Goal: Task Accomplishment & Management: Complete application form

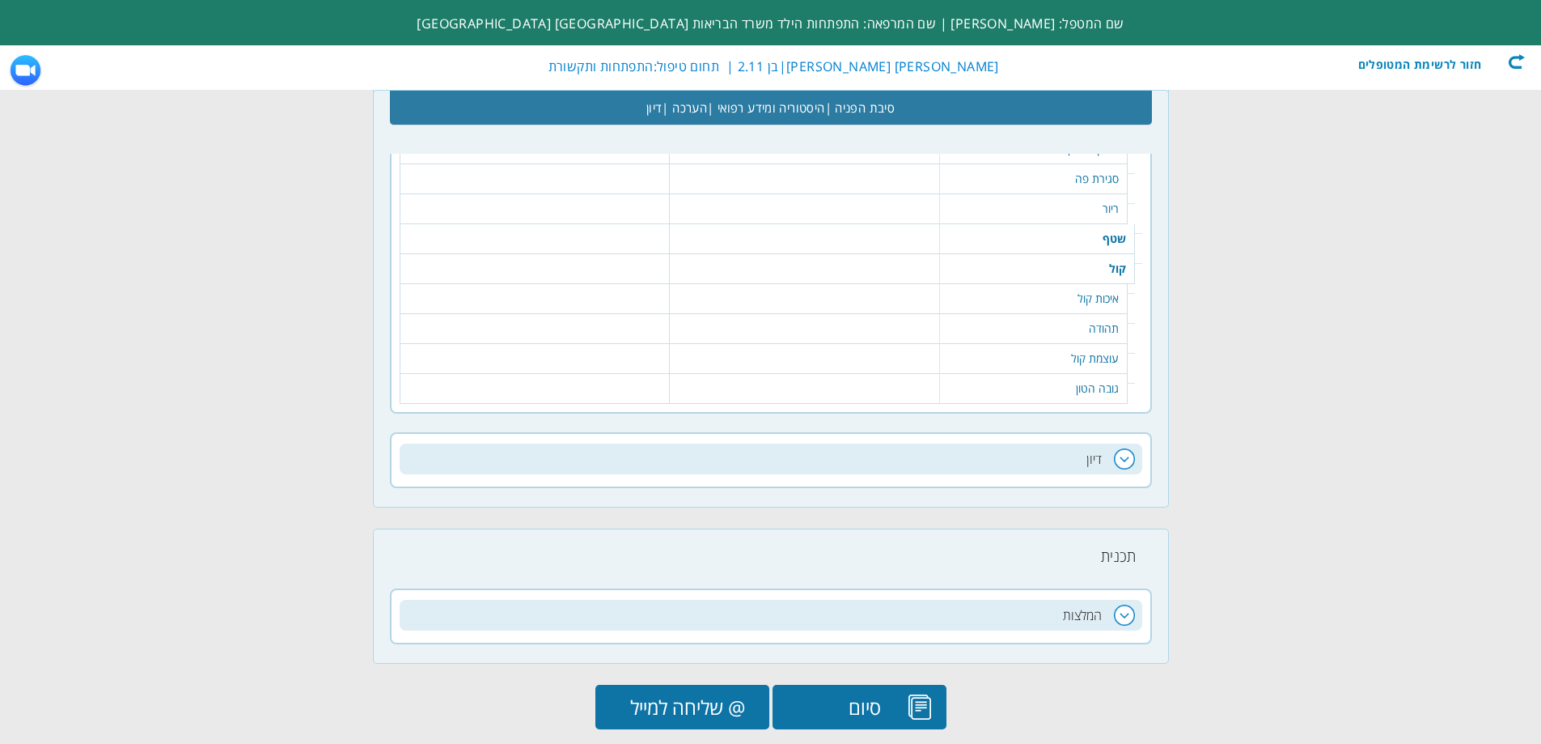
scroll to position [0, -214]
click at [1444, 66] on div "חזור לרשימת המטופלים" at bounding box center [1432, 61] width 186 height 16
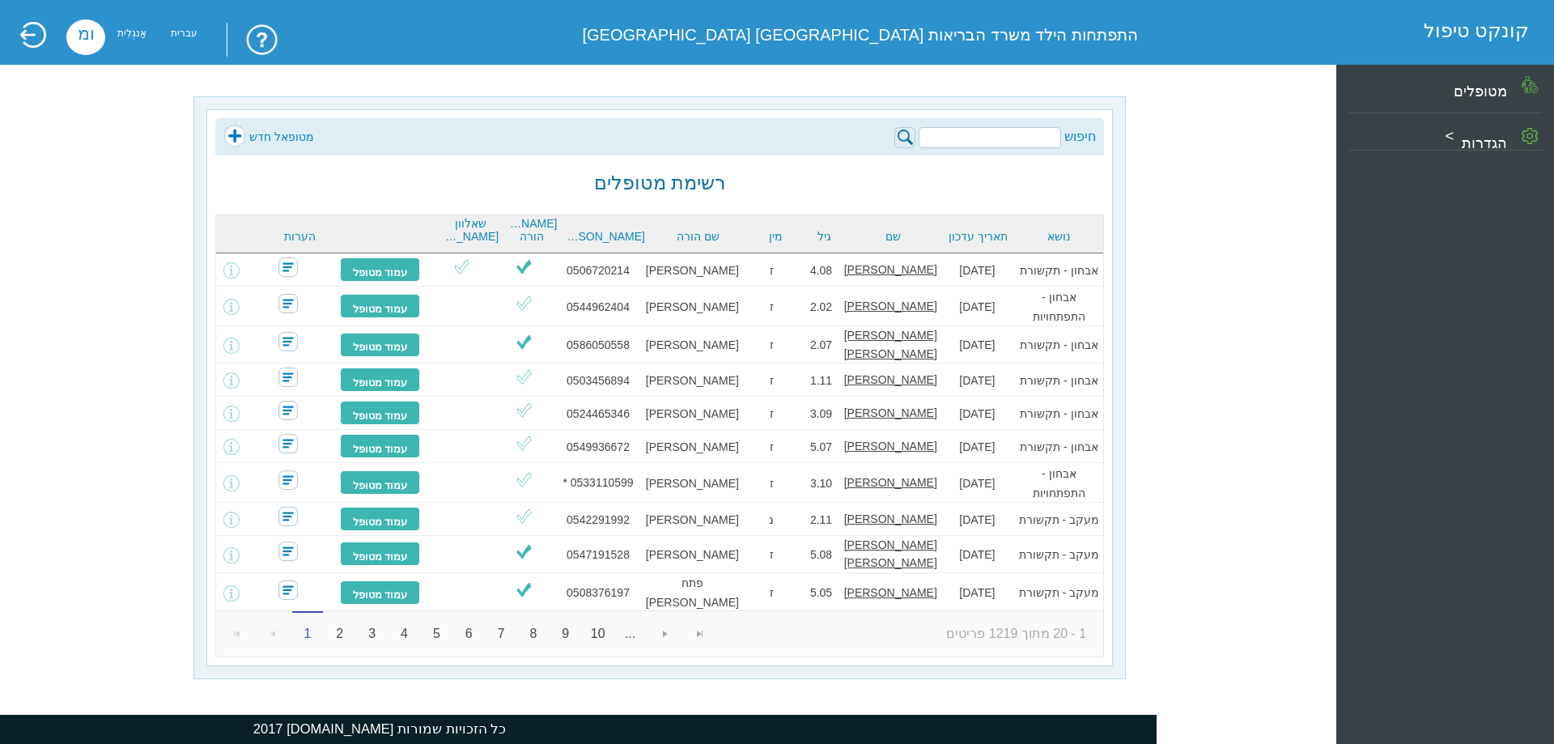
click at [996, 142] on input "search" at bounding box center [989, 137] width 142 height 21
type input "[PERSON_NAME]"
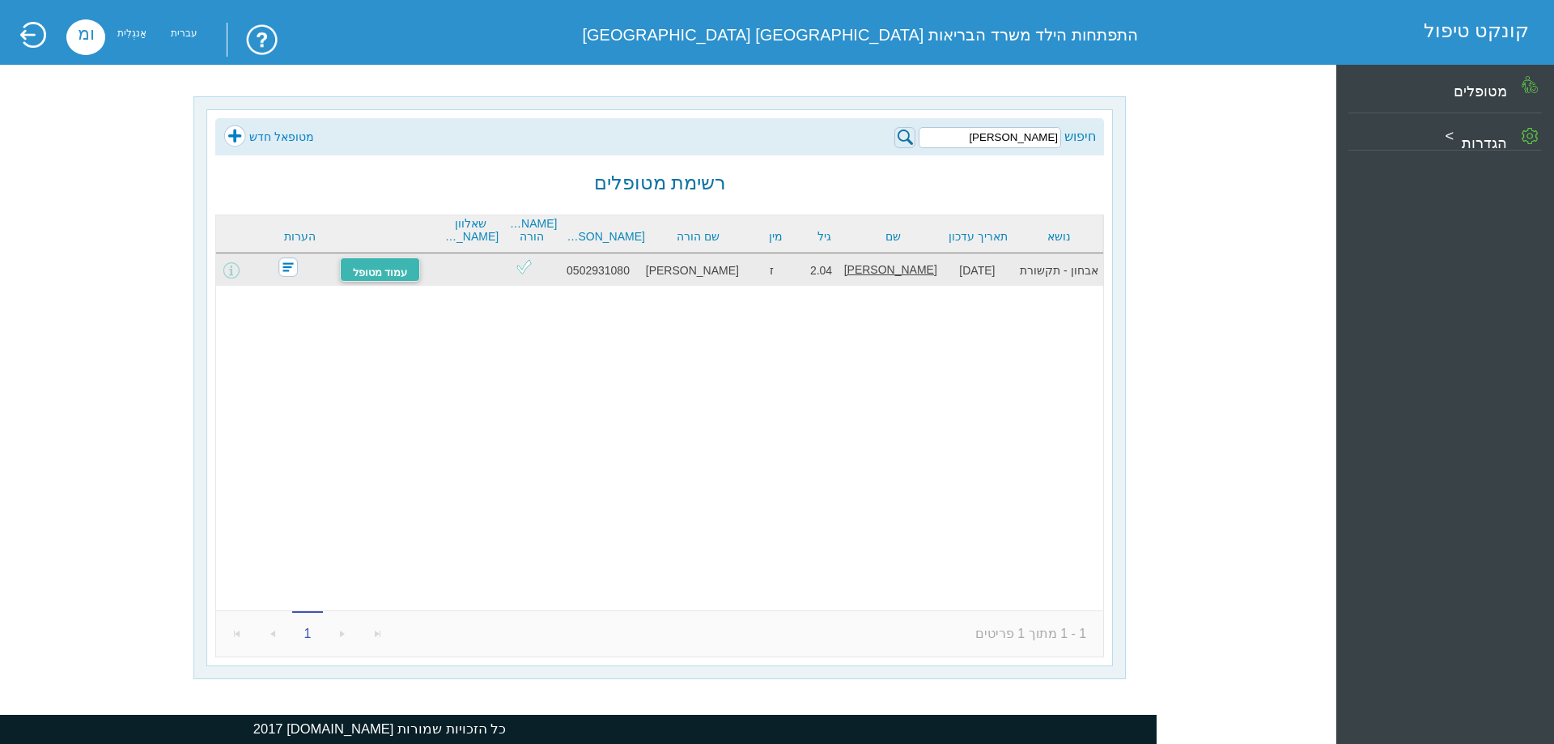
drag, startPoint x: 379, startPoint y: 266, endPoint x: 377, endPoint y: 254, distance: 12.4
click at [380, 266] on font "עמוד מטופל" at bounding box center [380, 272] width 55 height 12
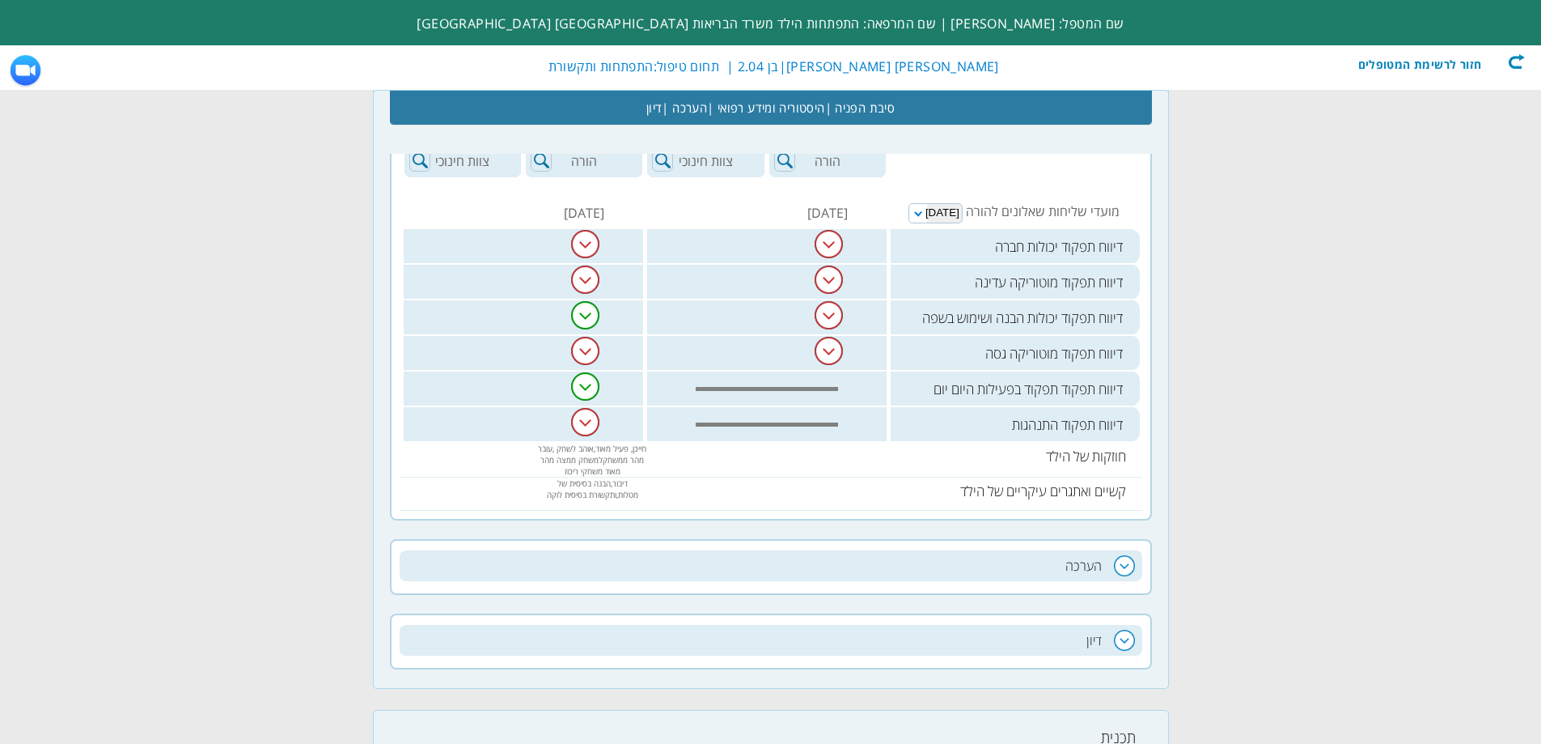
scroll to position [1082, 0]
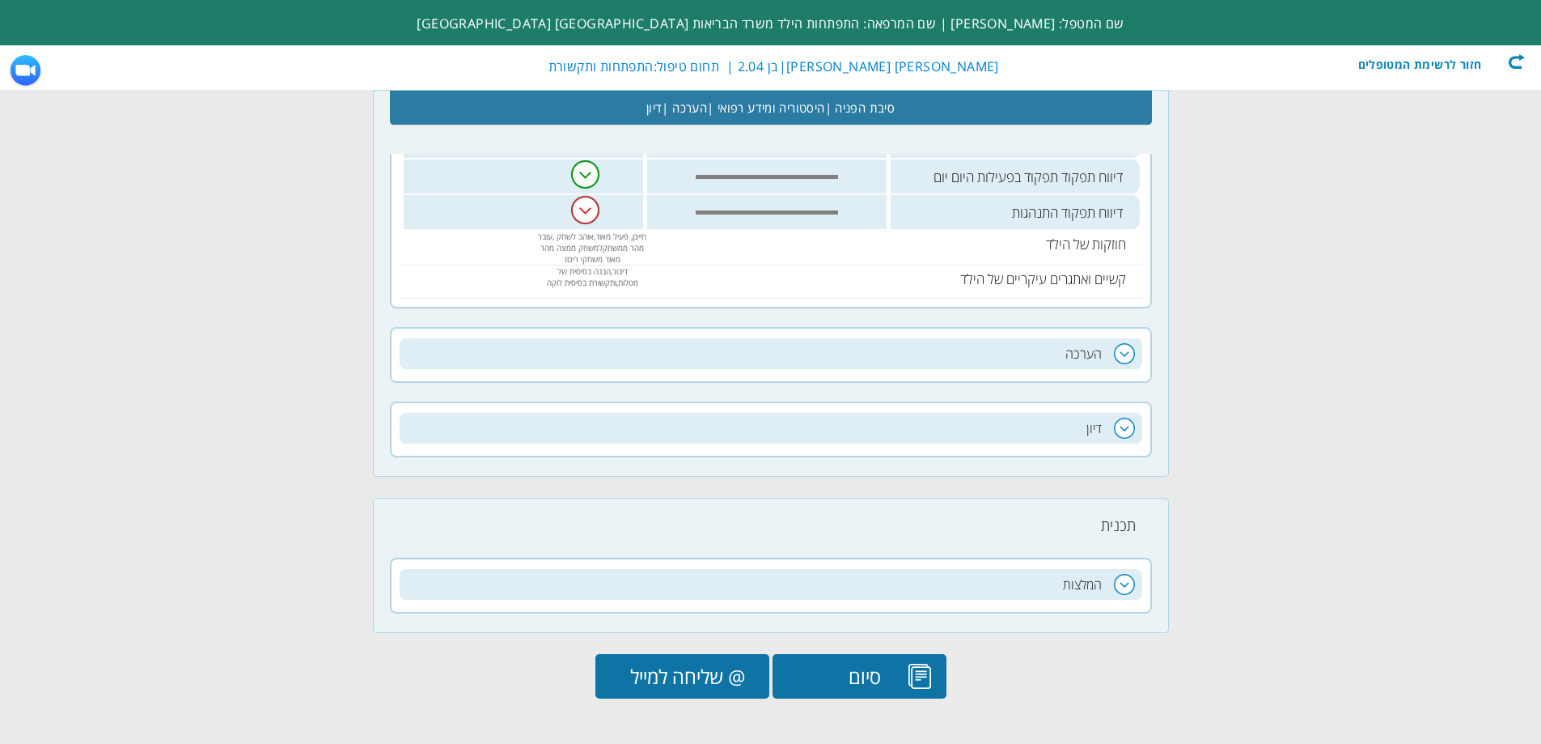
click at [1097, 349] on h2 "הערכה" at bounding box center [771, 353] width 743 height 31
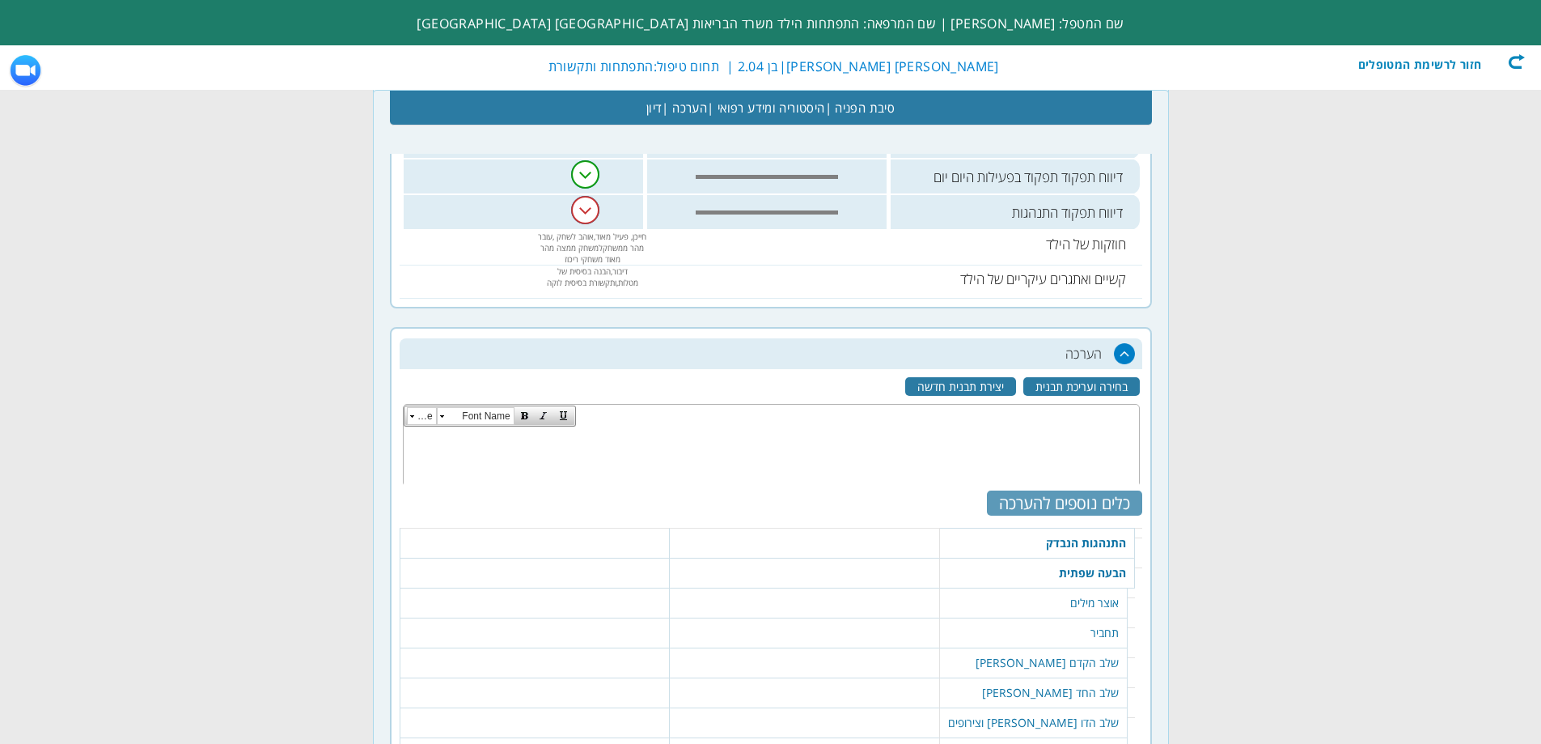
click at [1082, 492] on div "כלים נוספים להערכה" at bounding box center [1064, 502] width 155 height 25
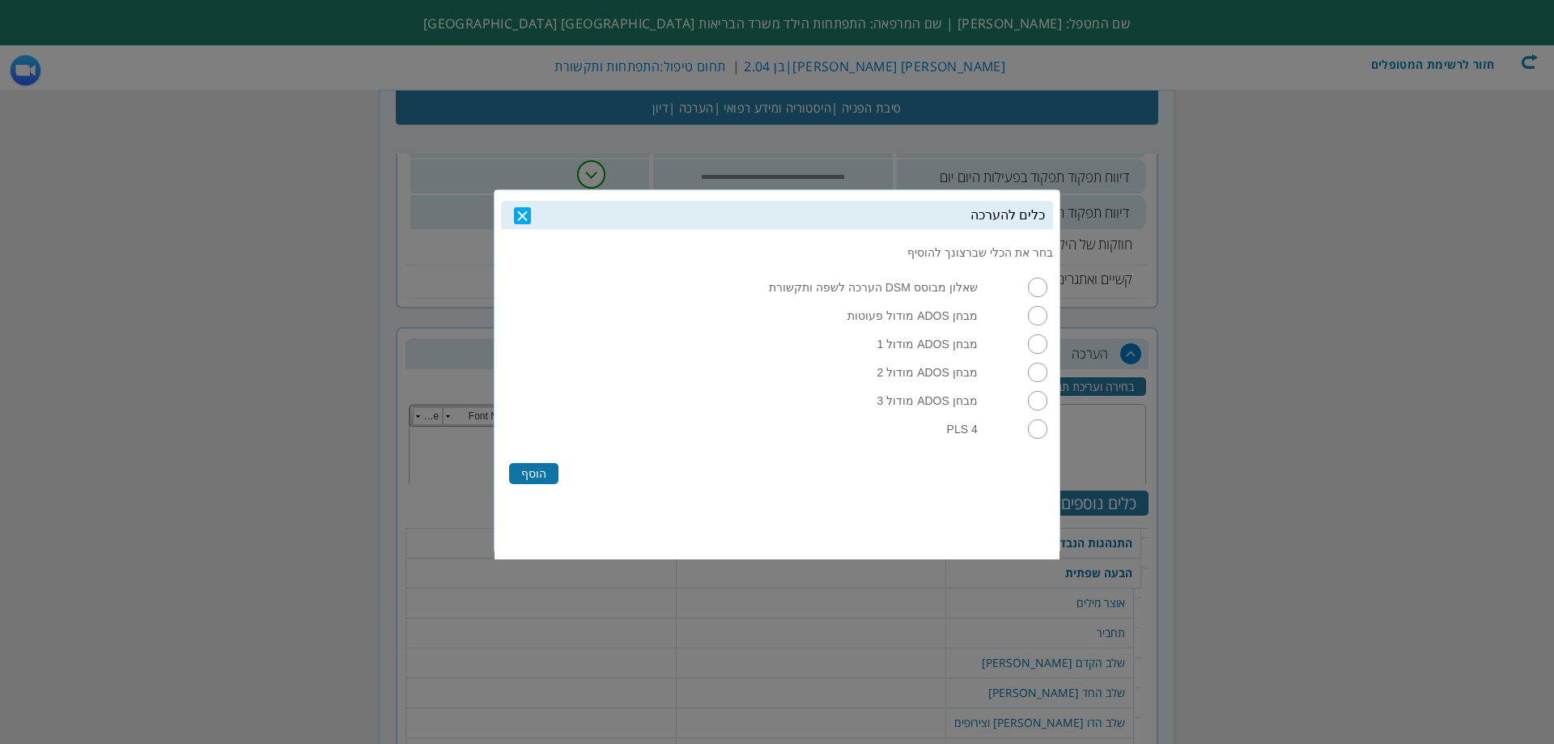
click at [1039, 318] on input "radio" at bounding box center [1037, 315] width 19 height 19
radio input "true"
click at [529, 484] on label "הוסף" at bounding box center [533, 473] width 49 height 21
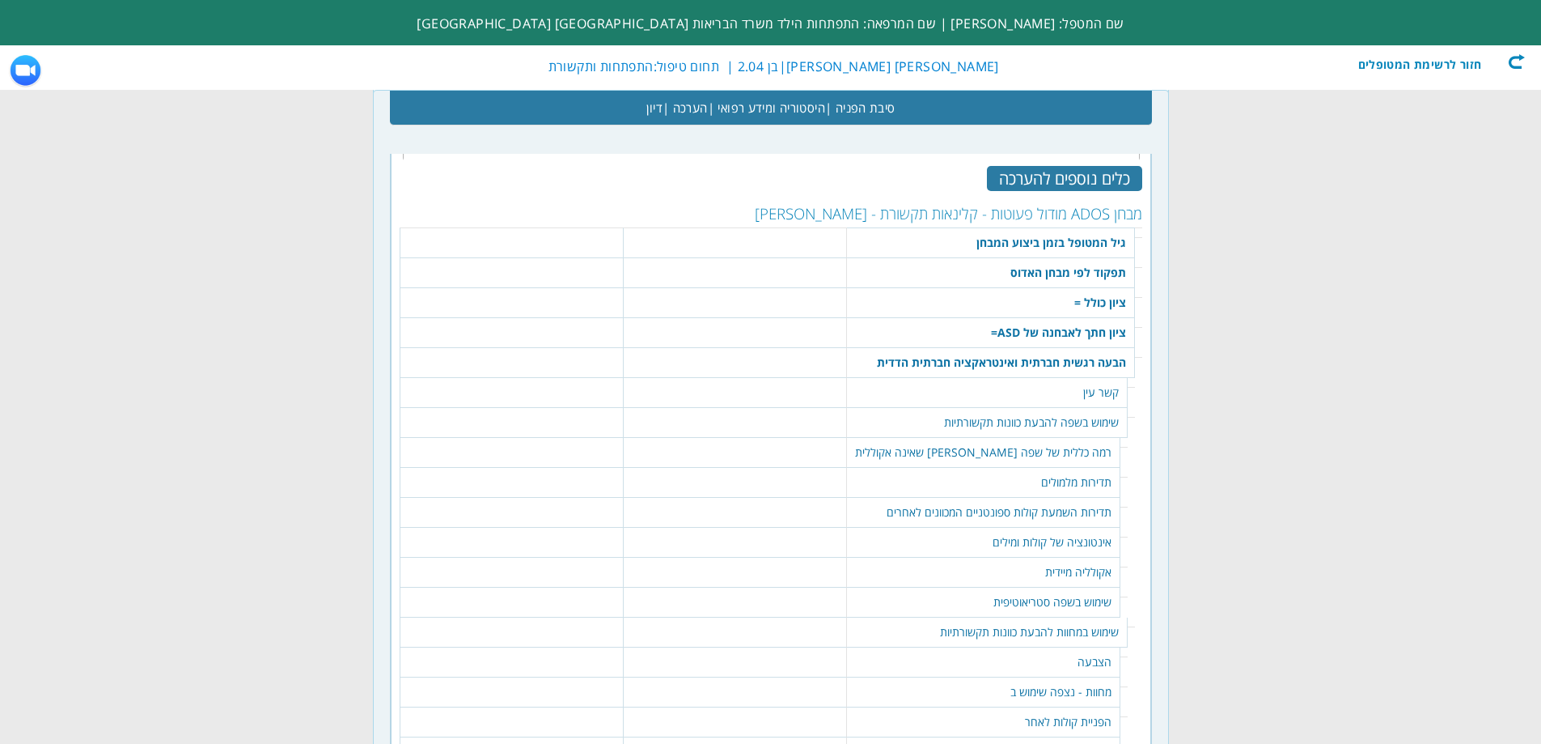
scroll to position [1427, 0]
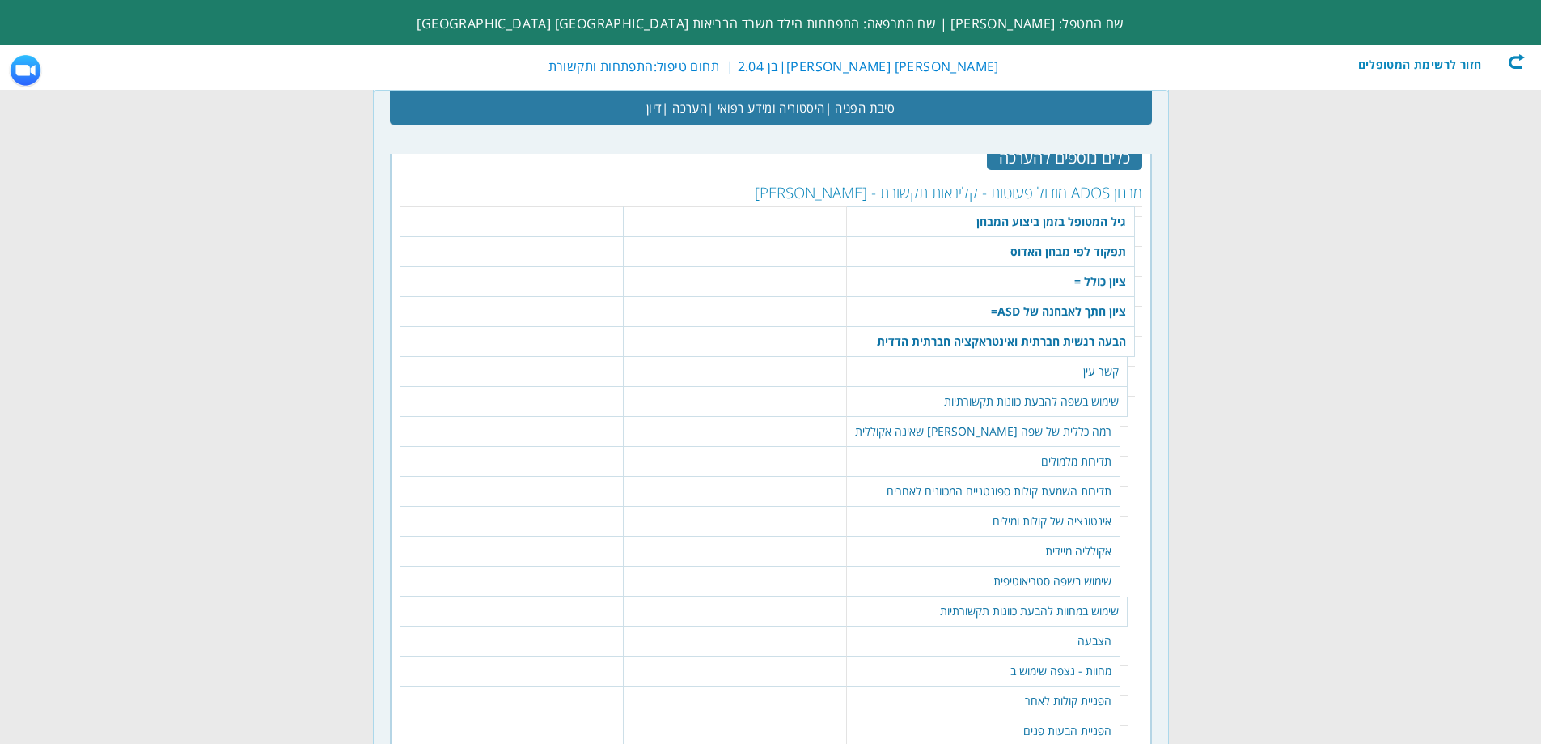
click at [787, 222] on table "138 שמור" at bounding box center [735, 215] width 214 height 16
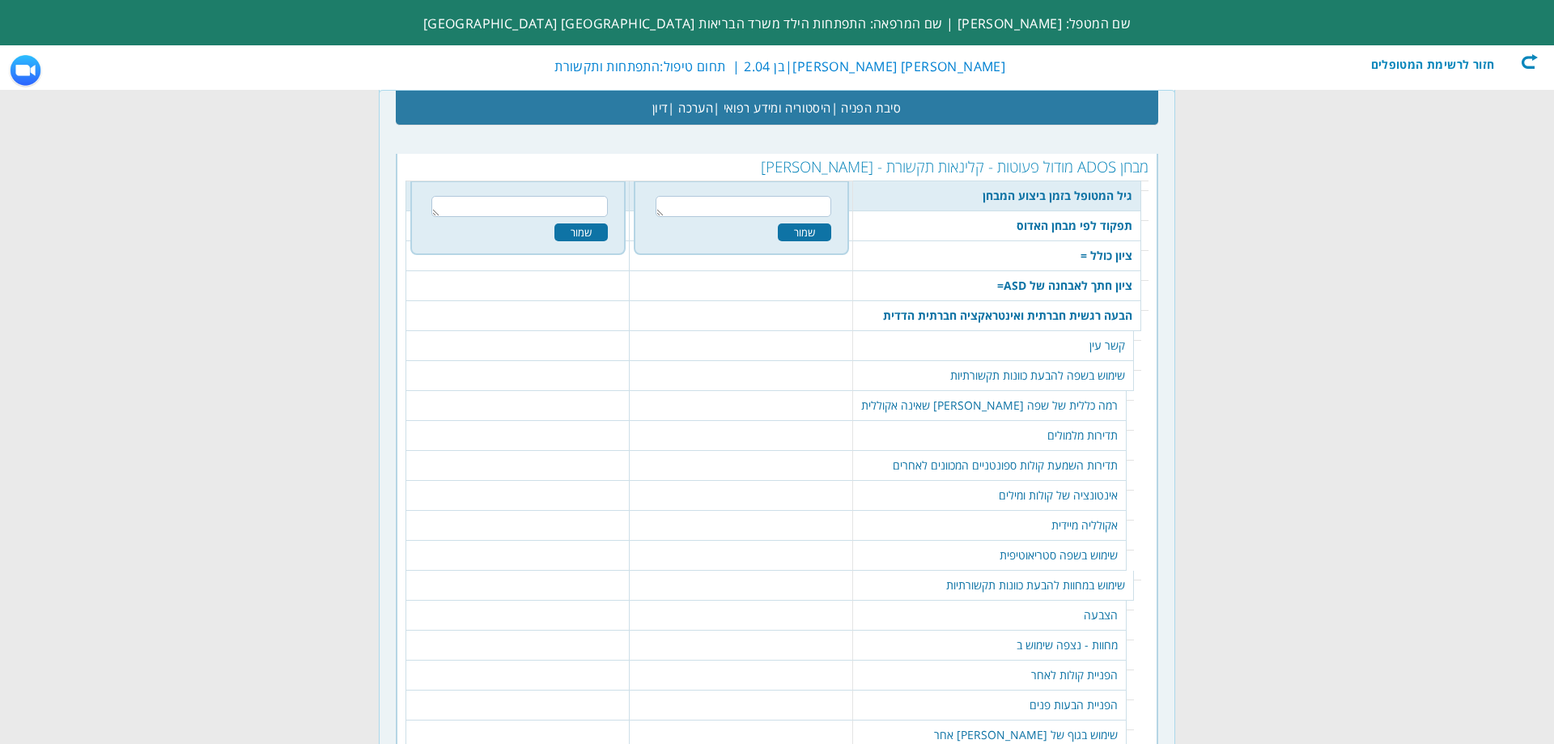
scroll to position [1456, 0]
click at [757, 209] on textarea at bounding box center [743, 203] width 176 height 21
type textarea "2.05"
drag, startPoint x: 826, startPoint y: 229, endPoint x: 842, endPoint y: 233, distance: 15.9
click at [827, 230] on div "שמור" at bounding box center [804, 230] width 53 height 18
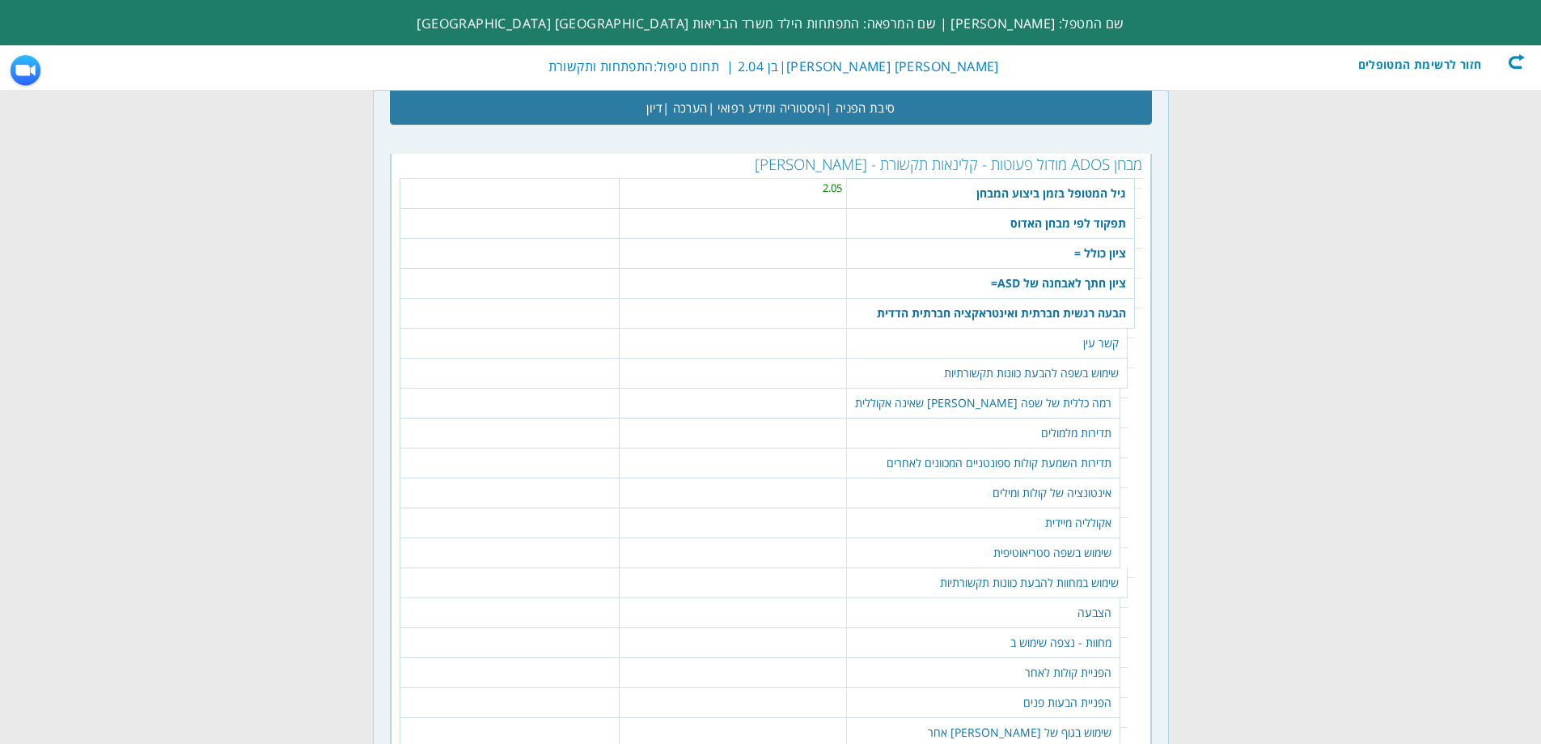
click at [817, 214] on table "140 נקה | סמן הכל אינו עובר את ציון החתך במבחן האדוס. שמור" at bounding box center [733, 217] width 218 height 16
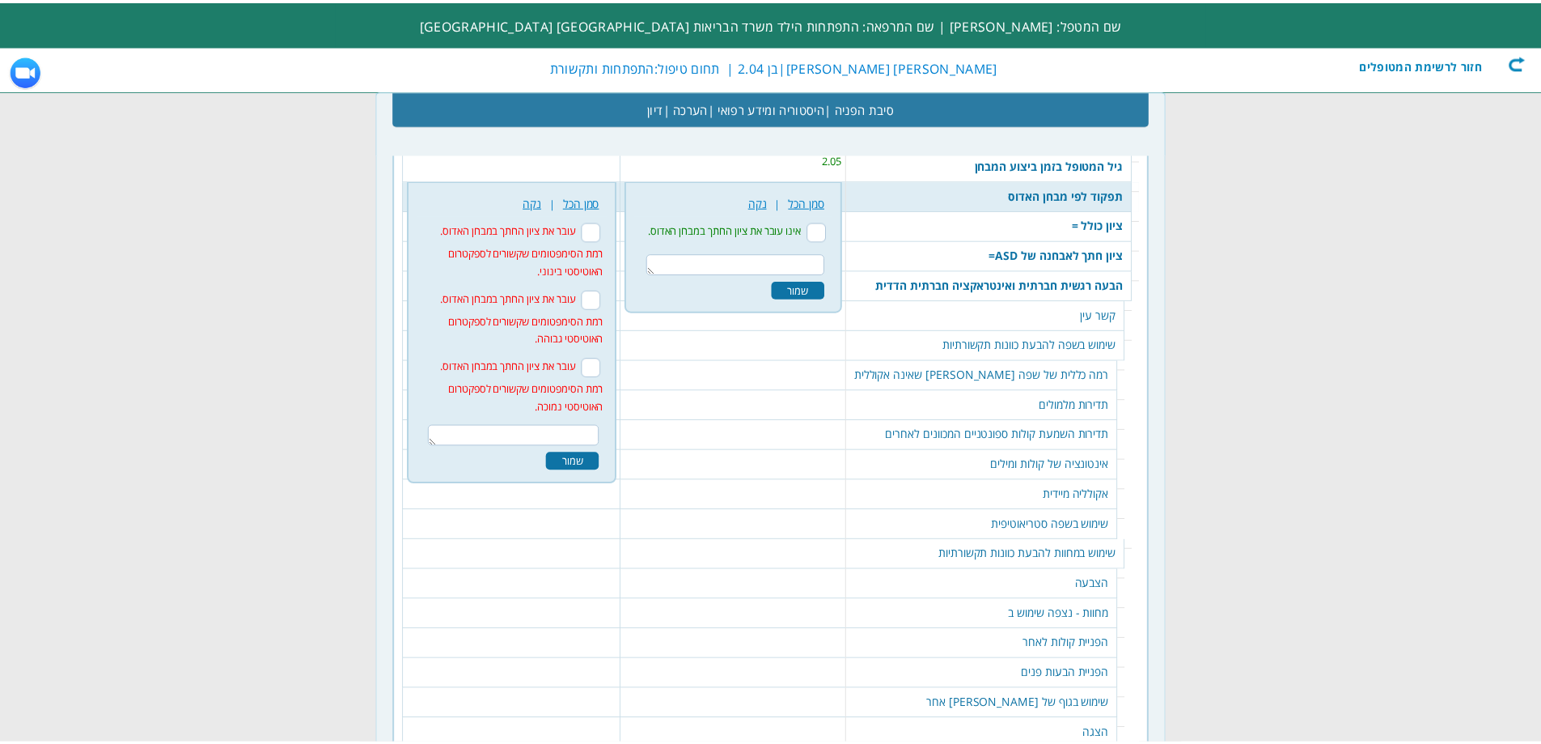
scroll to position [1486, 0]
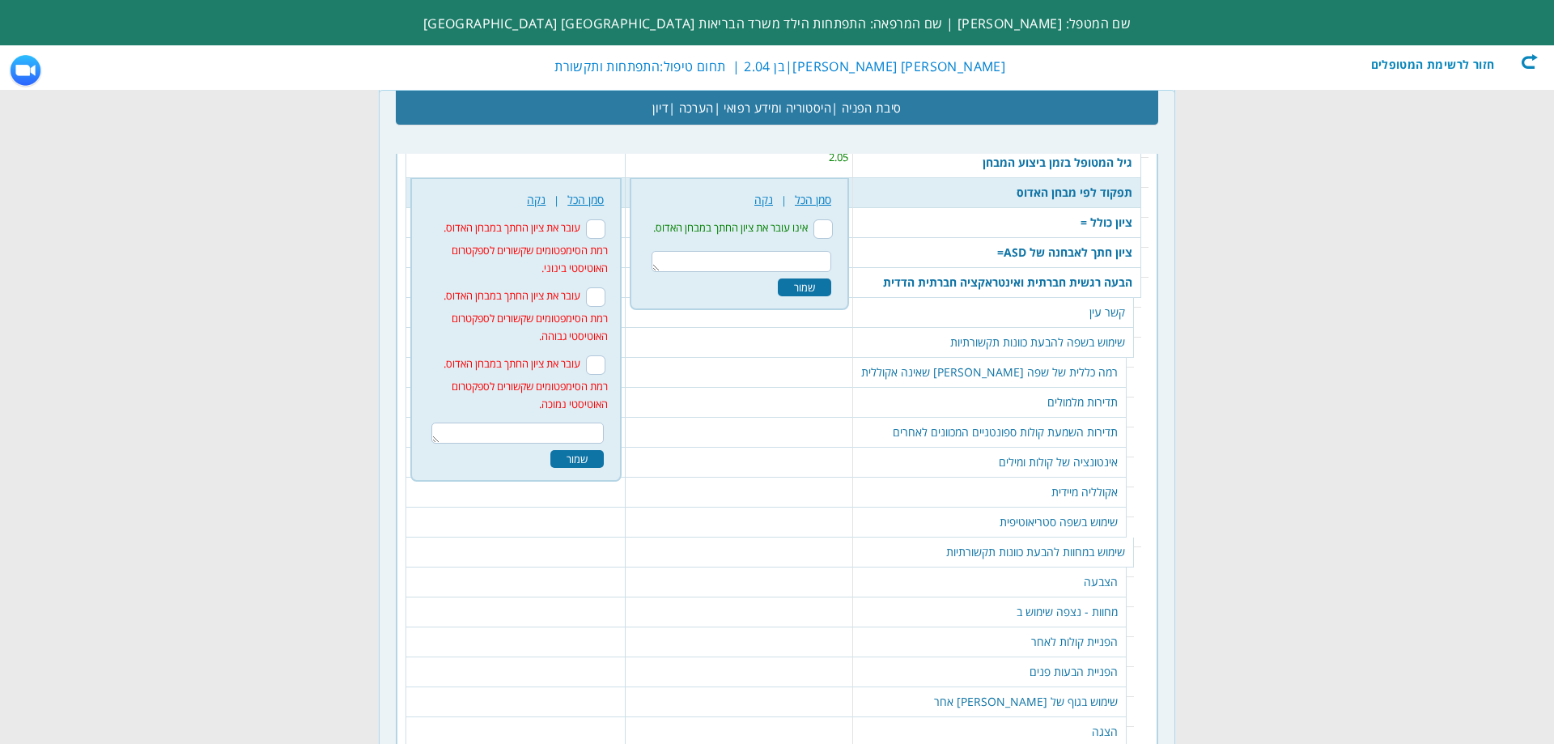
click at [605, 231] on input "עובר את ציון החתך במבחן האדוס. רמת הסימפטומים שקשורים לספקטרום האוטיסטי בינוני." at bounding box center [595, 228] width 19 height 19
checkbox input "true"
click at [589, 459] on div "שמור" at bounding box center [576, 459] width 53 height 18
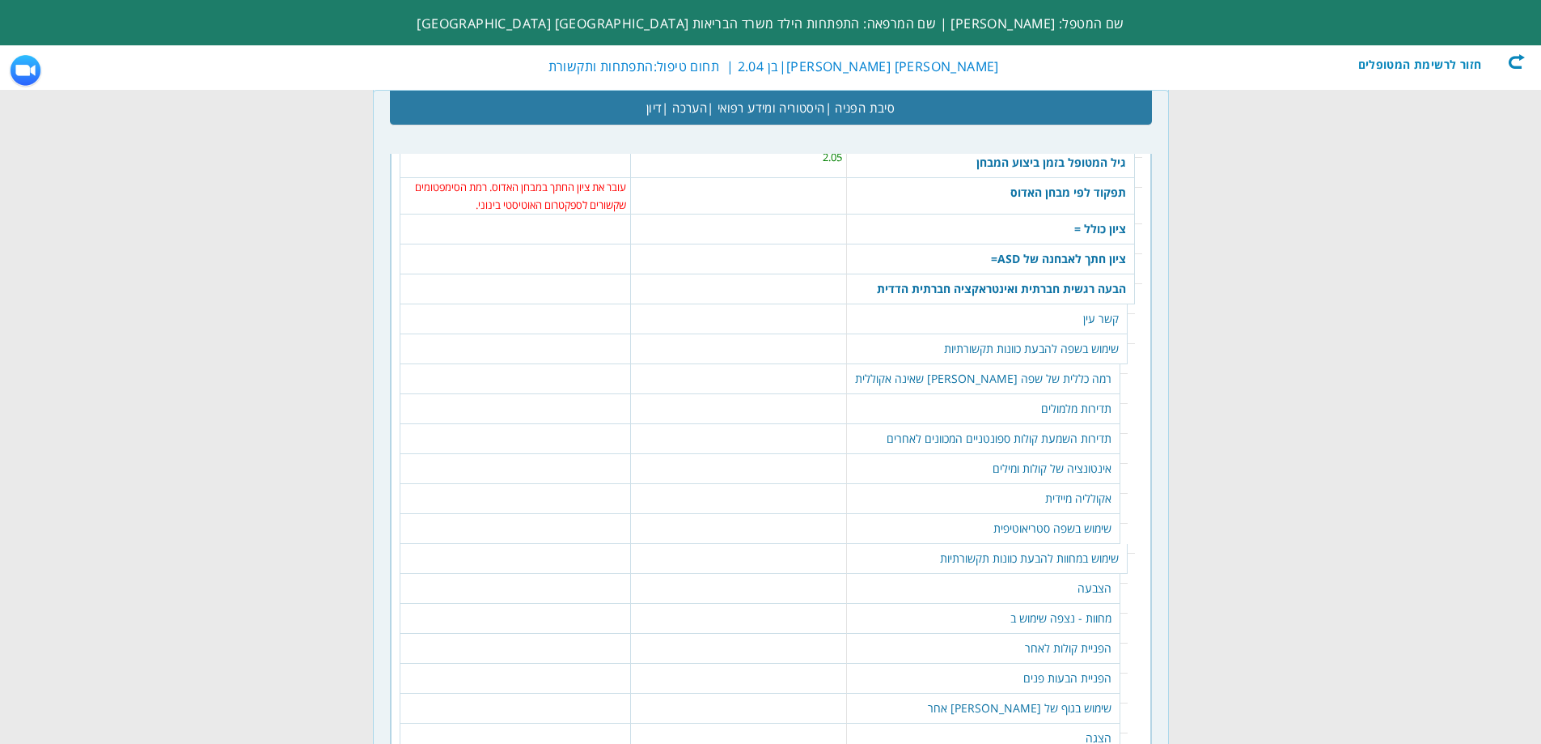
click at [607, 233] on td "142 שמור" at bounding box center [515, 229] width 231 height 30
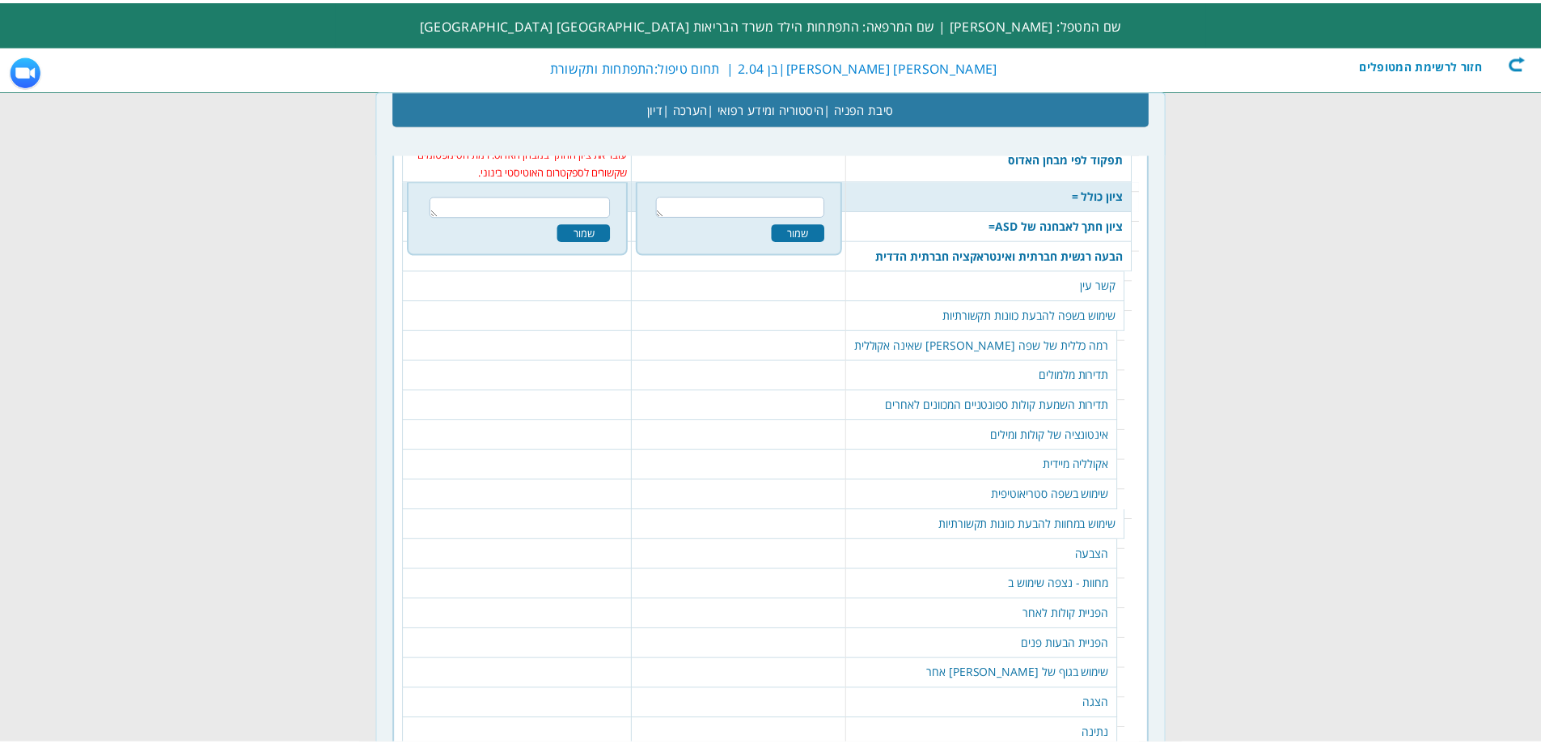
scroll to position [1523, 0]
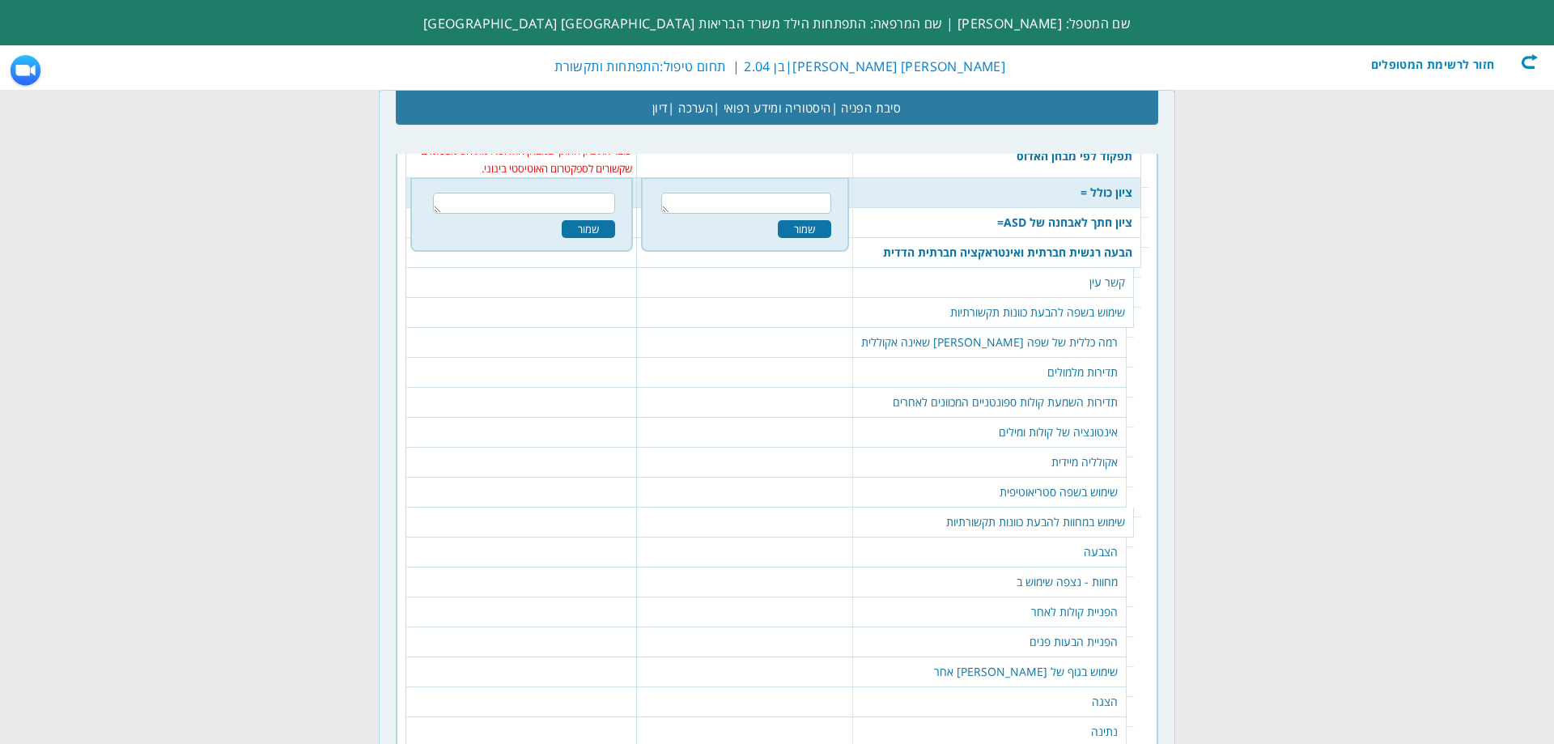
click at [611, 203] on textarea at bounding box center [524, 203] width 183 height 21
type textarea "13"
click at [601, 218] on div "142 13 שמור" at bounding box center [521, 214] width 203 height 55
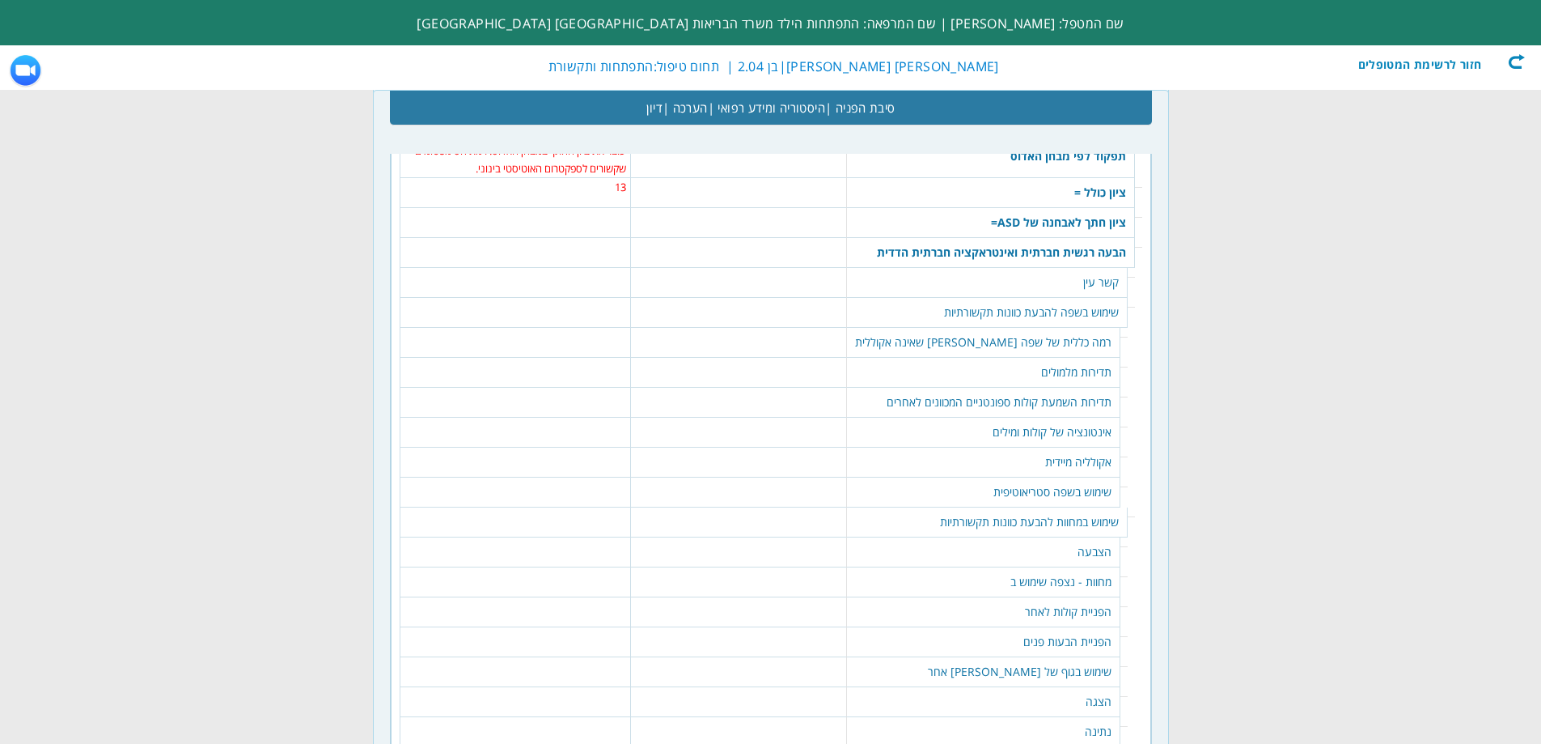
click at [611, 214] on table "144 שמור" at bounding box center [516, 216] width 222 height 16
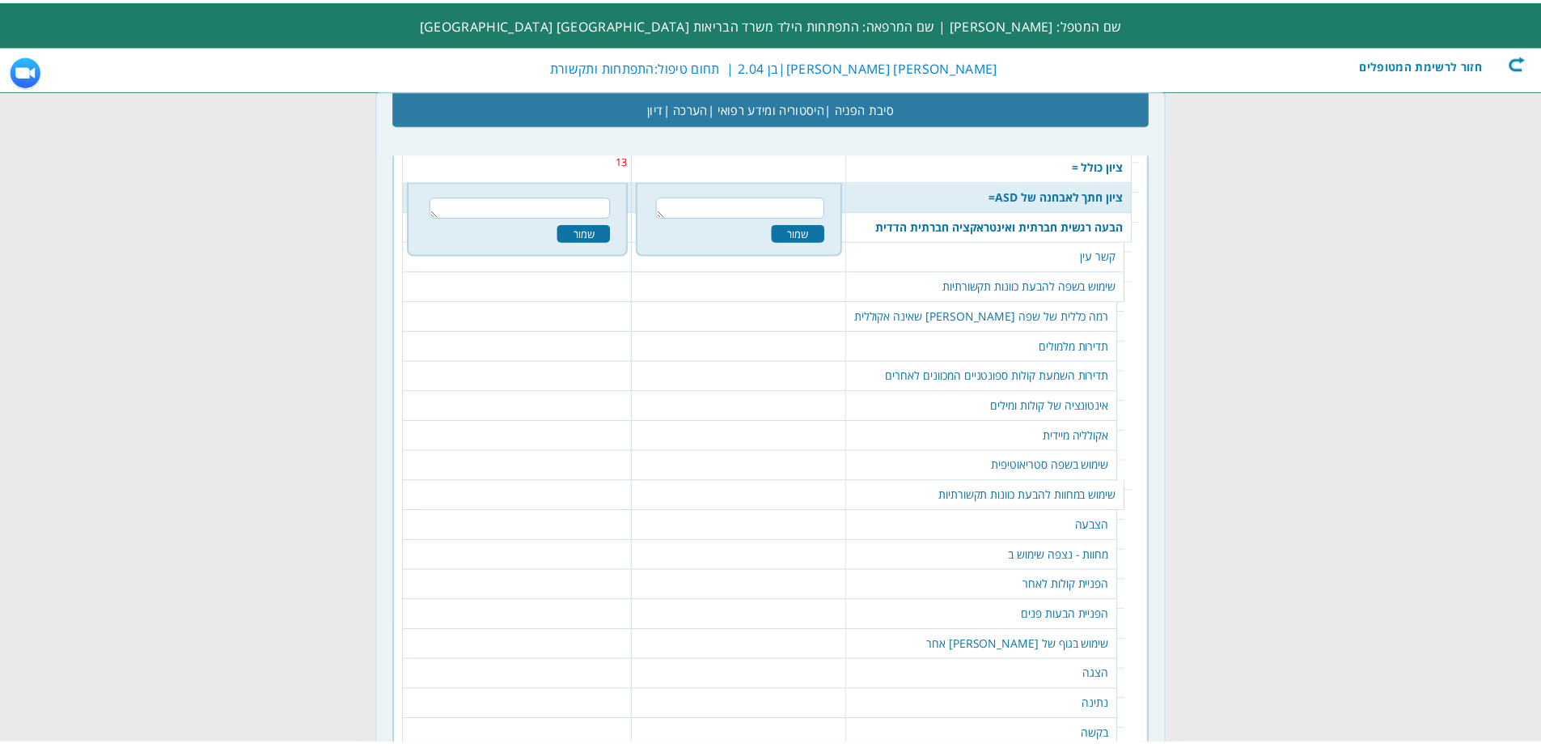
scroll to position [1553, 0]
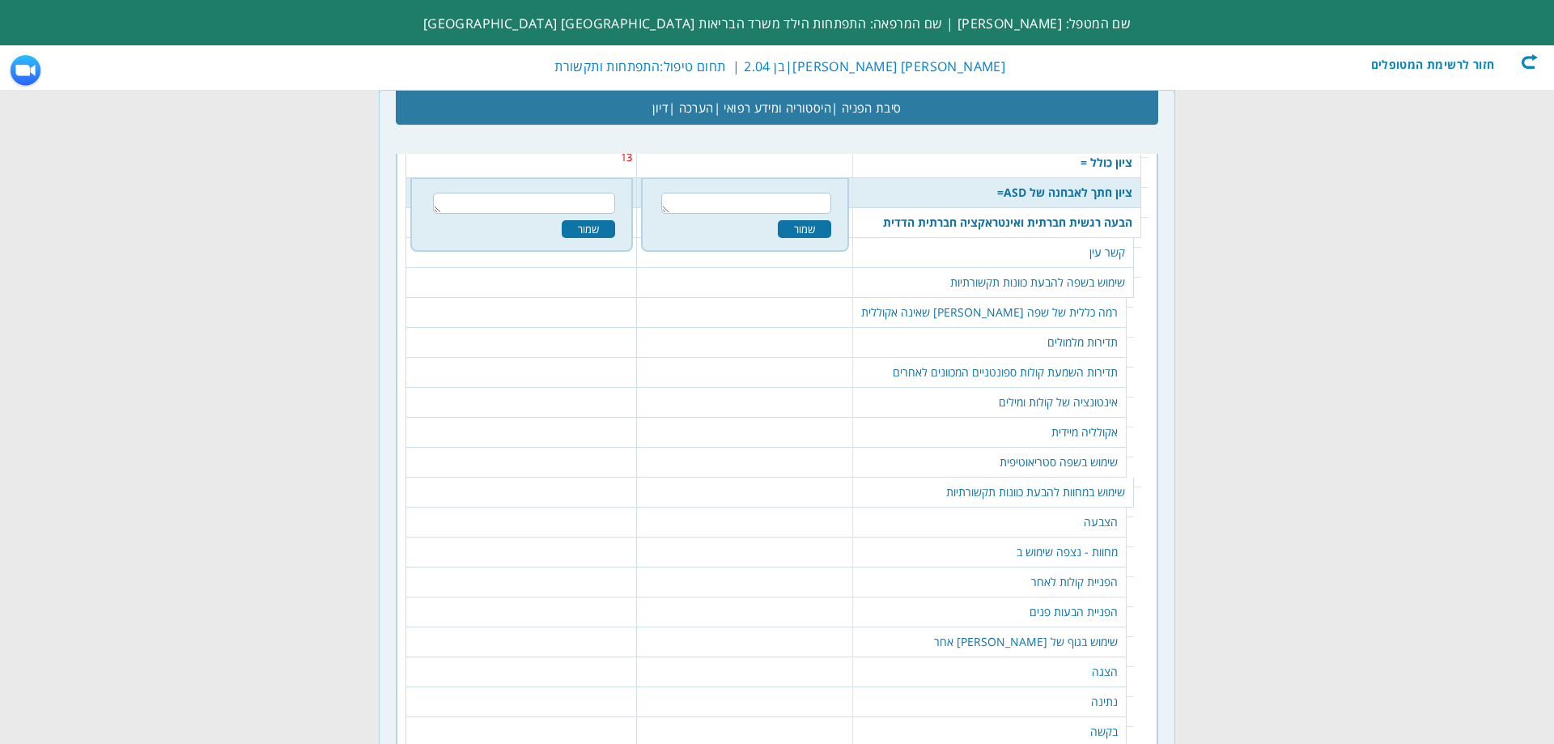
click at [610, 199] on textarea at bounding box center [524, 203] width 183 height 21
type textarea "10"
click at [587, 226] on div "שמור" at bounding box center [588, 229] width 53 height 18
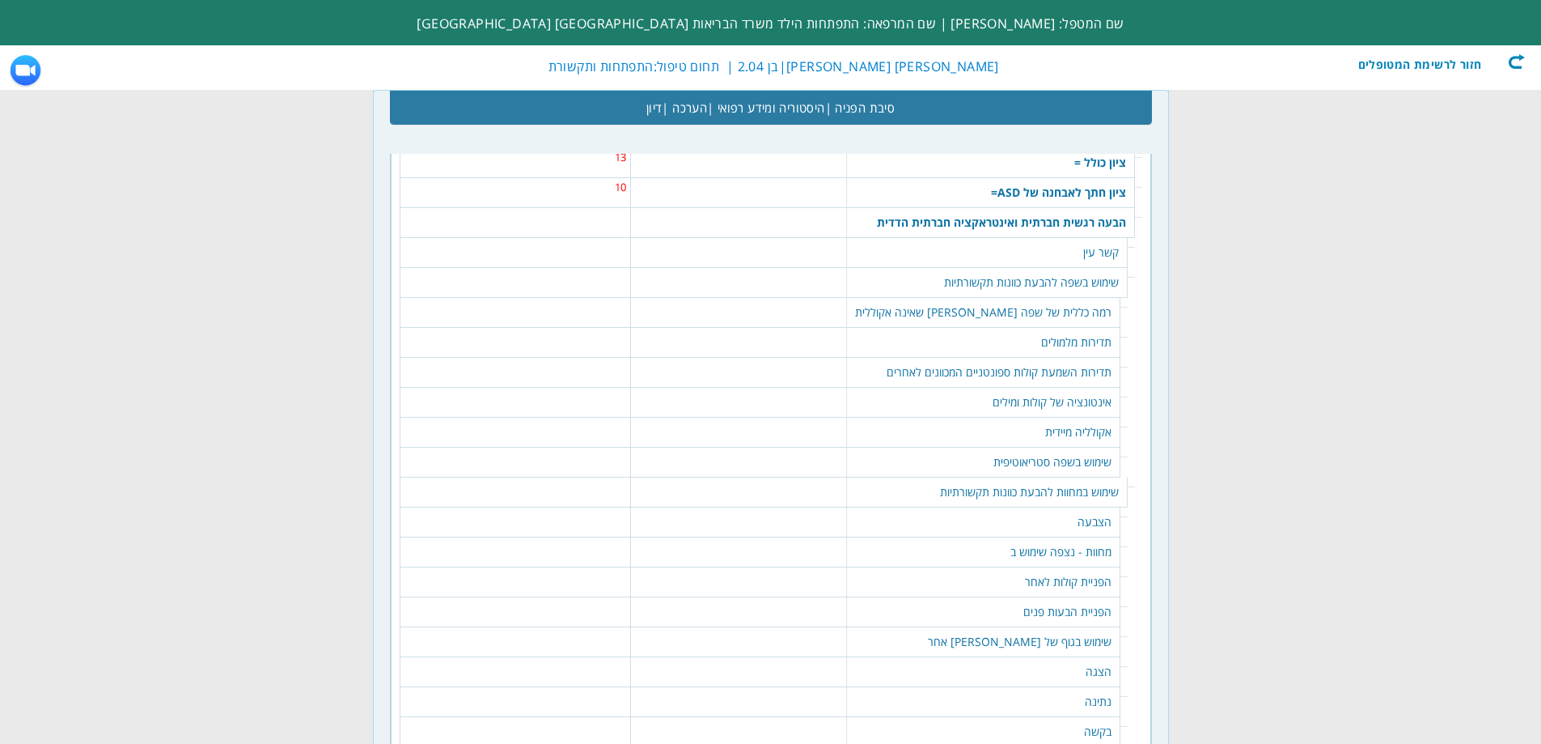
drag, startPoint x: 1086, startPoint y: 257, endPoint x: 1077, endPoint y: 257, distance: 8.9
click at [1085, 257] on td "קשר עין" at bounding box center [987, 253] width 281 height 30
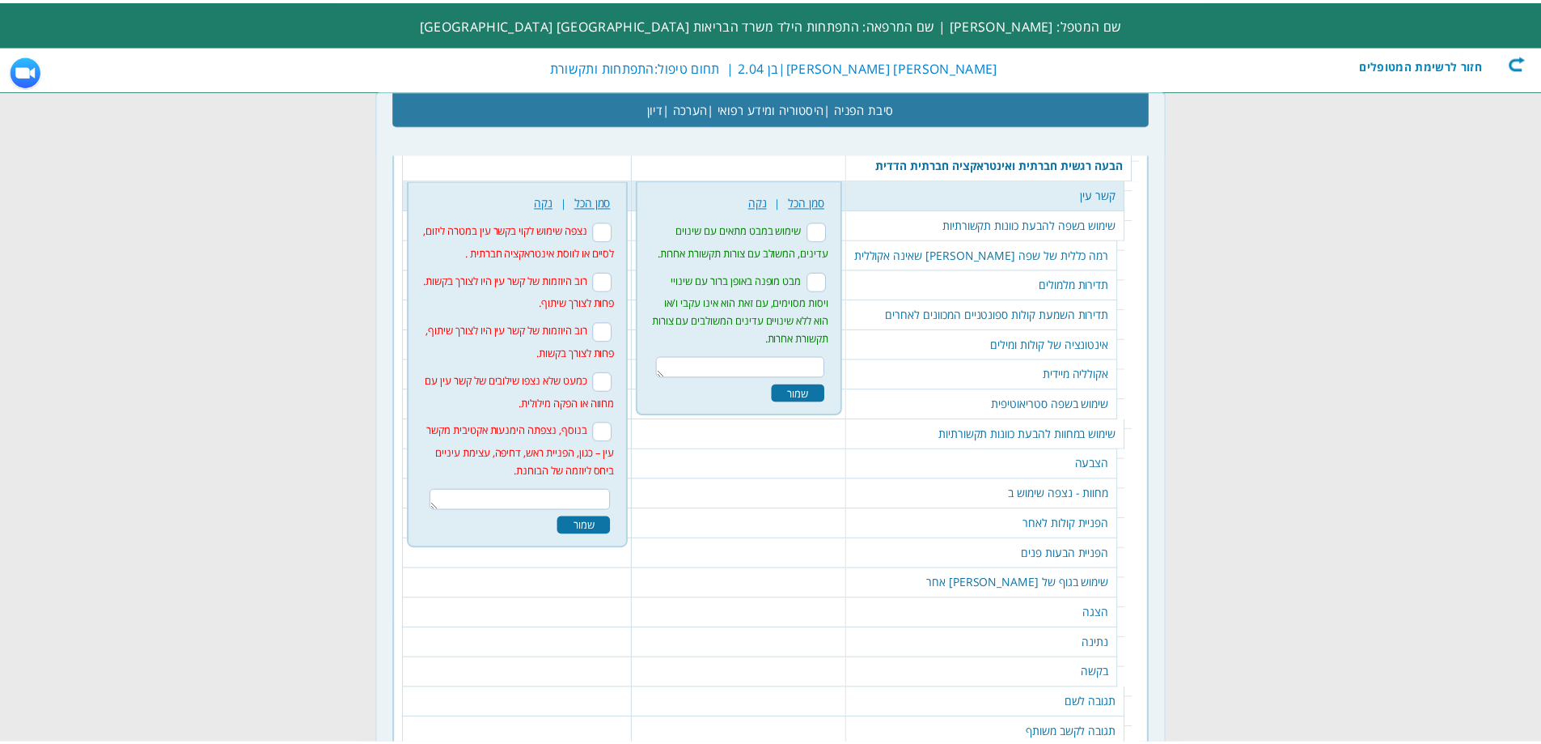
scroll to position [1613, 0]
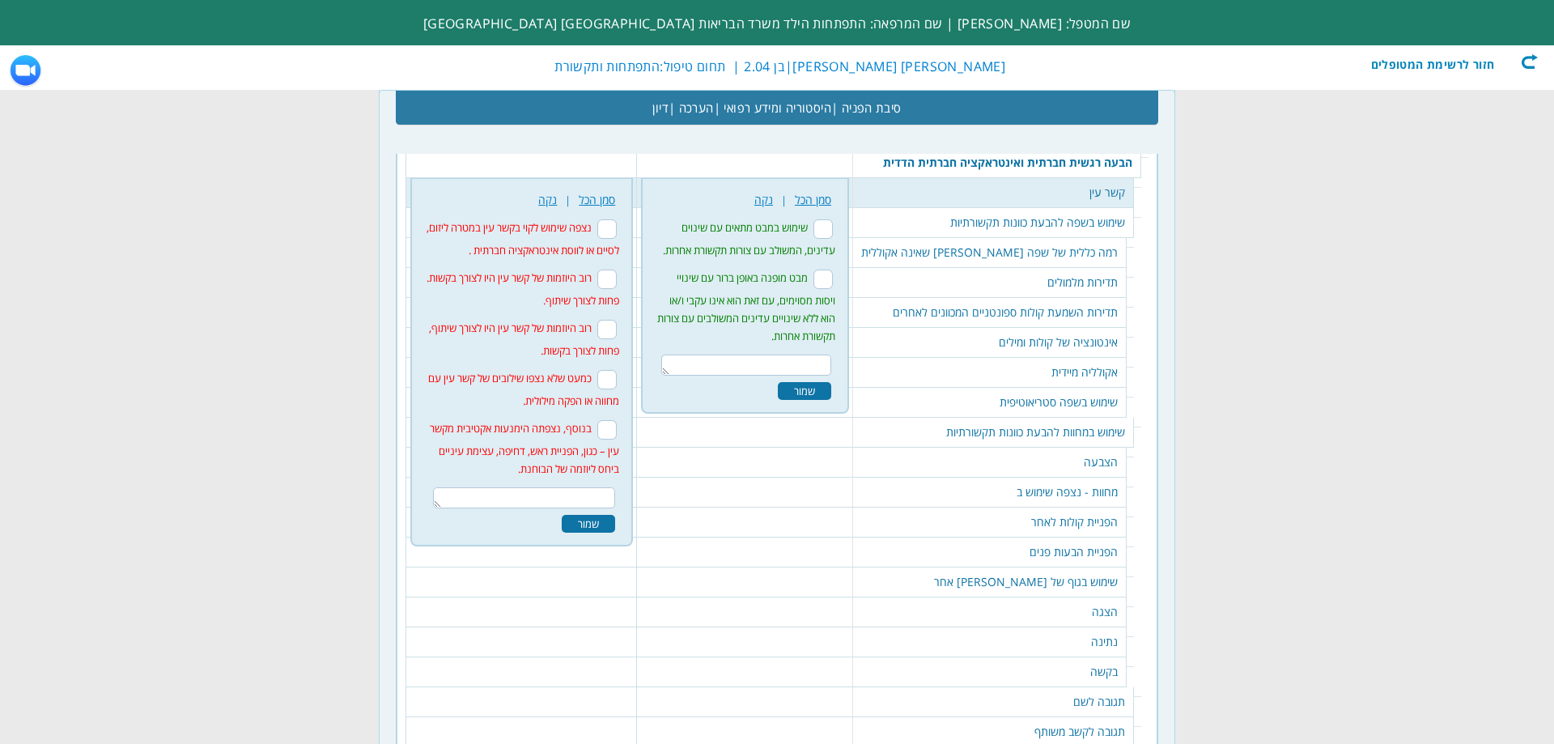
click at [613, 229] on input "נצפה שימוש לקוי בקשר עין במטרה ליזום, לסיים או לווסת אינטראקציה חברתית ." at bounding box center [606, 228] width 19 height 19
checkbox input "true"
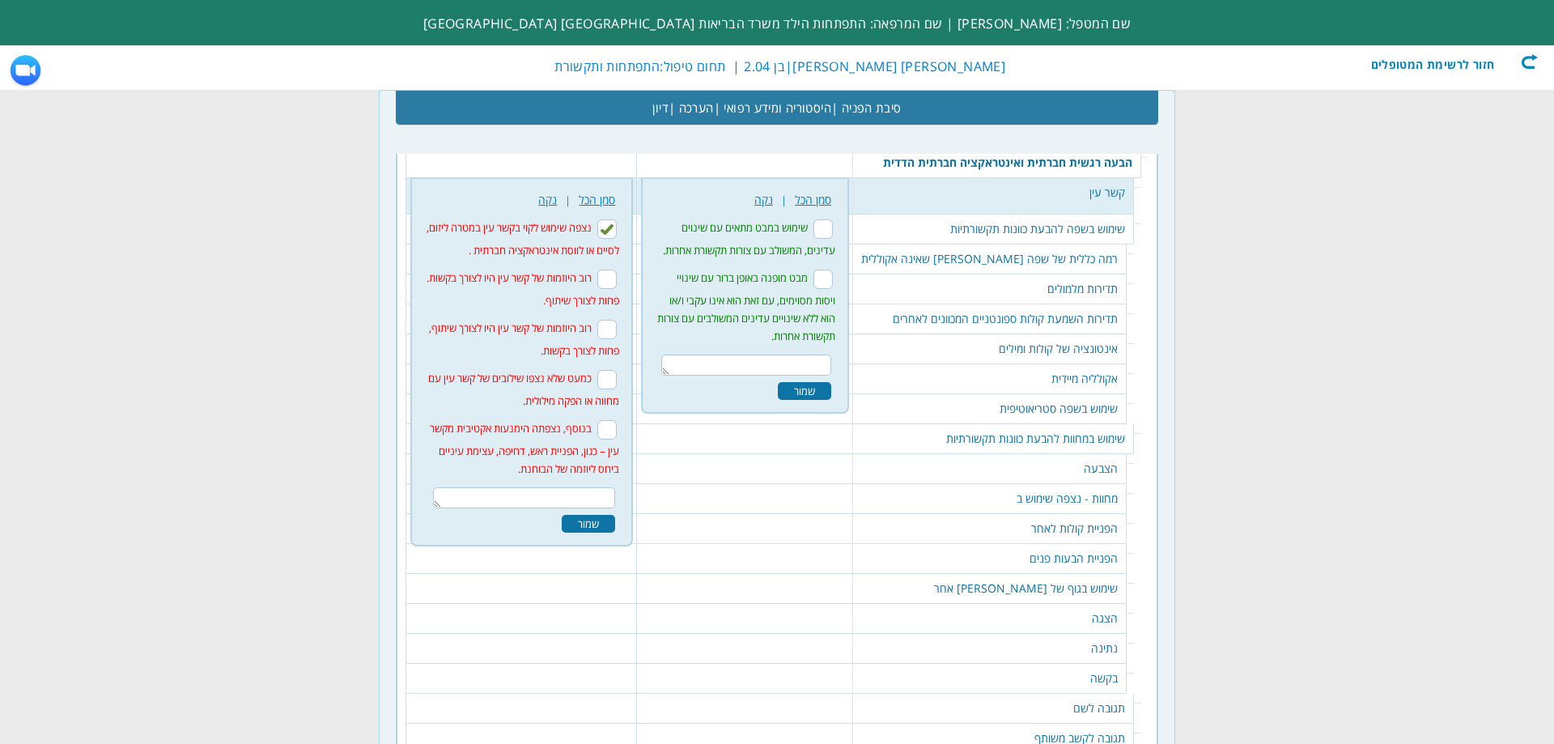
click at [600, 524] on div "שמור" at bounding box center [588, 524] width 53 height 18
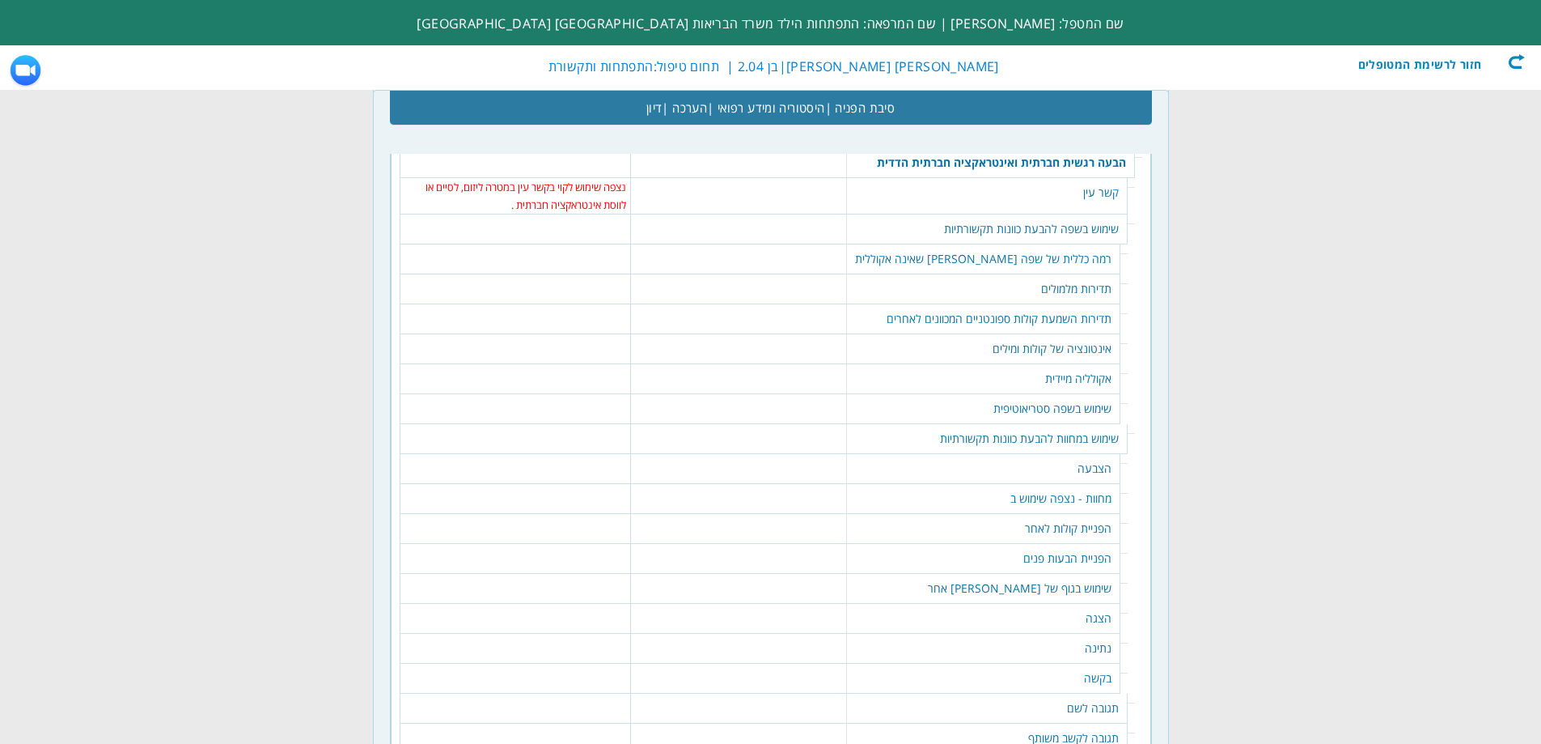
click at [1048, 254] on td "רמה כללית של שפה [PERSON_NAME] שאינה אקוללית" at bounding box center [983, 259] width 273 height 30
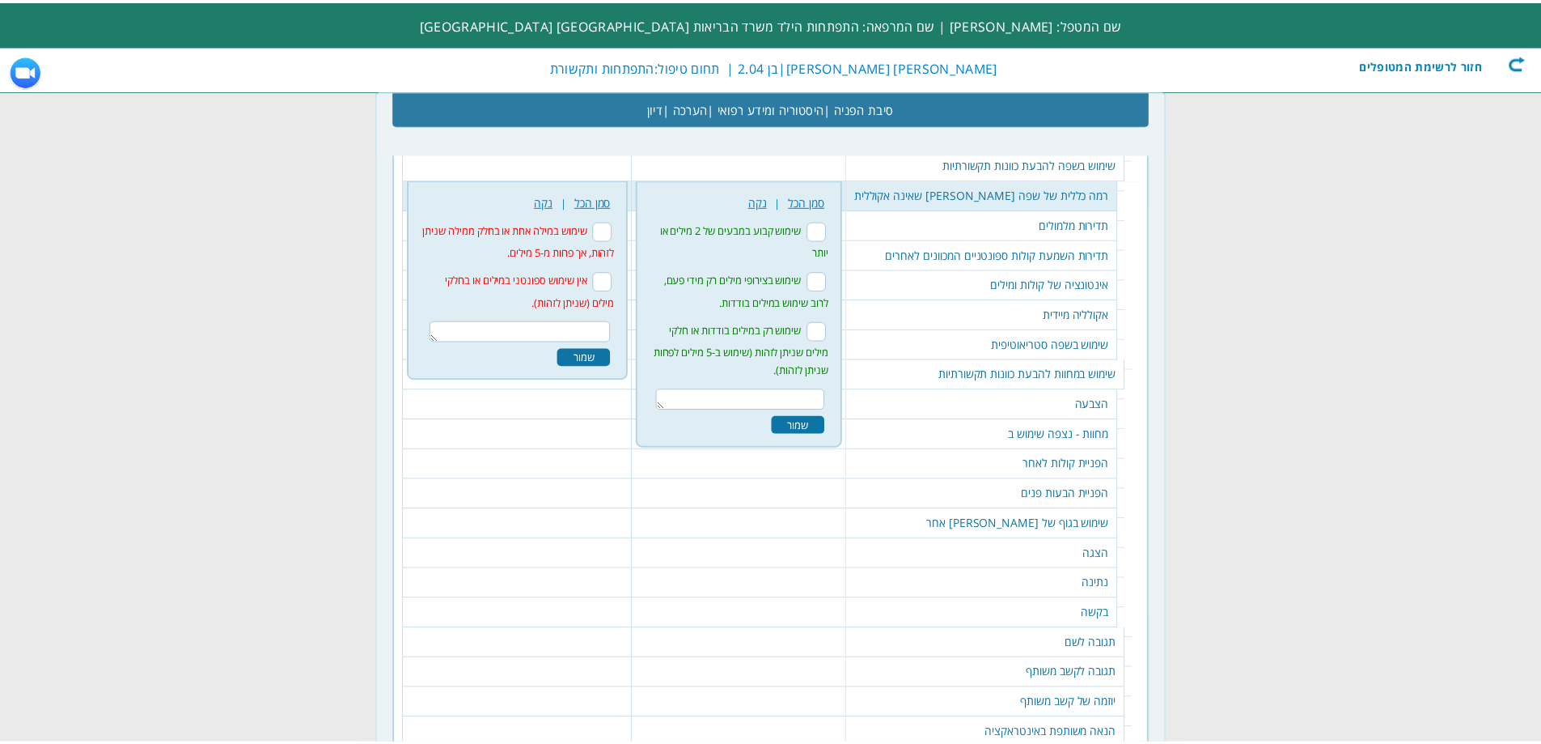
scroll to position [1679, 0]
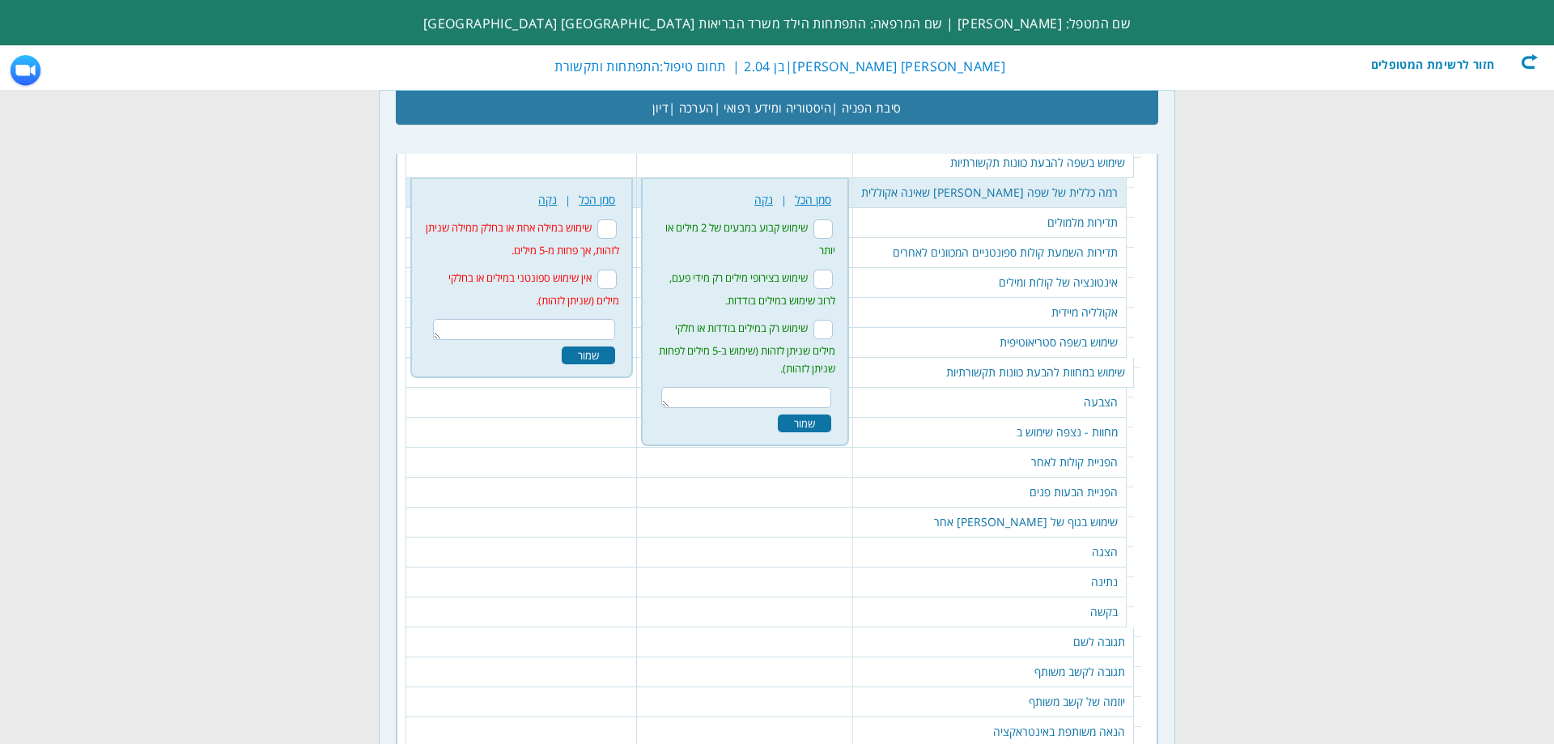
click at [597, 331] on textarea at bounding box center [524, 329] width 183 height 21
drag, startPoint x: 1341, startPoint y: 224, endPoint x: 1332, endPoint y: 223, distance: 8.9
click at [1339, 224] on form "Close כלים להערכה בחר את הכלי שברצונך להוסיף שאלון מבוסס DSM הערכה לשפה ותקשורת…" at bounding box center [777, 374] width 1554 height 4106
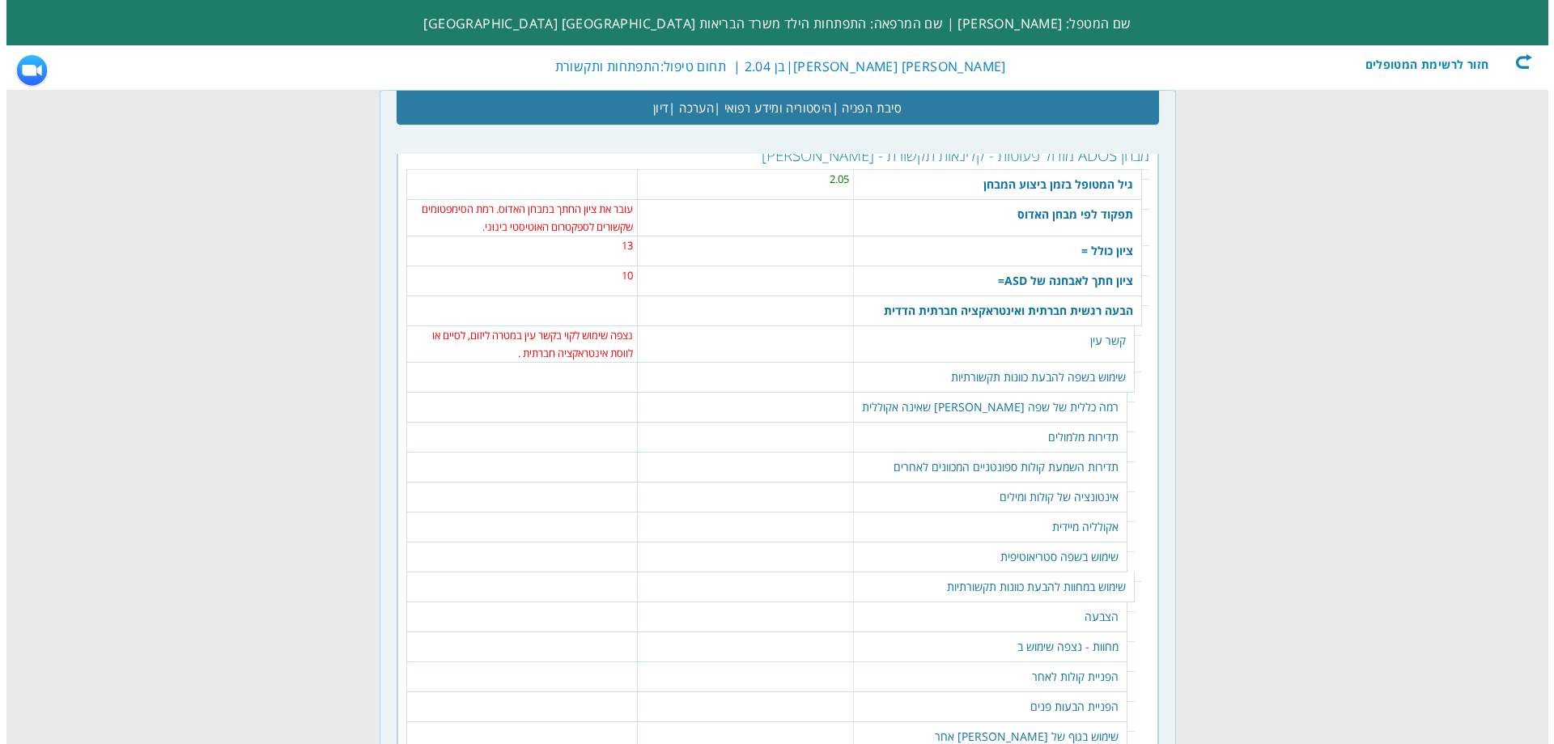
scroll to position [1436, 0]
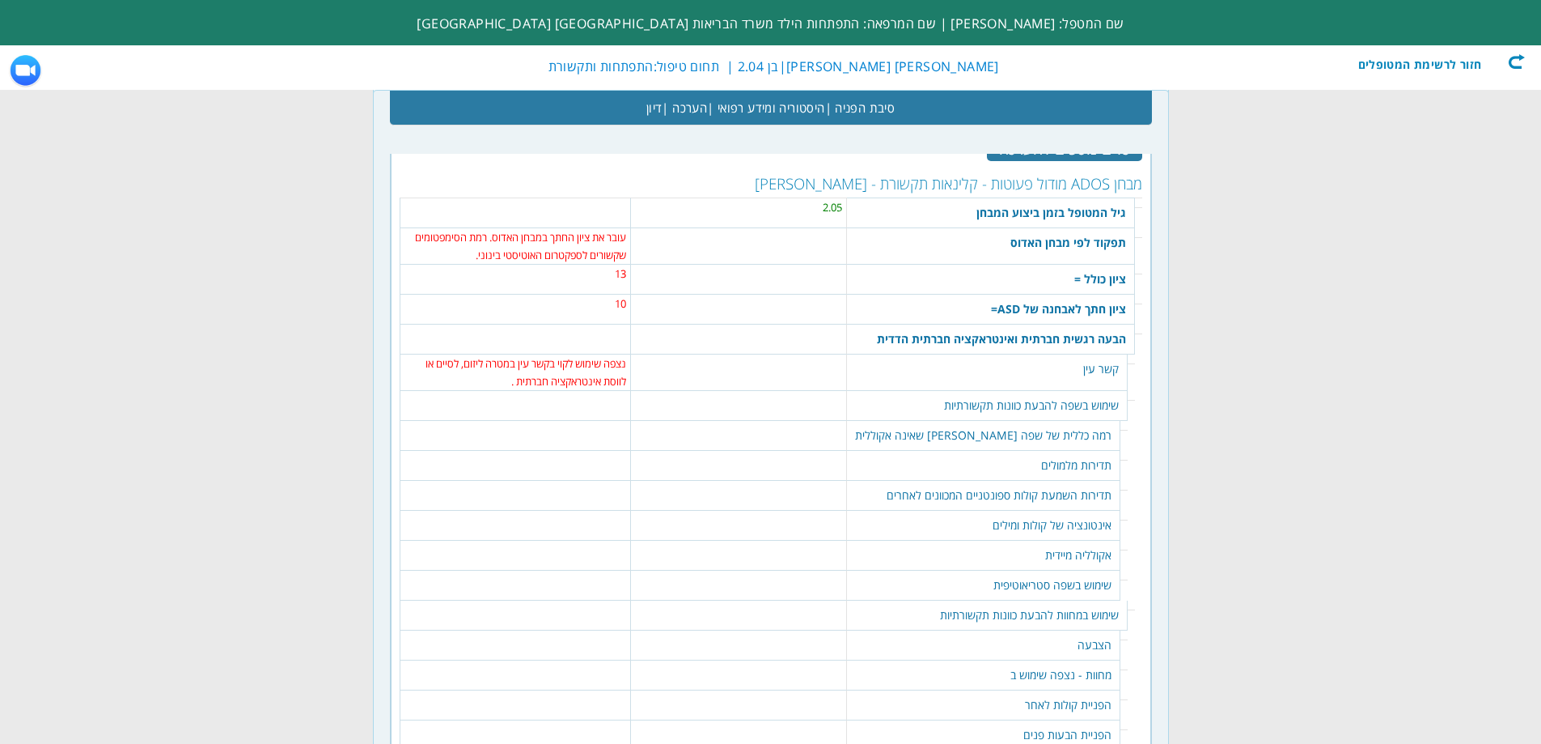
click at [579, 405] on table "150 שמור" at bounding box center [516, 399] width 222 height 16
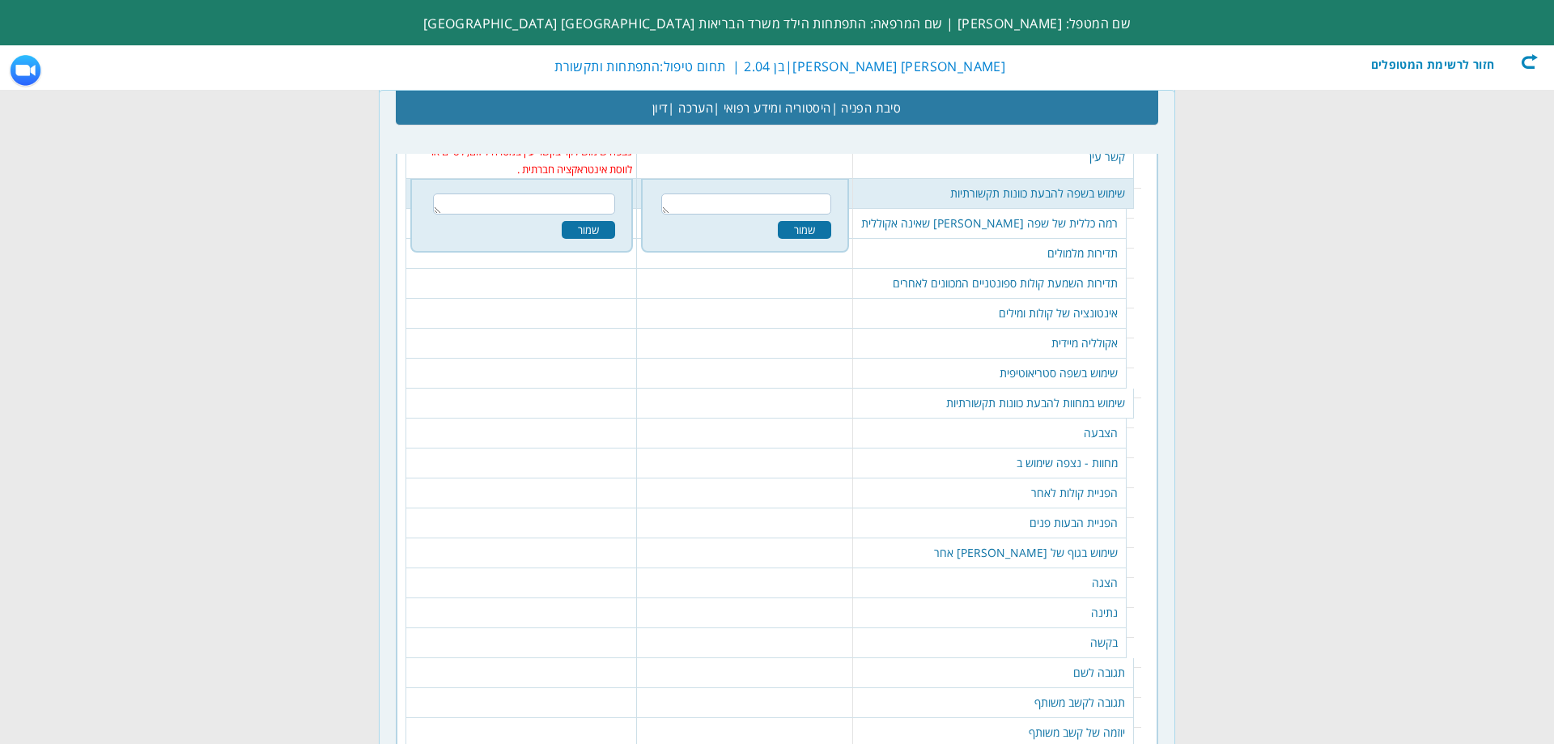
scroll to position [1649, 0]
click at [1039, 211] on td "רמה כללית של שפה [PERSON_NAME] שאינה אקוללית" at bounding box center [989, 223] width 273 height 30
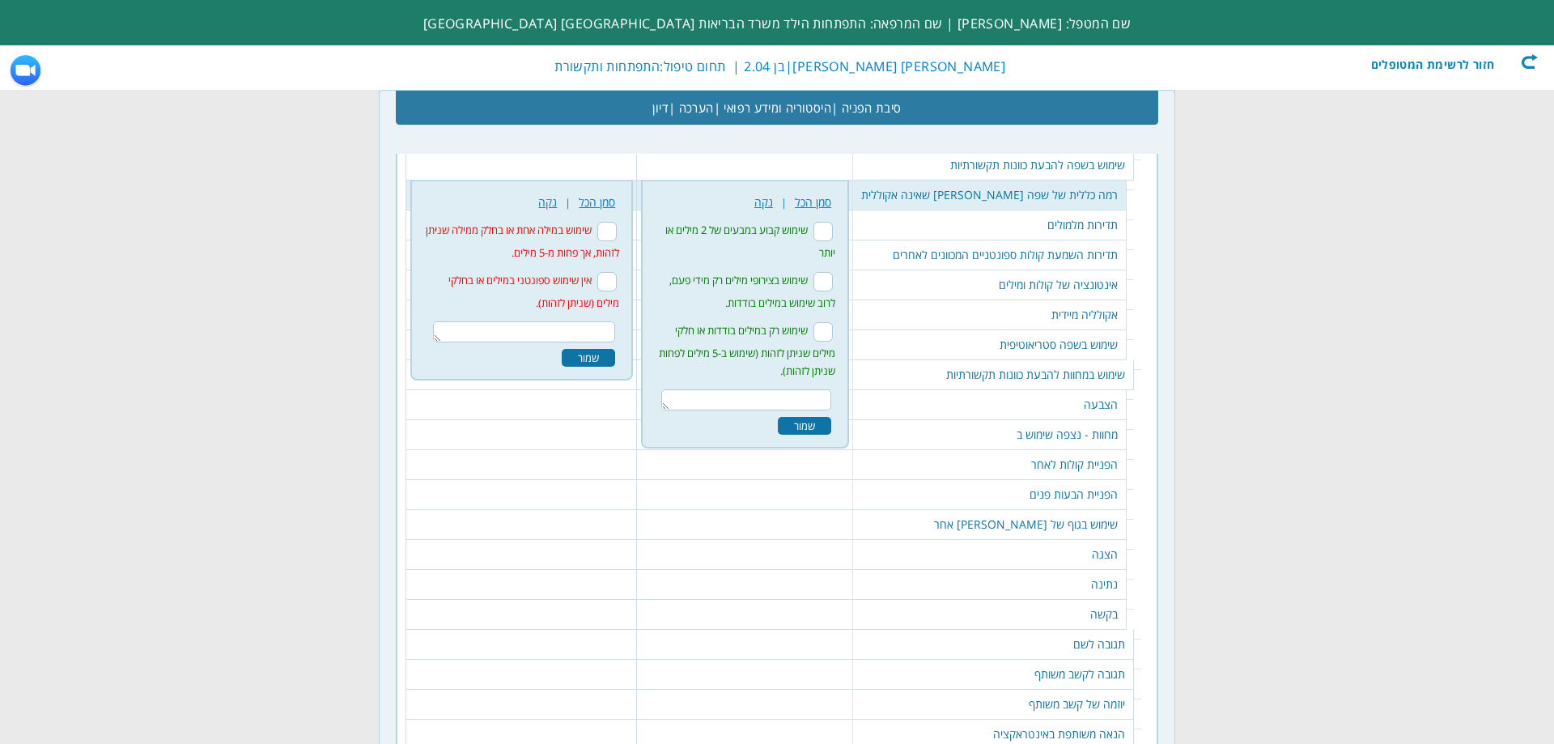
scroll to position [1679, 0]
click at [596, 331] on textarea at bounding box center [524, 329] width 183 height 21
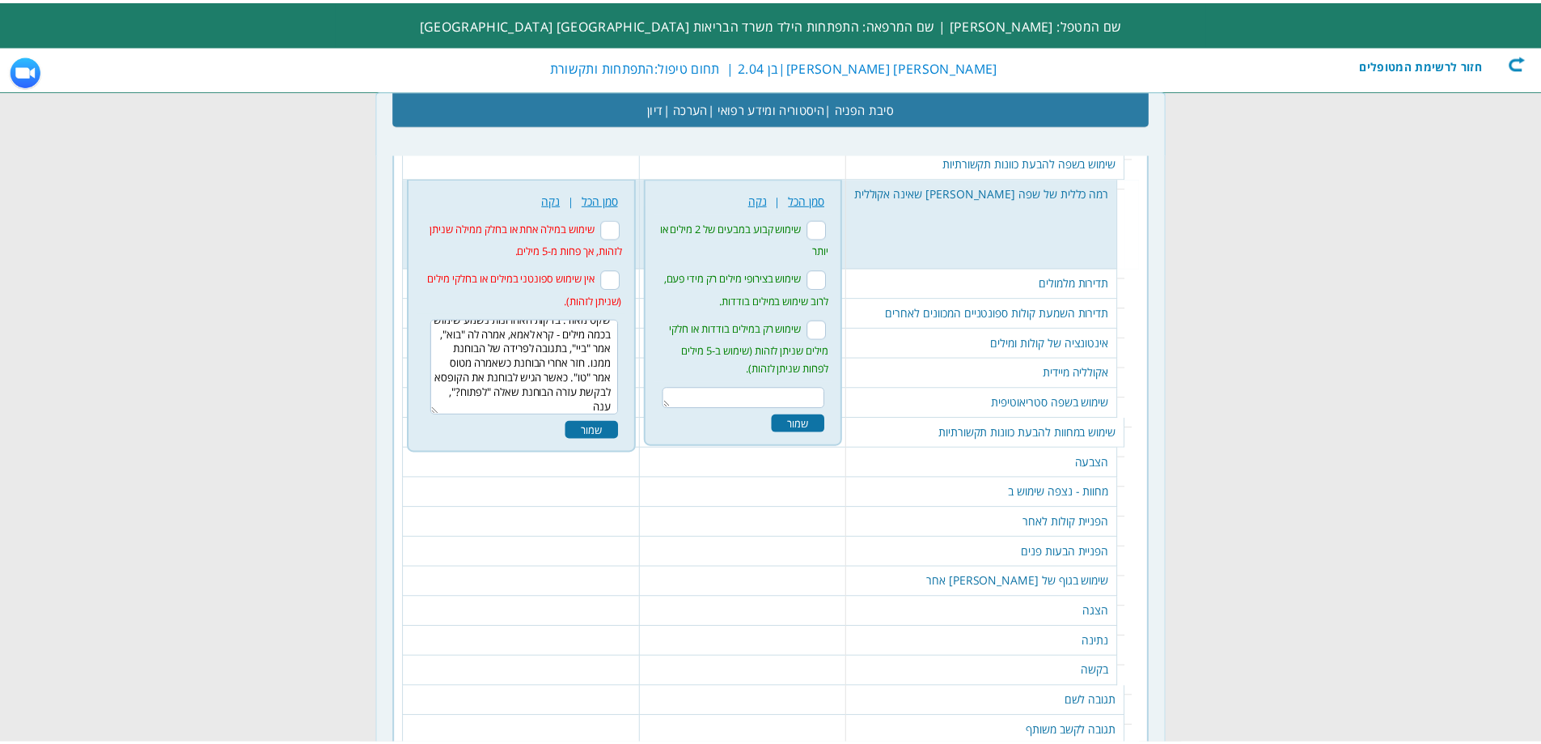
scroll to position [0, 0]
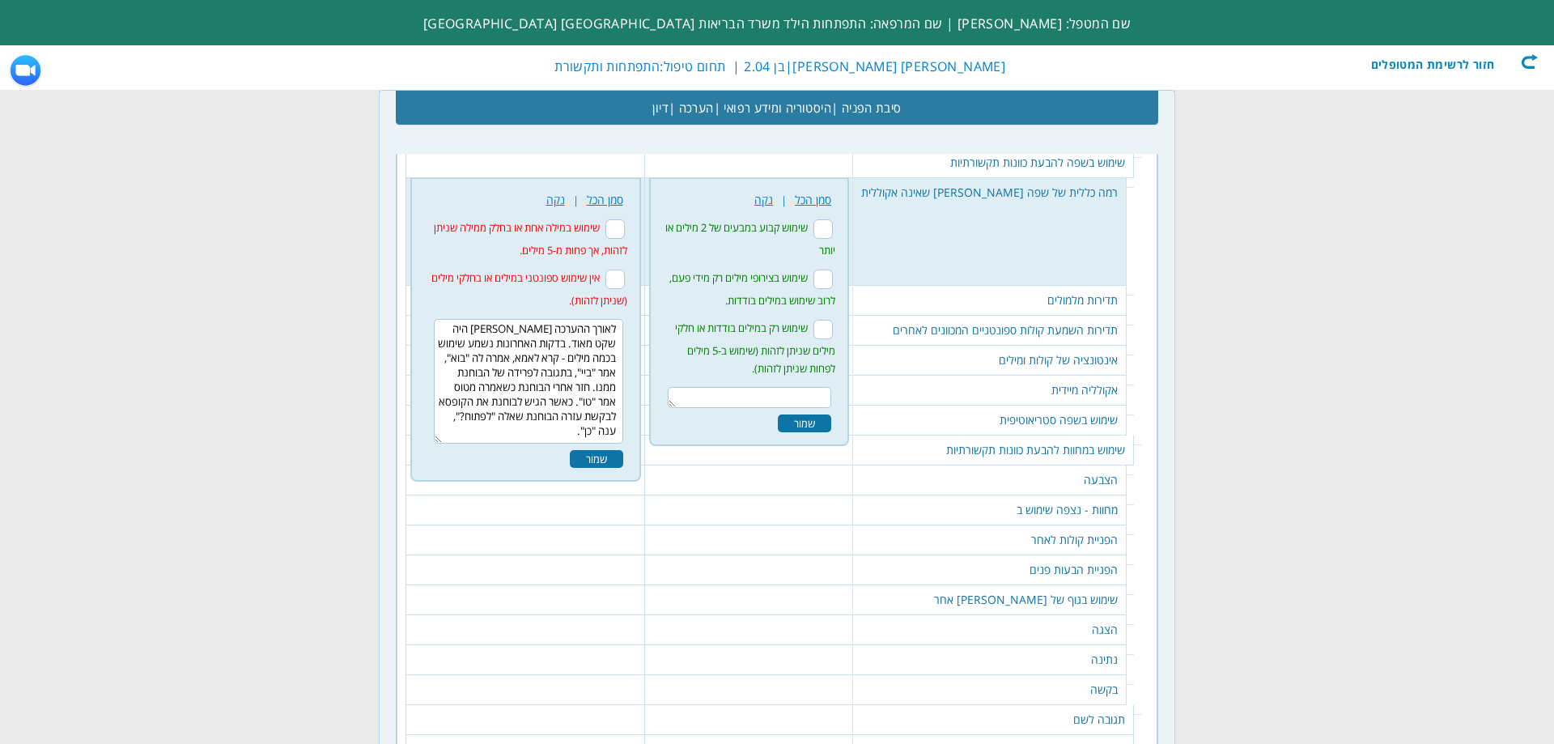
type textarea "לאורך ההערכה [PERSON_NAME] היה שקט מאוד. בדקות האחרונות נשמע שימוש בכמה מילים -…"
click at [584, 457] on div "שמור" at bounding box center [596, 459] width 53 height 18
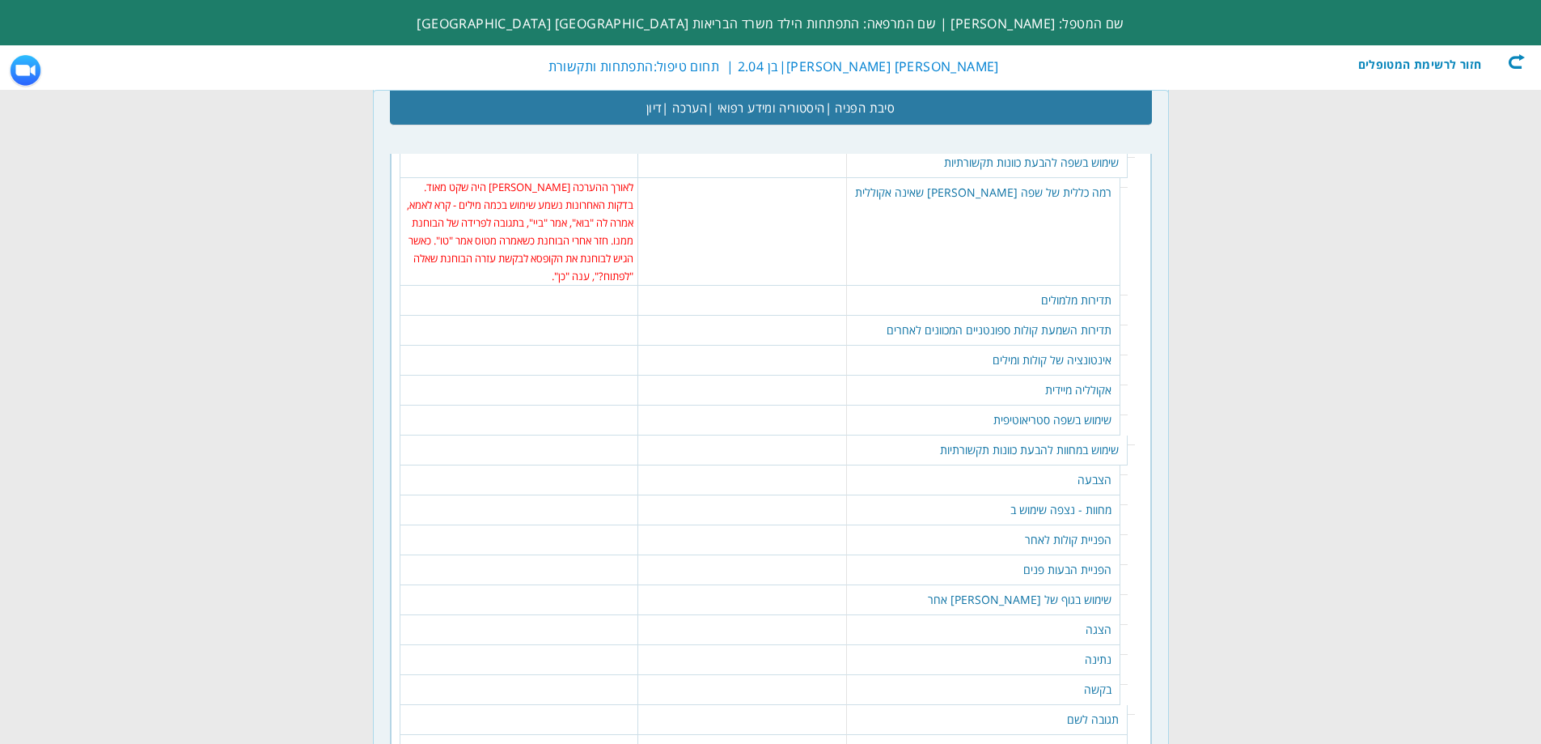
click at [1068, 302] on td "תדירות מלמולים" at bounding box center [983, 301] width 273 height 30
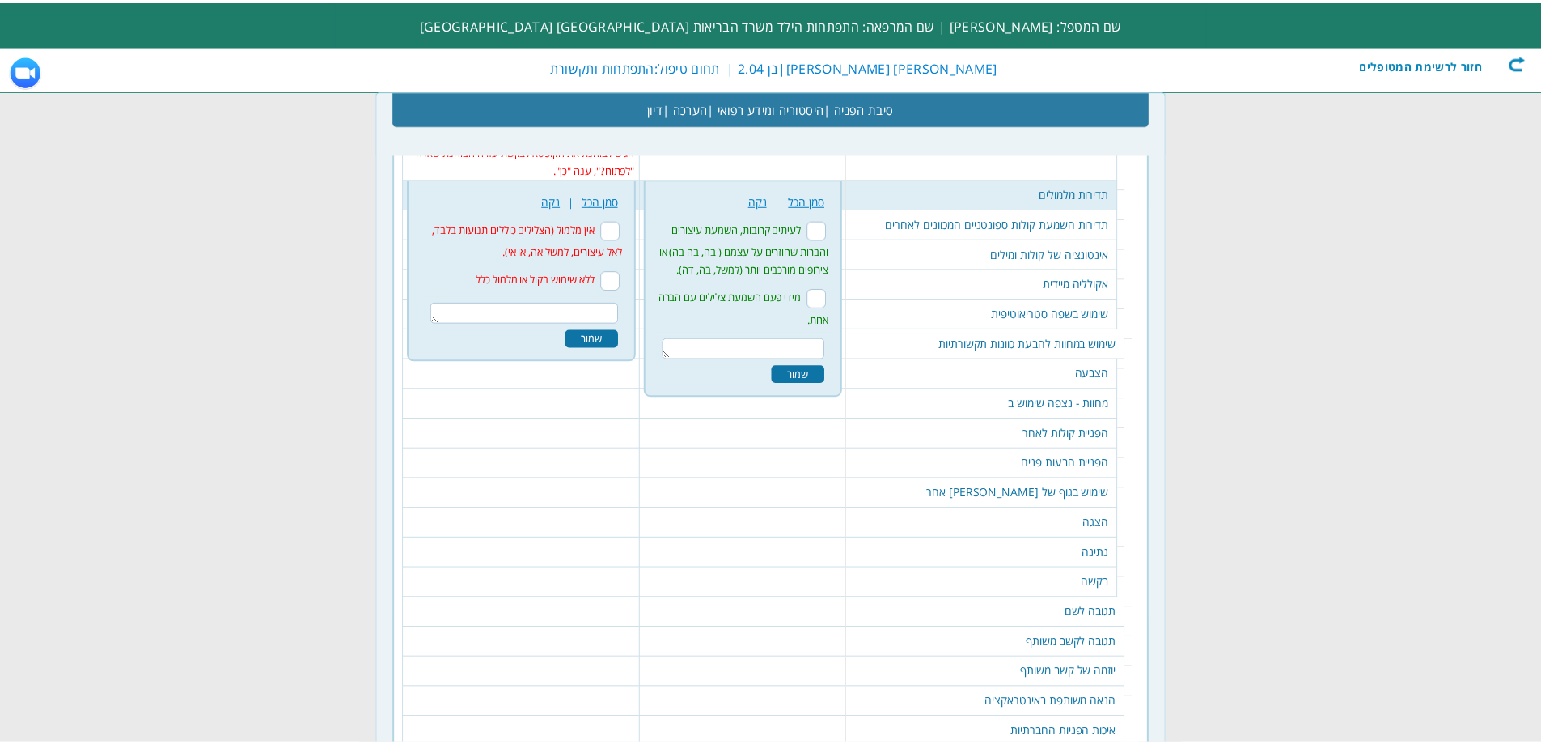
scroll to position [1787, 0]
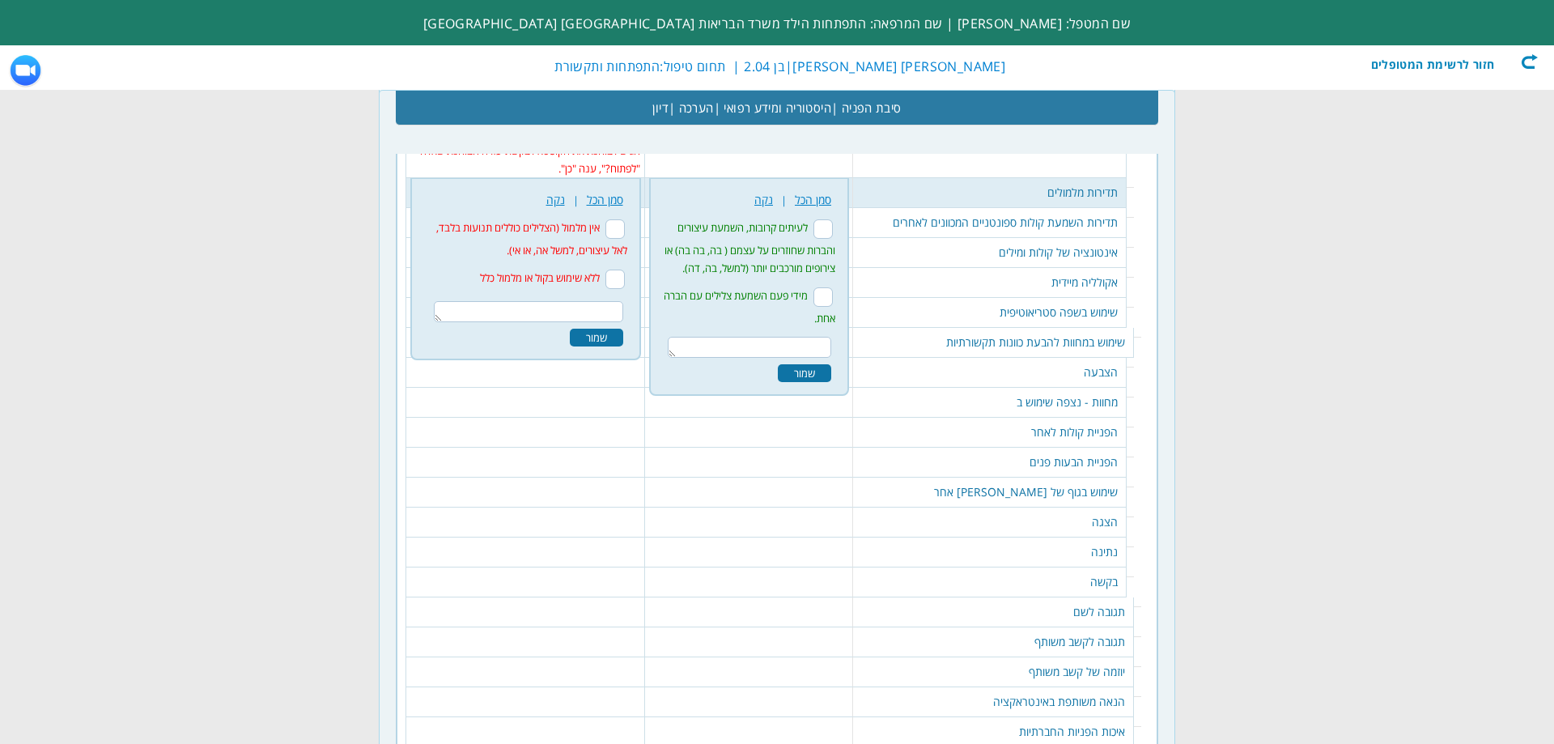
click at [1028, 190] on td "תדירות מלמולים" at bounding box center [989, 193] width 273 height 30
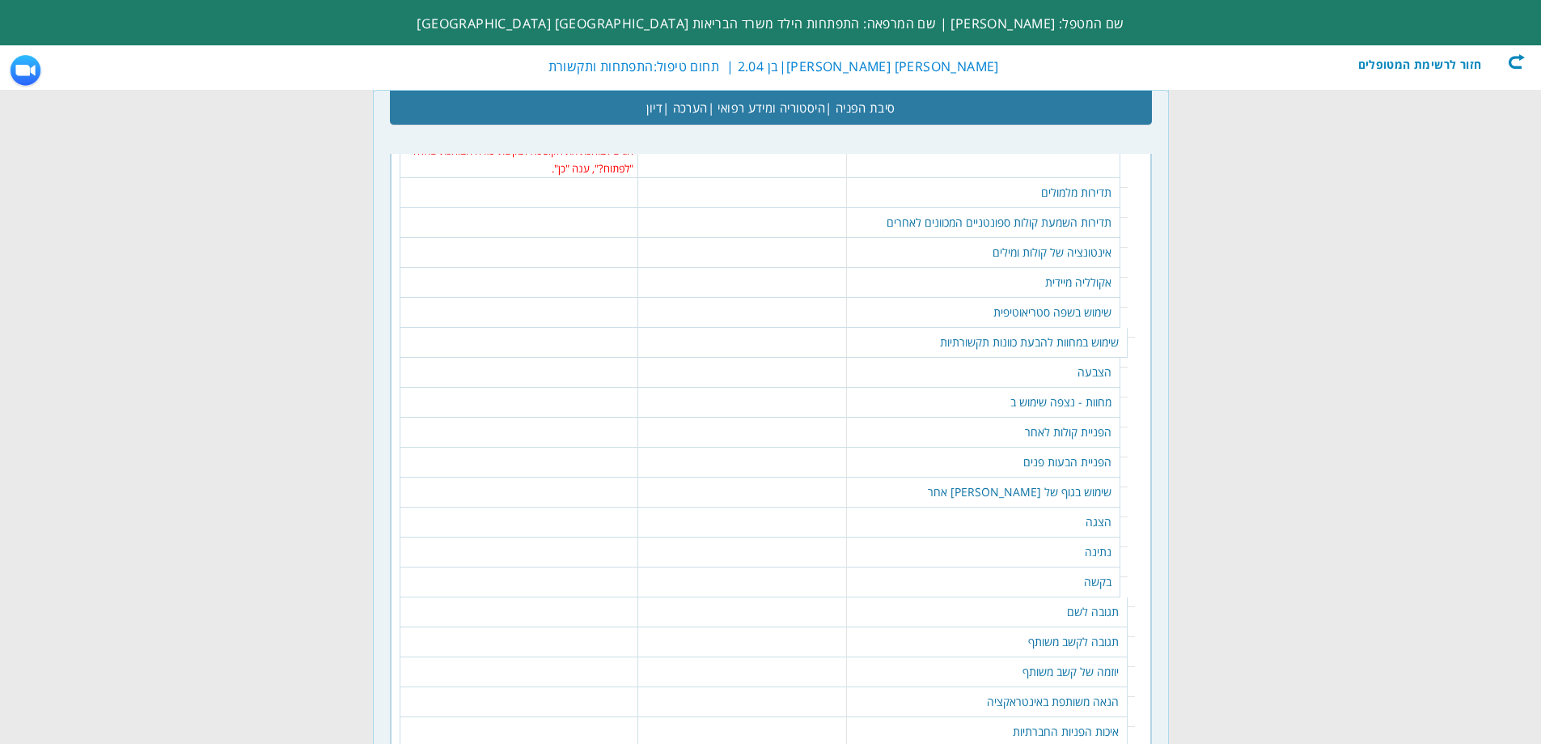
click at [1033, 220] on td "תדירות השמעת קולות ספונטניים המכוונים לאחרים" at bounding box center [983, 223] width 273 height 30
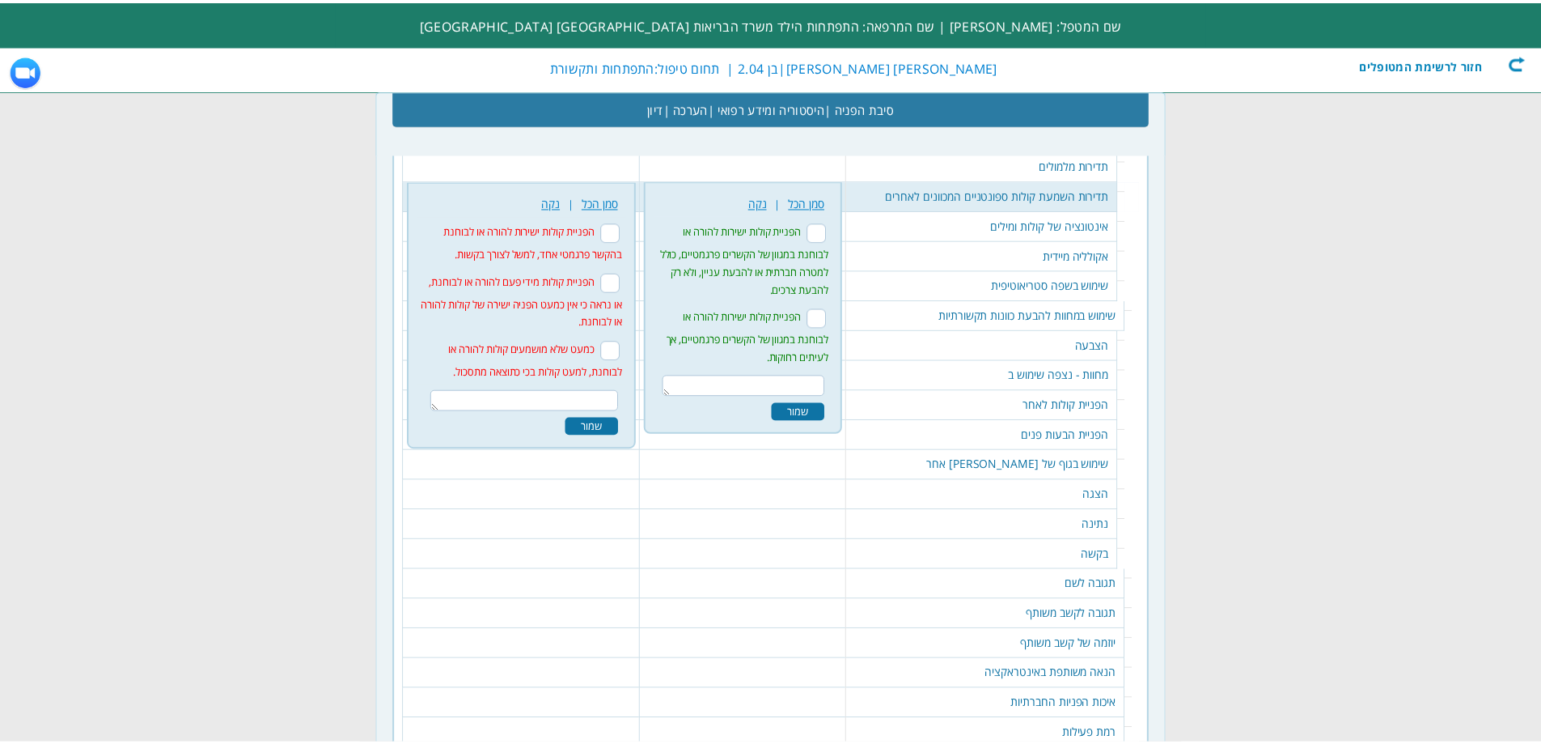
scroll to position [1817, 0]
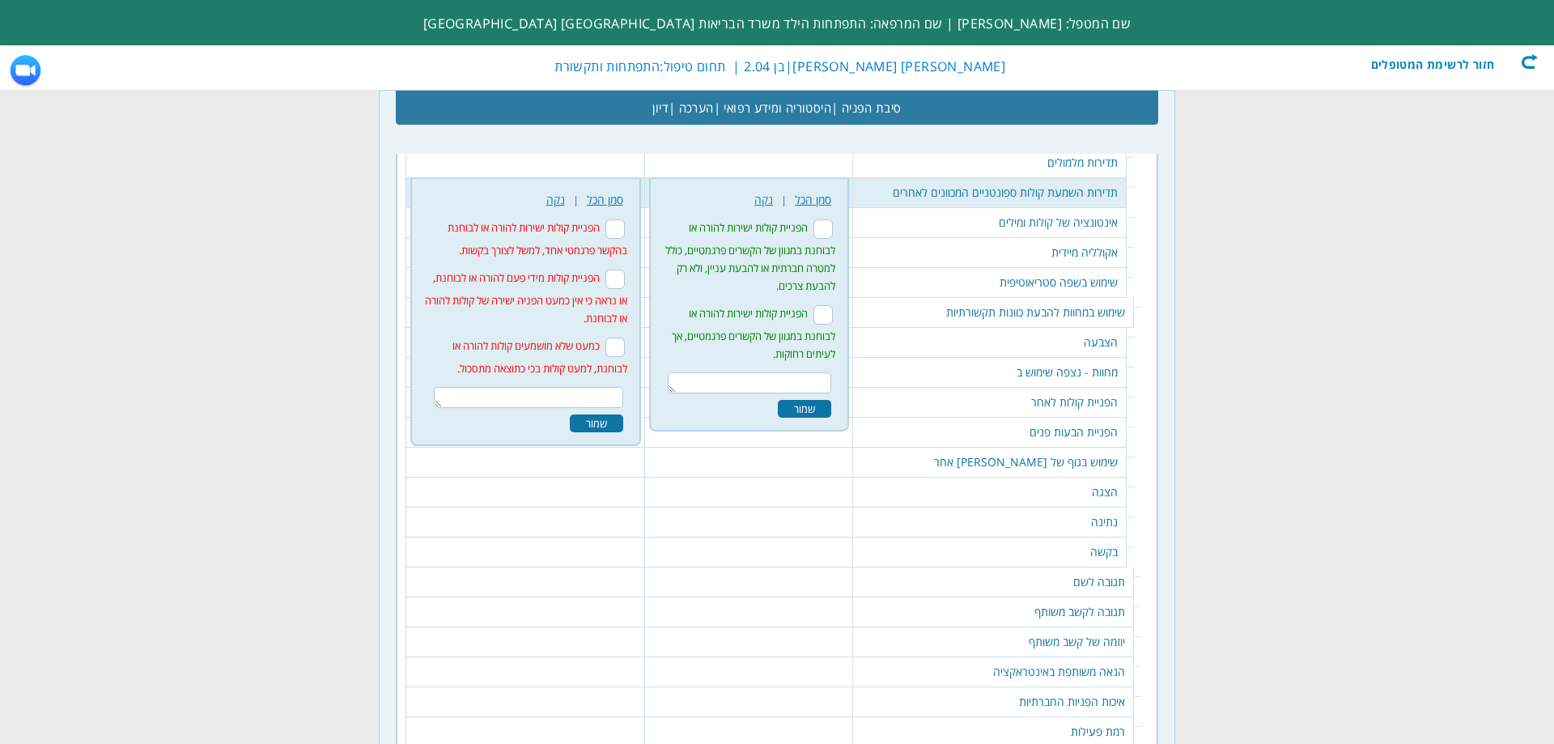
click at [620, 282] on input "הפניית קולות מידי פעם להורה או לבוחנת, או נראה כי אין כמעט הפניה ישירה של קולות…" at bounding box center [614, 278] width 19 height 19
checkbox input "true"
drag, startPoint x: 597, startPoint y: 430, endPoint x: 579, endPoint y: 425, distance: 19.5
click at [597, 430] on div "שמור" at bounding box center [596, 423] width 53 height 18
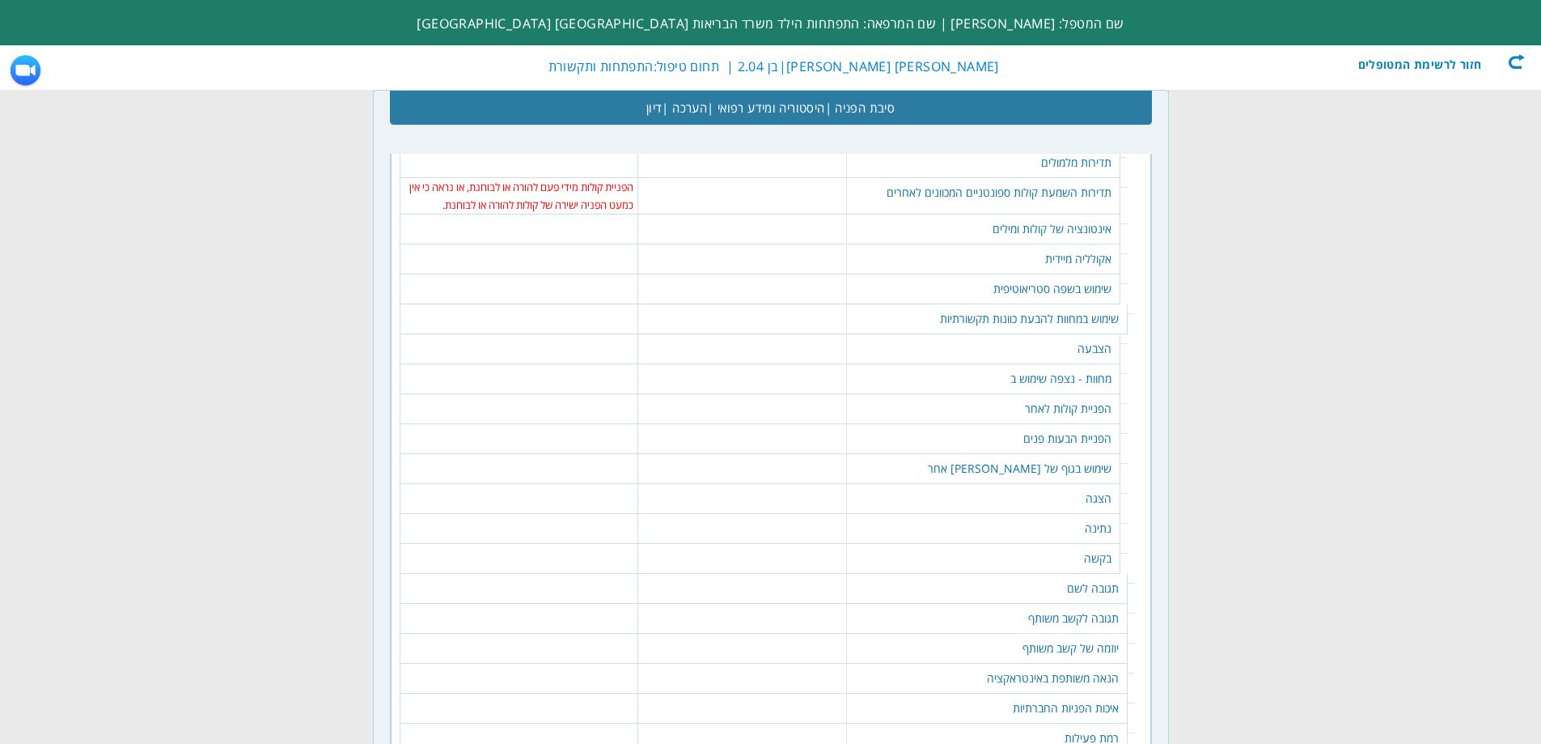
click at [1077, 235] on td "אינטונציה של קולות ומילים" at bounding box center [983, 229] width 273 height 30
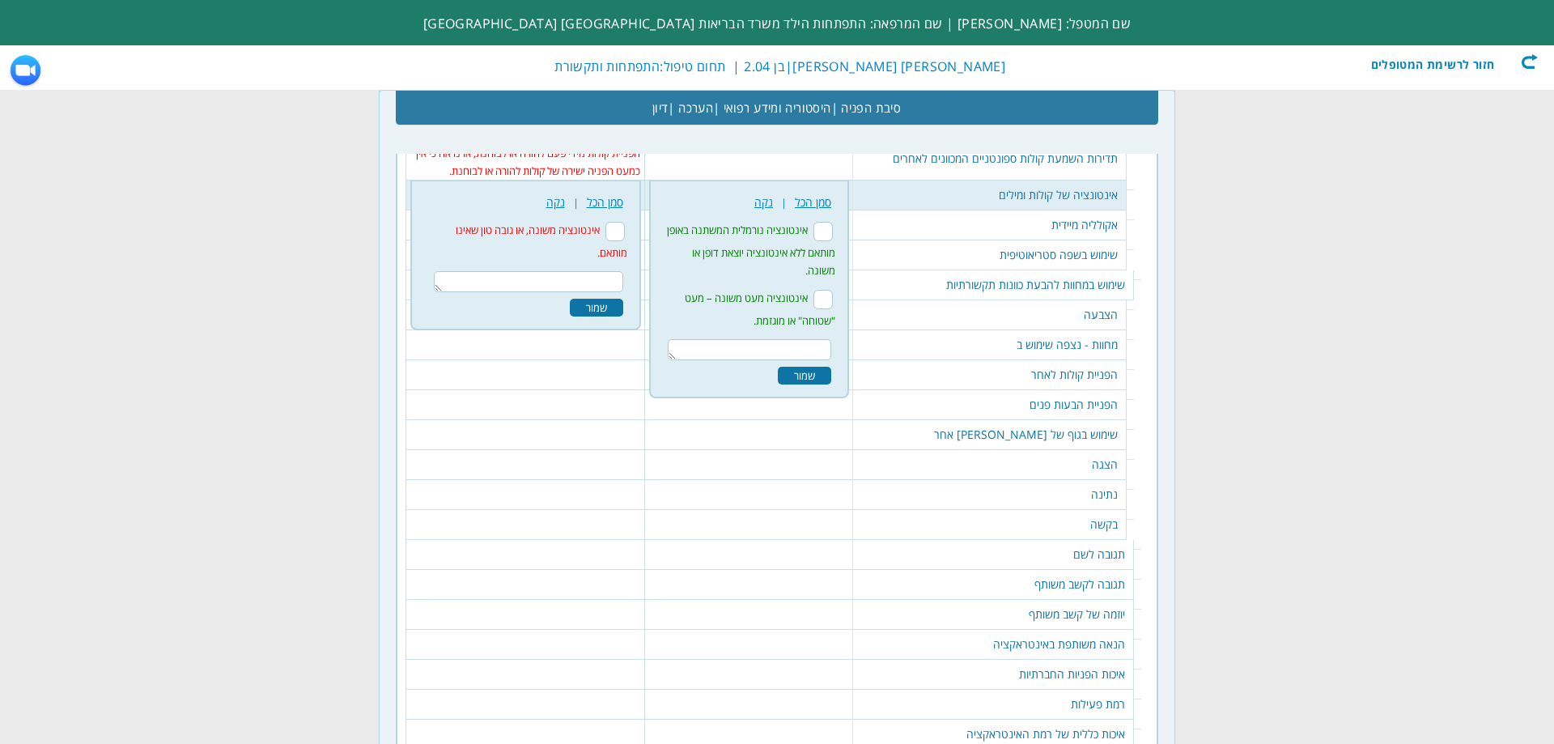
scroll to position [1853, 0]
click at [812, 337] on textarea at bounding box center [749, 347] width 163 height 21
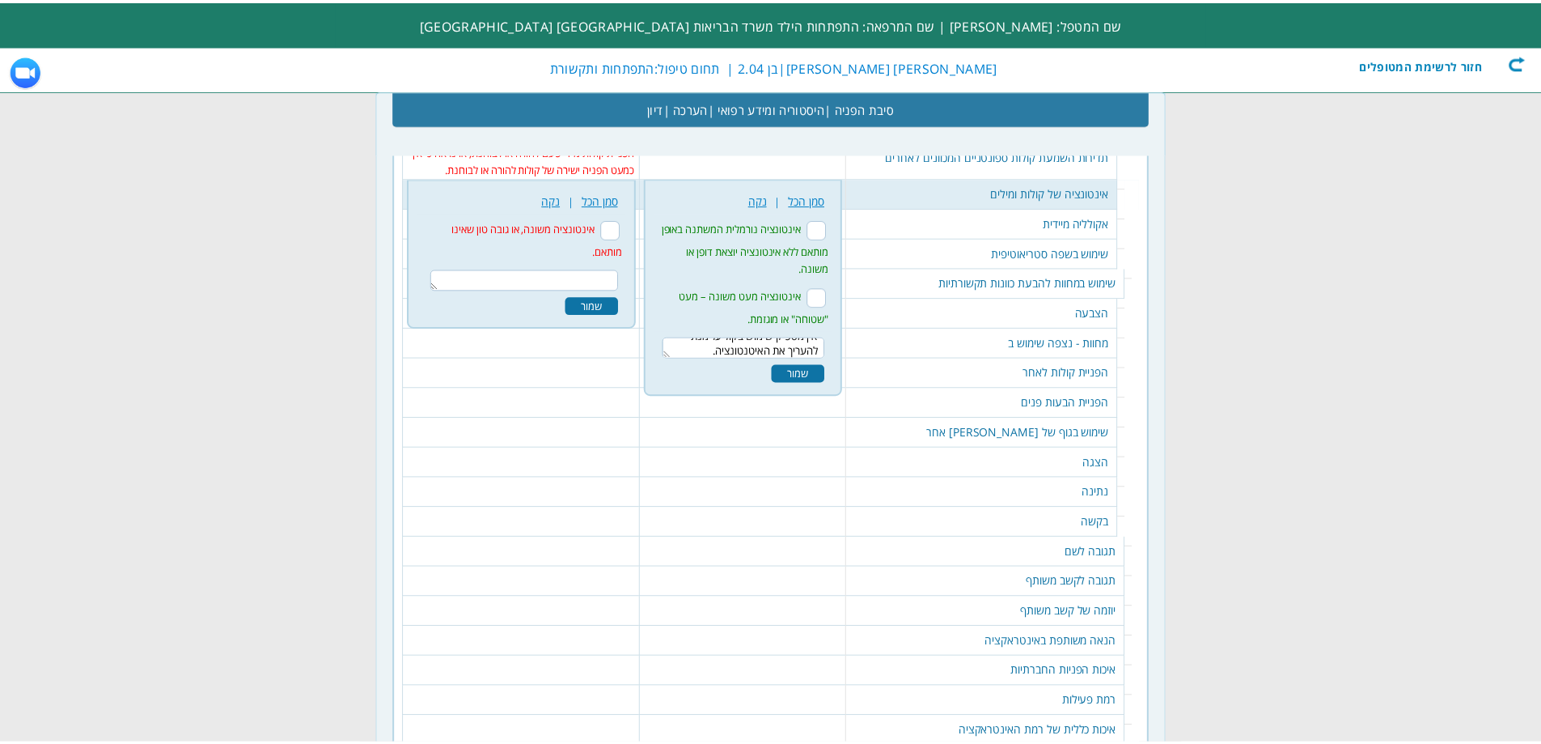
scroll to position [0, 0]
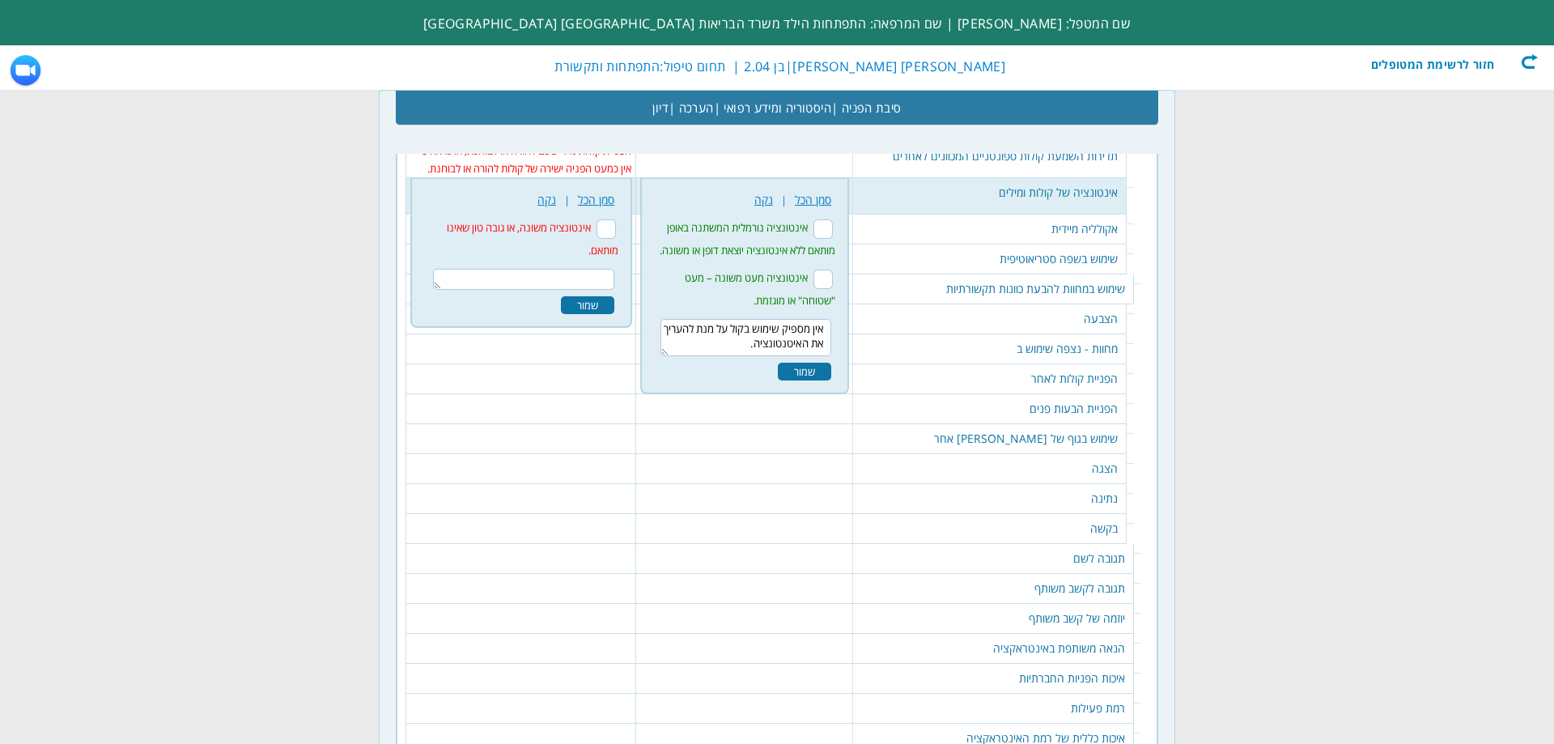
drag, startPoint x: 814, startPoint y: 344, endPoint x: 842, endPoint y: 361, distance: 32.3
click at [815, 346] on textarea "אין מספיק שימוש בקול על מנת להעריך את האיטנטונציה." at bounding box center [745, 337] width 171 height 37
click at [797, 343] on textarea "אין מספיק שימוש בקול על מנת להעריך את האינטנטונציה." at bounding box center [745, 337] width 171 height 37
type textarea "אין מספיק שימוש בקול על מנת להעריך את האינטונציה."
click at [817, 369] on div "שמור" at bounding box center [804, 371] width 53 height 18
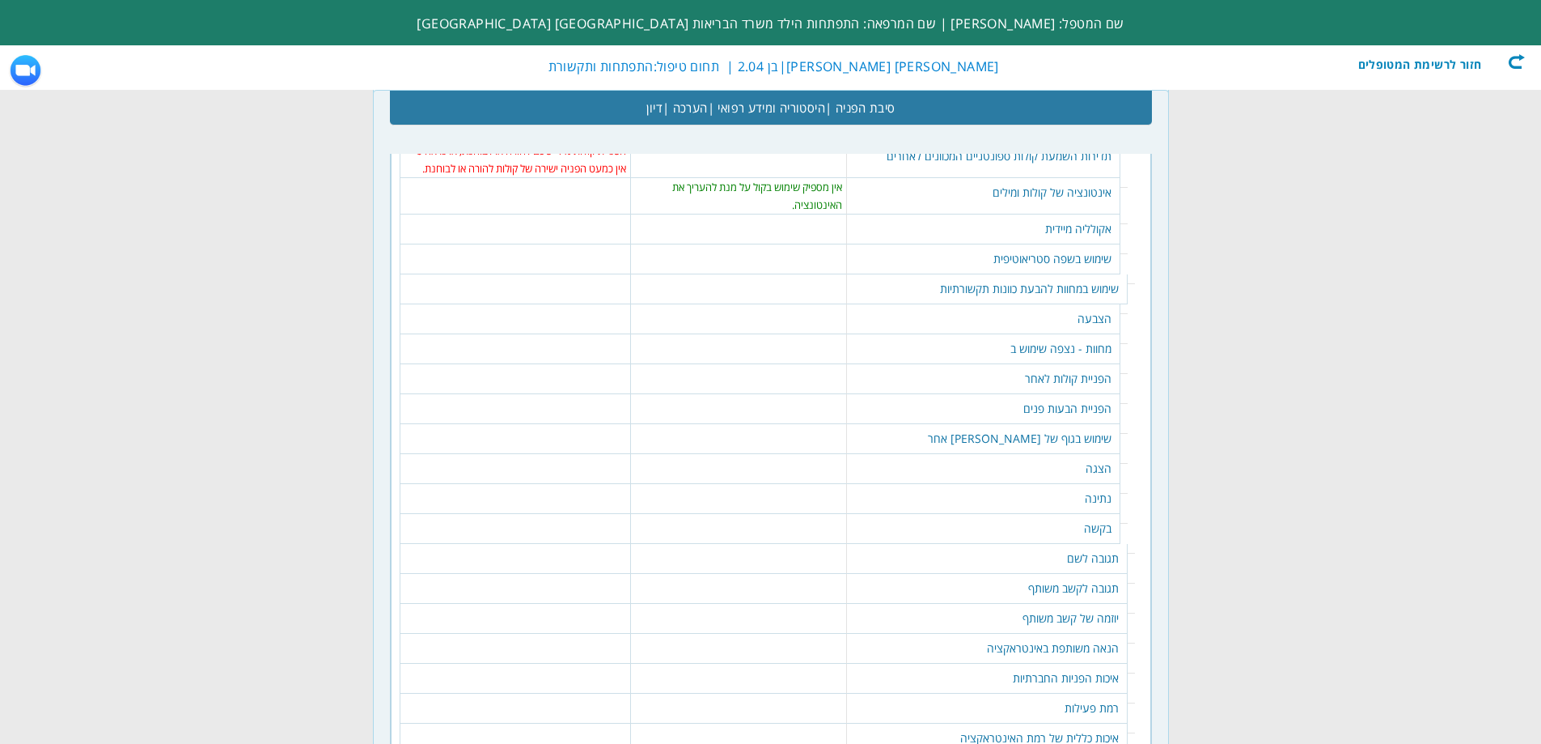
click at [1045, 236] on td "אקולליה מיידית" at bounding box center [983, 229] width 273 height 30
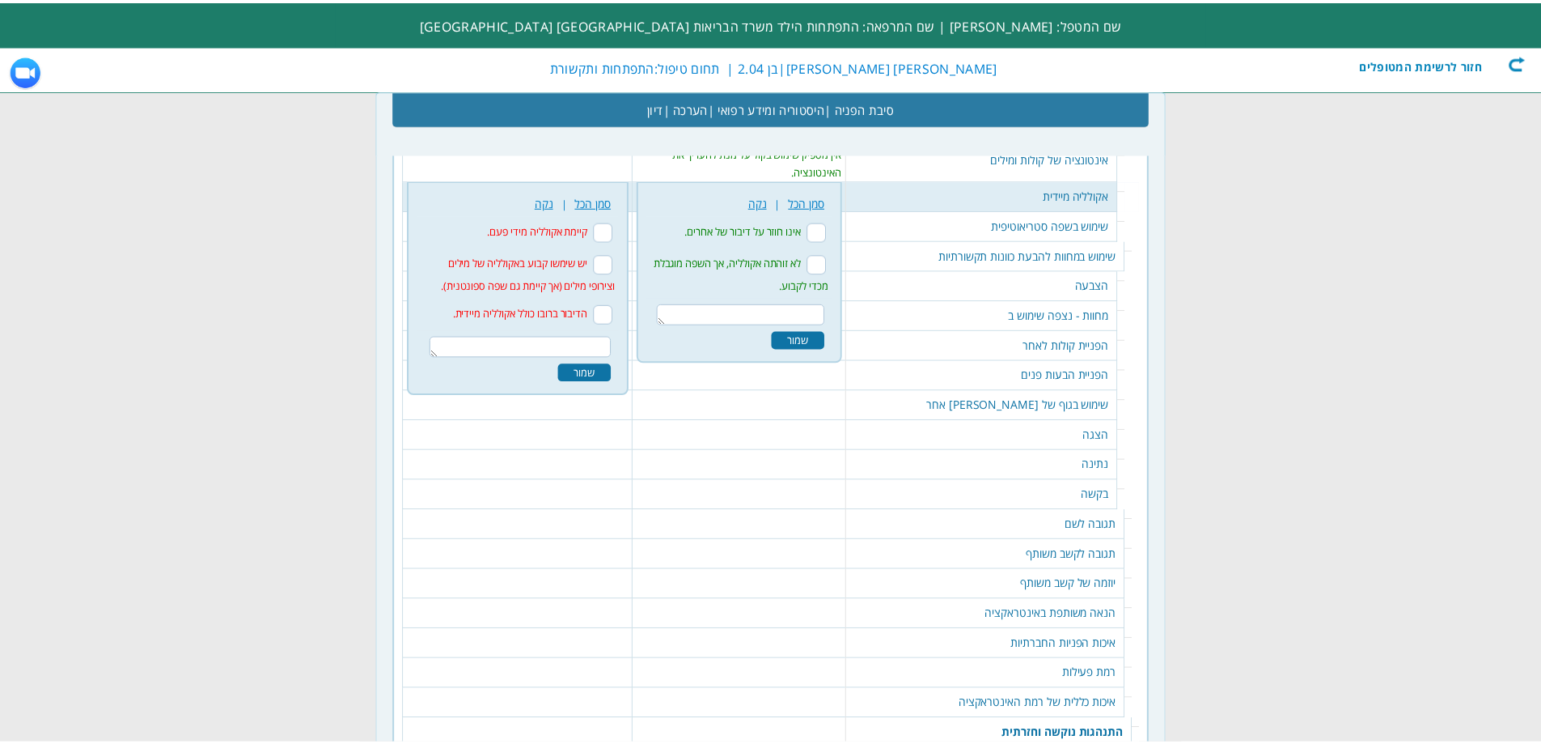
scroll to position [1889, 0]
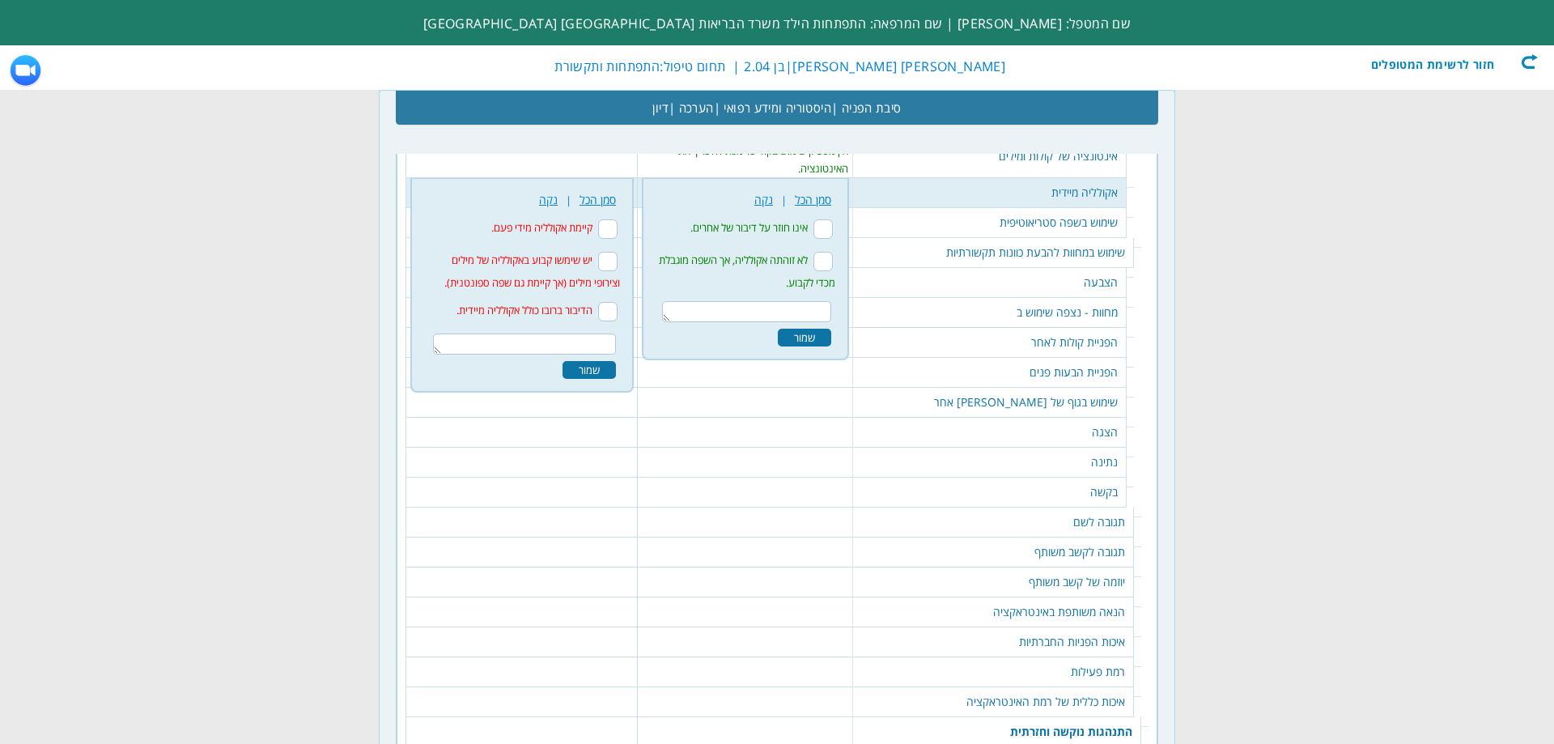
click at [833, 269] on input "לא זוהתה אקולליה, אך השפה מוגבלת מכדי לקבוע." at bounding box center [822, 261] width 19 height 19
checkbox input "true"
drag, startPoint x: 819, startPoint y: 338, endPoint x: 865, endPoint y: 312, distance: 53.3
click at [820, 337] on div "שמור" at bounding box center [804, 338] width 53 height 18
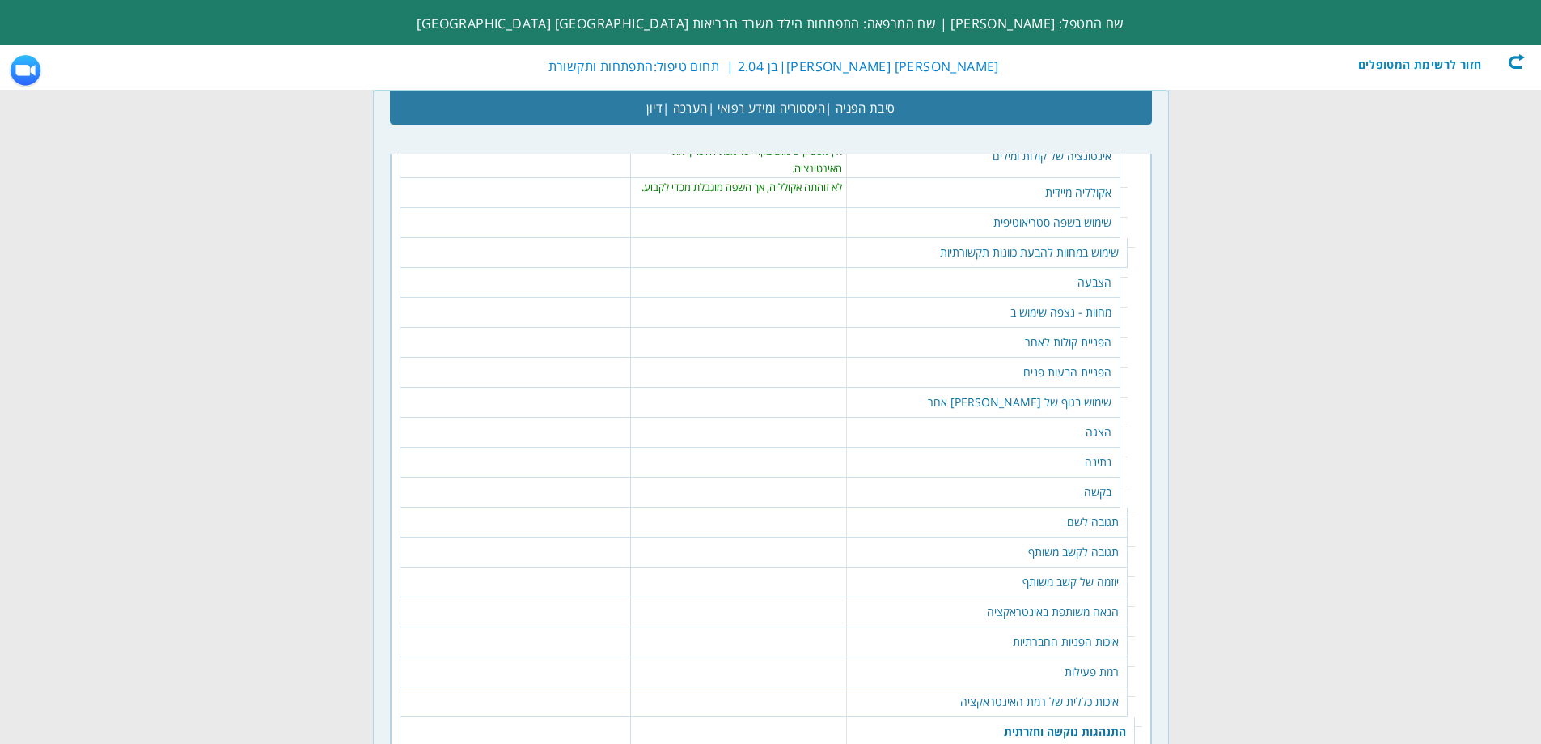
click at [1029, 218] on td "שימוש בשפה סטריאוטיפית" at bounding box center [983, 223] width 273 height 30
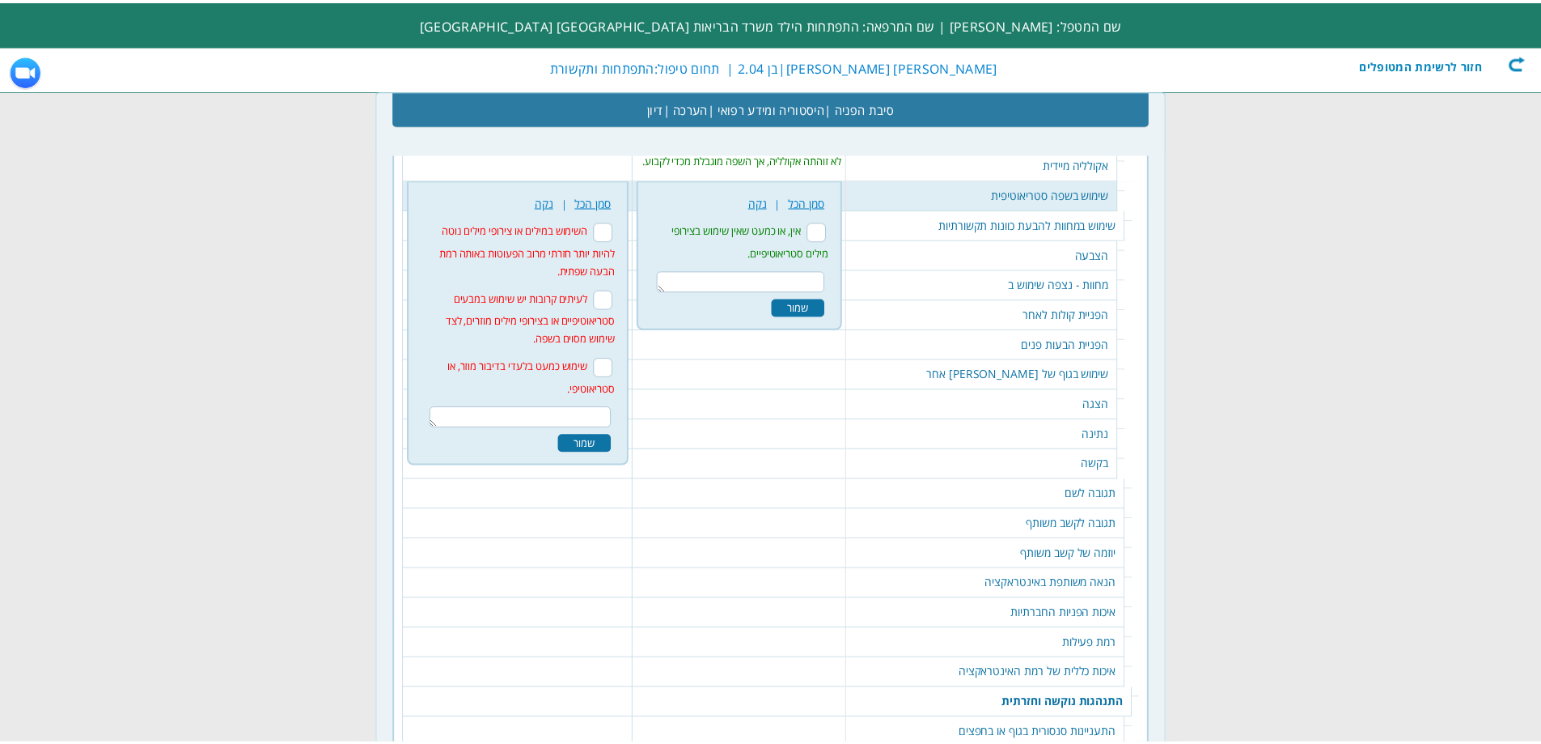
scroll to position [1919, 0]
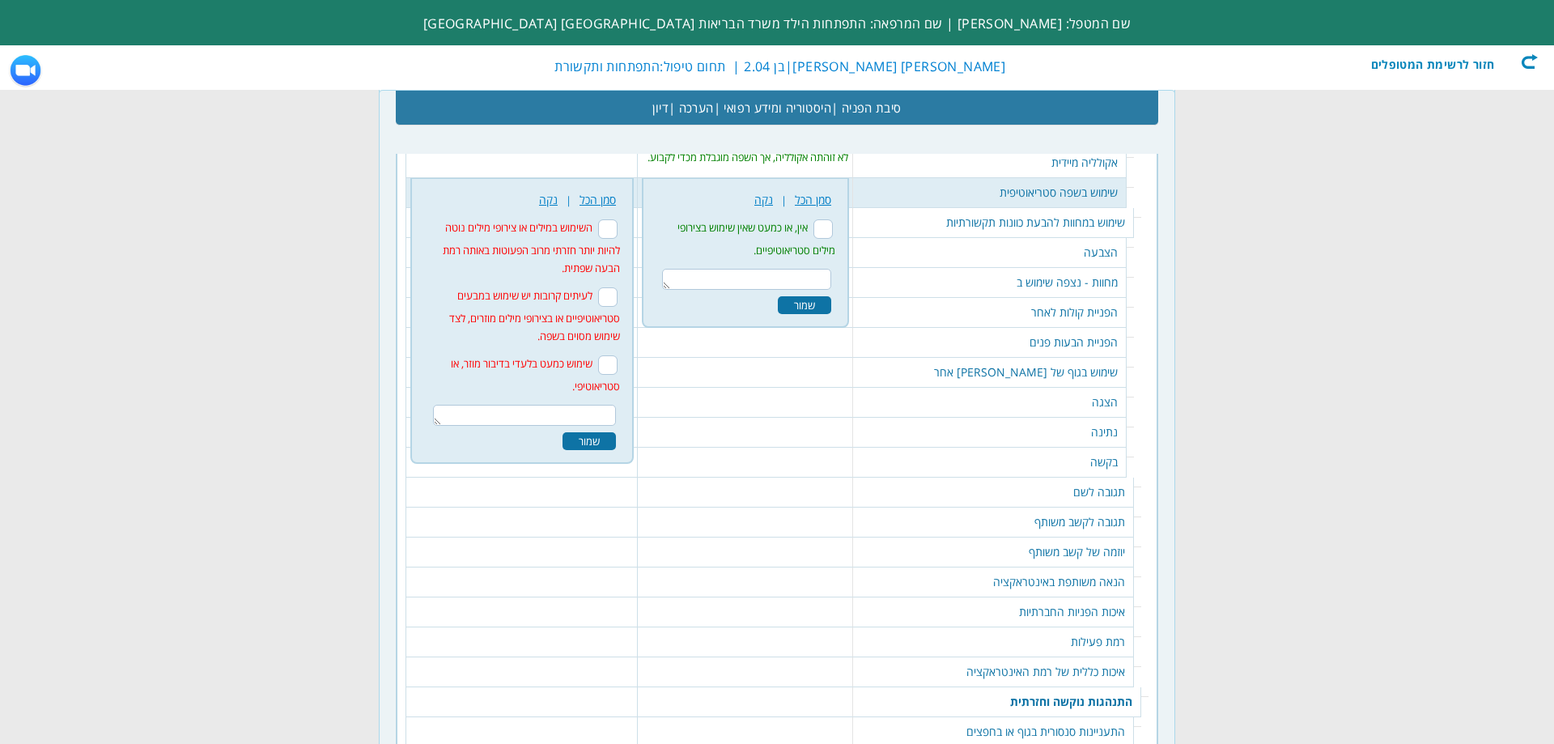
click at [839, 287] on div "162 נקה | סמן הכל אין, או כמעט שאין שימוש בצירופי מילים סטריאוטיפיים." at bounding box center [745, 252] width 188 height 131
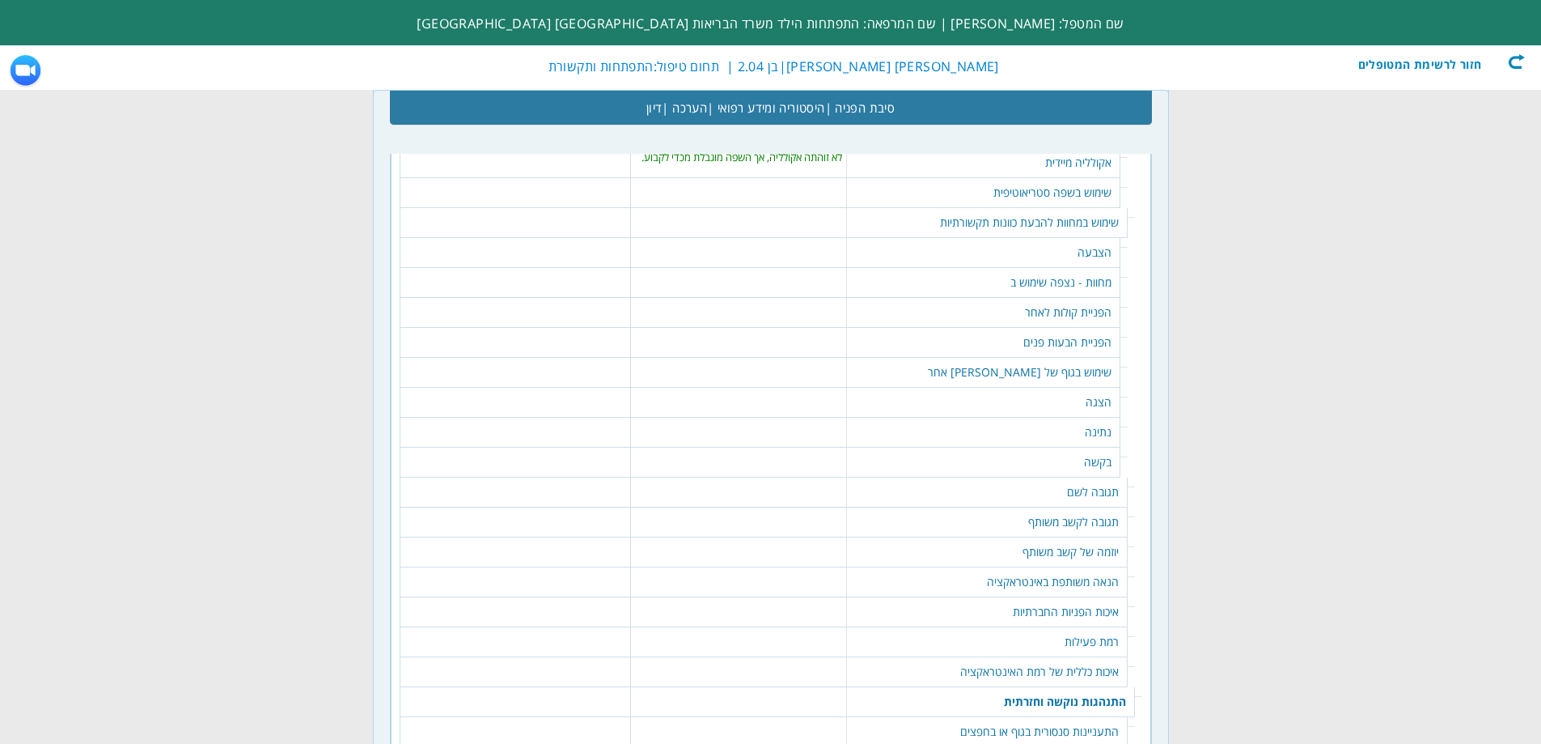
click at [1060, 189] on td "שימוש בשפה סטריאוטיפית" at bounding box center [983, 193] width 273 height 30
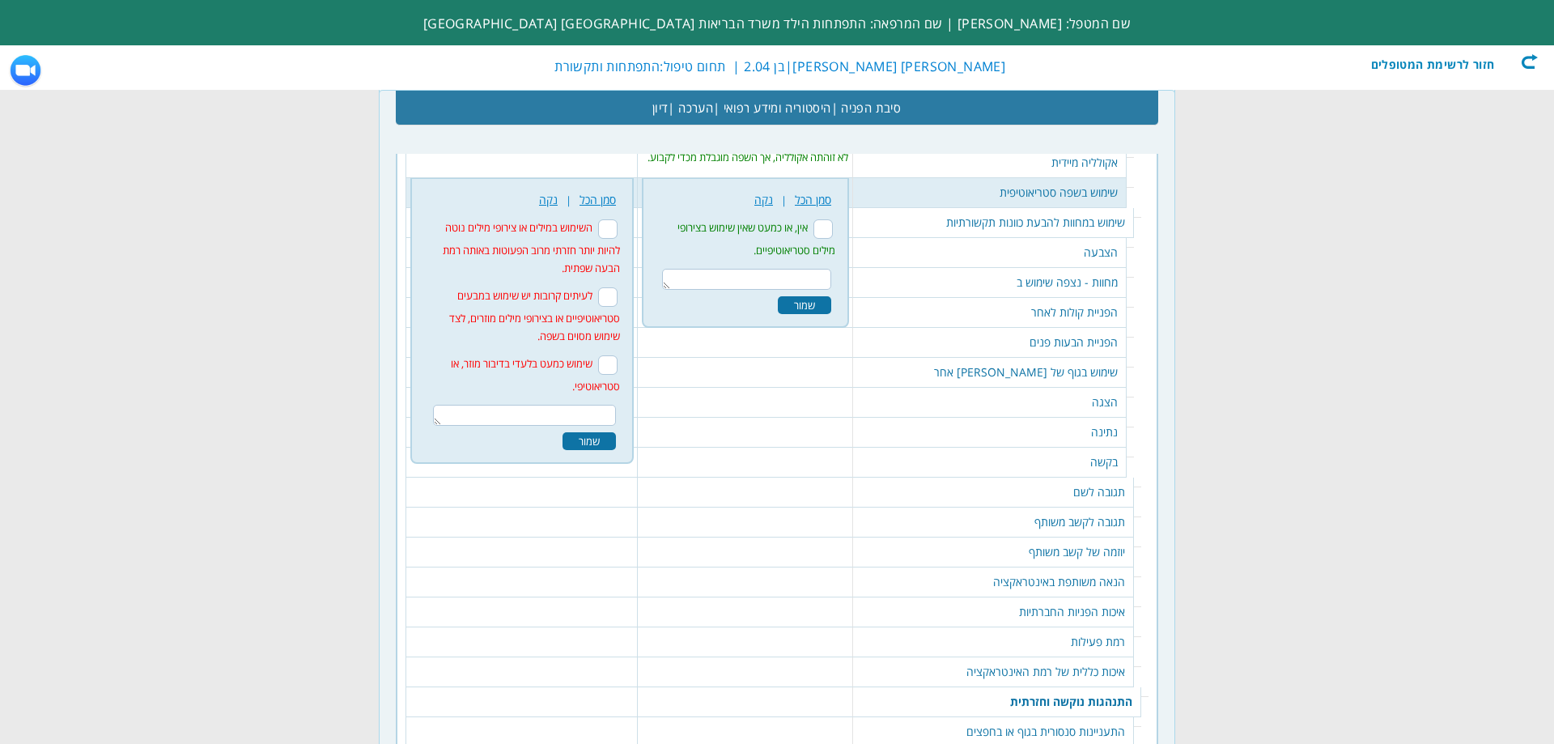
click at [808, 273] on textarea at bounding box center [746, 279] width 169 height 21
type textarea "השפה מוגבלת מכדי להעריך."
click at [831, 307] on div "שמור" at bounding box center [804, 308] width 53 height 18
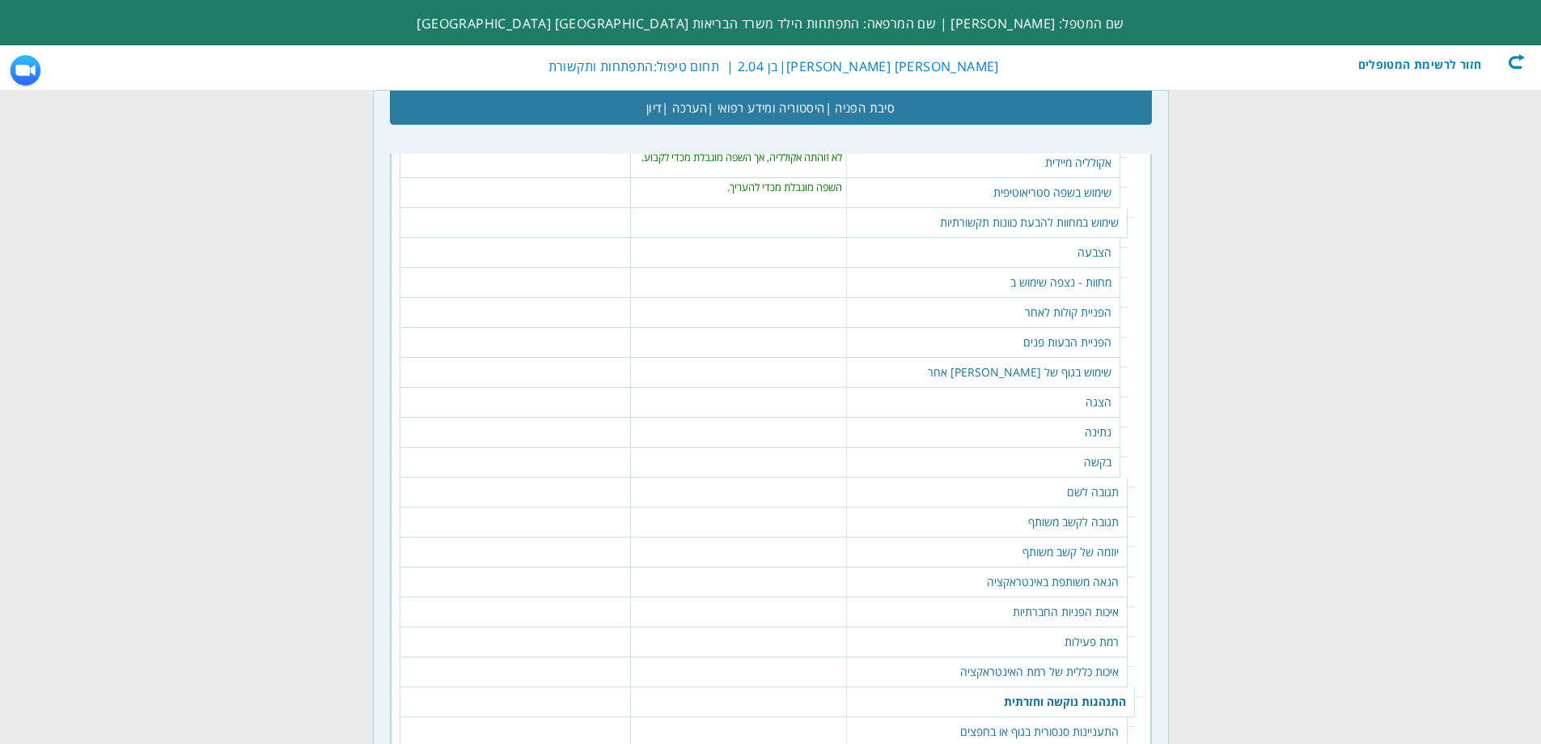
click at [1060, 255] on td "הצבעה" at bounding box center [983, 253] width 273 height 30
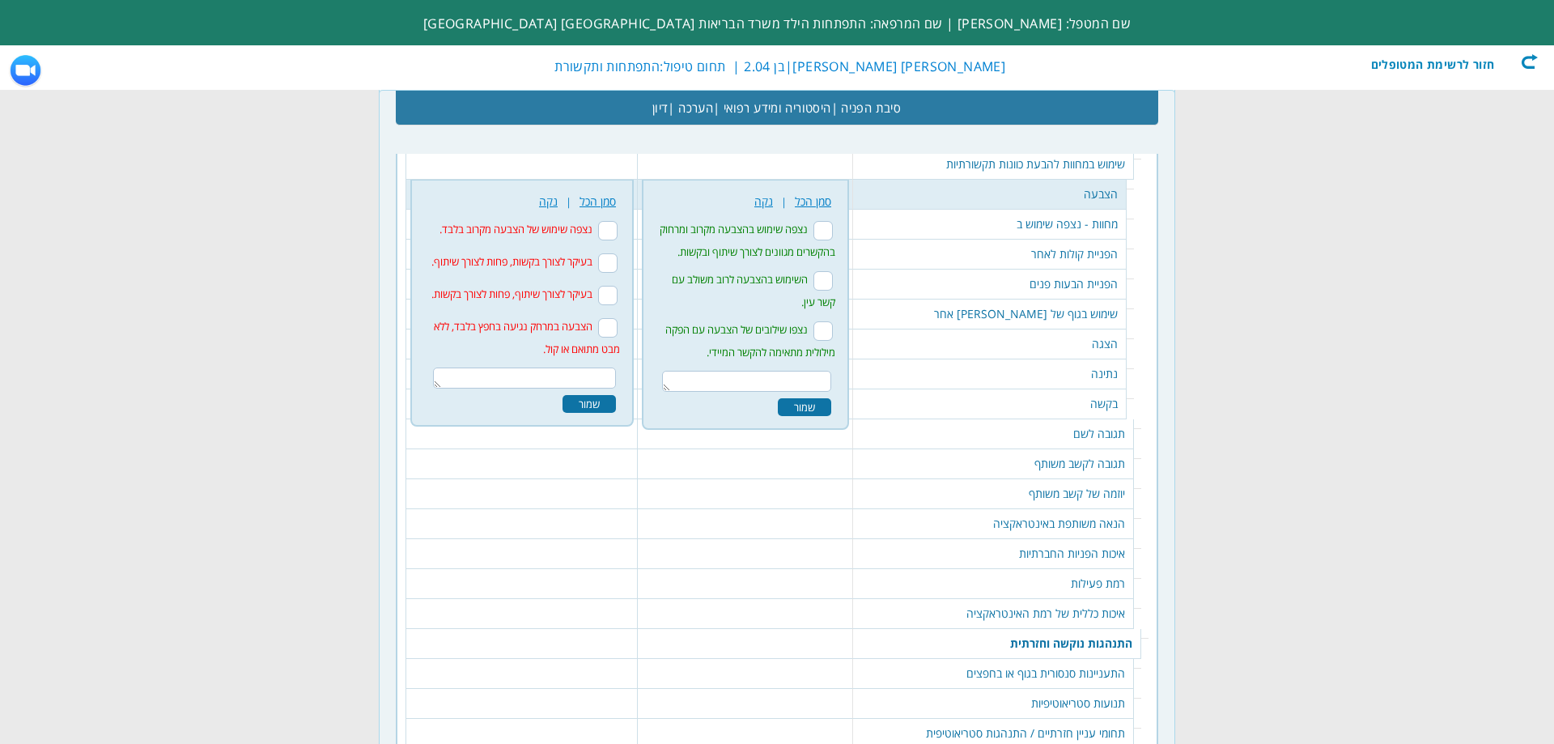
scroll to position [1979, 0]
click at [1008, 306] on td "שימוש בגוף של [PERSON_NAME] אחר" at bounding box center [989, 313] width 273 height 30
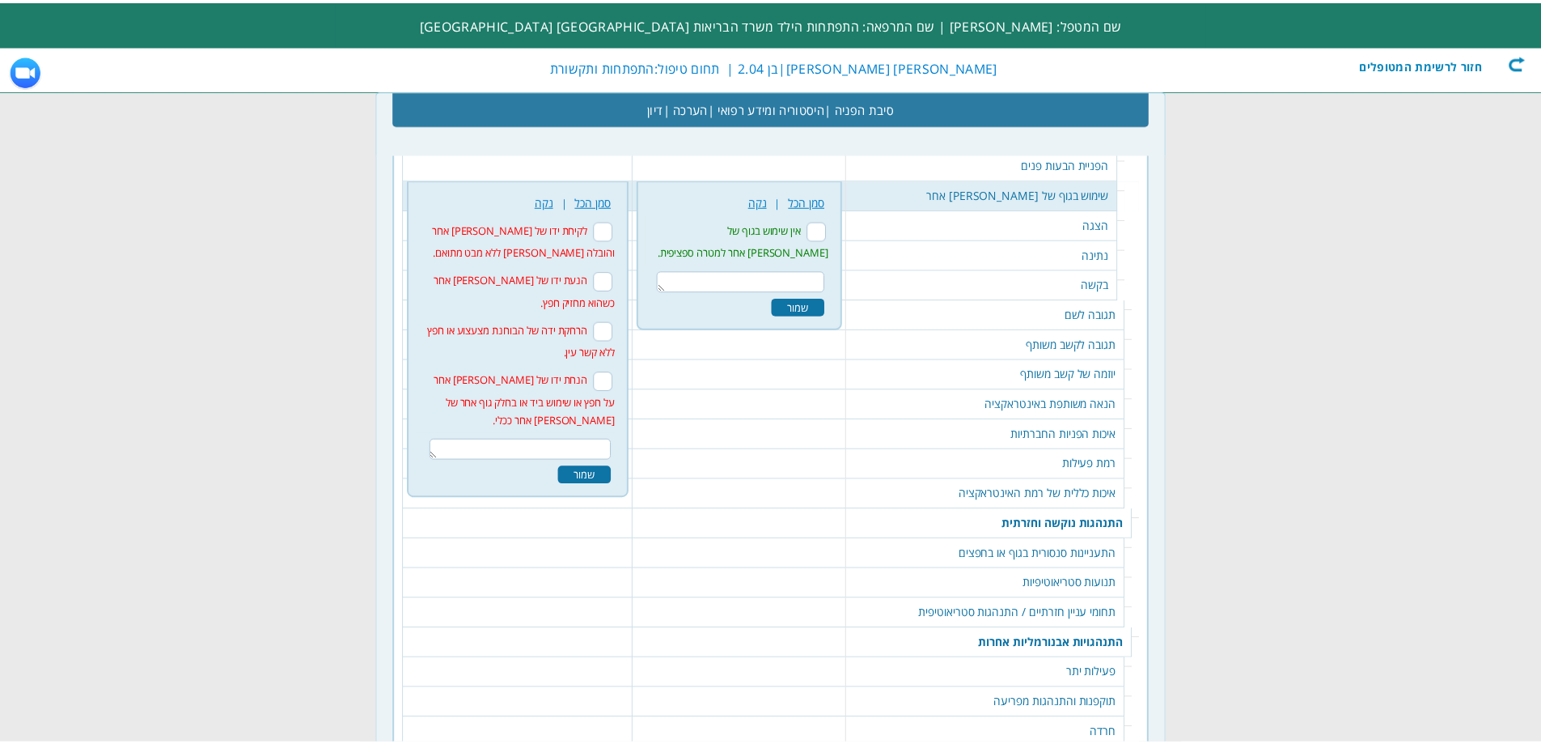
scroll to position [2099, 0]
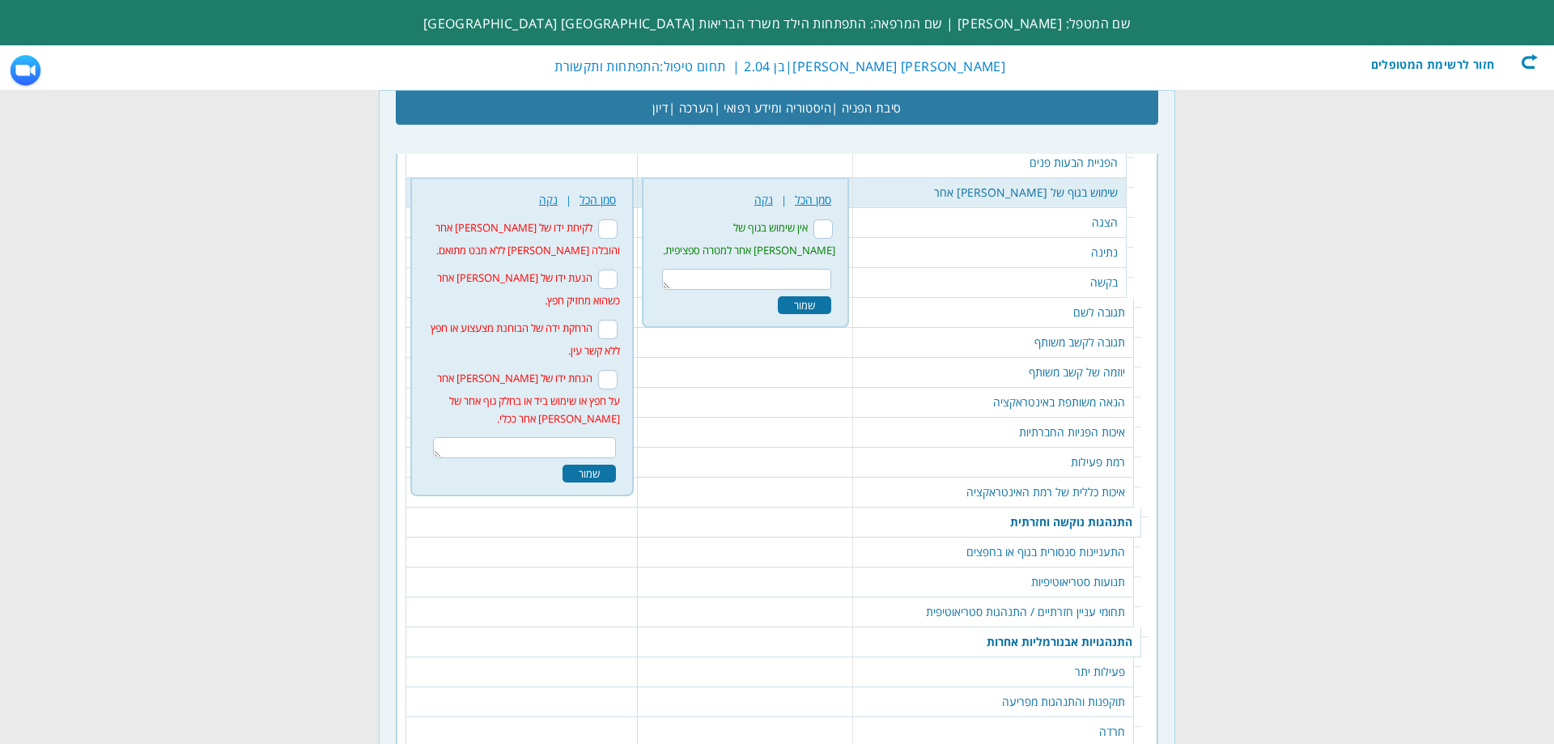
click at [833, 226] on input "אין שימוש בגוף של [PERSON_NAME] אחר למטרה ספציפית." at bounding box center [822, 228] width 19 height 19
checkbox input "true"
drag, startPoint x: 833, startPoint y: 306, endPoint x: 858, endPoint y: 309, distance: 24.5
click at [831, 305] on div "שמור" at bounding box center [804, 305] width 53 height 18
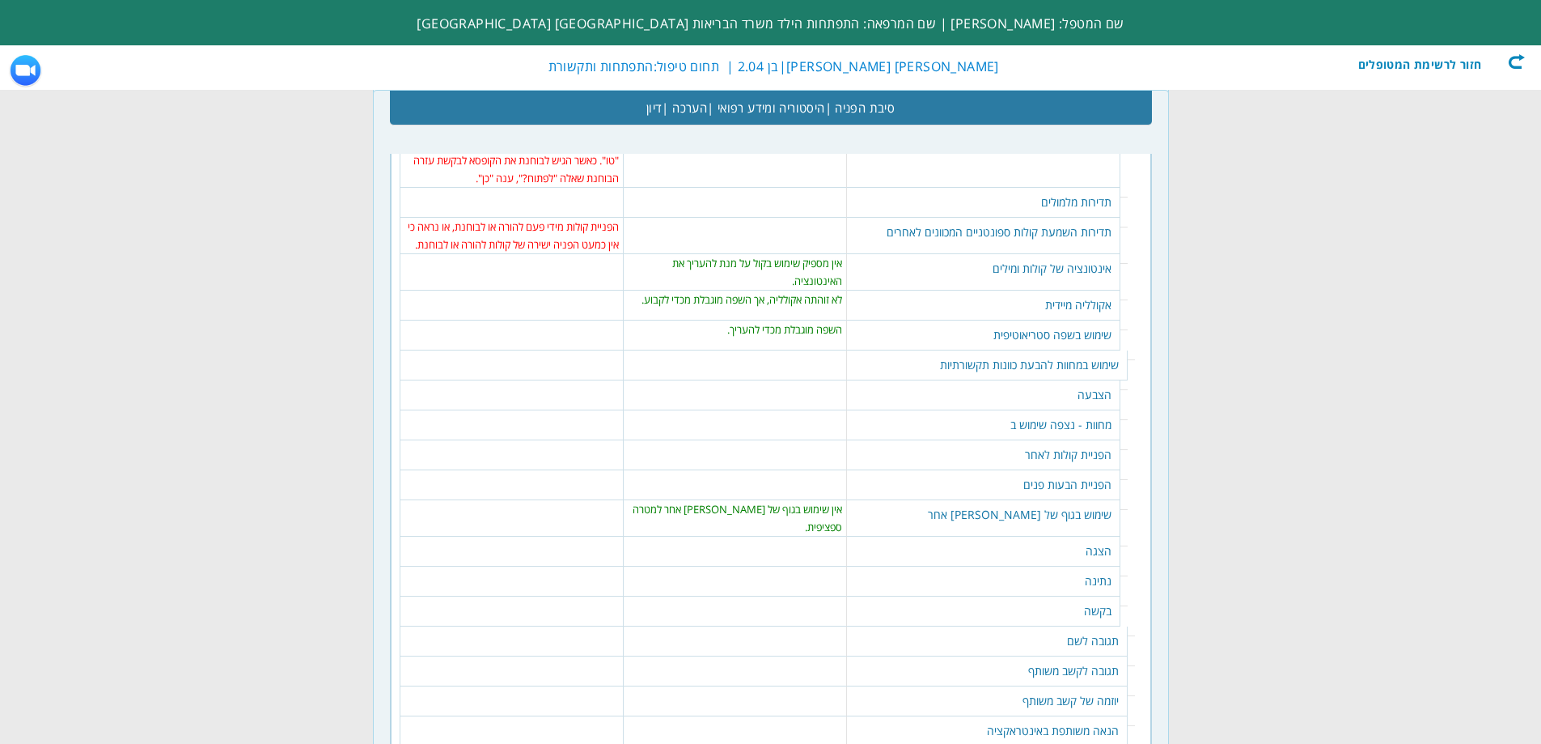
scroll to position [1775, 0]
click at [1041, 392] on td "הצבעה" at bounding box center [983, 397] width 273 height 30
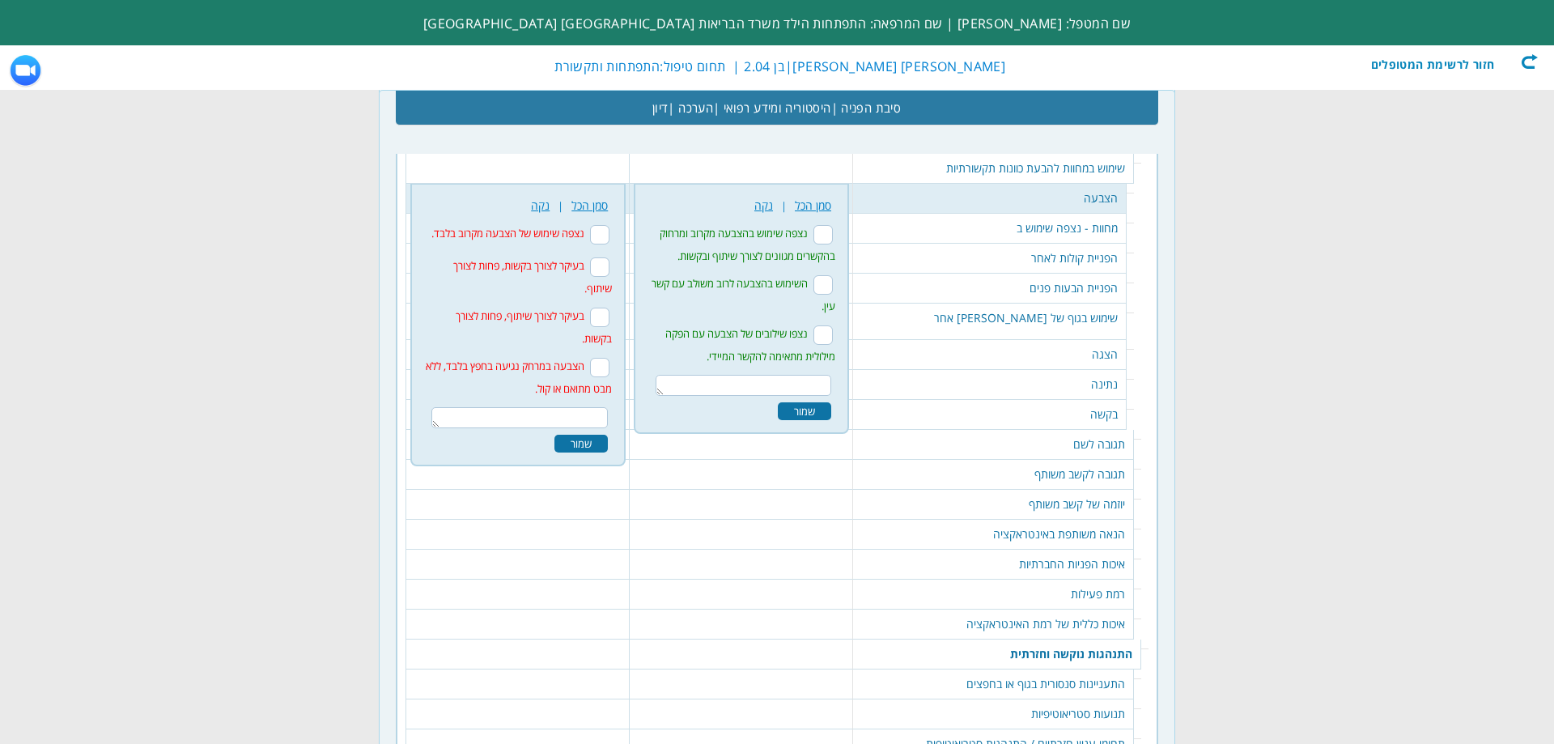
scroll to position [1979, 0]
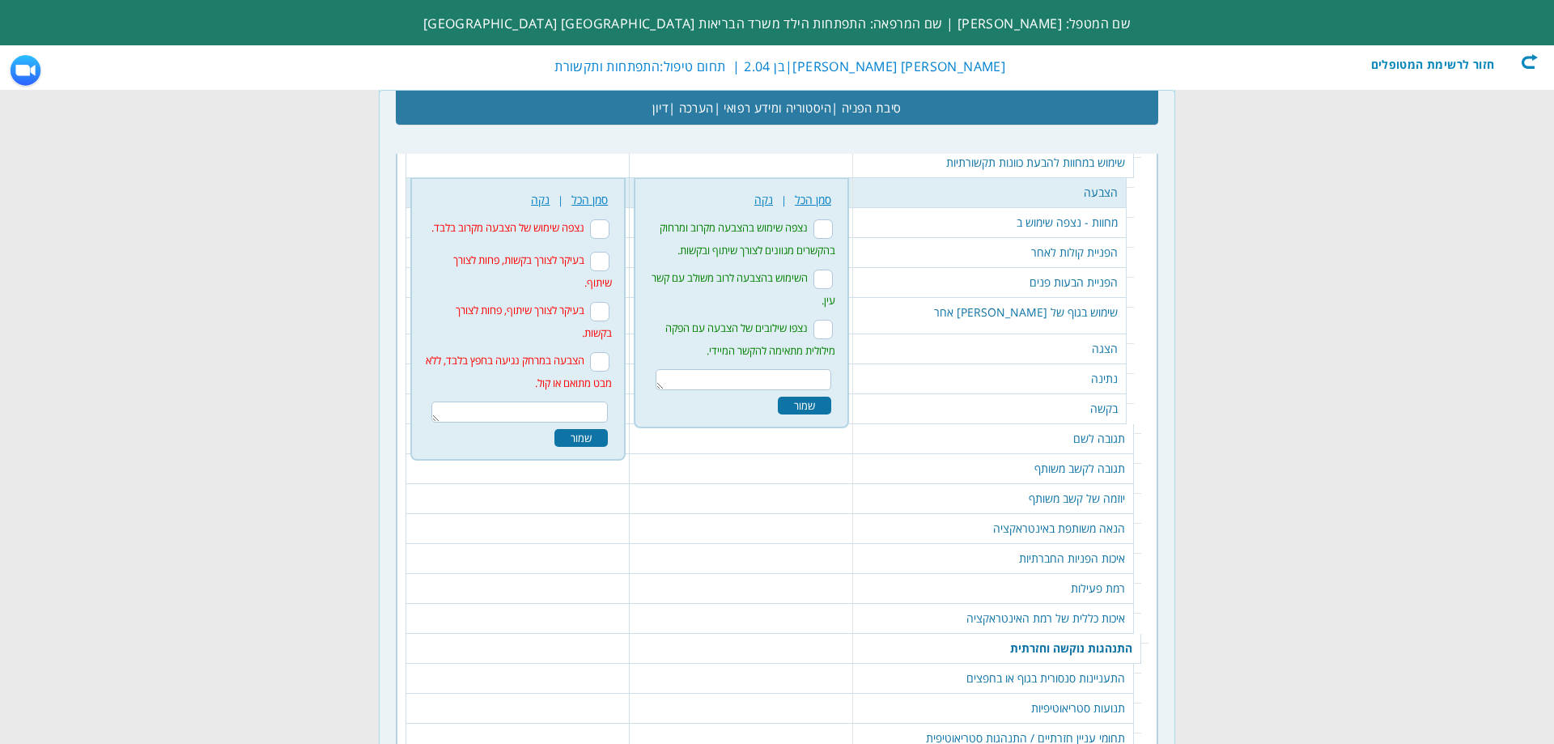
drag, startPoint x: 786, startPoint y: 387, endPoint x: 856, endPoint y: 381, distance: 70.6
click at [786, 387] on textarea at bounding box center [743, 379] width 176 height 21
click at [748, 385] on textarea "נצפתה הצבעה במשחק עם כדור ובמשחק עם בועות סבון, נראה על רקע של שיתוף. זה לא היה…" at bounding box center [743, 387] width 176 height 37
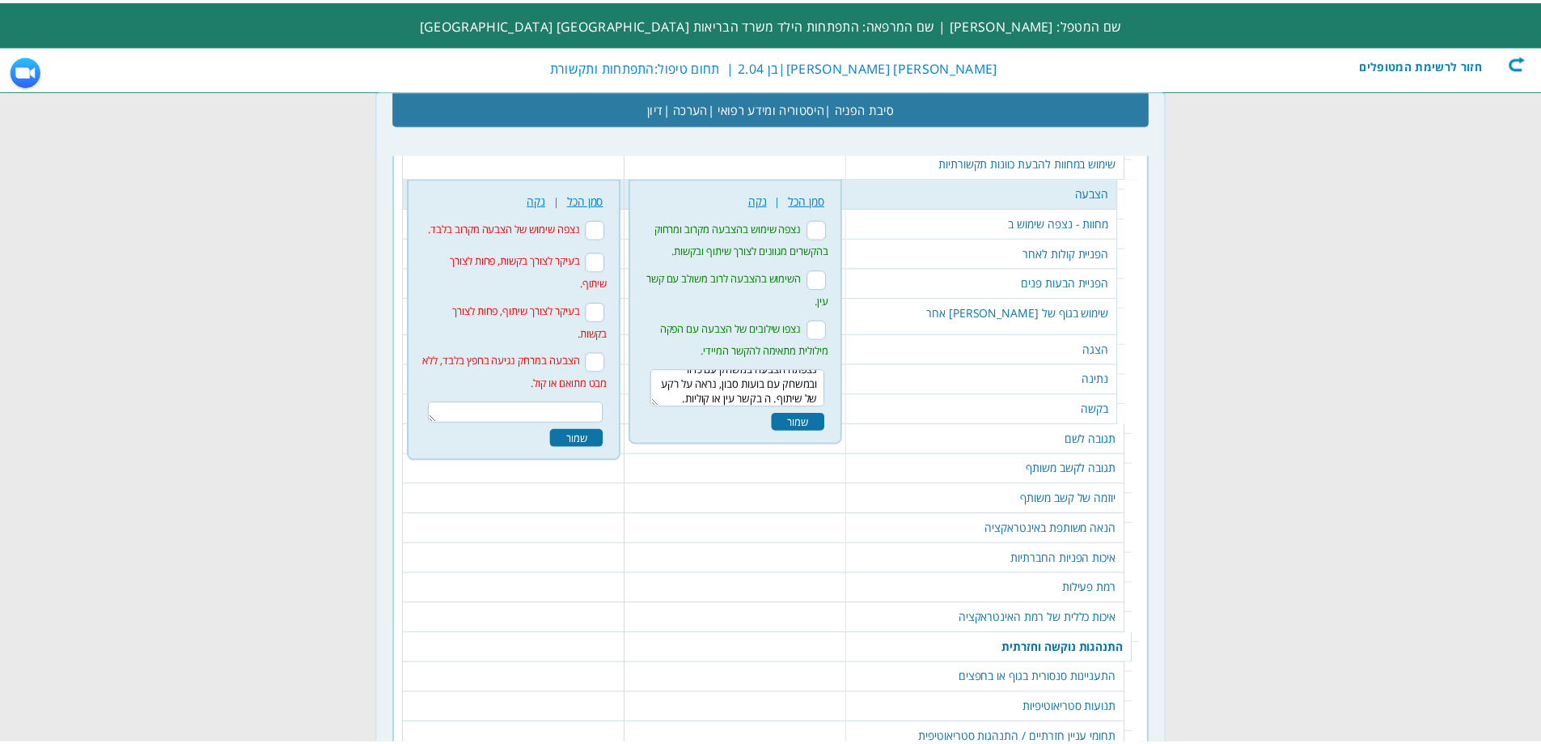
scroll to position [0, 0]
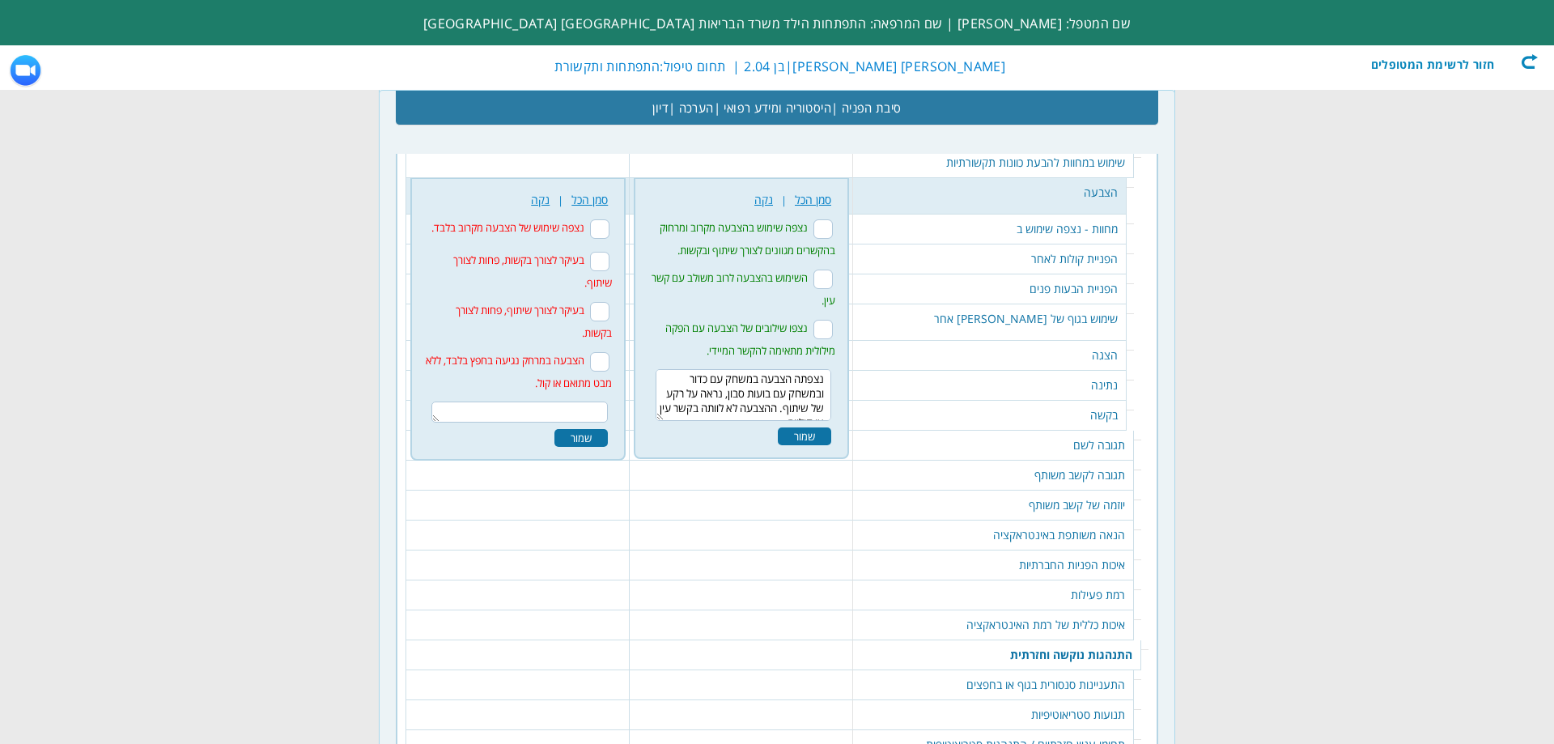
drag, startPoint x: 710, startPoint y: 412, endPoint x: 721, endPoint y: 418, distance: 12.4
click at [710, 412] on textarea "נצפתה הצבעה במשחק עם כדור ובמשחק עם בועות סבון, נראה על רקע של שיתוף. ההצבעה לא…" at bounding box center [743, 395] width 176 height 52
type textarea "נצפתה הצבעה במשחק עם כדור ובמשחק עם בועות סבון, נראה על רקע של שיתוף. ההצבעה לא…"
click at [820, 431] on div "שמור" at bounding box center [804, 436] width 53 height 18
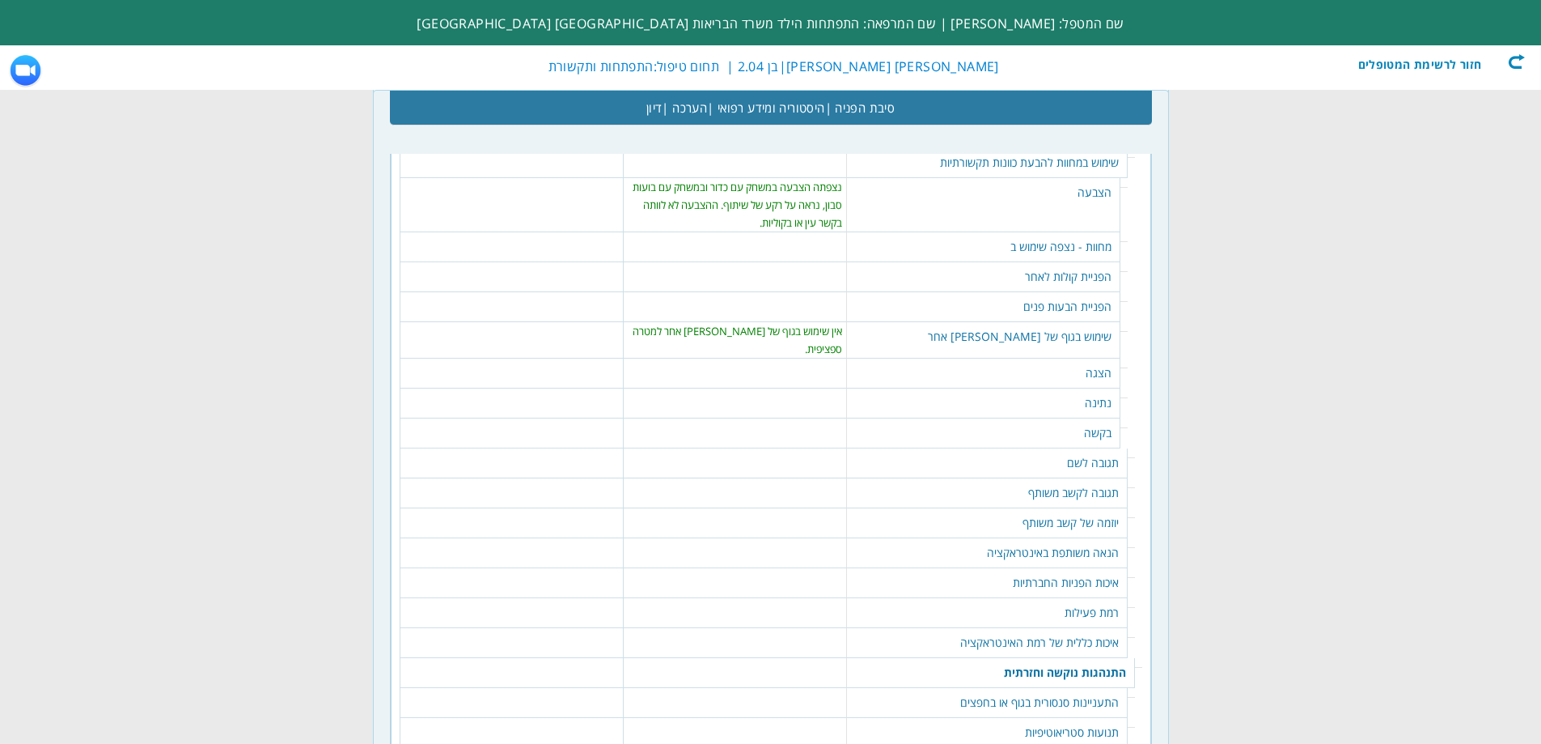
click at [1057, 250] on td "מחוות - נצפה שימוש ב" at bounding box center [983, 247] width 273 height 30
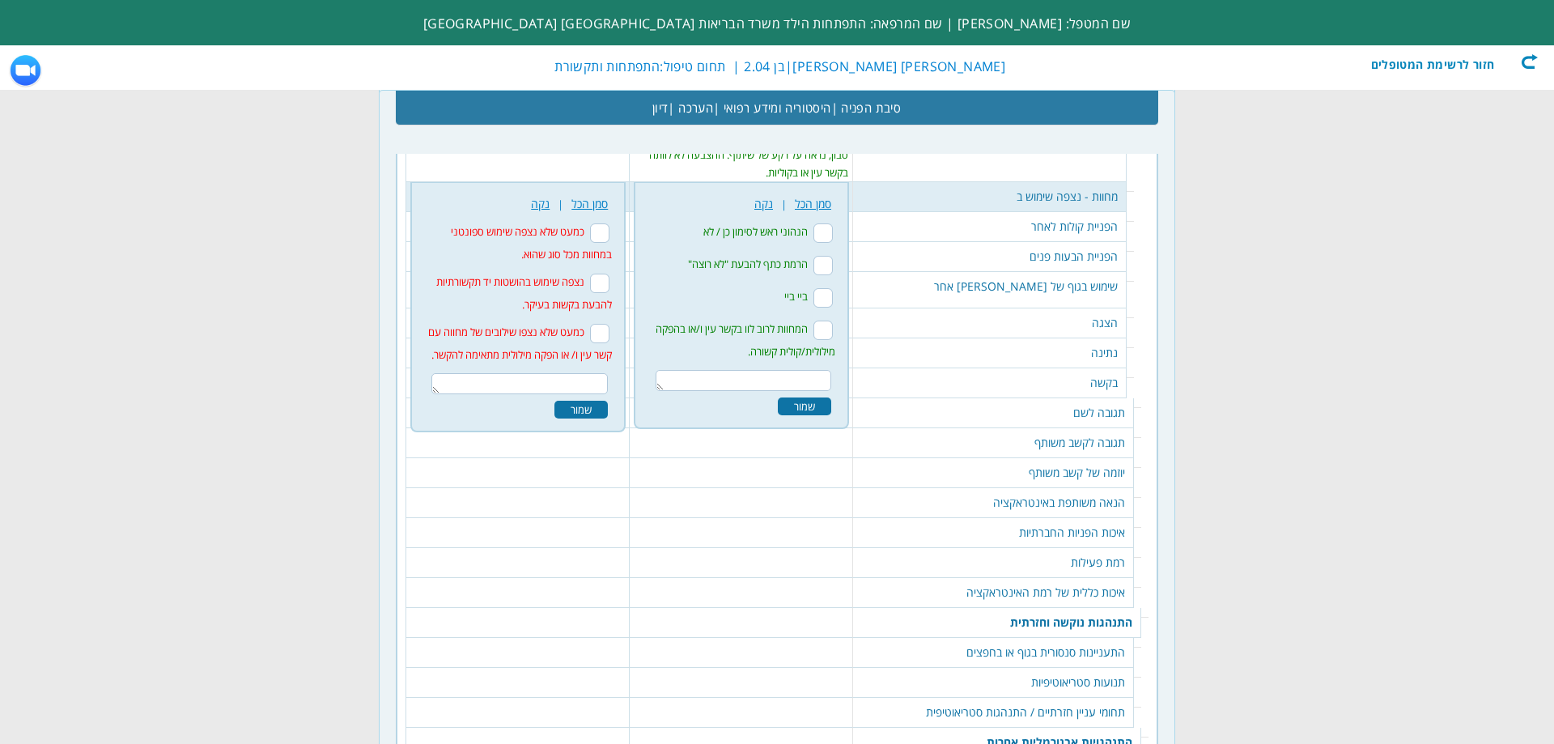
scroll to position [2033, 0]
click at [833, 291] on input "ביי ביי" at bounding box center [822, 293] width 19 height 19
checkbox input "true"
click at [833, 231] on input "הנהוני ראש לסימון כן / לא" at bounding box center [822, 228] width 19 height 19
checkbox input "true"
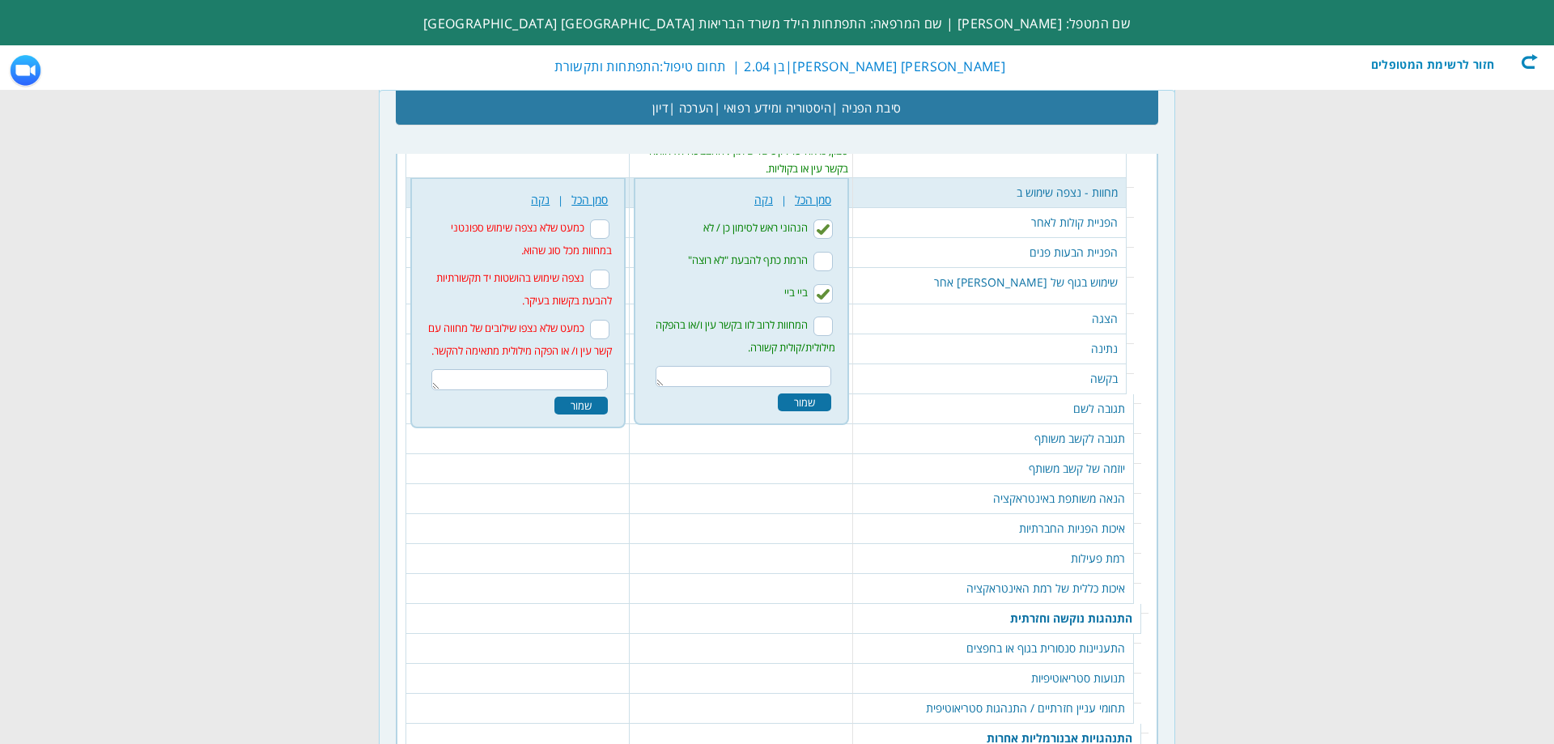
click at [831, 401] on div "שמור" at bounding box center [804, 402] width 53 height 18
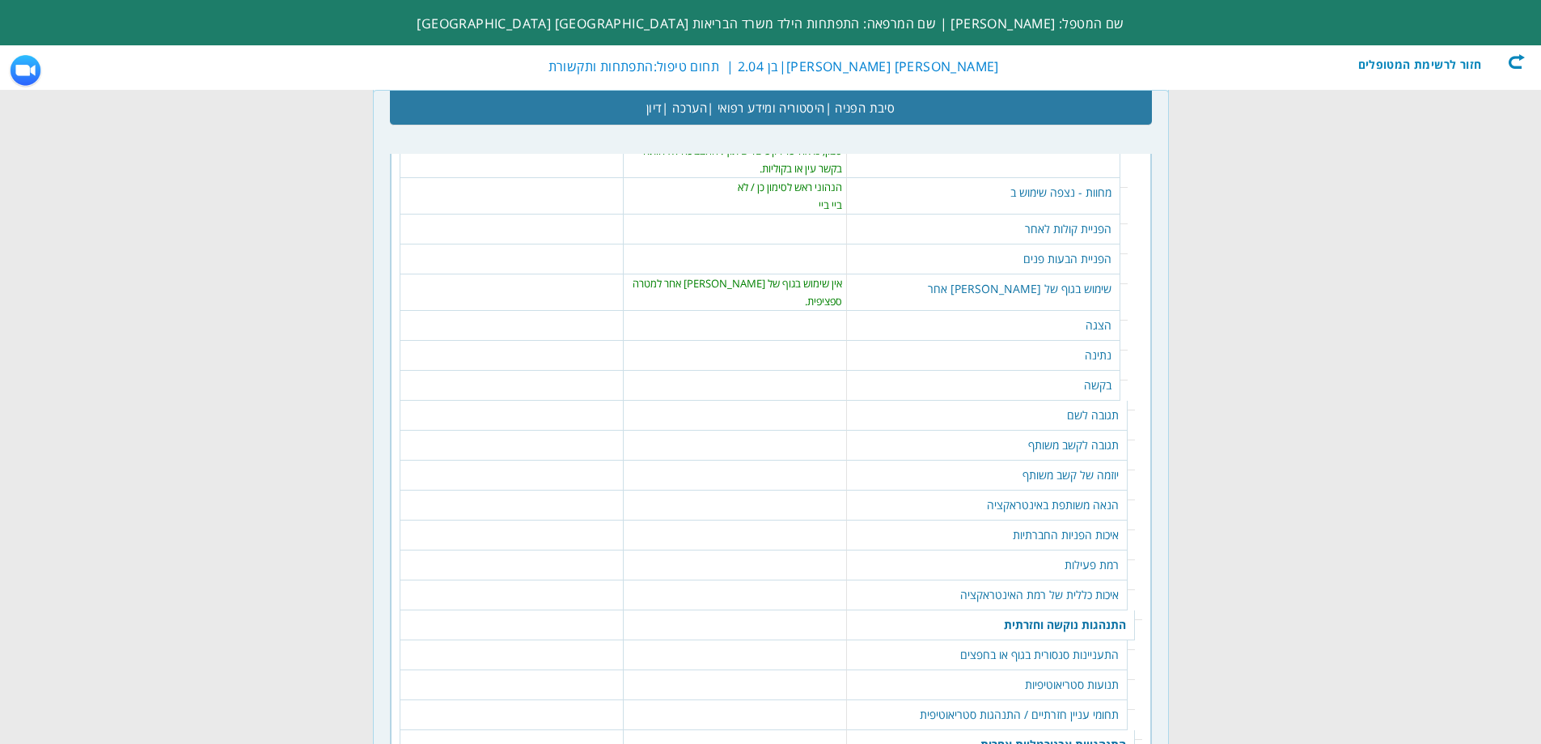
click at [1058, 225] on td "הפניית קולות לאחר" at bounding box center [983, 229] width 273 height 30
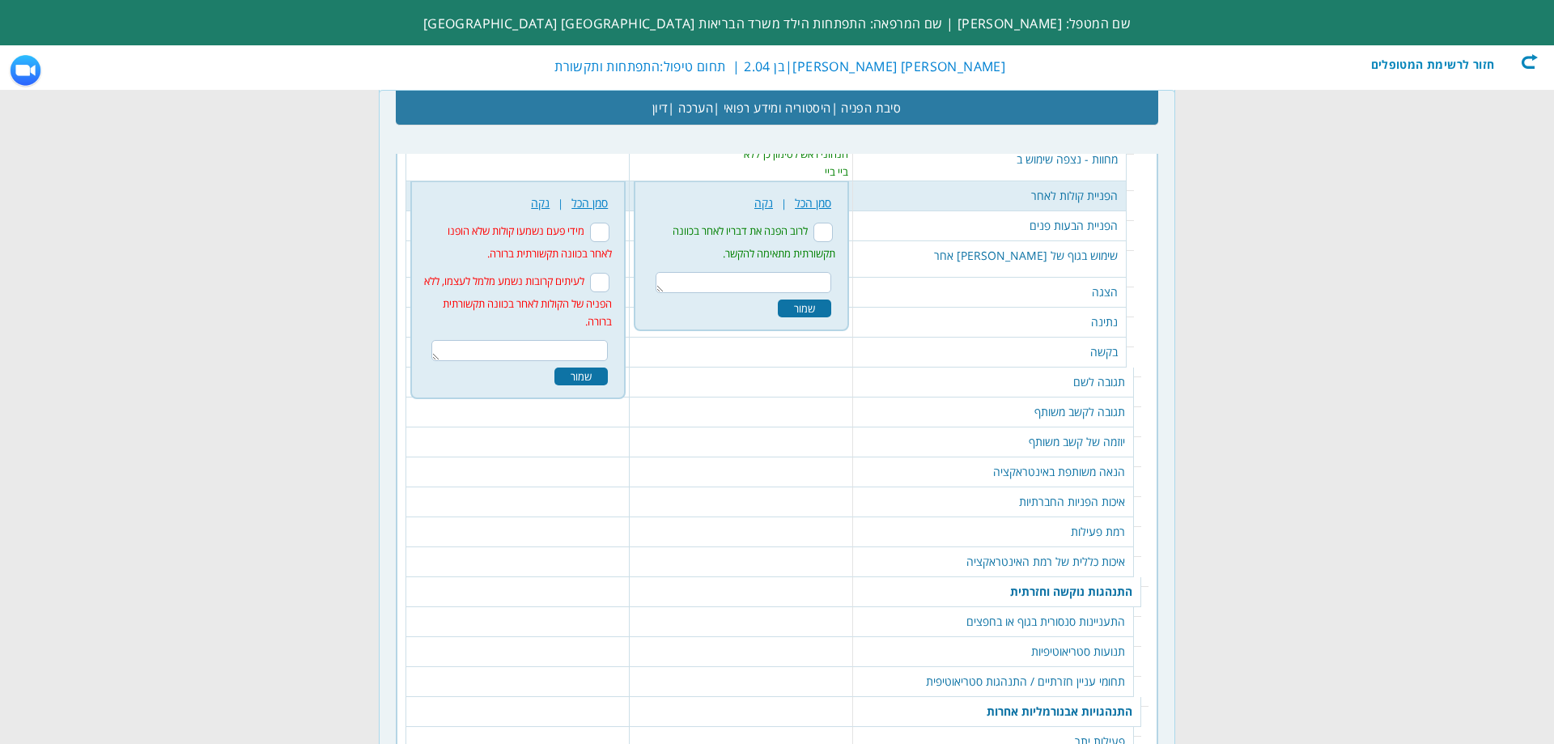
scroll to position [2070, 0]
click at [1051, 217] on td "הפניית הבעות פנים" at bounding box center [989, 223] width 273 height 30
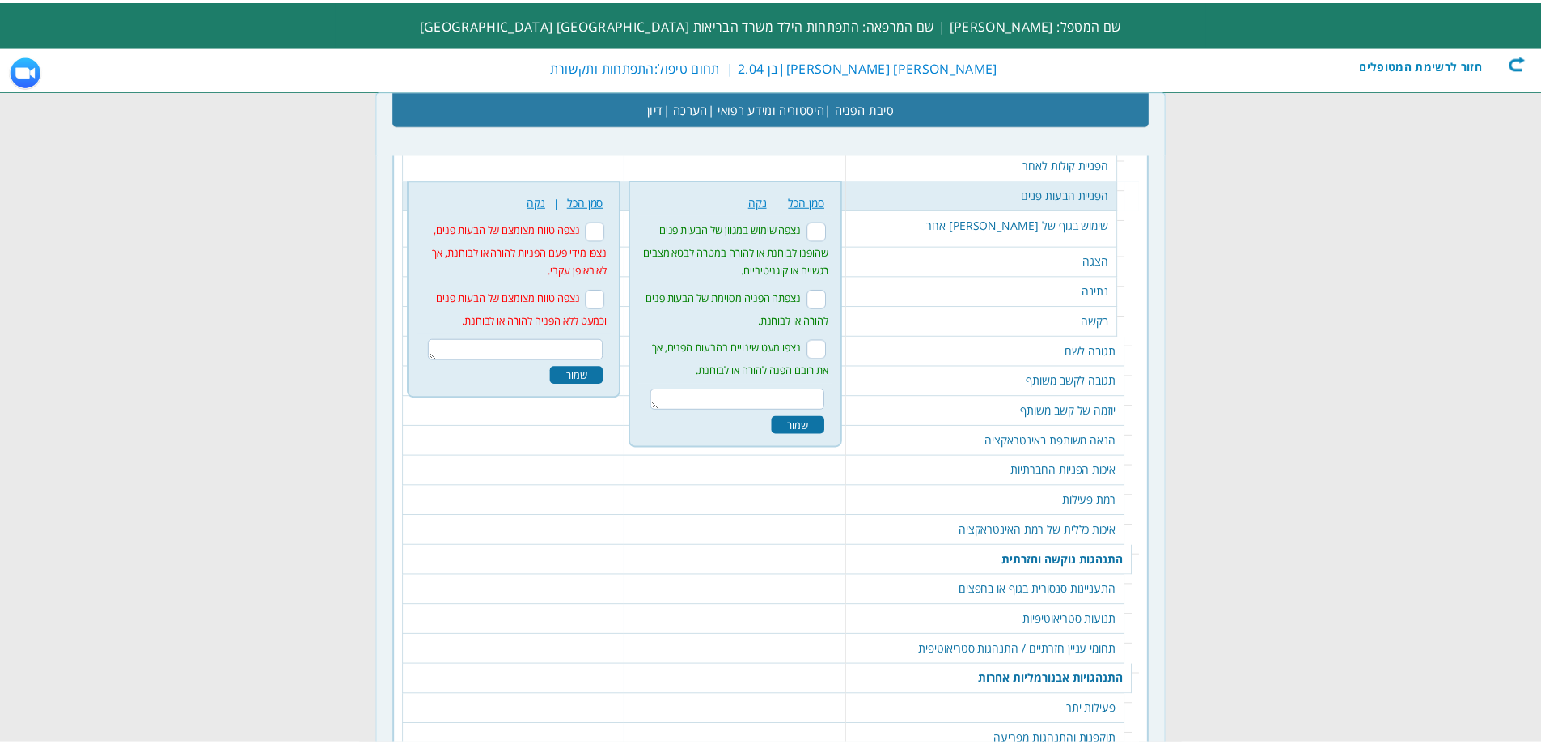
scroll to position [2100, 0]
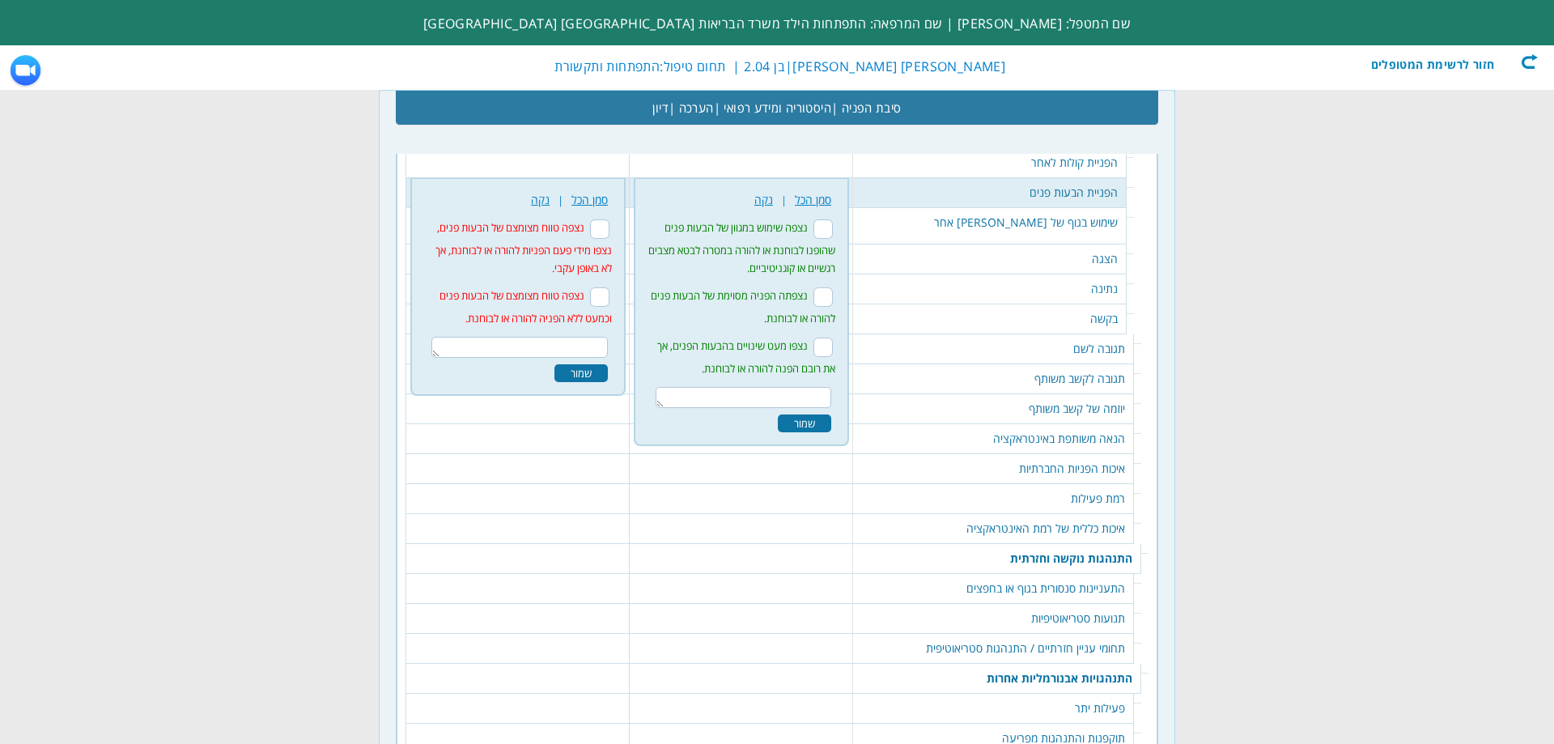
click at [833, 342] on input "נצפו מעט שינויים בהבעות הפנים, אך את רובם הפנה להורה או לבוחנת." at bounding box center [822, 346] width 19 height 19
checkbox input "true"
click at [833, 290] on input "נצפתה הפניה מסוימת של הבעות פנים להורה או לבוחנת." at bounding box center [822, 296] width 19 height 19
checkbox input "true"
click at [833, 348] on input "נצפו מעט שינויים בהבעות הפנים, אך את רובם הפנה להורה או לבוחנת." at bounding box center [822, 346] width 19 height 19
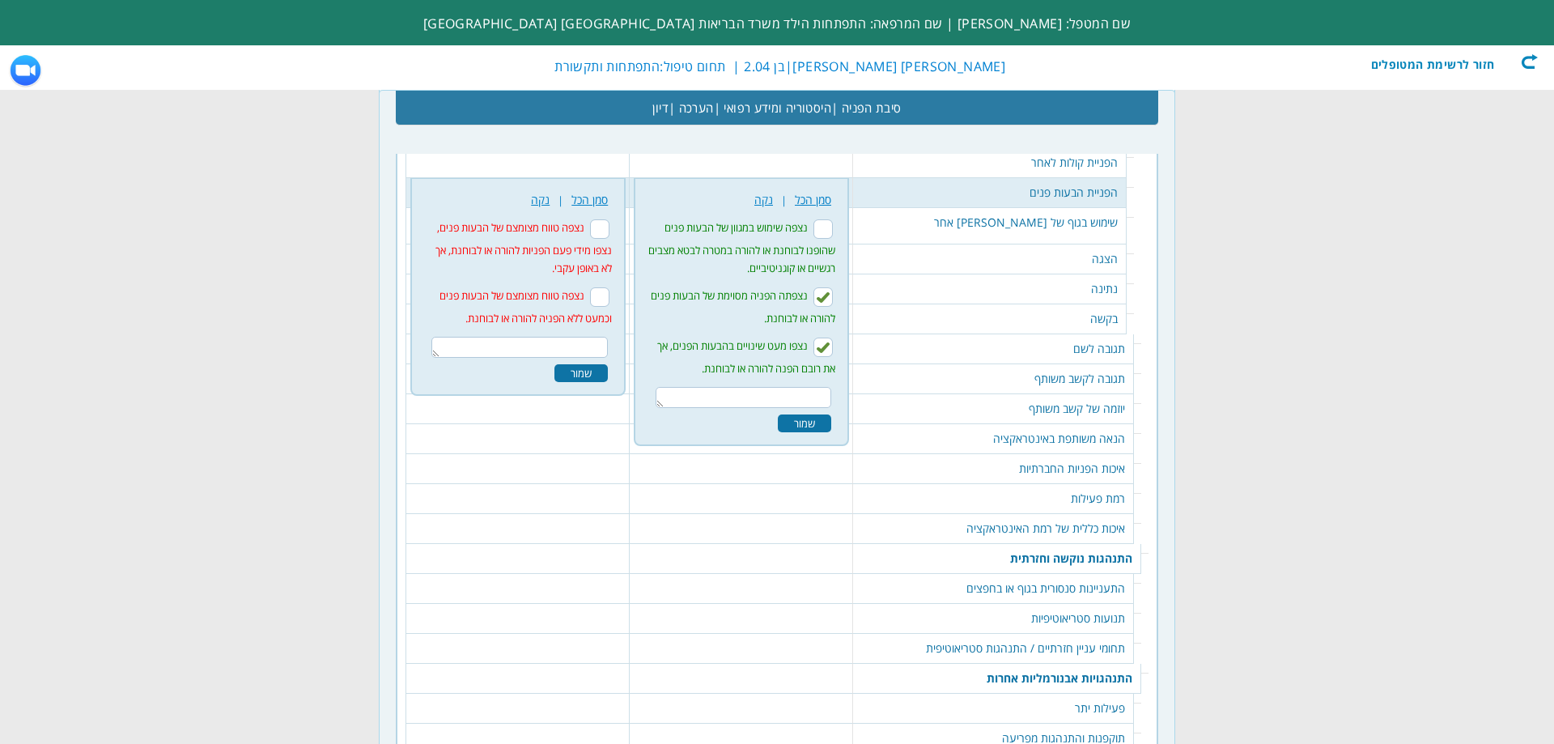
checkbox input "false"
click at [831, 418] on div "שמור" at bounding box center [804, 423] width 53 height 18
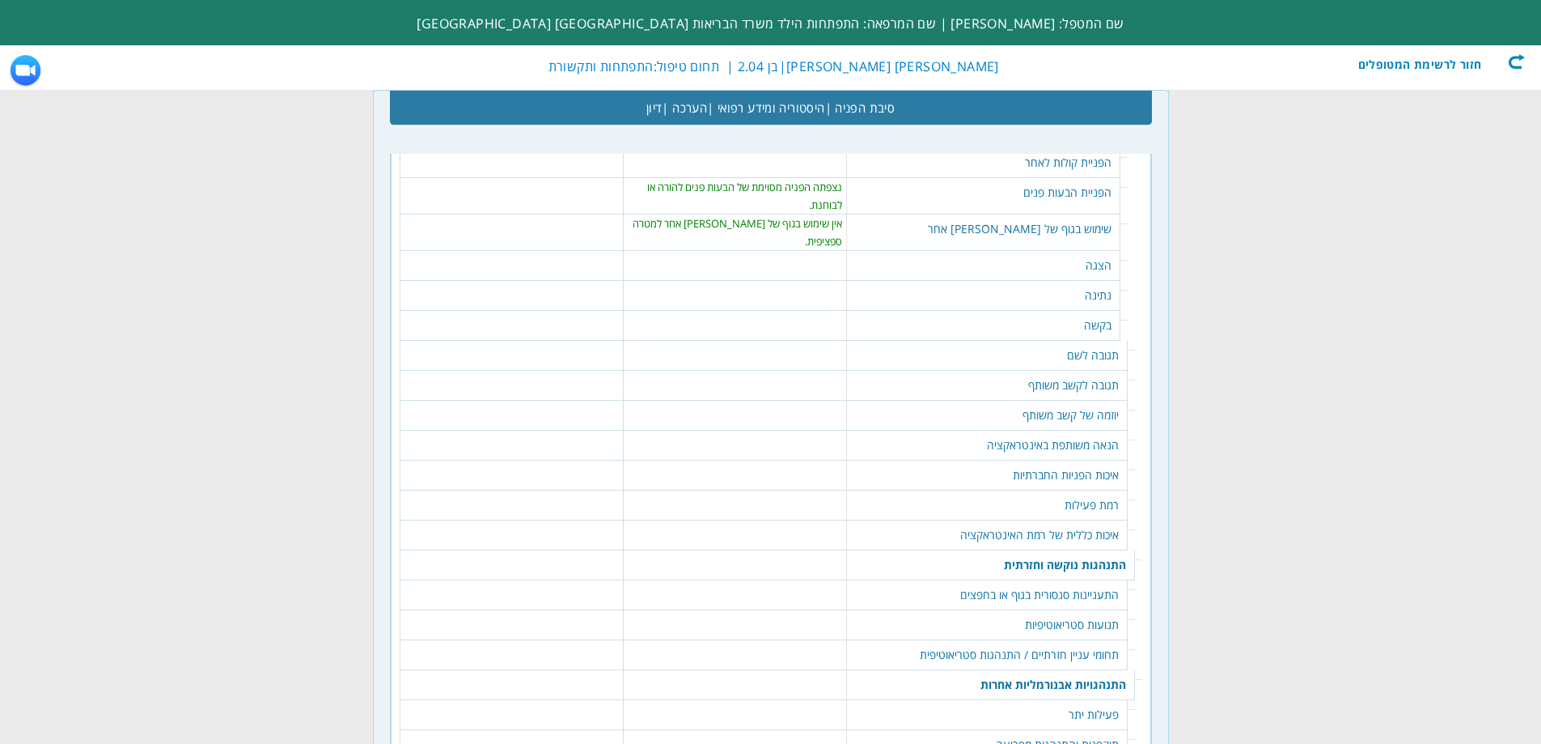
click at [1054, 261] on td "הצגה" at bounding box center [983, 266] width 273 height 30
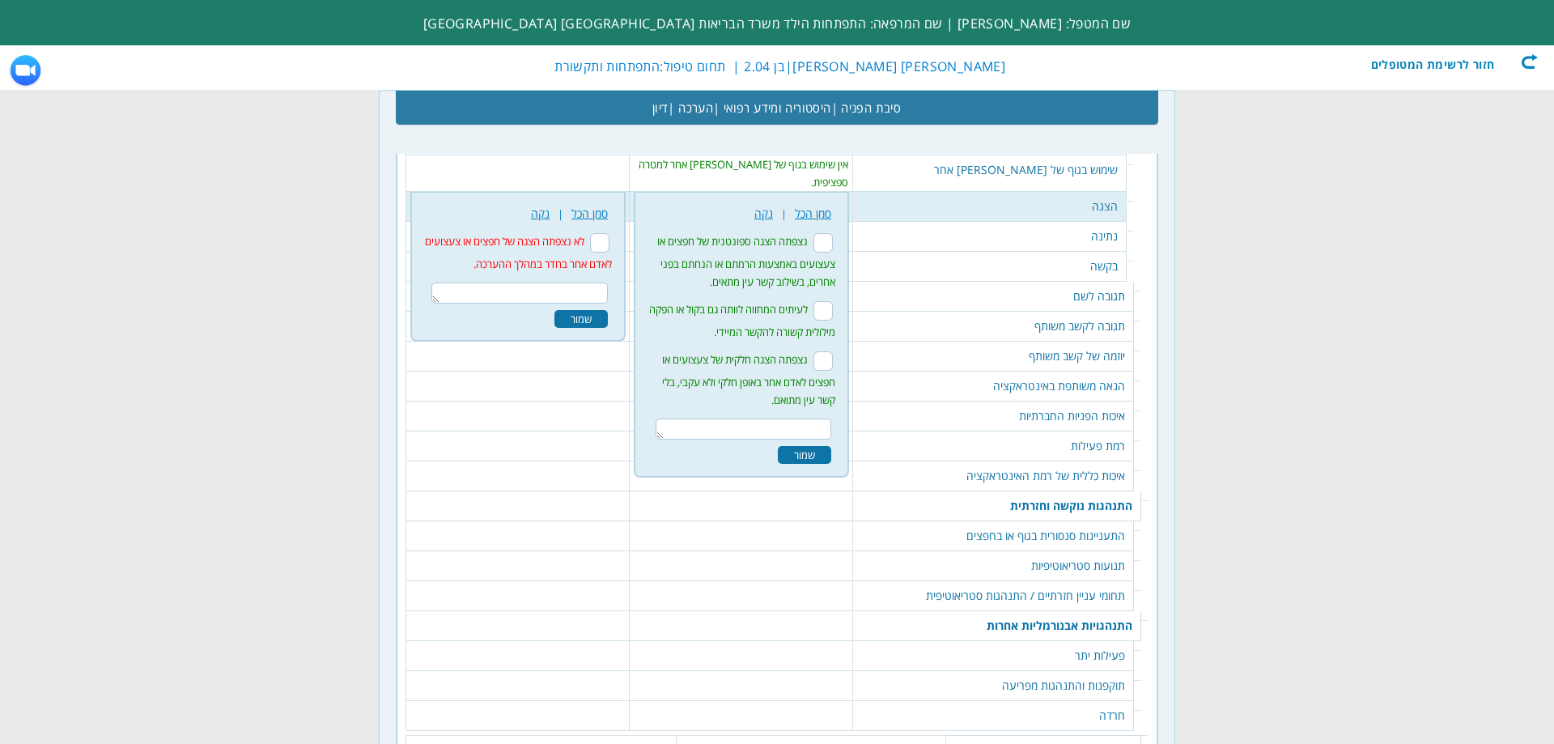
scroll to position [2166, 0]
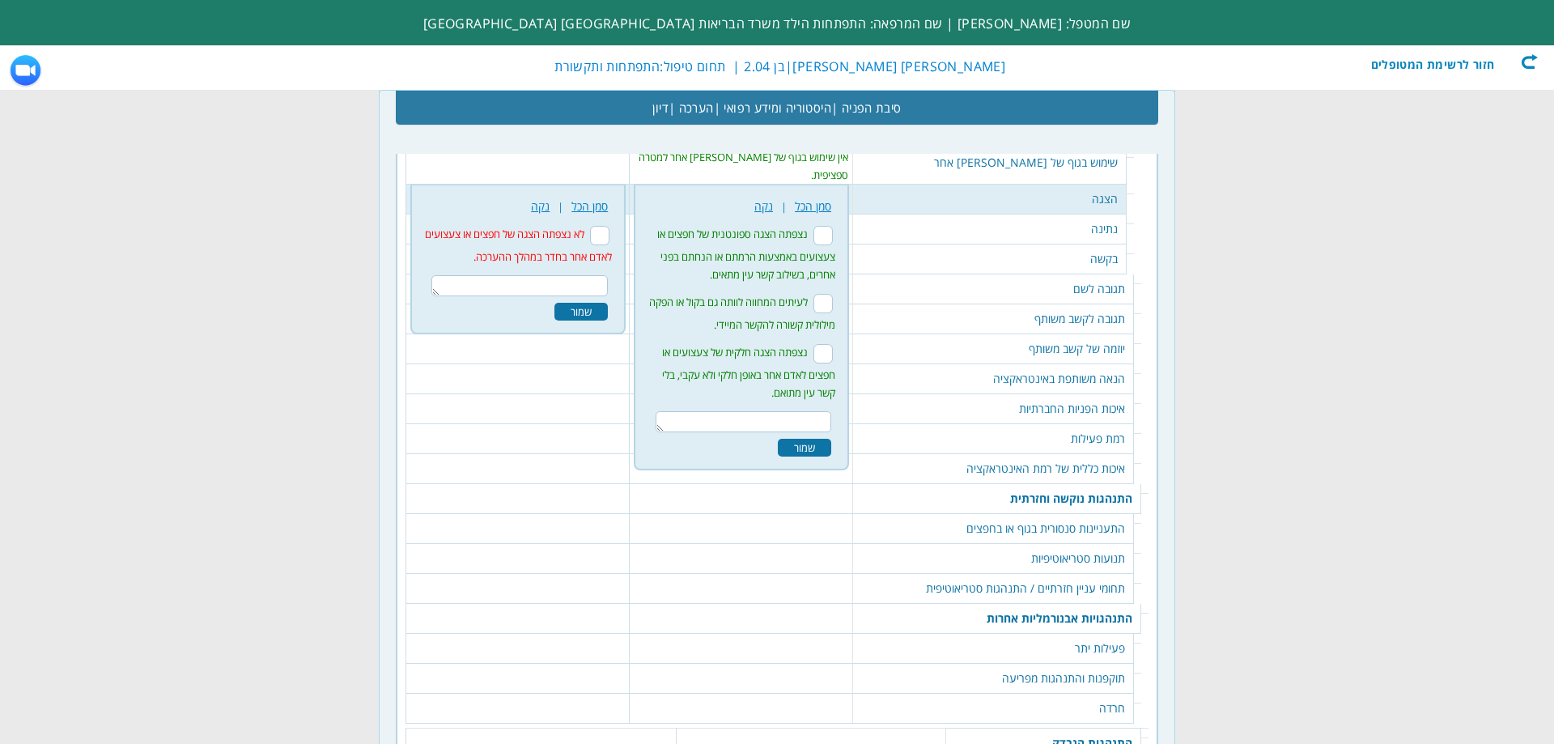
click at [833, 232] on input "נצפתה הצגה ספונטנית של חפצים או צעצועים באמצעות הרמתם או הנחתם בפני אחרים, בשיל…" at bounding box center [822, 235] width 19 height 19
checkbox input "true"
click at [829, 413] on textarea at bounding box center [743, 421] width 176 height 21
click at [831, 441] on div "שמור" at bounding box center [804, 448] width 53 height 18
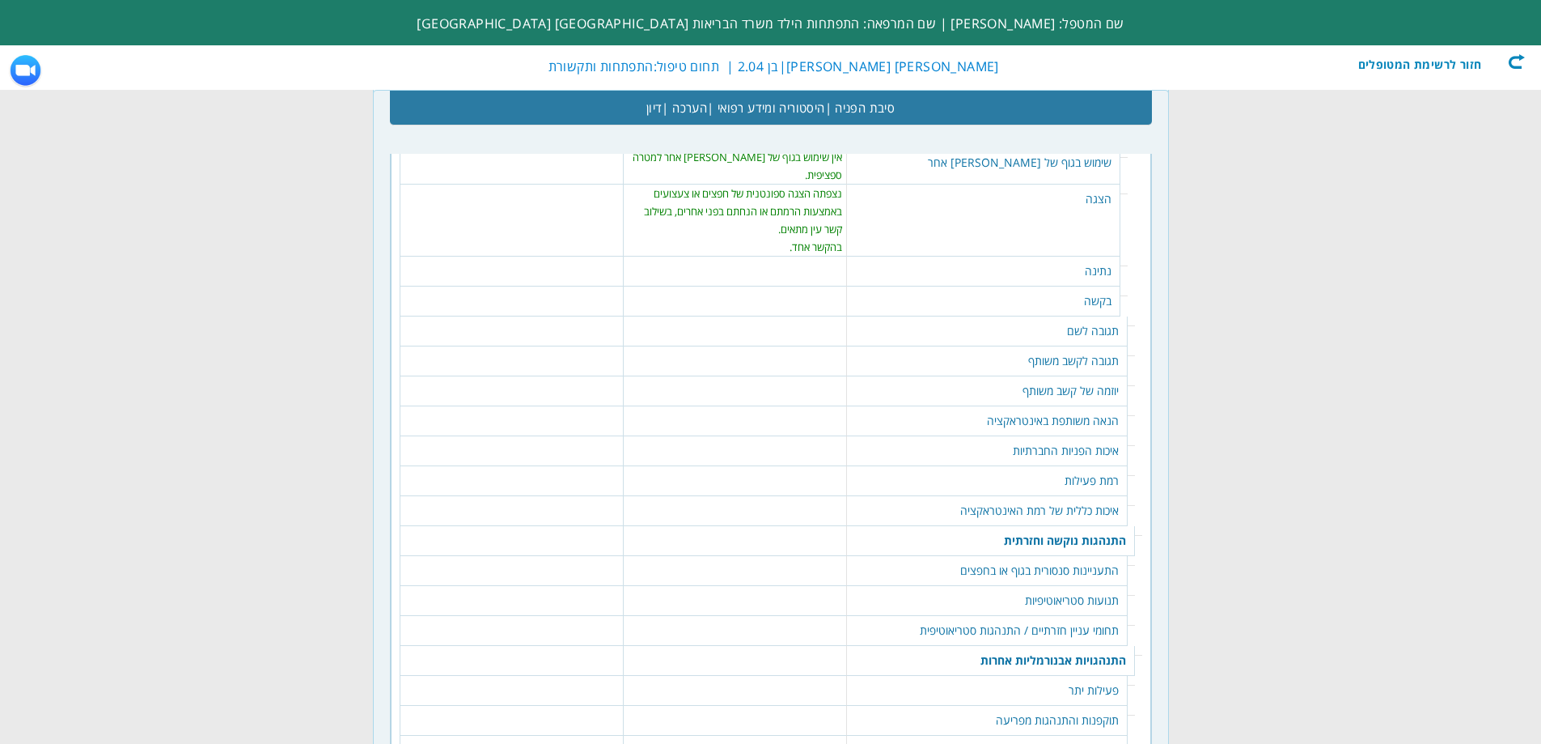
click at [791, 238] on td "בהקשר אחד." at bounding box center [735, 247] width 214 height 18
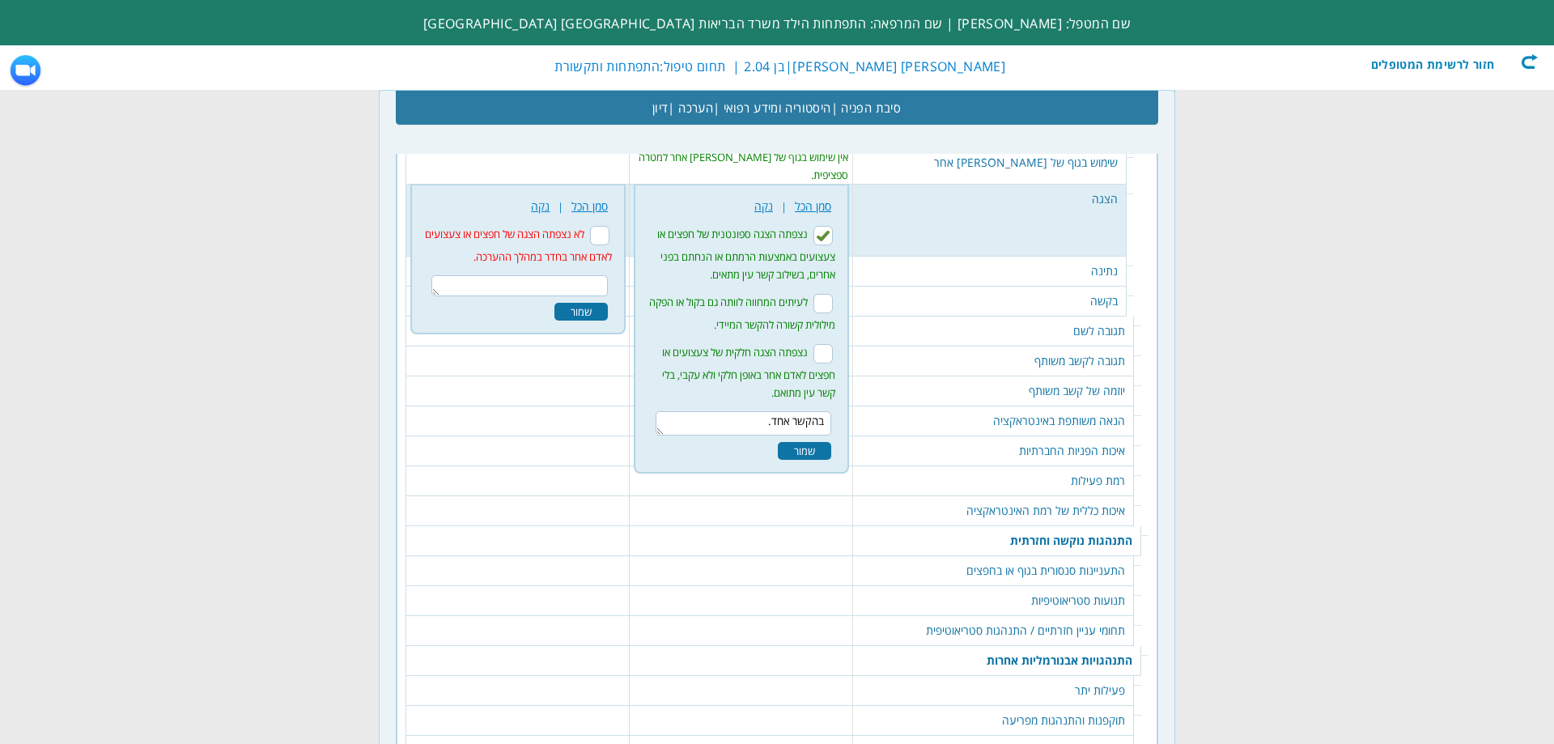
click at [766, 420] on textarea "בהקשר אחד." at bounding box center [743, 423] width 176 height 24
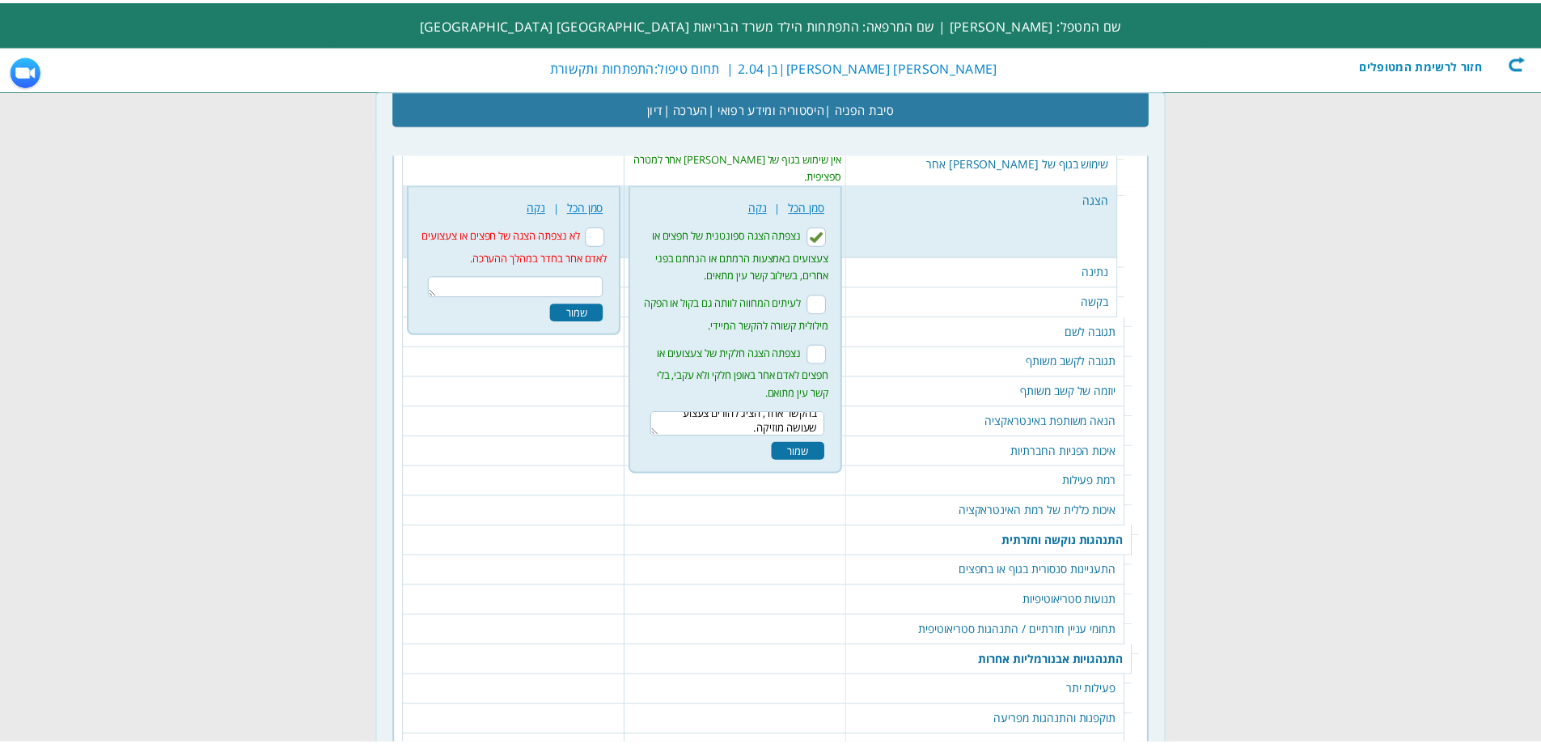
scroll to position [0, 0]
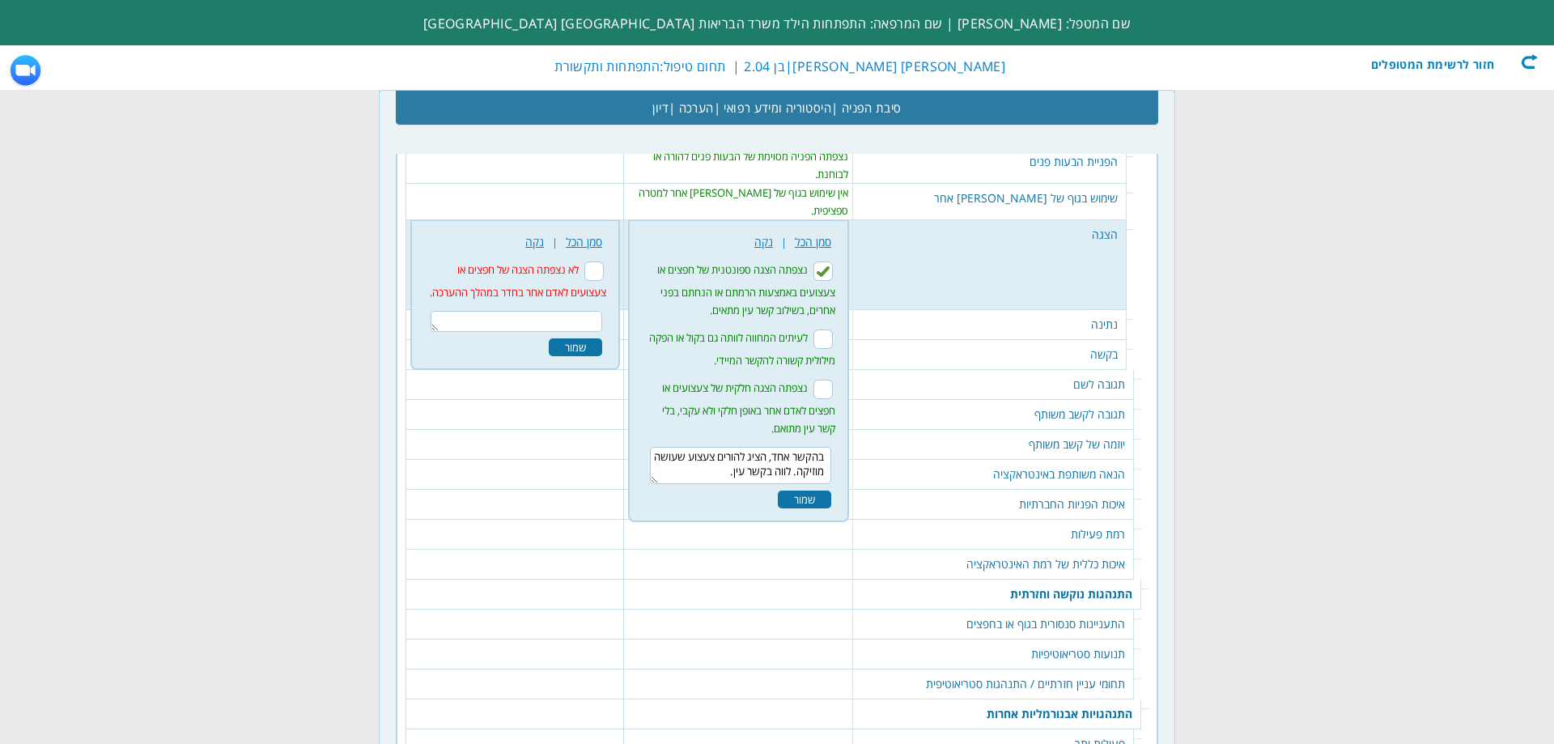
type textarea "בהקשר אחד, הציג להורים צעצוע שעושה מוזיקה. לווה בקשר עין."
click at [808, 490] on div "שמור" at bounding box center [804, 499] width 53 height 18
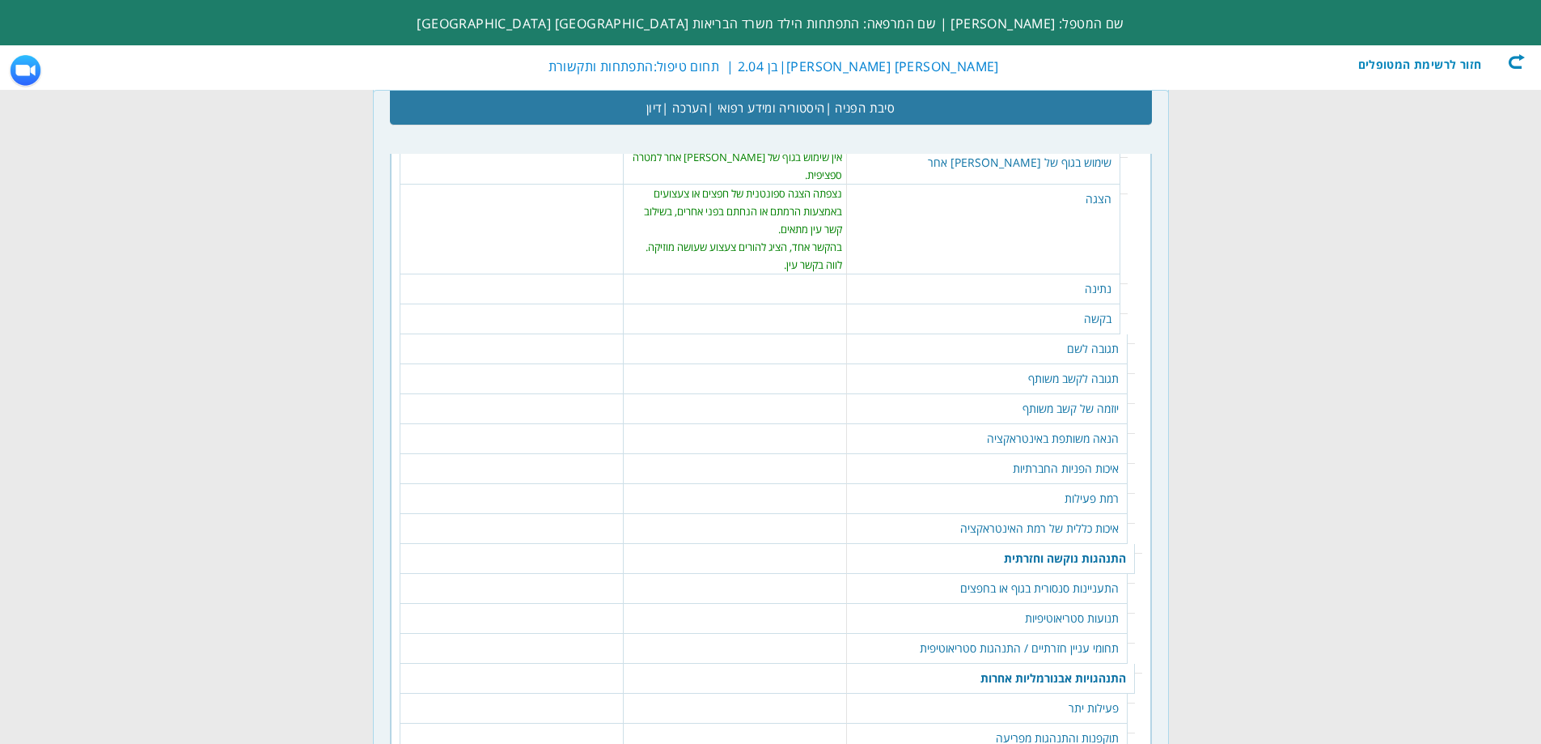
click at [1045, 278] on td "נתינה" at bounding box center [983, 289] width 273 height 30
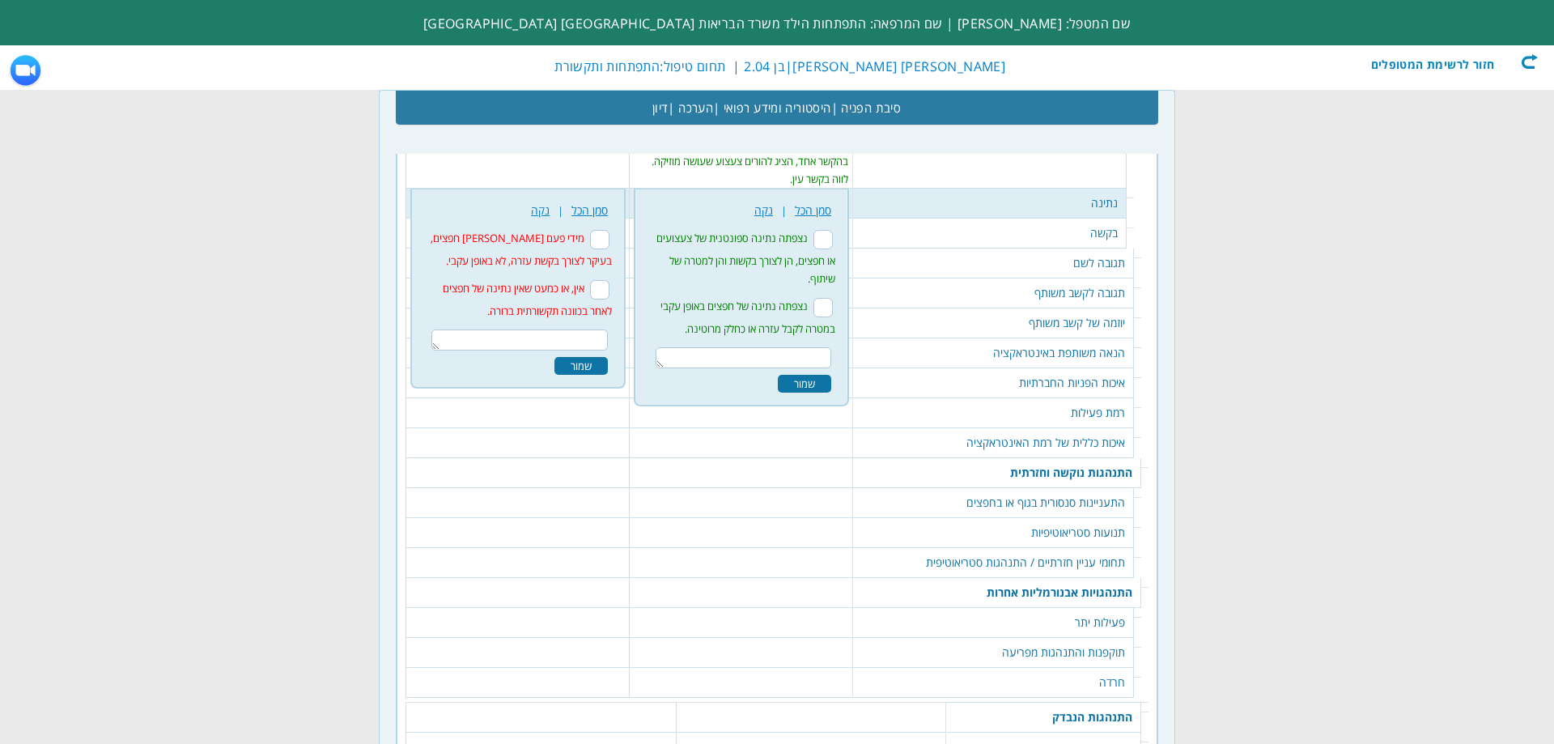
scroll to position [2256, 0]
click at [609, 230] on input "מידי פעם [PERSON_NAME] חפצים, בעיקר לצורך בקשת עזרה, לא באופן עקבי." at bounding box center [599, 235] width 19 height 19
checkbox input "true"
click at [598, 357] on div "שמור" at bounding box center [580, 362] width 53 height 18
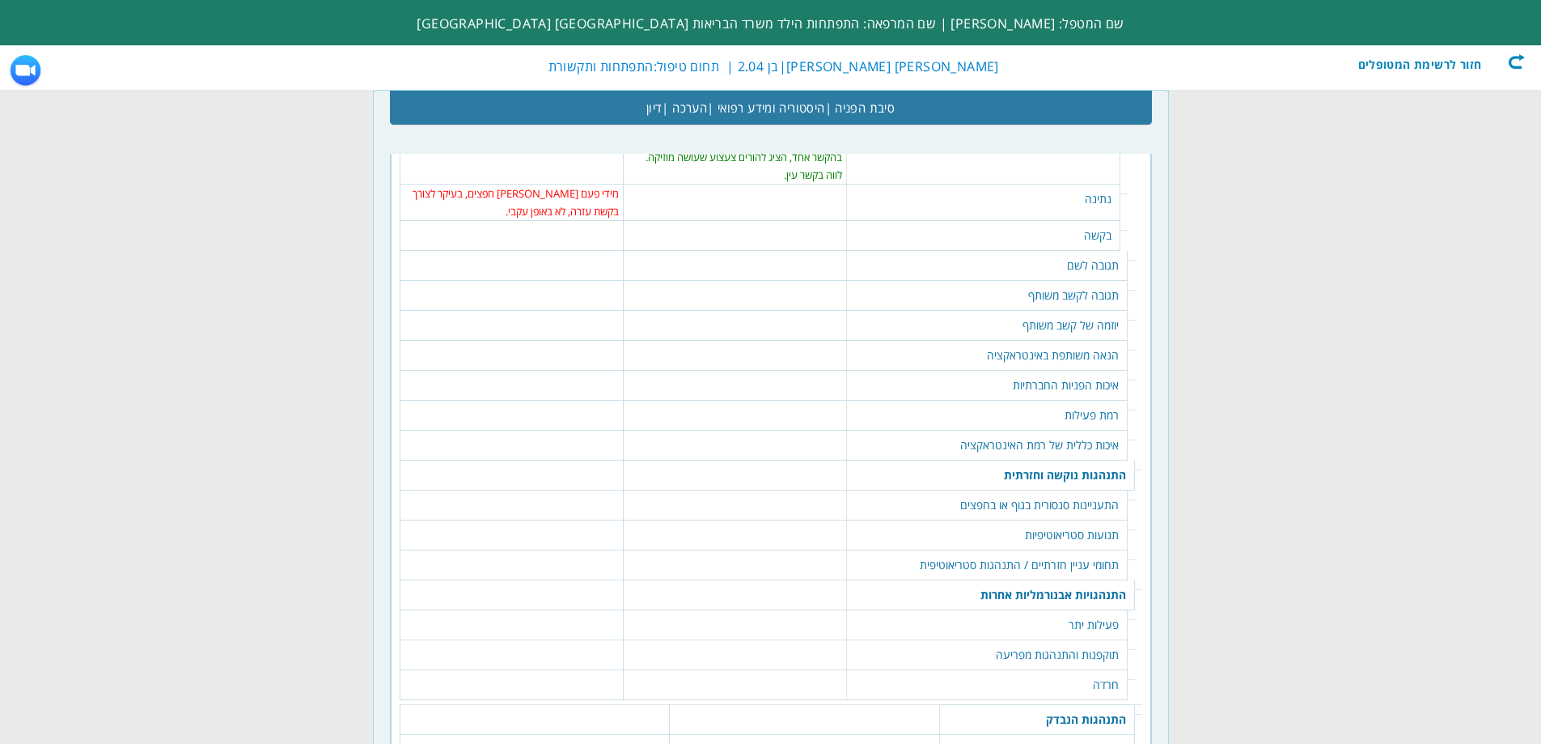
click at [1075, 226] on td "בקשה" at bounding box center [983, 236] width 273 height 30
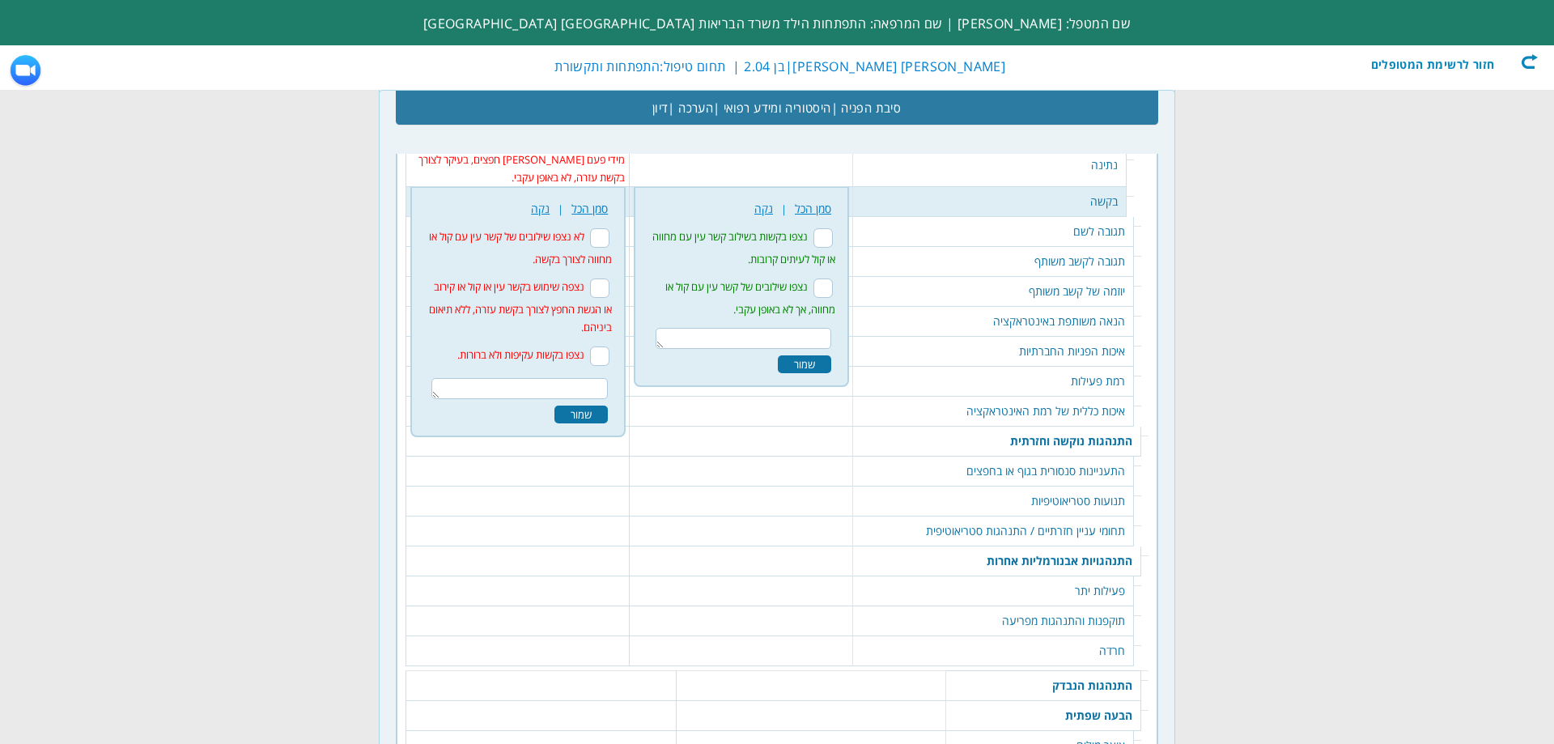
scroll to position [2292, 0]
click at [731, 329] on textarea at bounding box center [743, 335] width 176 height 21
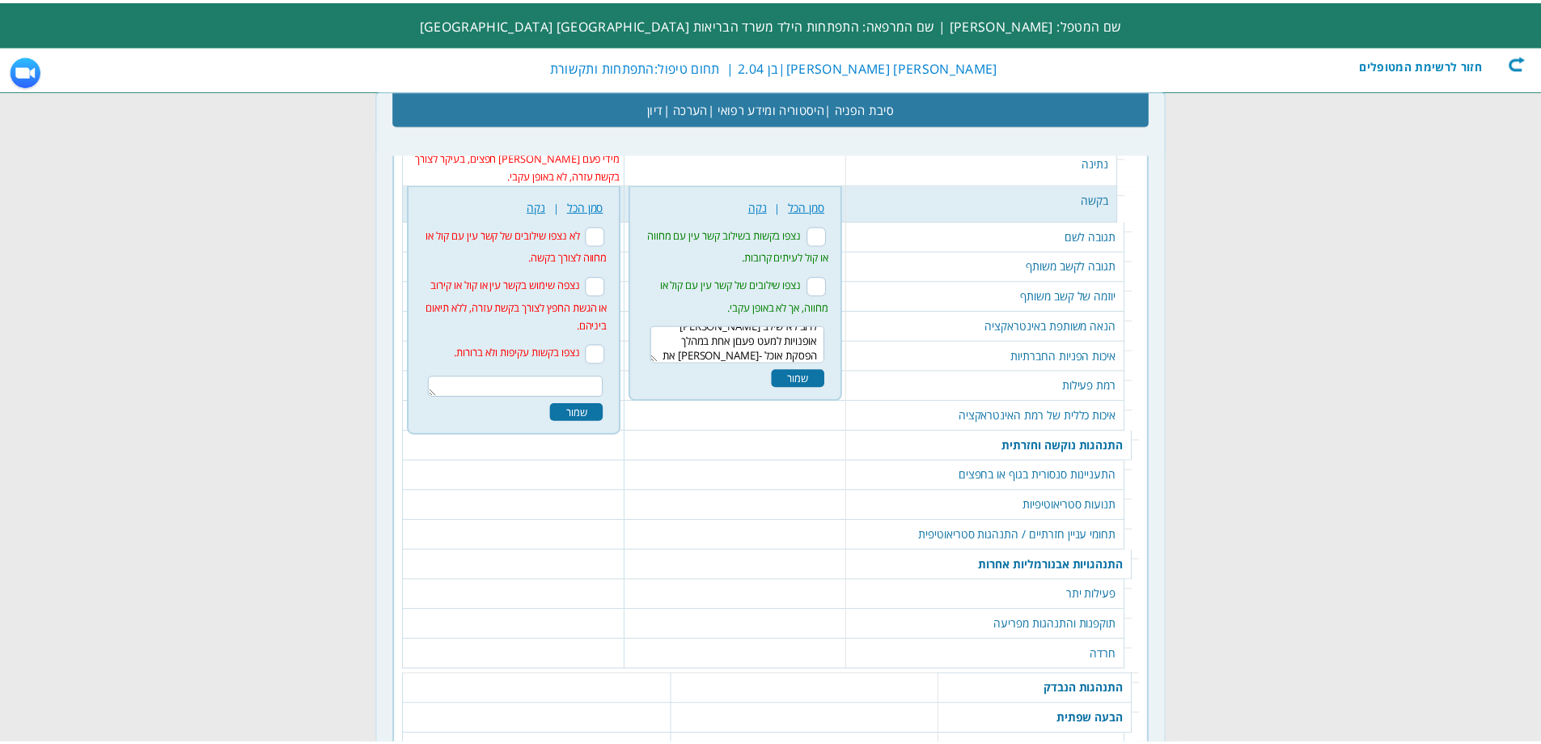
scroll to position [24, 0]
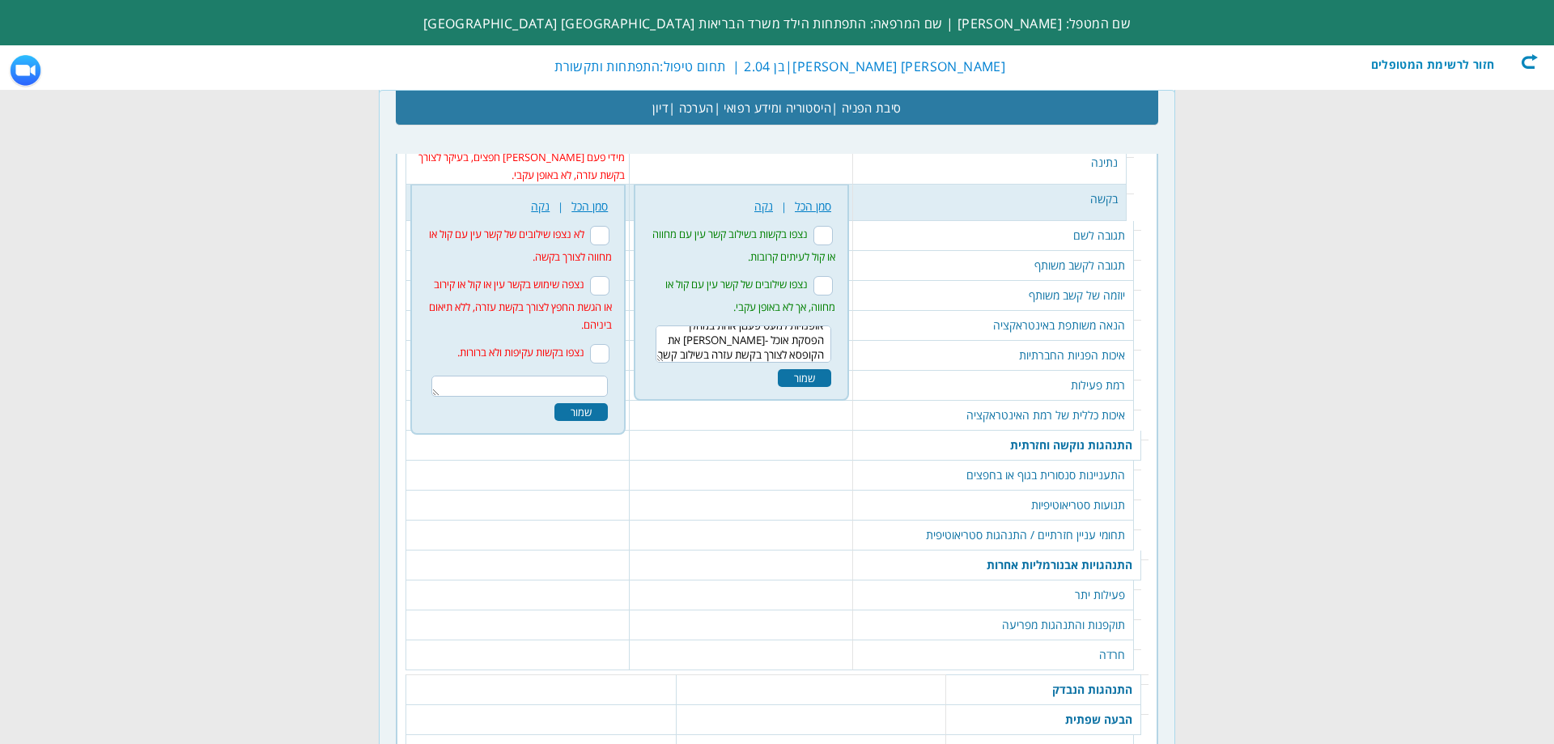
type textarea "לרוב לא שילב [PERSON_NAME] אופנויות למעט פעםן אחת במהלך הפסקת אוכל -[PERSON_NAM…"
click at [833, 358] on div "180 נקה | סמן הכל נצפו בקשות בשילוב קשר עין עם מחווה או קול לעיתים קרובות. שמור" at bounding box center [741, 291] width 196 height 197
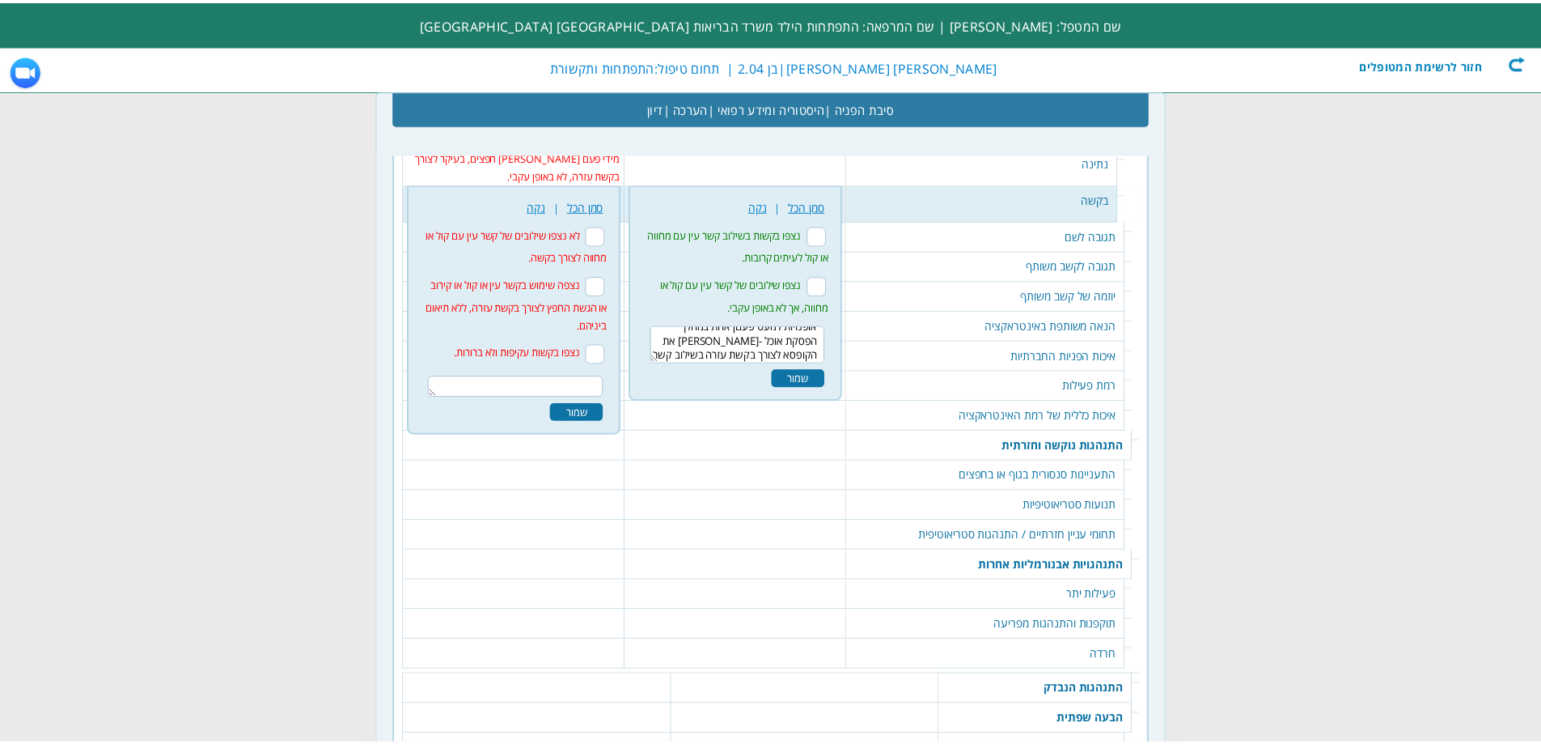
scroll to position [0, 0]
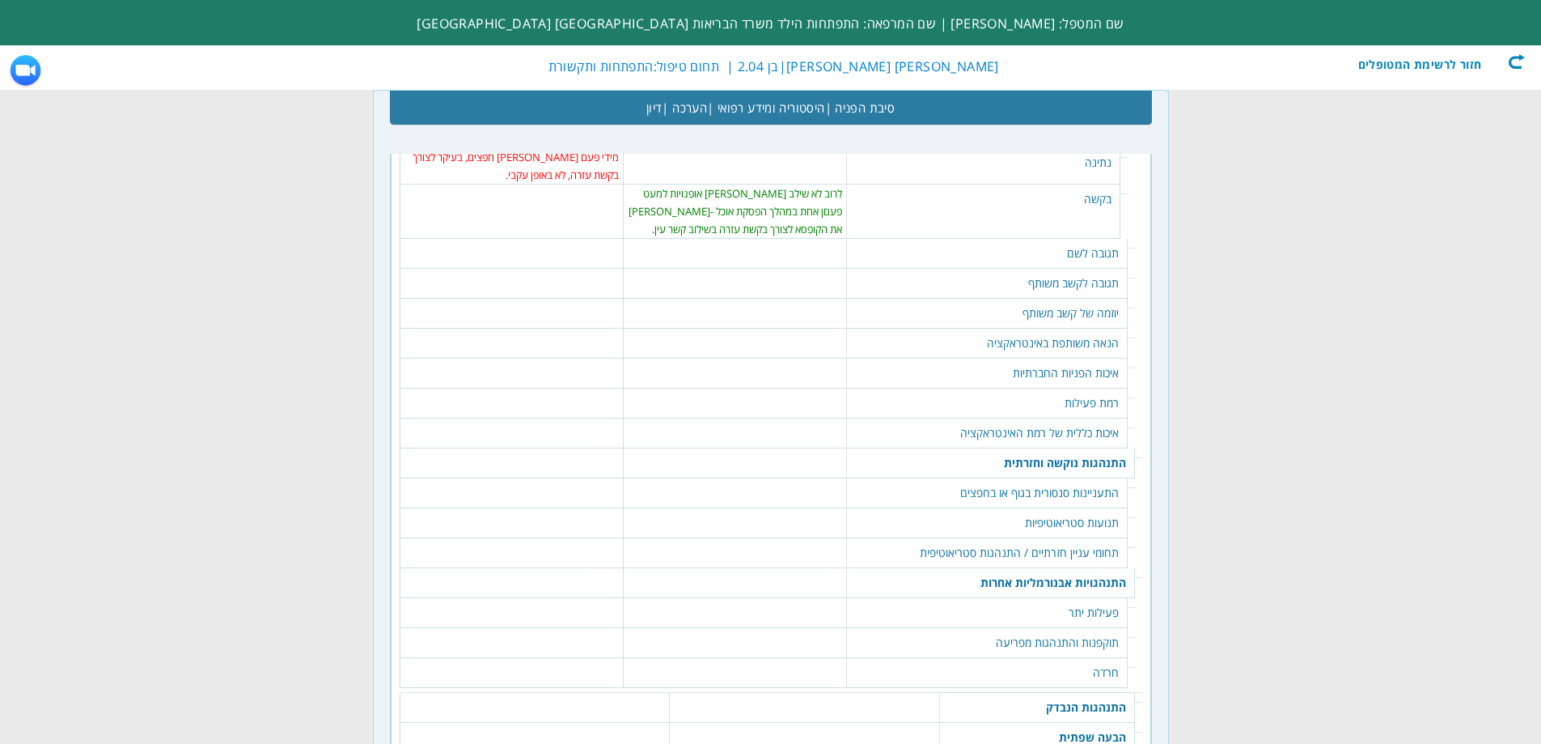
drag, startPoint x: 1086, startPoint y: 244, endPoint x: 1046, endPoint y: 258, distance: 42.2
click at [1083, 247] on td "תגובה לשם" at bounding box center [987, 254] width 281 height 30
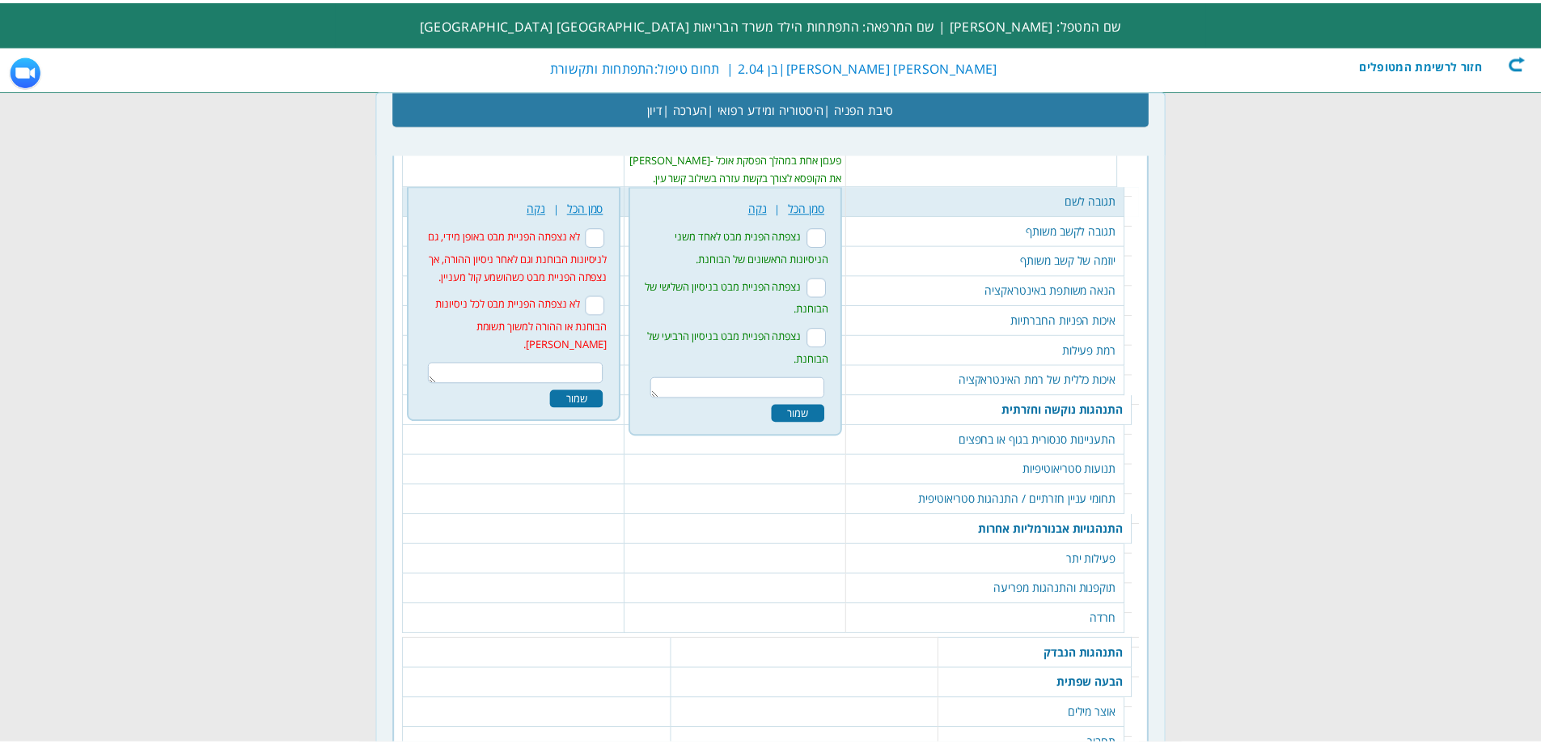
scroll to position [2347, 0]
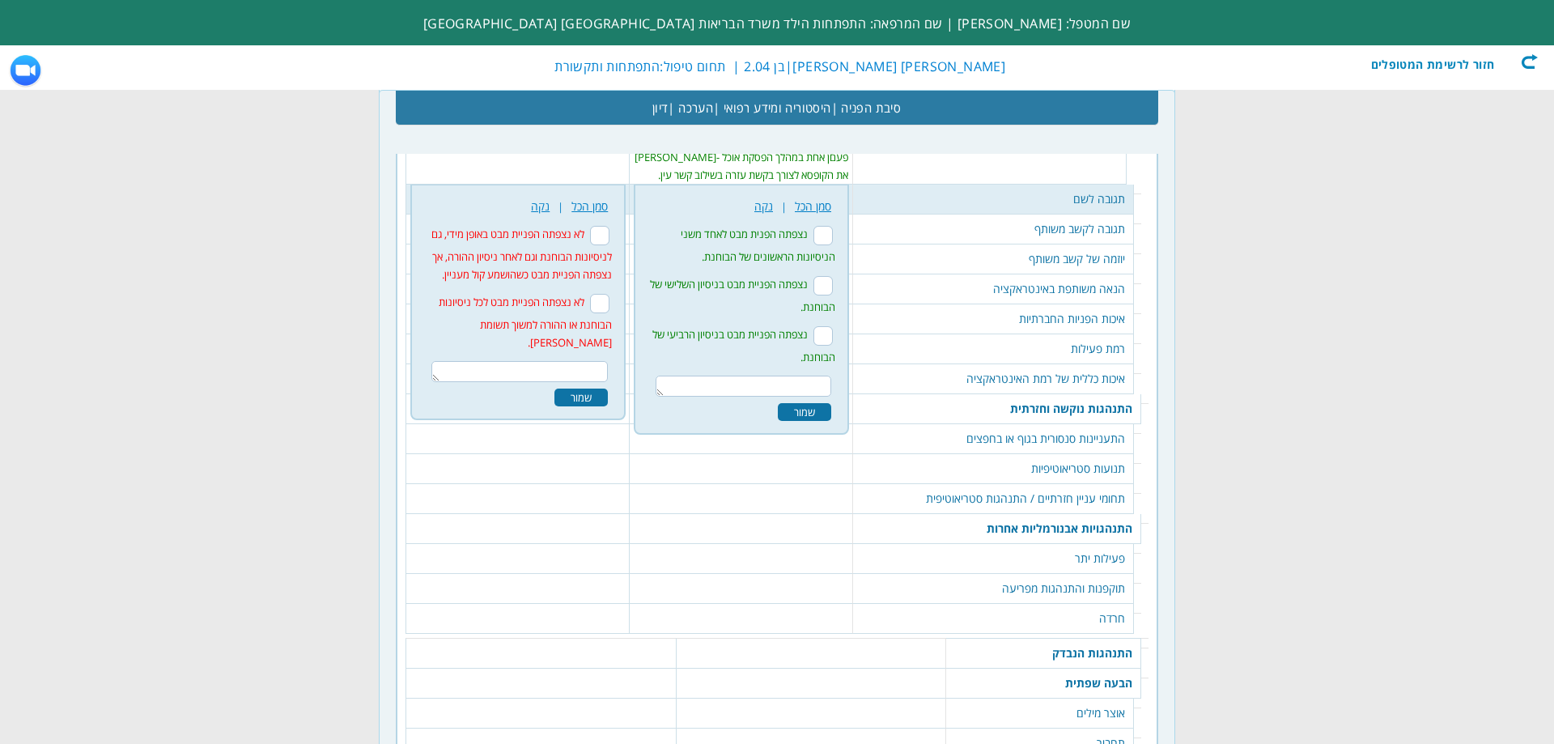
click at [833, 231] on input "נצפתה הפנית מבט לאחד משני הניסיונות הראשונים של הבוחנת." at bounding box center [822, 235] width 19 height 19
checkbox input "true"
click at [830, 407] on div "שמור" at bounding box center [804, 412] width 53 height 18
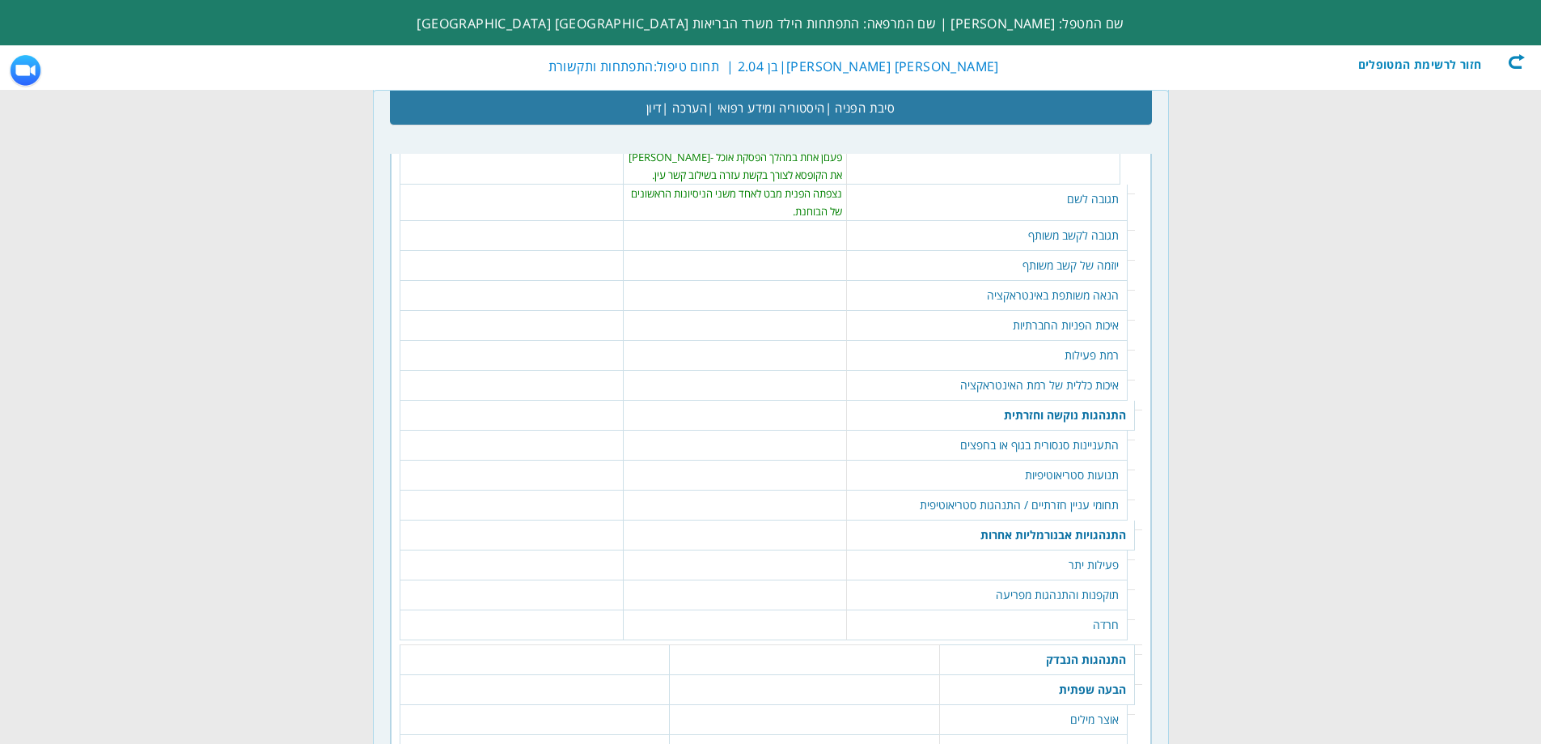
click at [1083, 223] on td "תגובה לקשב משותף" at bounding box center [987, 236] width 281 height 30
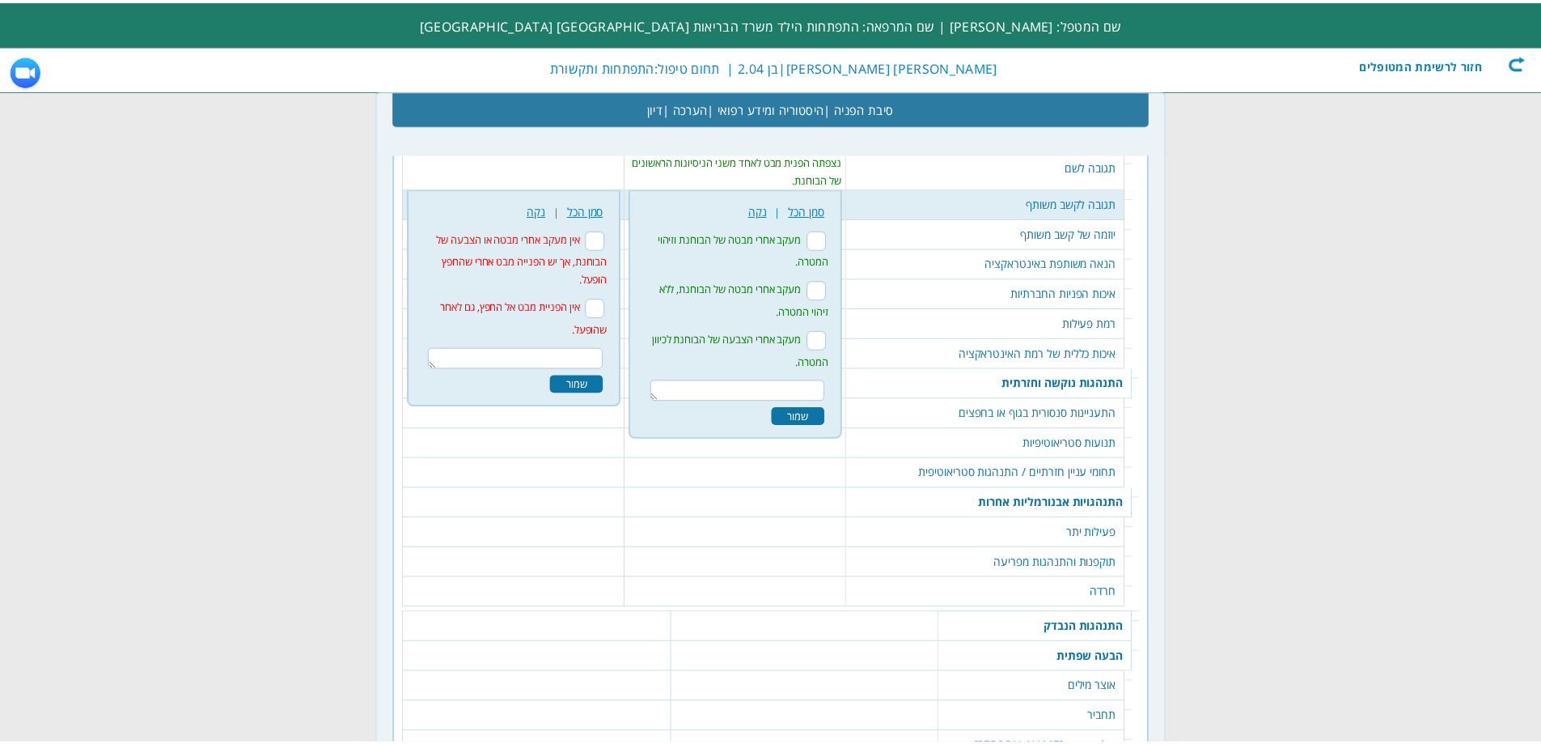
scroll to position [2383, 0]
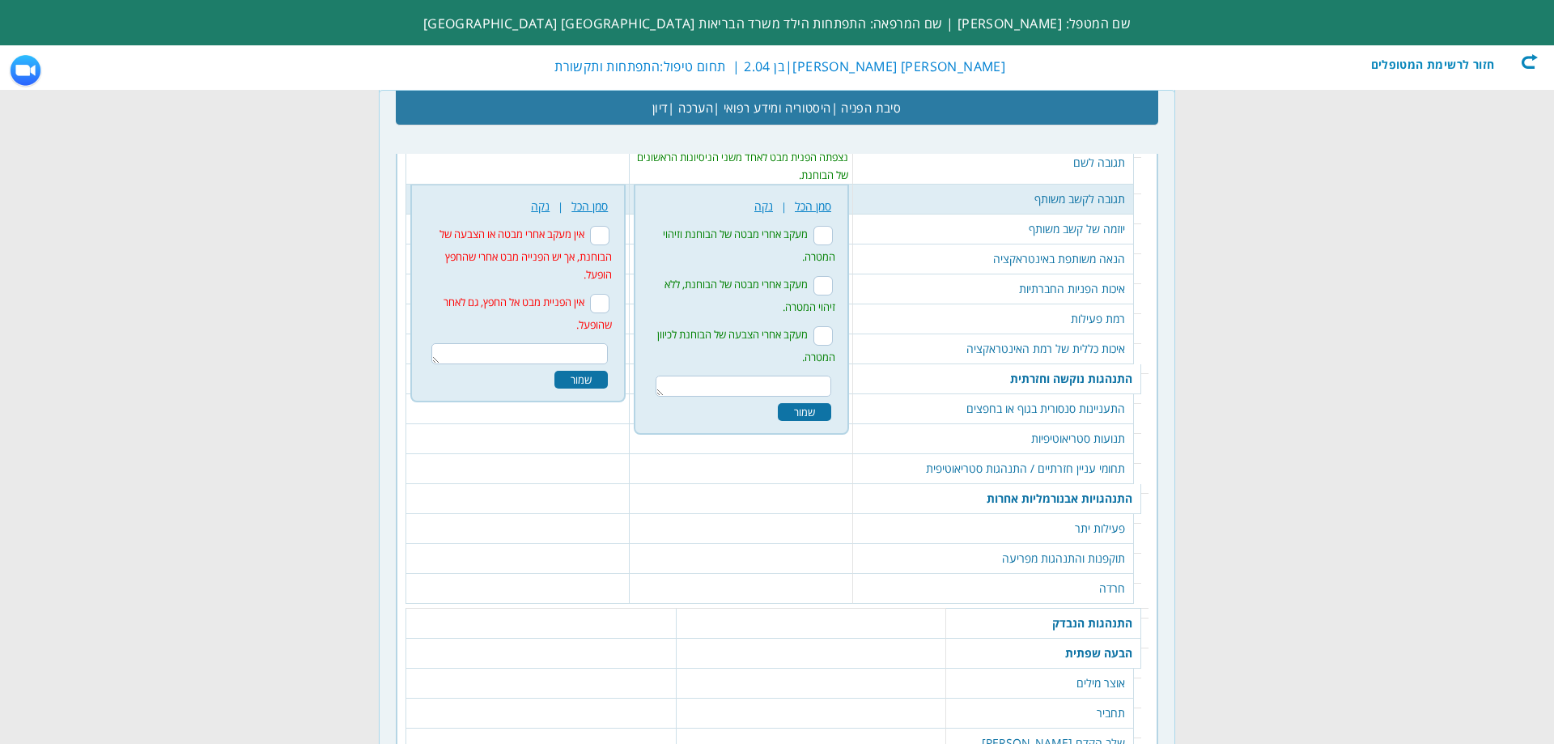
click at [831, 379] on textarea at bounding box center [743, 385] width 176 height 21
type textarea "נצפה מעקב אחרי מבטה של הבוחנת."
click at [821, 412] on div "שמור" at bounding box center [804, 415] width 53 height 18
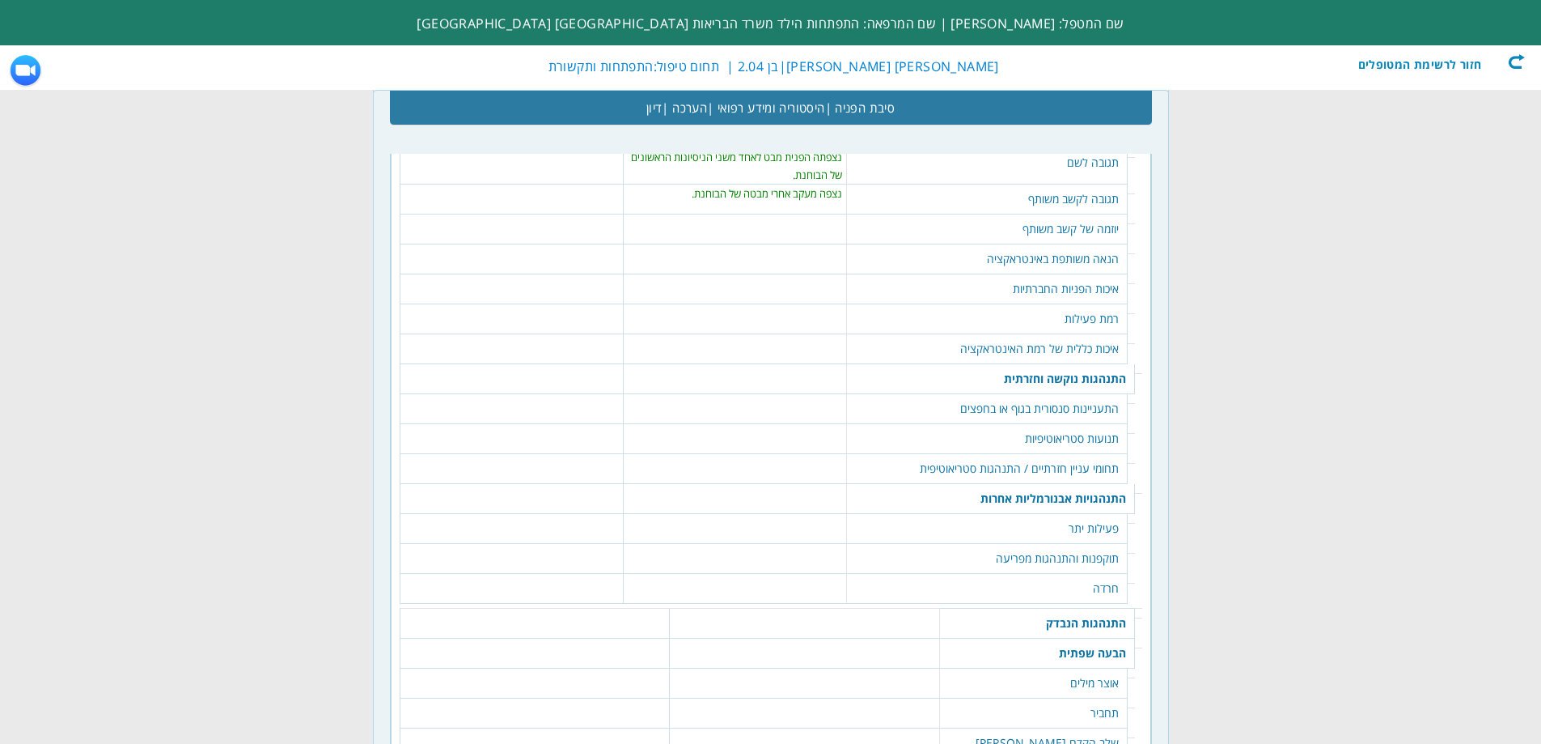
drag, startPoint x: 1066, startPoint y: 231, endPoint x: 1038, endPoint y: 232, distance: 28.3
click at [1066, 231] on td "יוזמה של קשב משותף" at bounding box center [987, 229] width 281 height 30
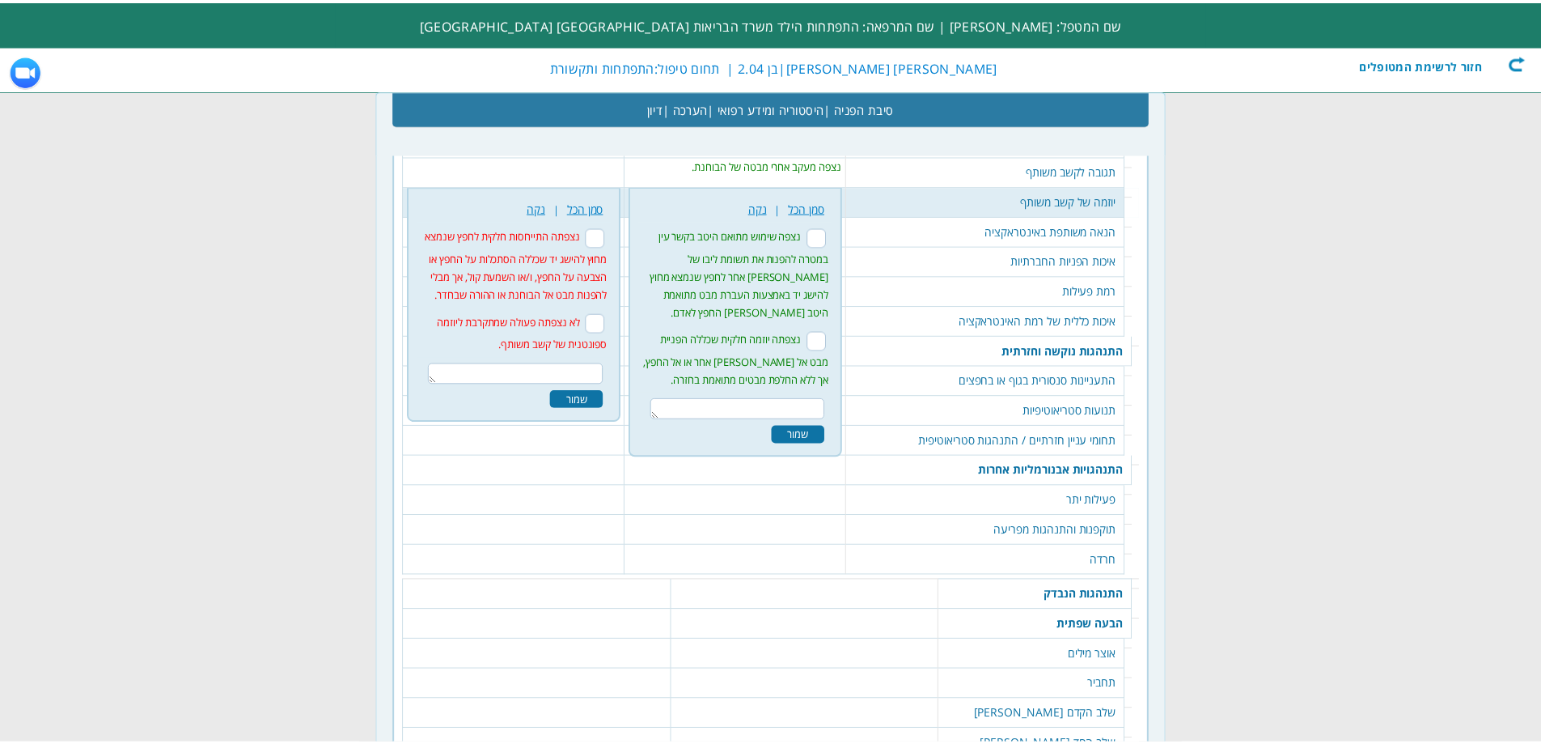
scroll to position [2413, 0]
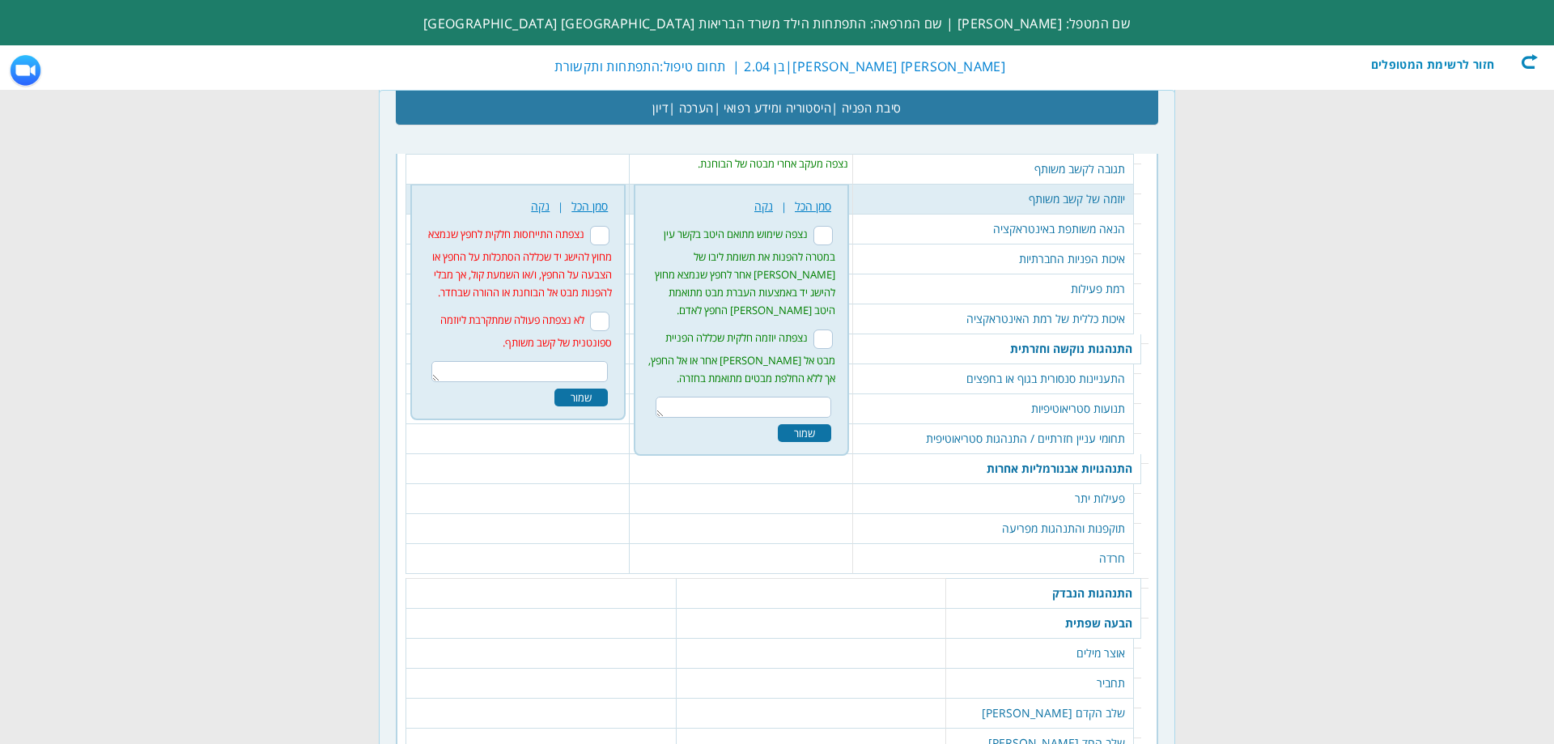
click at [833, 329] on input "נצפתה יוזמה חלקית שכללה הפניית מבט אל [PERSON_NAME] אחר או אל החפץ, אך ללא החלפ…" at bounding box center [822, 338] width 19 height 19
checkbox input "true"
click at [828, 424] on div "שמור" at bounding box center [804, 433] width 53 height 18
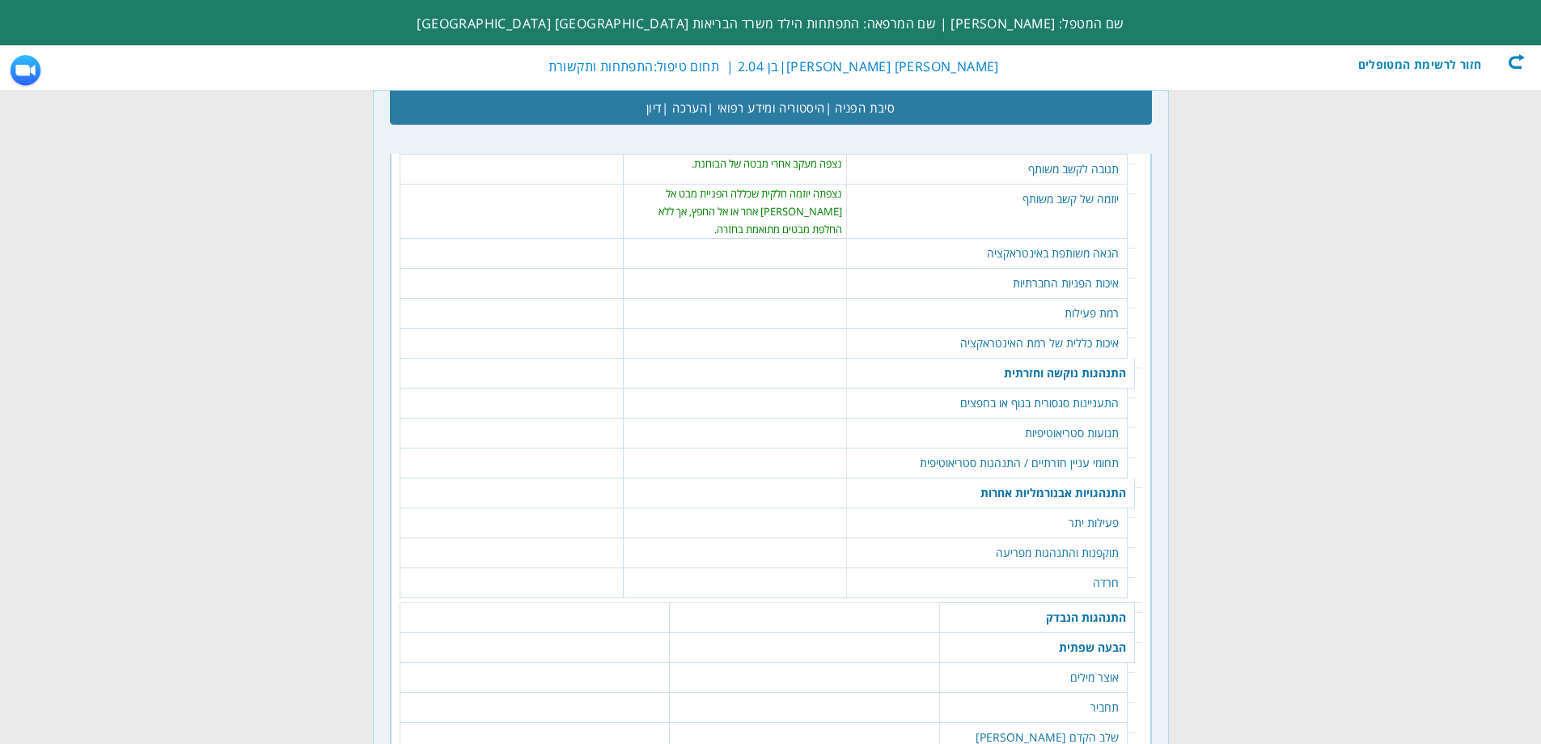
click at [1044, 239] on td "הנאה משותפת באינטראקציה" at bounding box center [987, 254] width 281 height 30
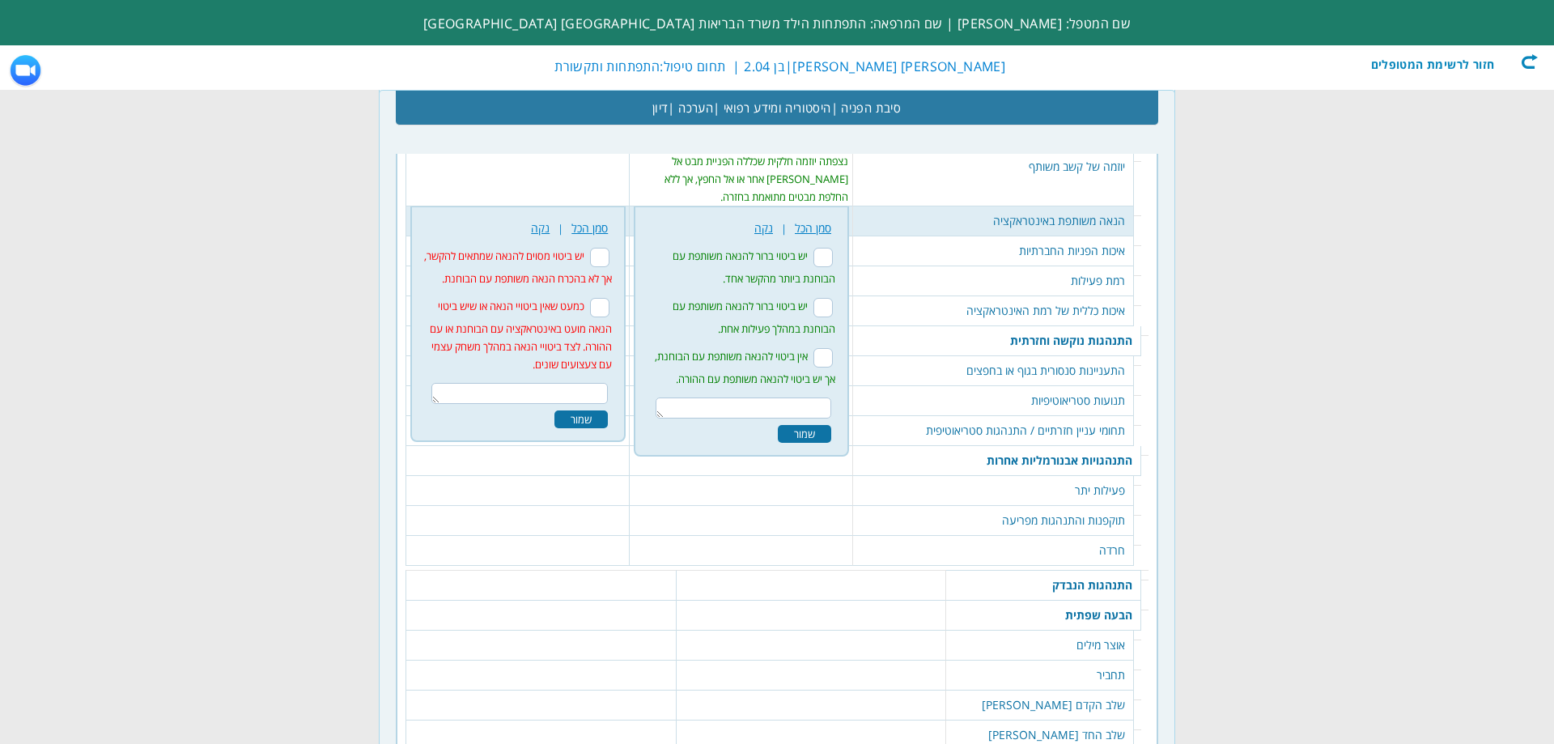
scroll to position [2449, 0]
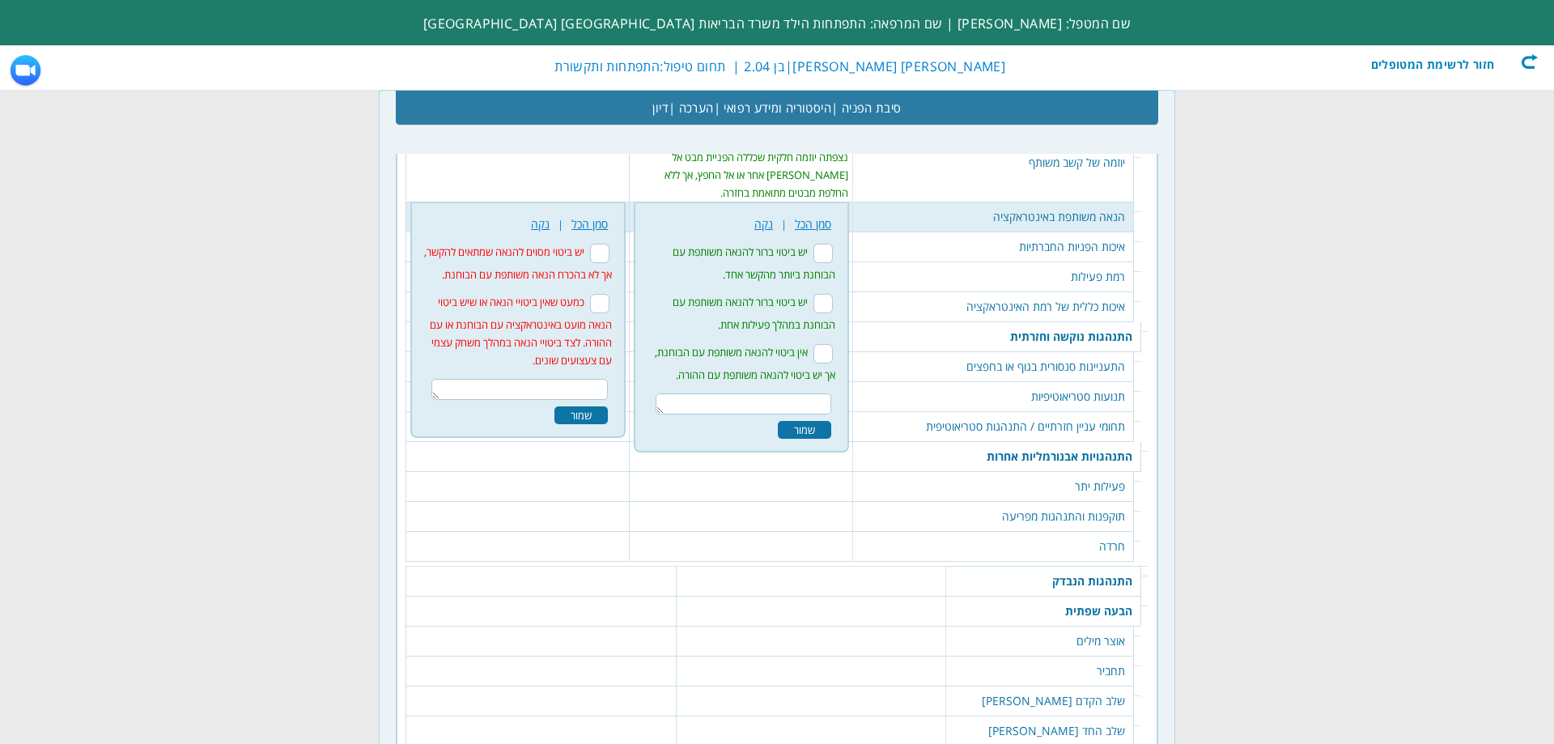
click at [833, 294] on input "יש ביטוי ברור להנאה משותפת עם הבוחנת במהלך פעילות אחת." at bounding box center [822, 303] width 19 height 19
checkbox input "true"
drag, startPoint x: 801, startPoint y: 374, endPoint x: 789, endPoint y: 378, distance: 12.8
click at [801, 393] on textarea at bounding box center [743, 403] width 176 height 21
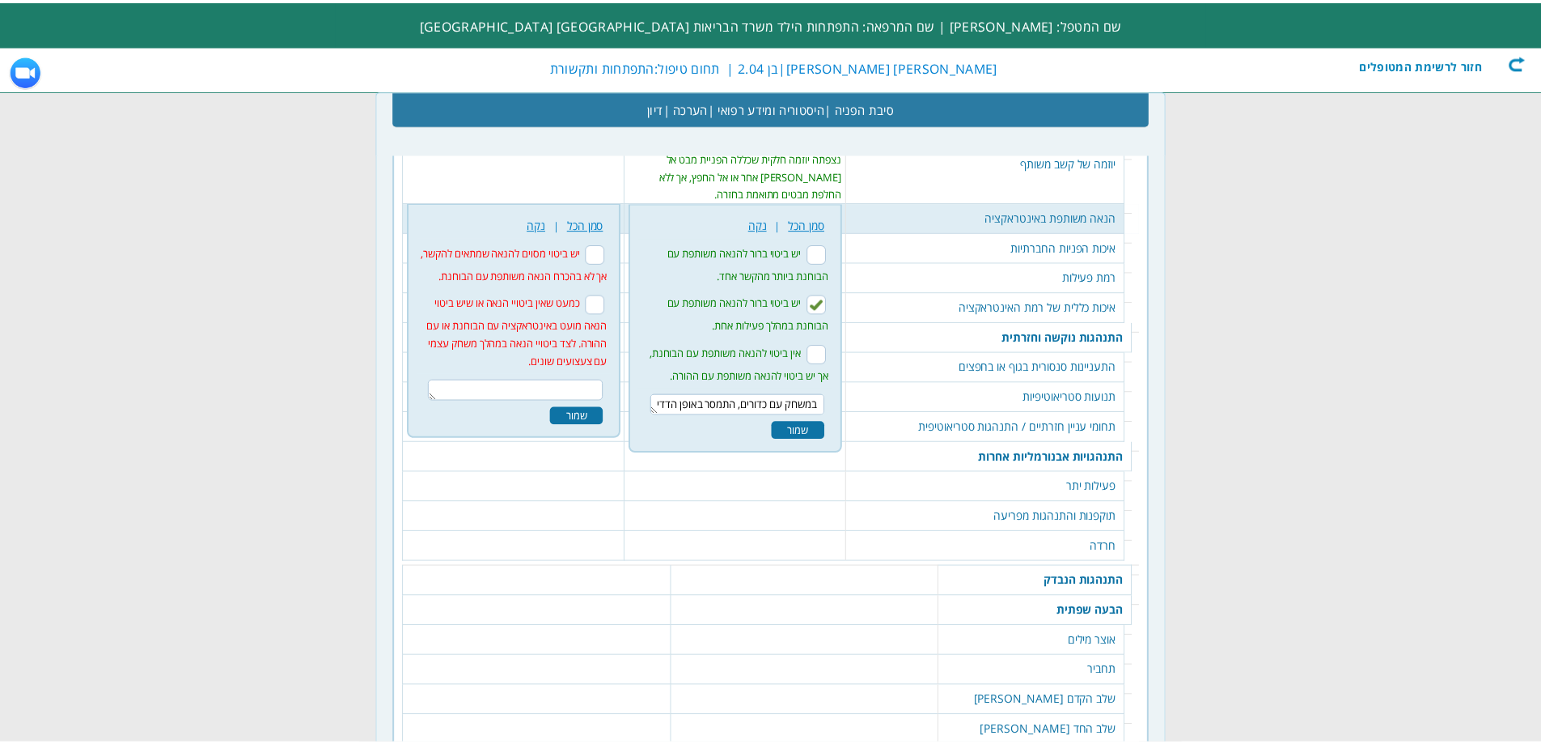
scroll to position [11, 0]
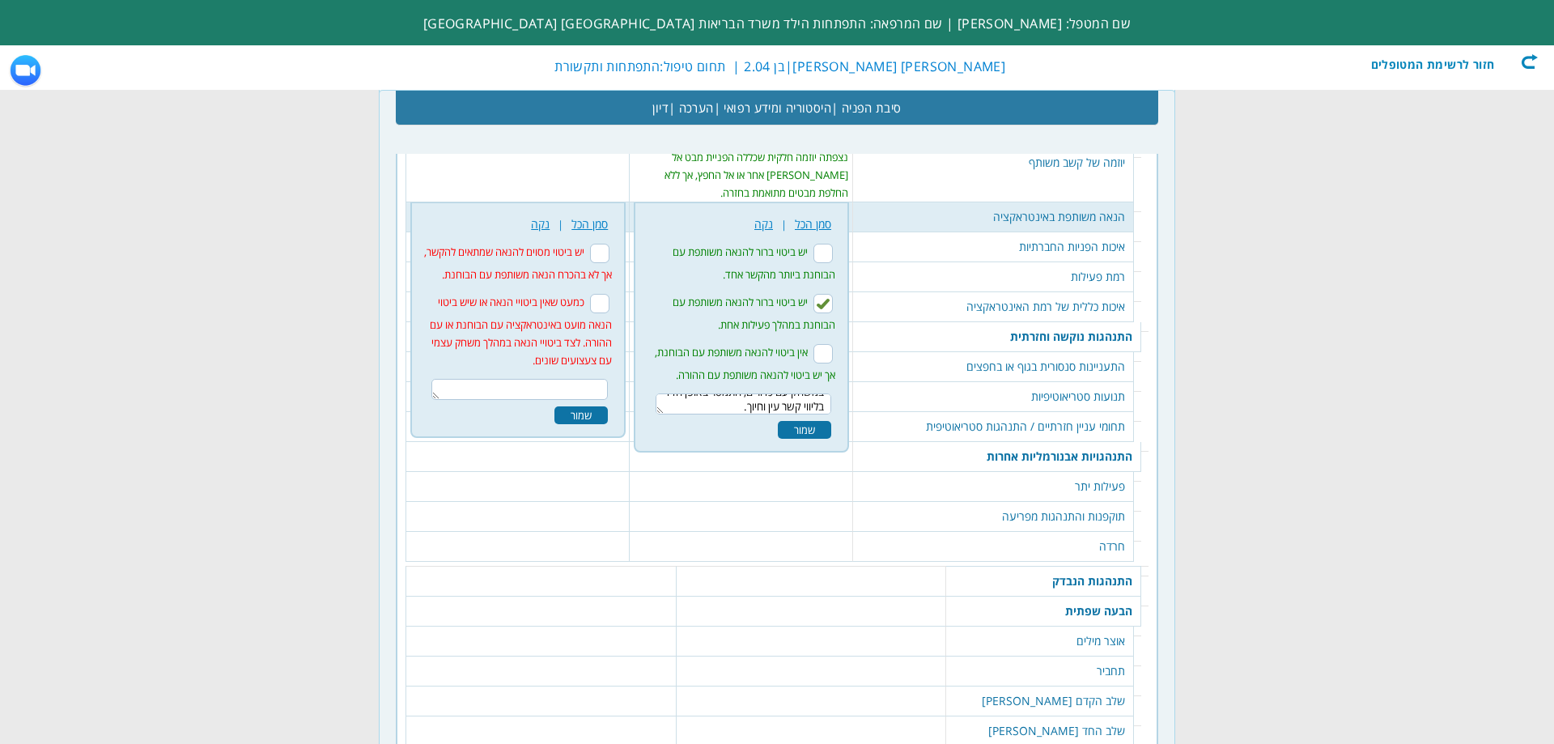
type textarea "במשחק עם כדורים, התמסר באופן הדדי בליווי קשר עין וחיוך."
click at [831, 421] on div "שמור" at bounding box center [804, 430] width 53 height 18
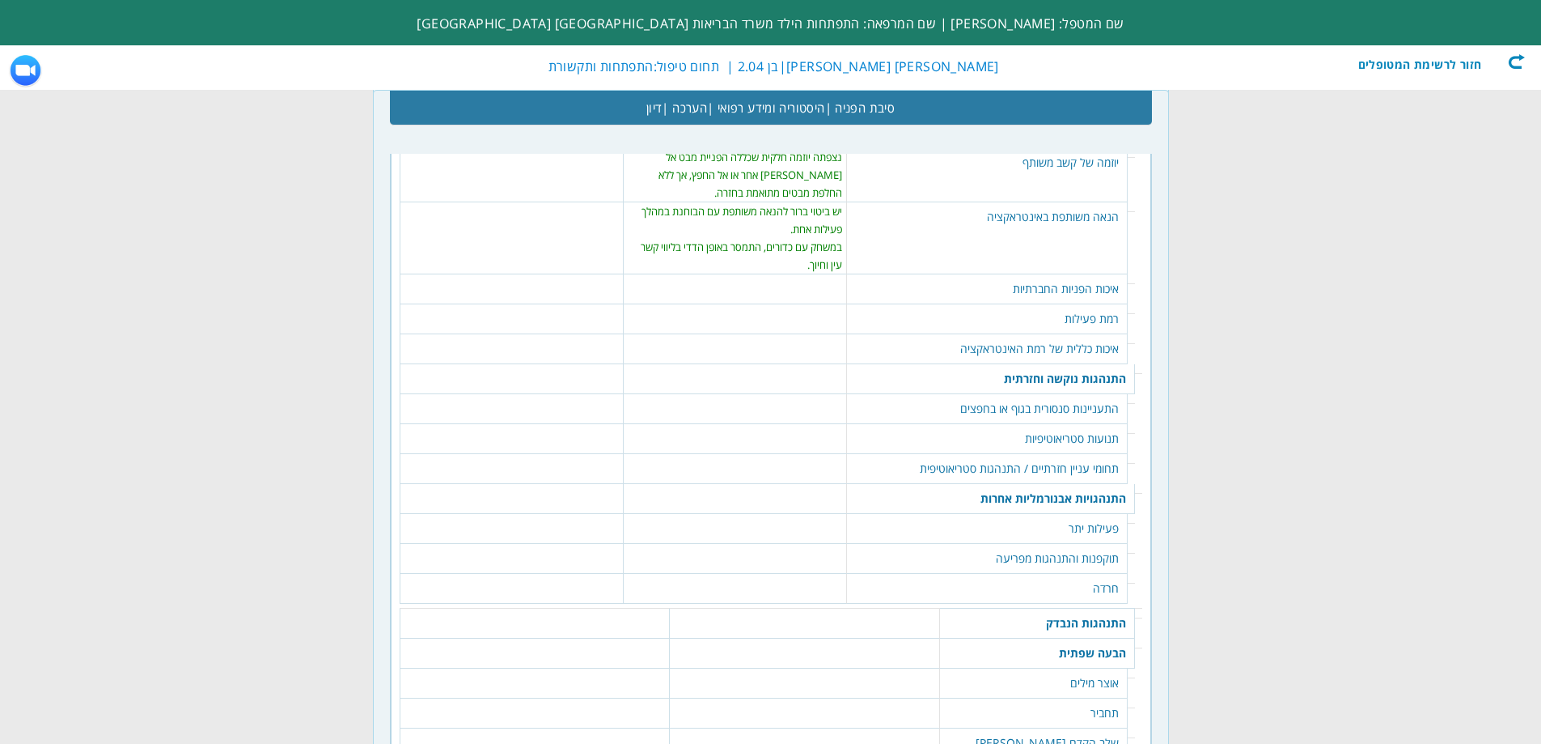
click at [1076, 277] on td "איכות הפניות החברתיות" at bounding box center [987, 289] width 281 height 30
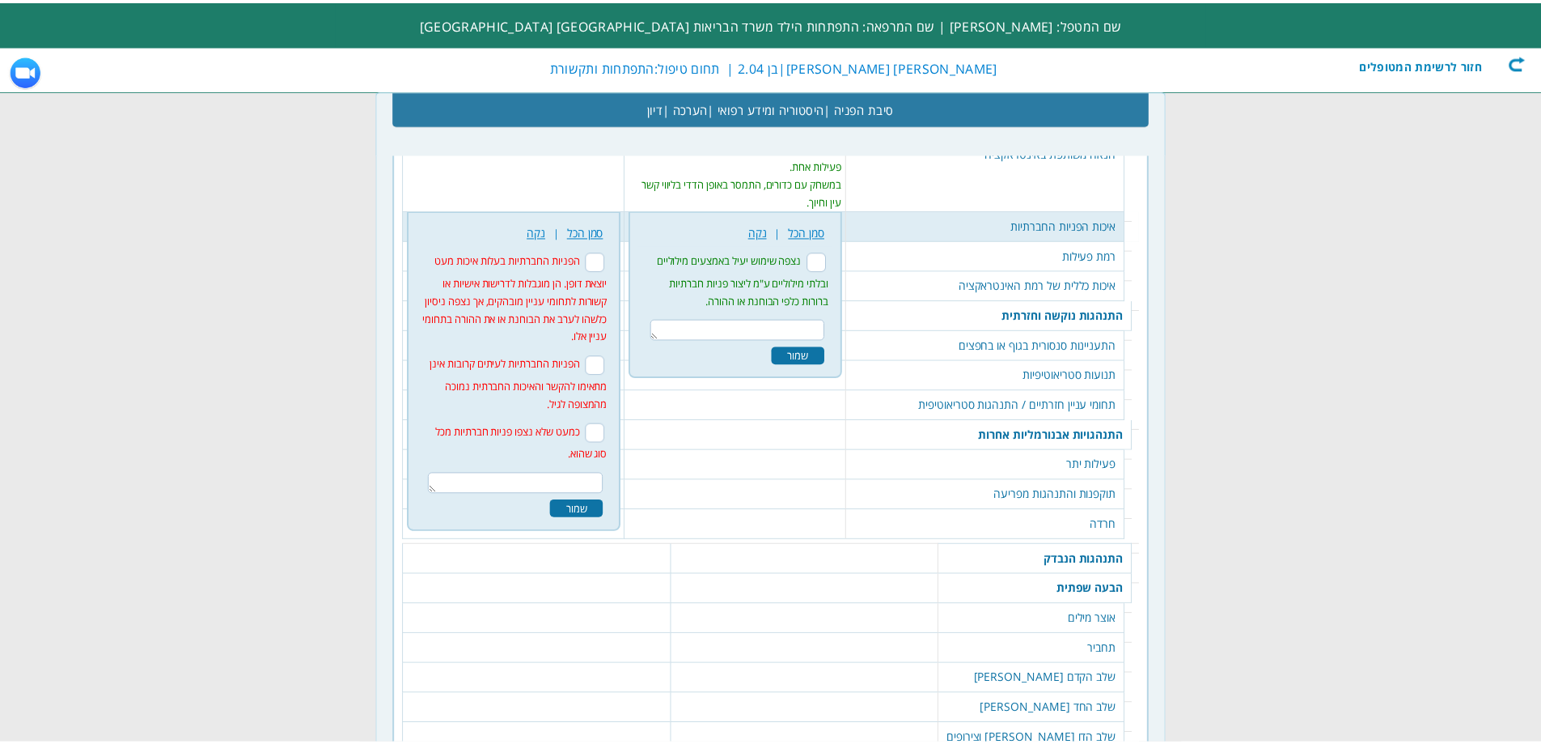
scroll to position [2521, 0]
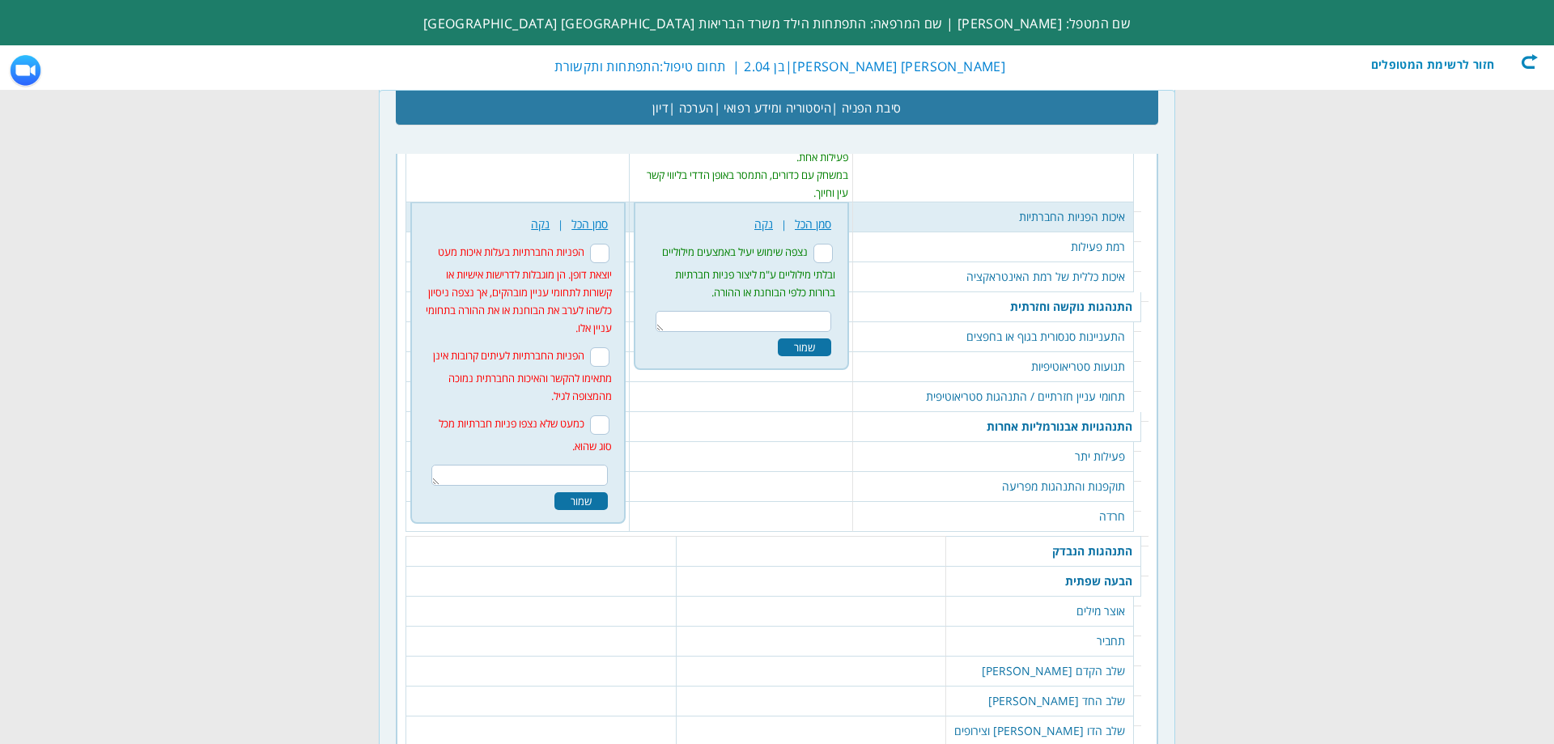
click at [608, 244] on input "הפניות החברתיות בעלות איכות מעט יוצאת דופן. הן מוגבלות לדרישות אישיות או קשורות…" at bounding box center [599, 253] width 19 height 19
checkbox input "true"
click at [585, 492] on div "שמור" at bounding box center [580, 501] width 53 height 18
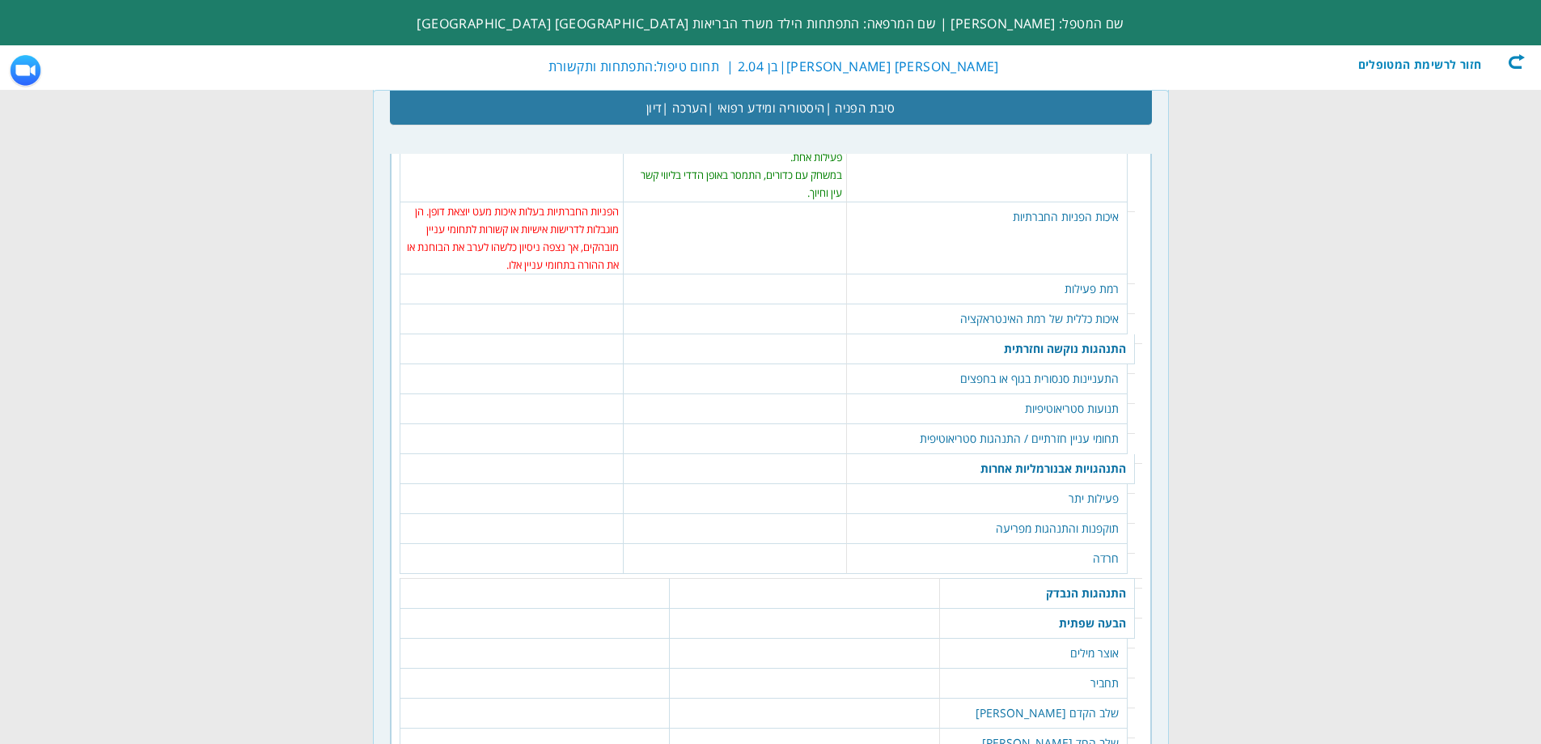
click at [1097, 279] on td "רמת פעילות" at bounding box center [987, 289] width 281 height 30
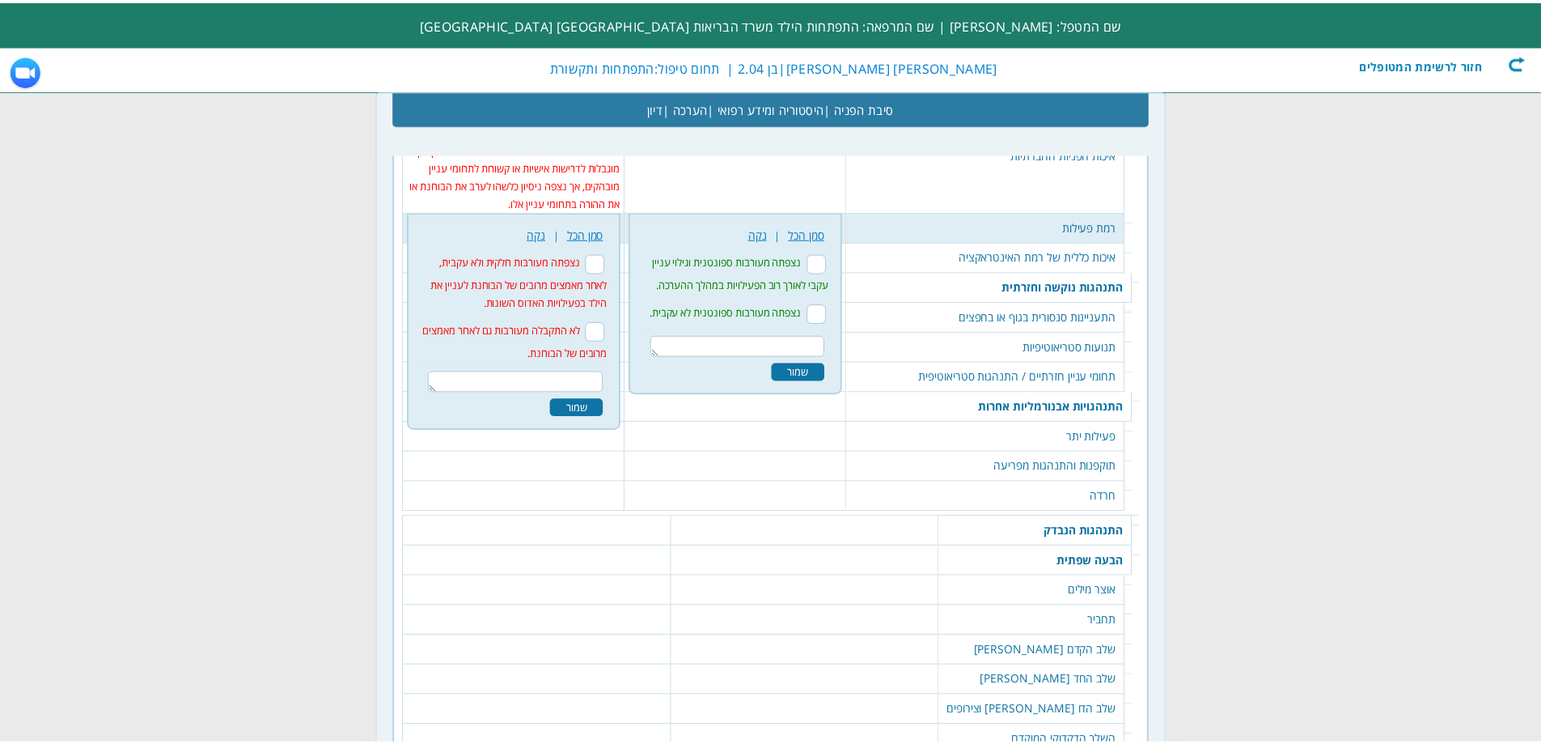
scroll to position [2593, 0]
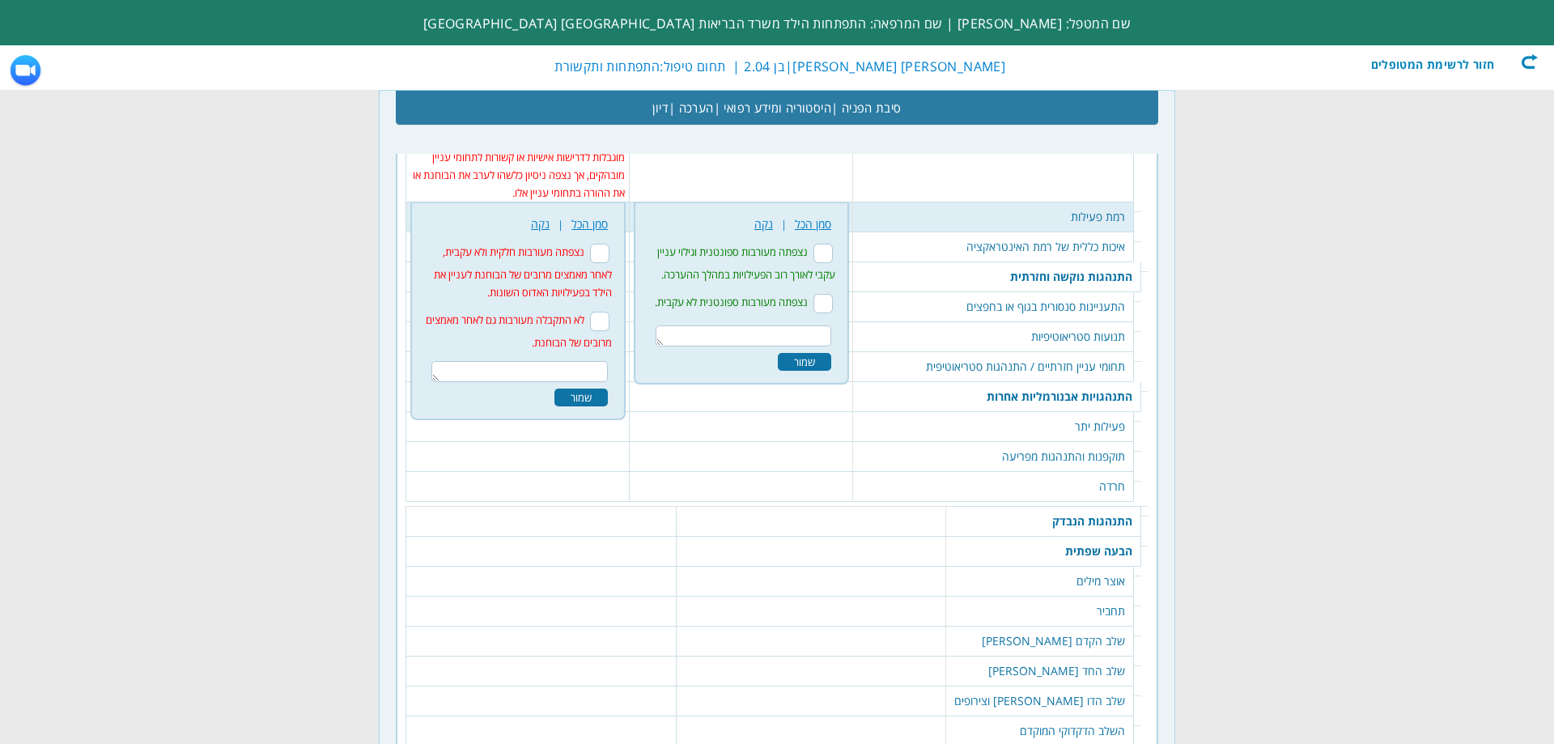
click at [834, 244] on label "נצפתה מעורבות ספונטנית וגילוי עניין עקבי לאורך רוב הפעילויות במהלך ההערכה." at bounding box center [746, 262] width 178 height 37
click at [833, 244] on input "נצפתה מעורבות ספונטנית וגילוי עניין עקבי לאורך רוב הפעילויות במהלך ההערכה." at bounding box center [822, 253] width 19 height 19
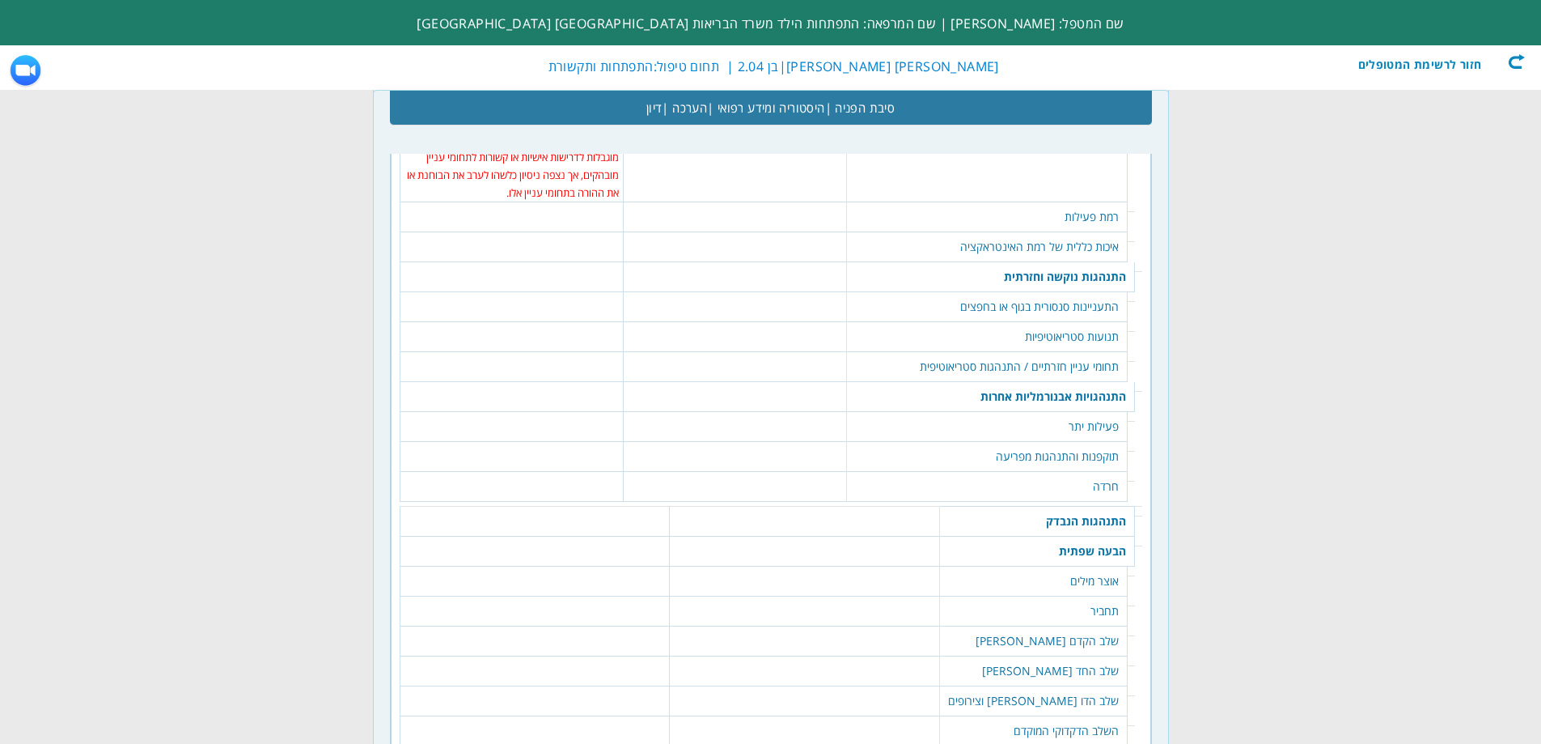
drag, startPoint x: 1003, startPoint y: 189, endPoint x: 967, endPoint y: 191, distance: 35.7
click at [997, 202] on td "רמת פעילות" at bounding box center [987, 217] width 281 height 30
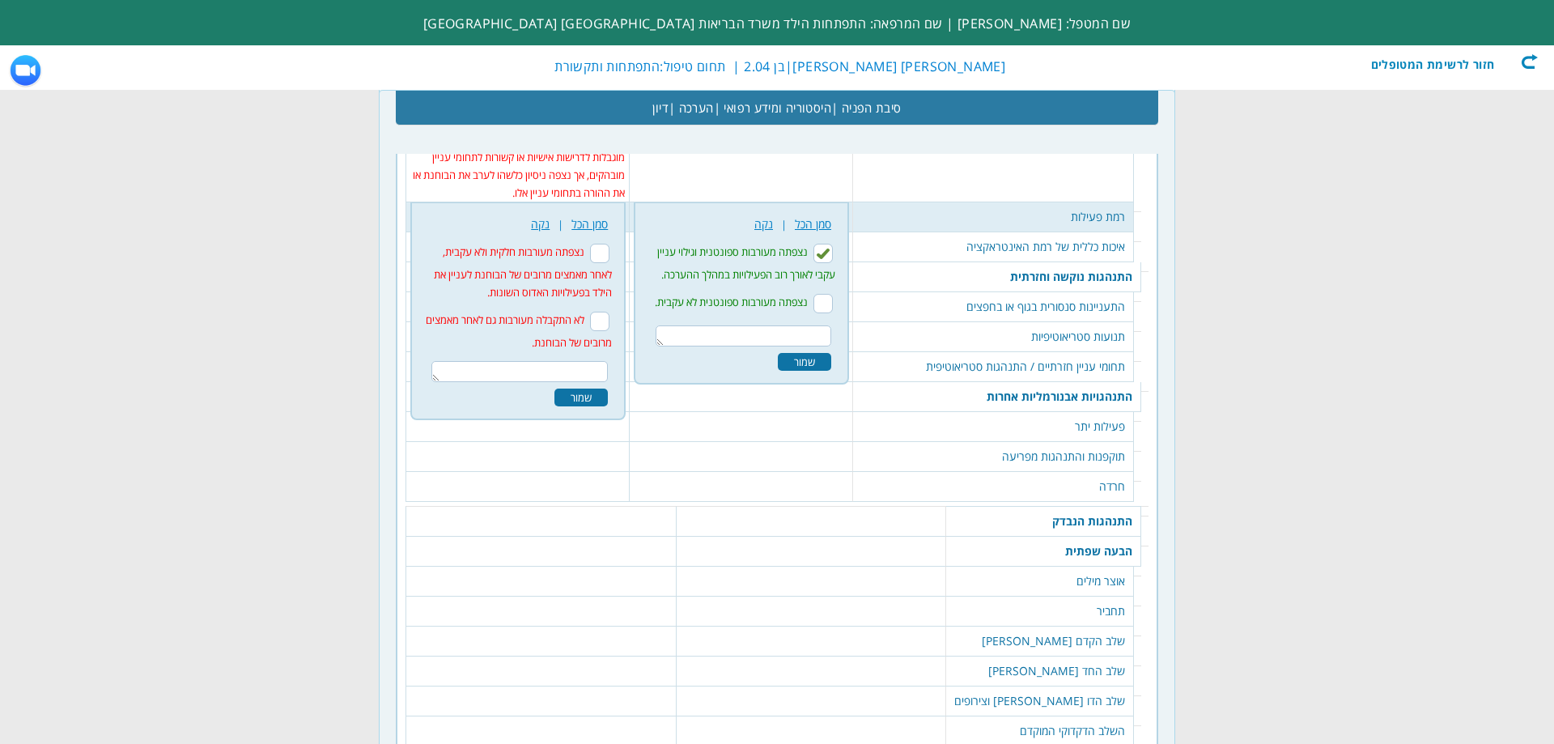
click at [825, 353] on div "שמור" at bounding box center [804, 362] width 53 height 18
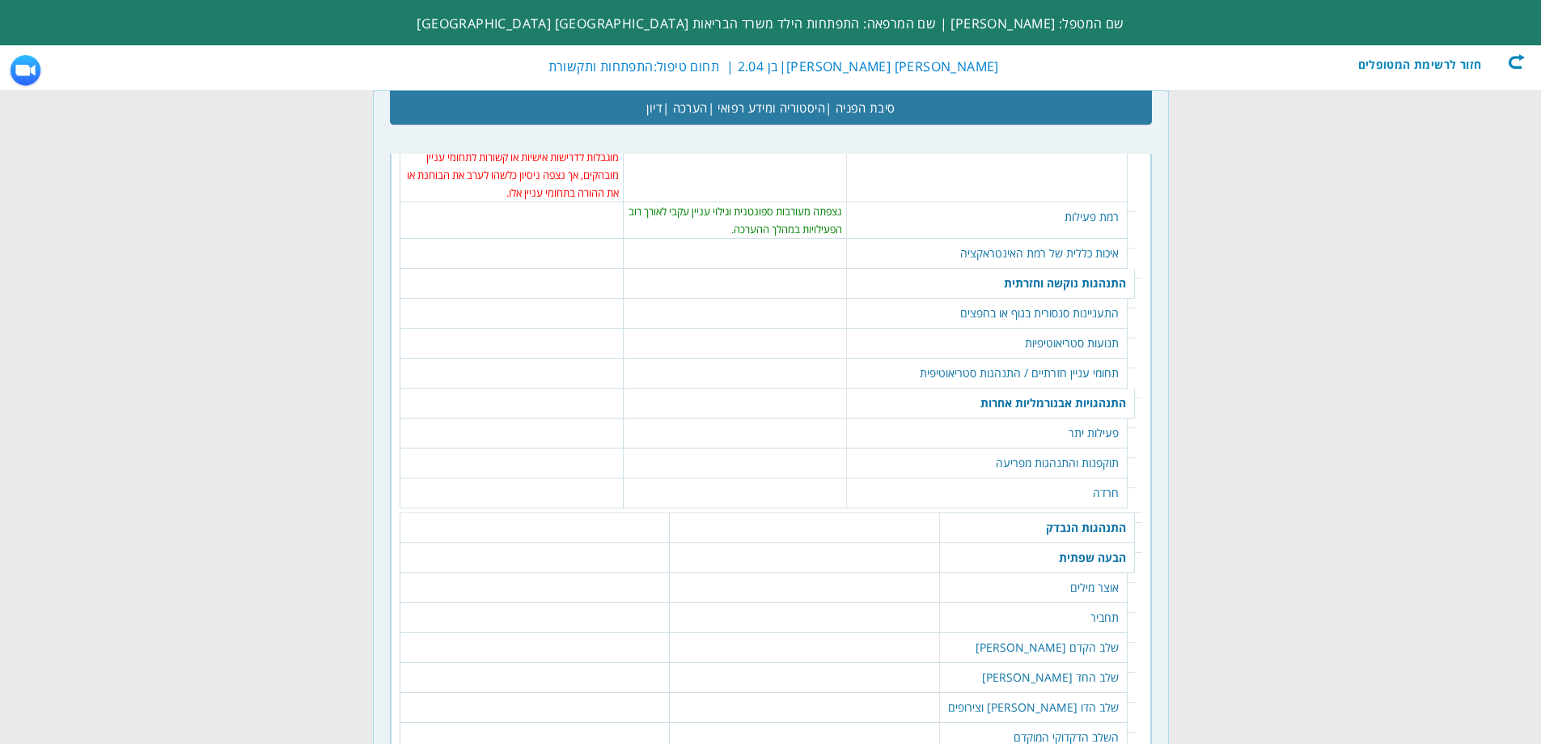
click at [1055, 239] on td "איכות כללית של רמת האינטראקציה" at bounding box center [987, 254] width 281 height 30
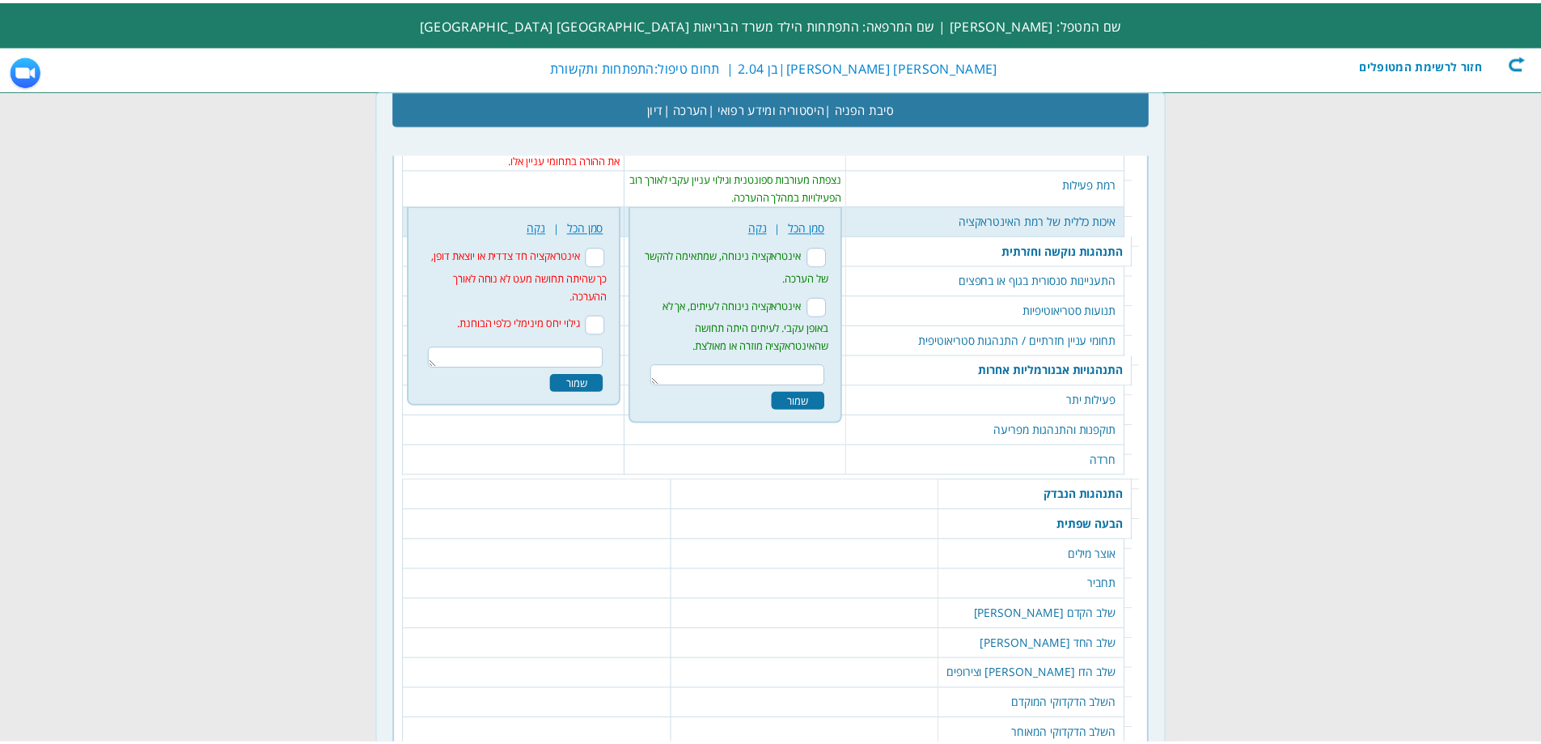
scroll to position [2630, 0]
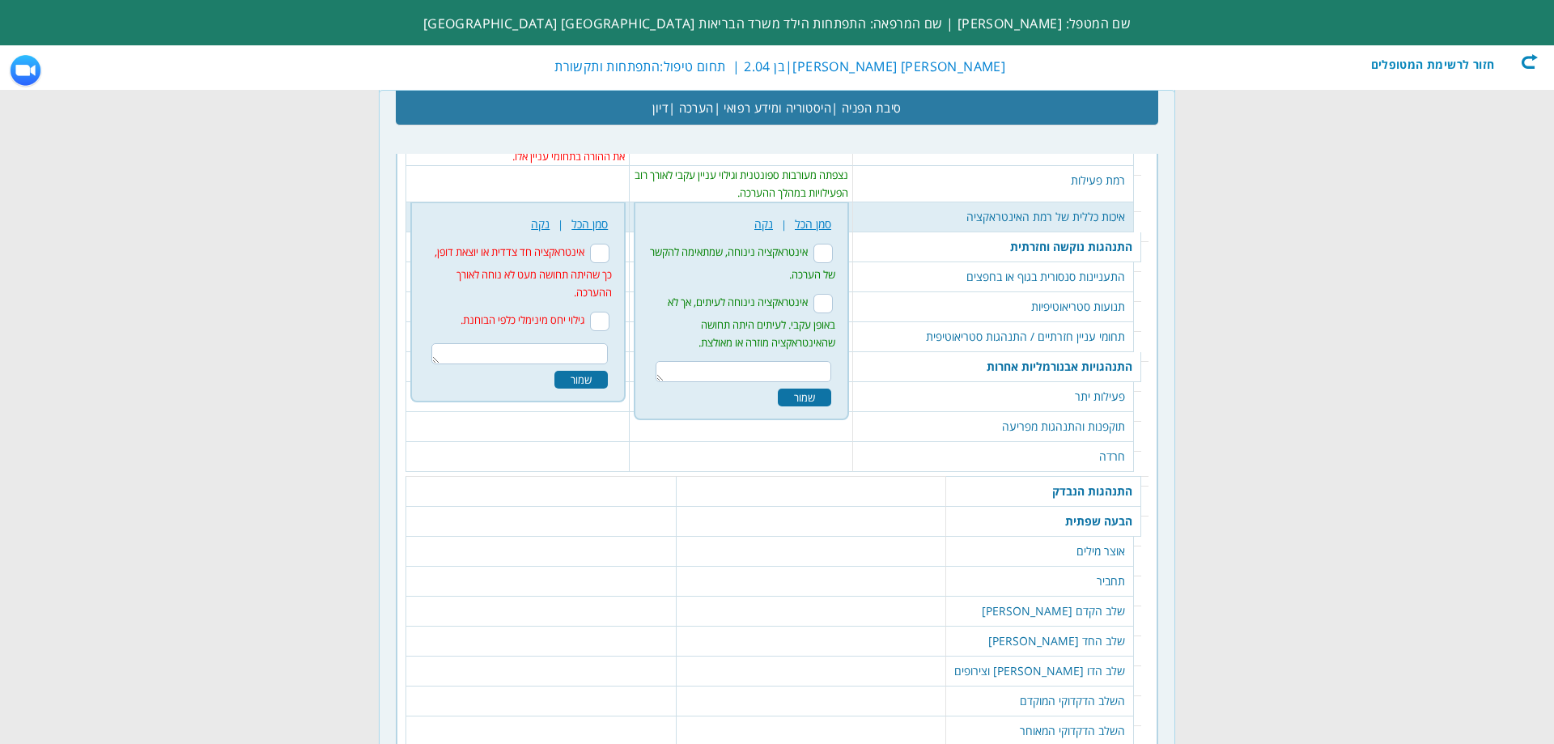
drag, startPoint x: 845, startPoint y: 231, endPoint x: 839, endPoint y: 245, distance: 15.6
click at [833, 244] on input "אינטראקציה נינוחה, שמתאימה להקשר של הערכה." at bounding box center [822, 253] width 19 height 19
checkbox input "true"
click at [831, 388] on div "שמור" at bounding box center [804, 397] width 53 height 18
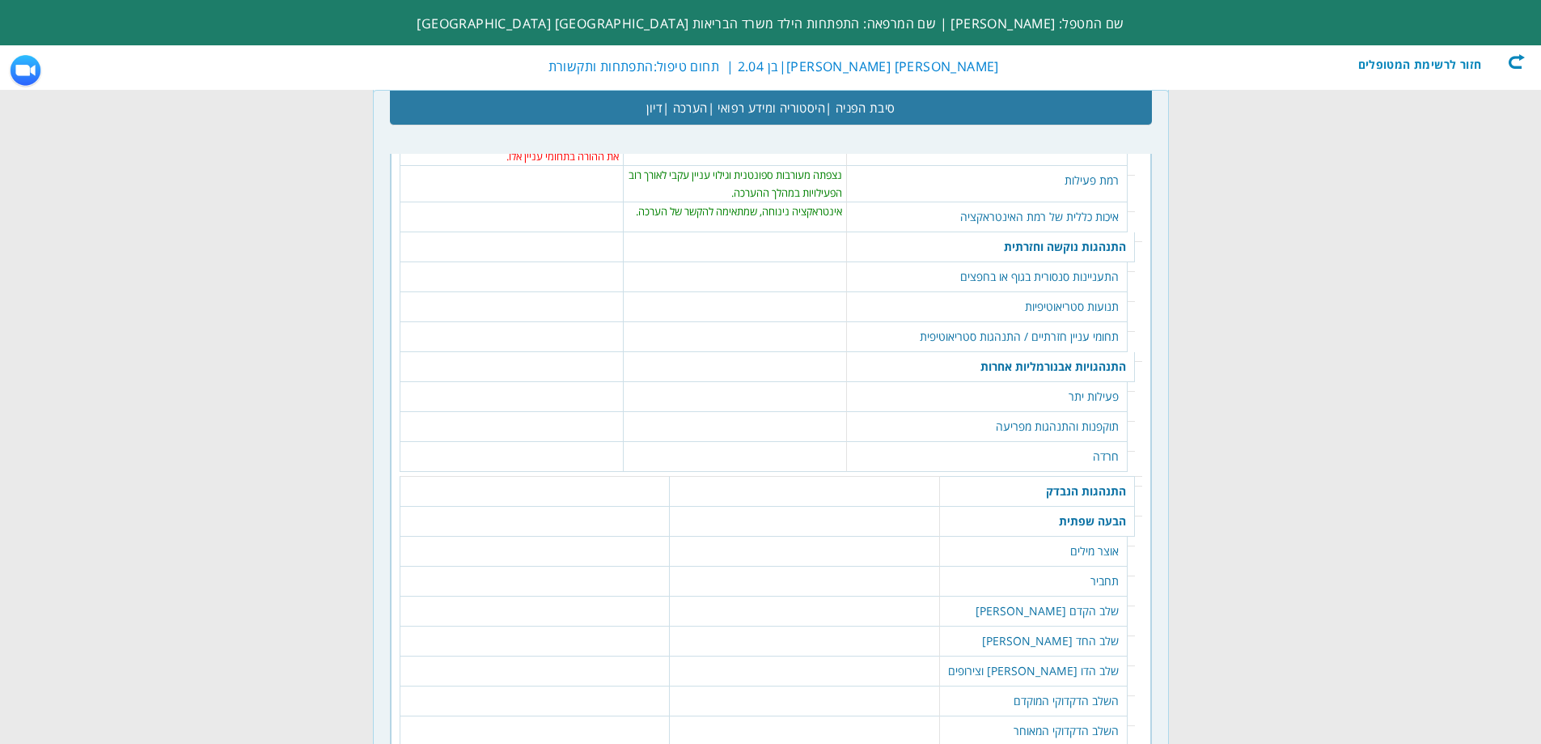
click at [1081, 262] on td "התעניינות סנסורית בגוף או בחפצים" at bounding box center [987, 277] width 281 height 30
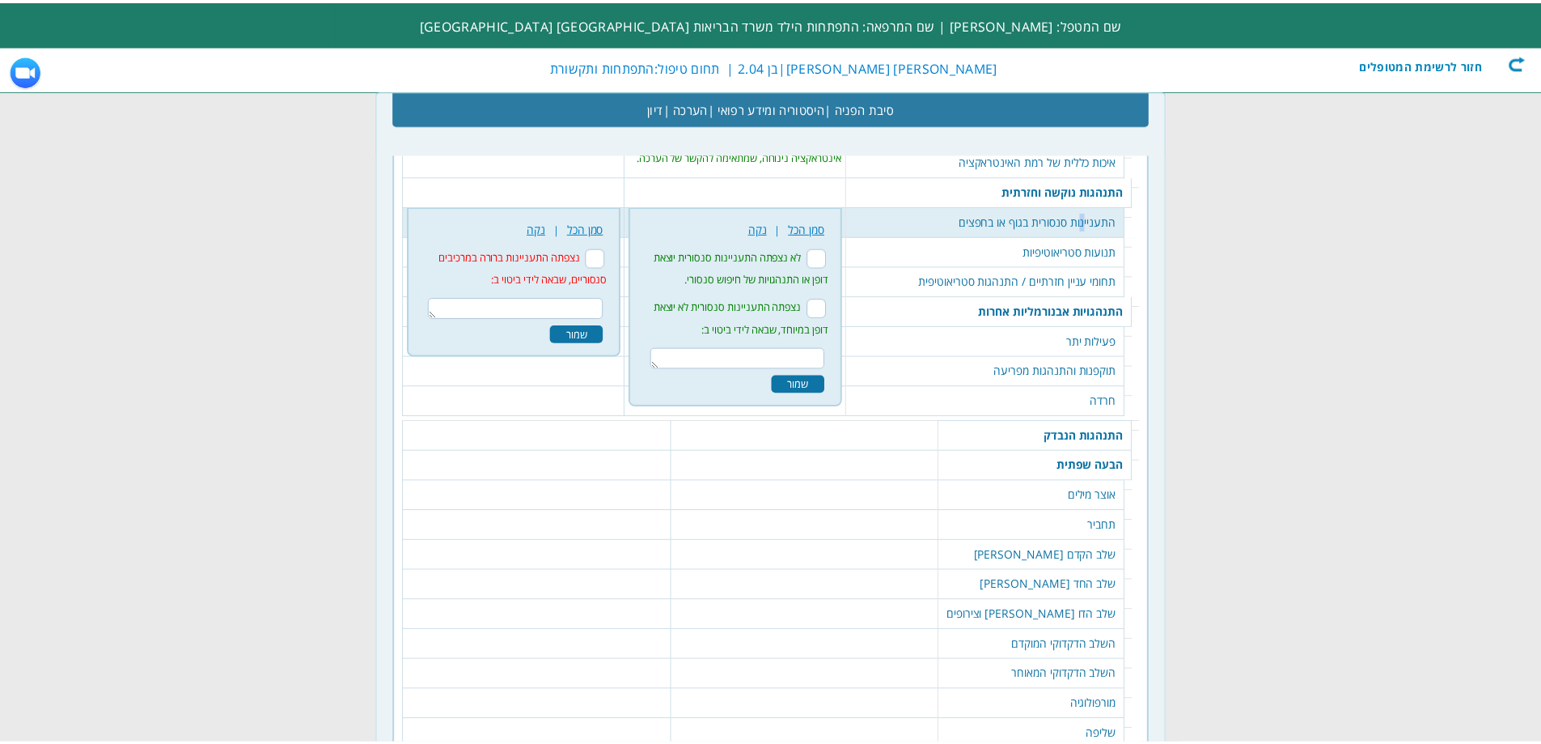
scroll to position [2690, 0]
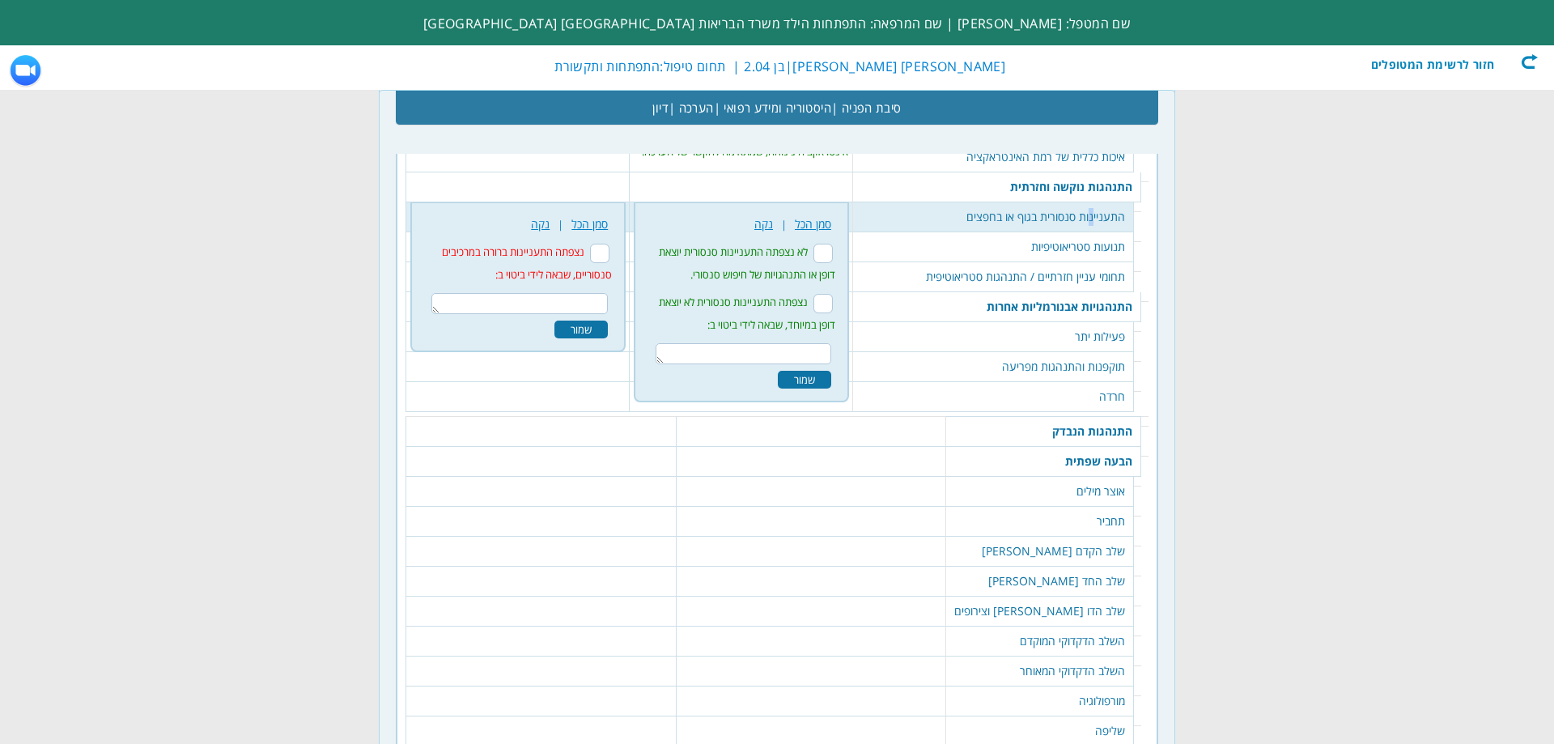
drag, startPoint x: 845, startPoint y: 223, endPoint x: 842, endPoint y: 236, distance: 13.2
click at [833, 244] on input "לא נצפתה התעניינות סנסורית יוצאת דופן או התנהגויות של חיפוש סנסורי." at bounding box center [822, 253] width 19 height 19
checkbox input "true"
click at [831, 371] on div "שמור" at bounding box center [804, 380] width 53 height 18
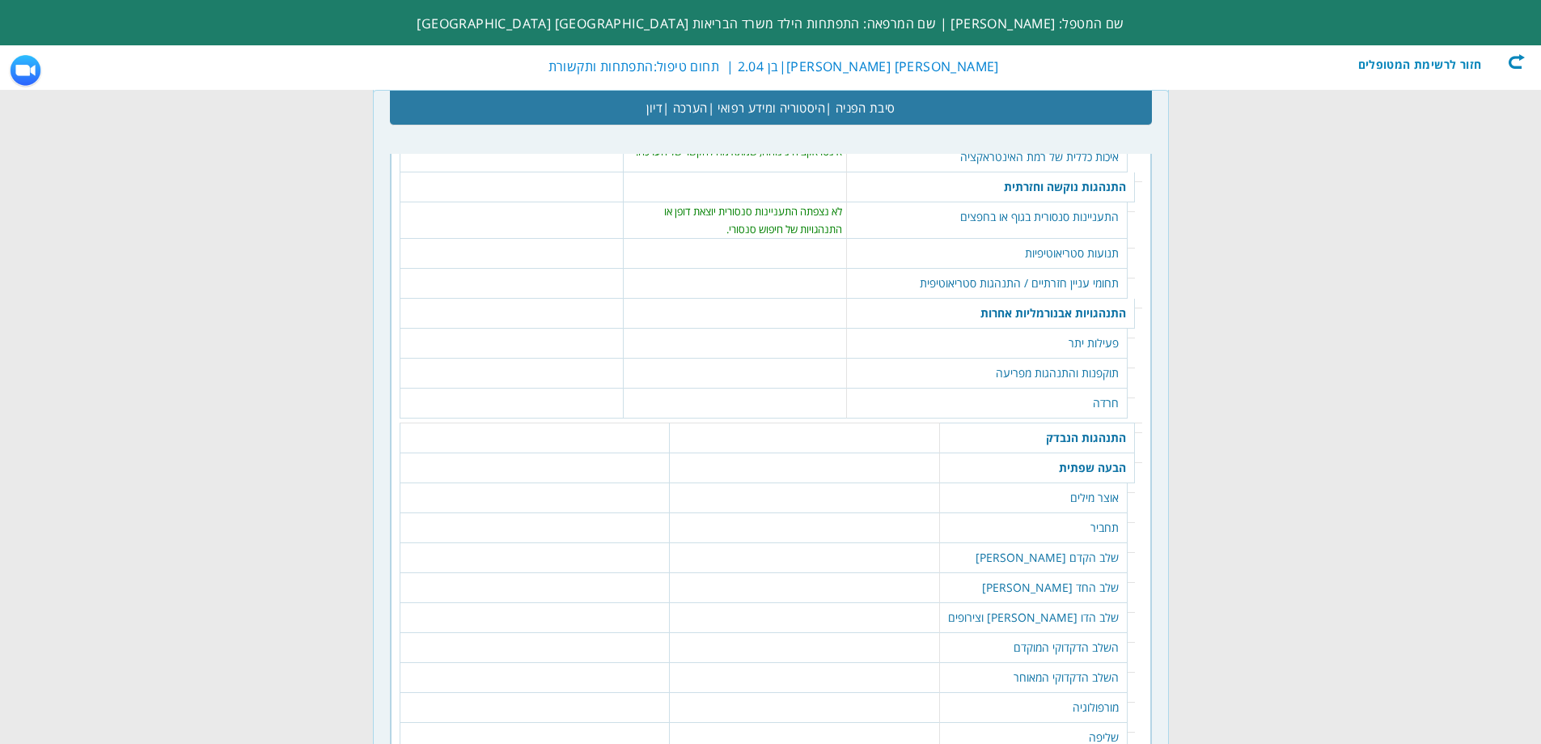
drag, startPoint x: 1060, startPoint y: 227, endPoint x: 854, endPoint y: 233, distance: 206.4
click at [1051, 239] on td "תנועות סטריאוטיפיות" at bounding box center [987, 254] width 281 height 30
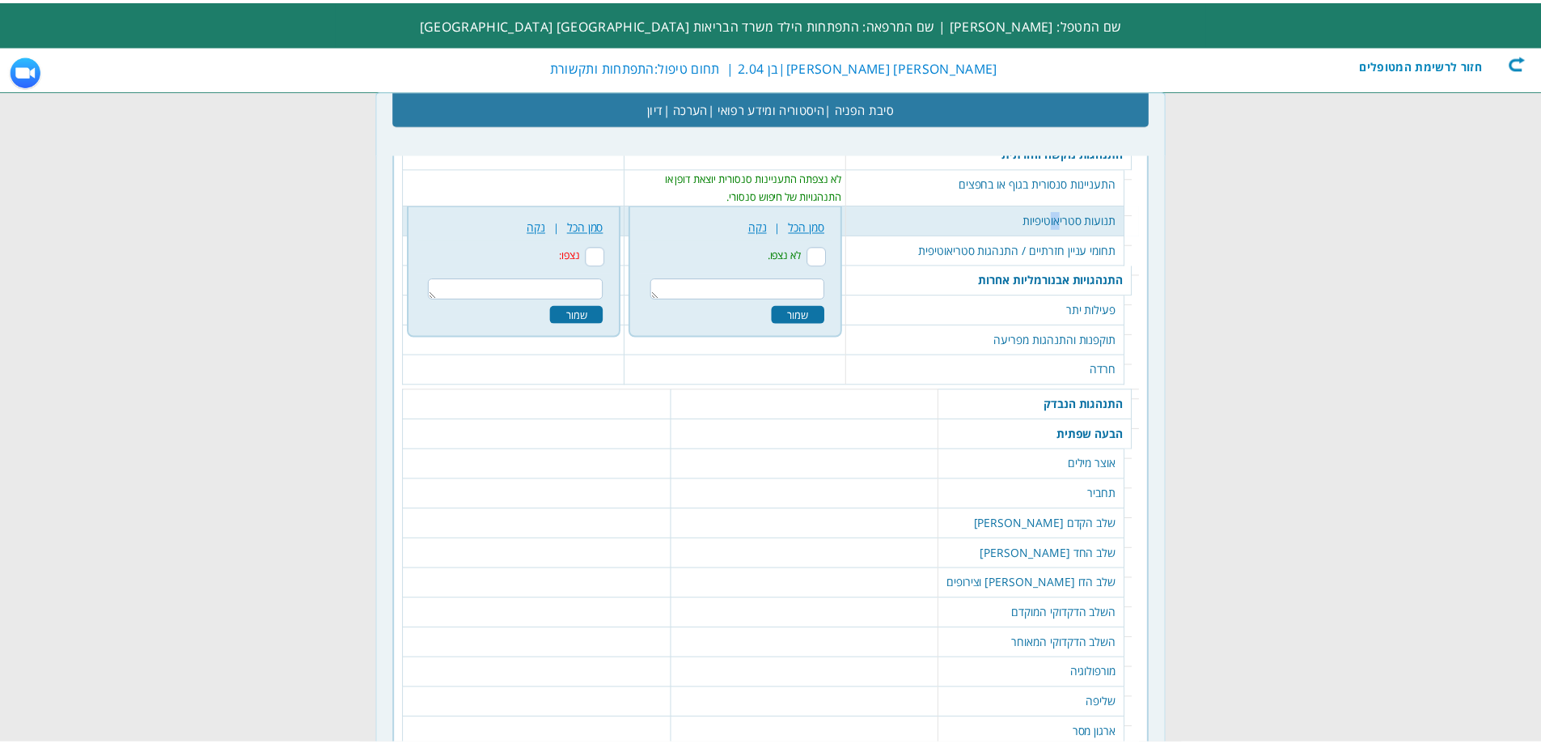
scroll to position [2726, 0]
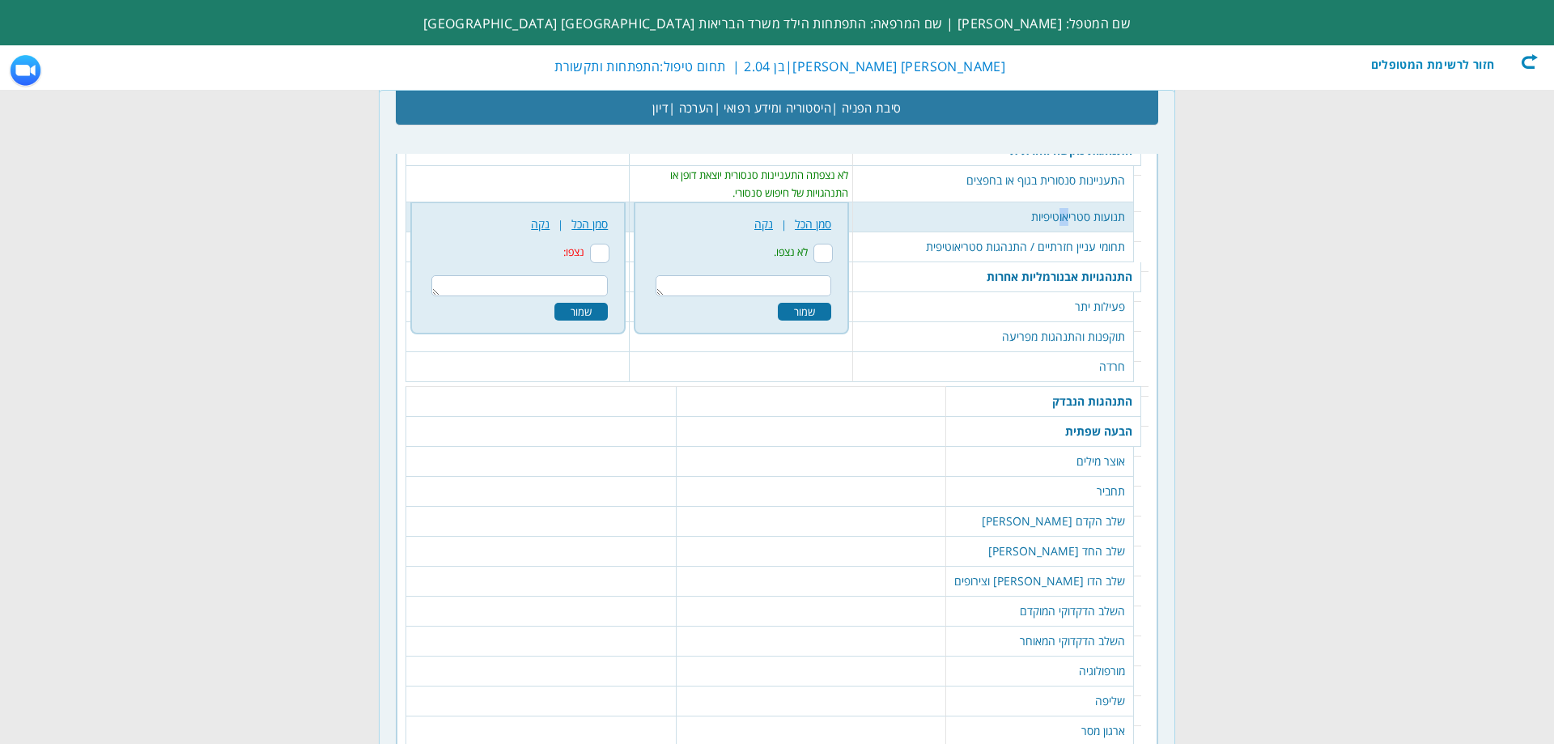
click at [833, 244] on input "לא נצפו." at bounding box center [822, 253] width 19 height 19
checkbox input "true"
click at [829, 303] on div "שמור" at bounding box center [804, 312] width 53 height 18
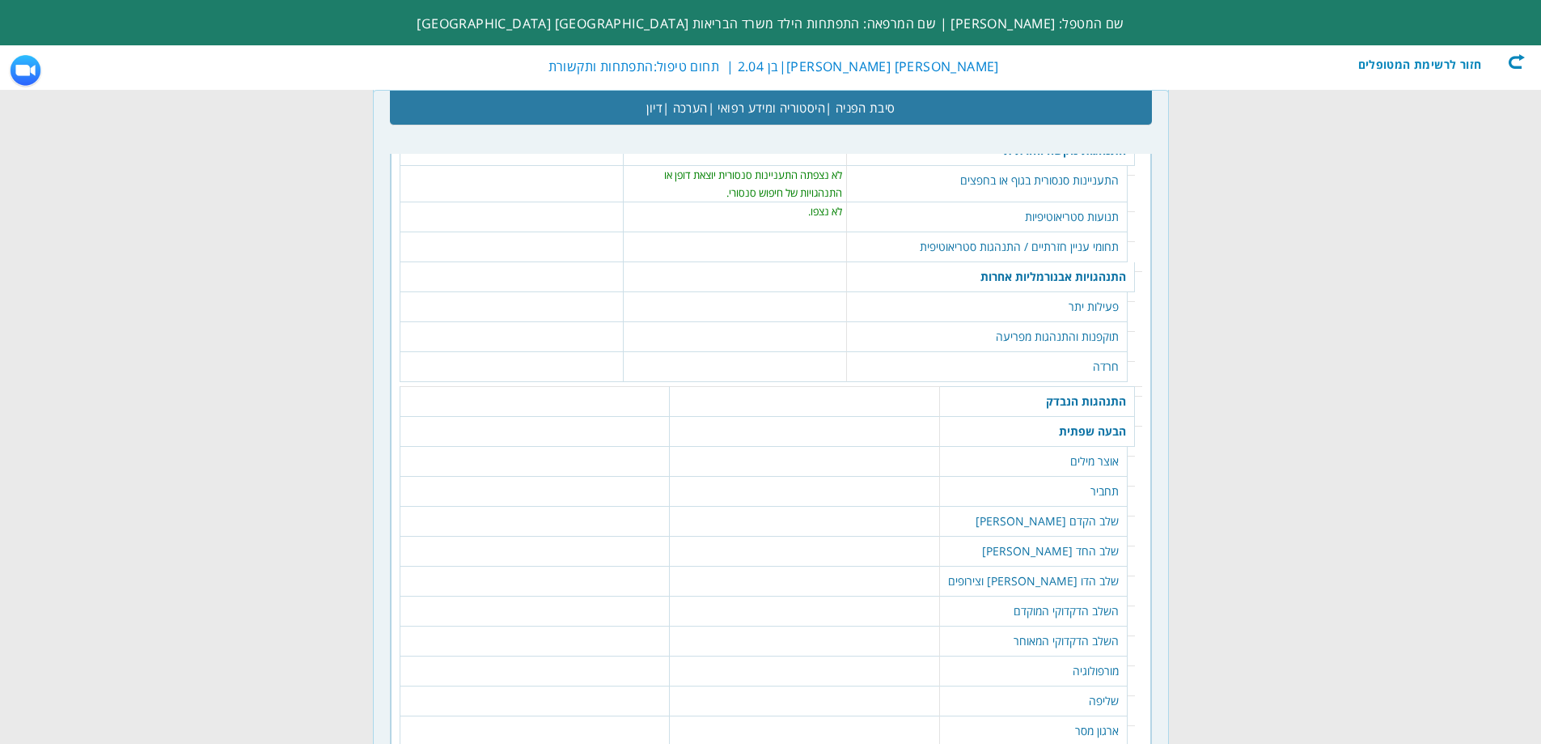
drag, startPoint x: 1033, startPoint y: 226, endPoint x: 970, endPoint y: 224, distance: 63.1
click at [1032, 232] on td "תחומי עניין חזרתיים / התנהגות סטריאוטיפית" at bounding box center [987, 247] width 281 height 30
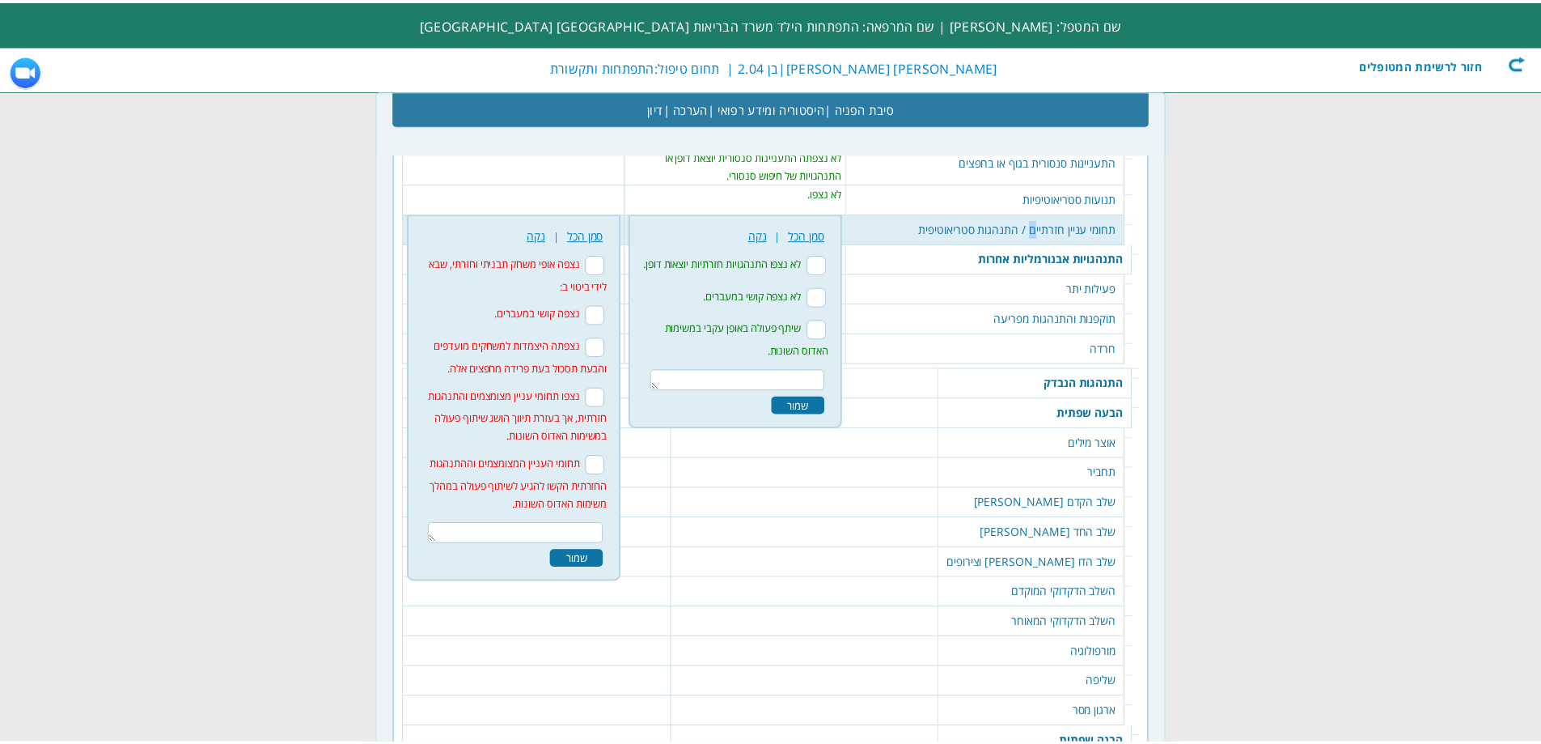
scroll to position [2756, 0]
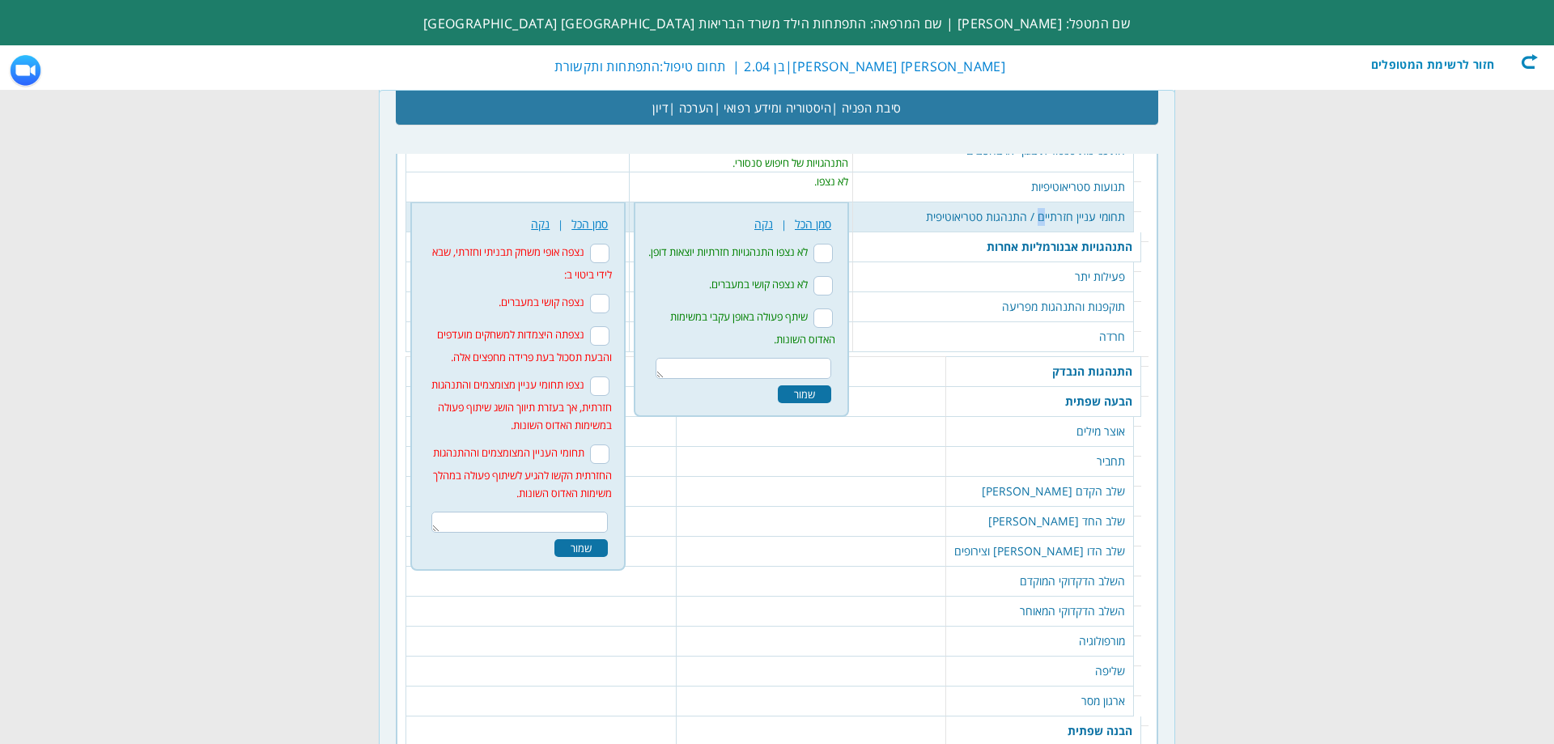
click at [609, 244] on input "נצפה אופי משחק תבניתי וחזרתי, שבא לידי ביטוי ב:" at bounding box center [599, 253] width 19 height 19
checkbox input "true"
click at [609, 294] on input "נצפה קושי במעברים." at bounding box center [599, 303] width 19 height 19
checkbox input "true"
drag, startPoint x: 611, startPoint y: 304, endPoint x: 610, endPoint y: 318, distance: 13.8
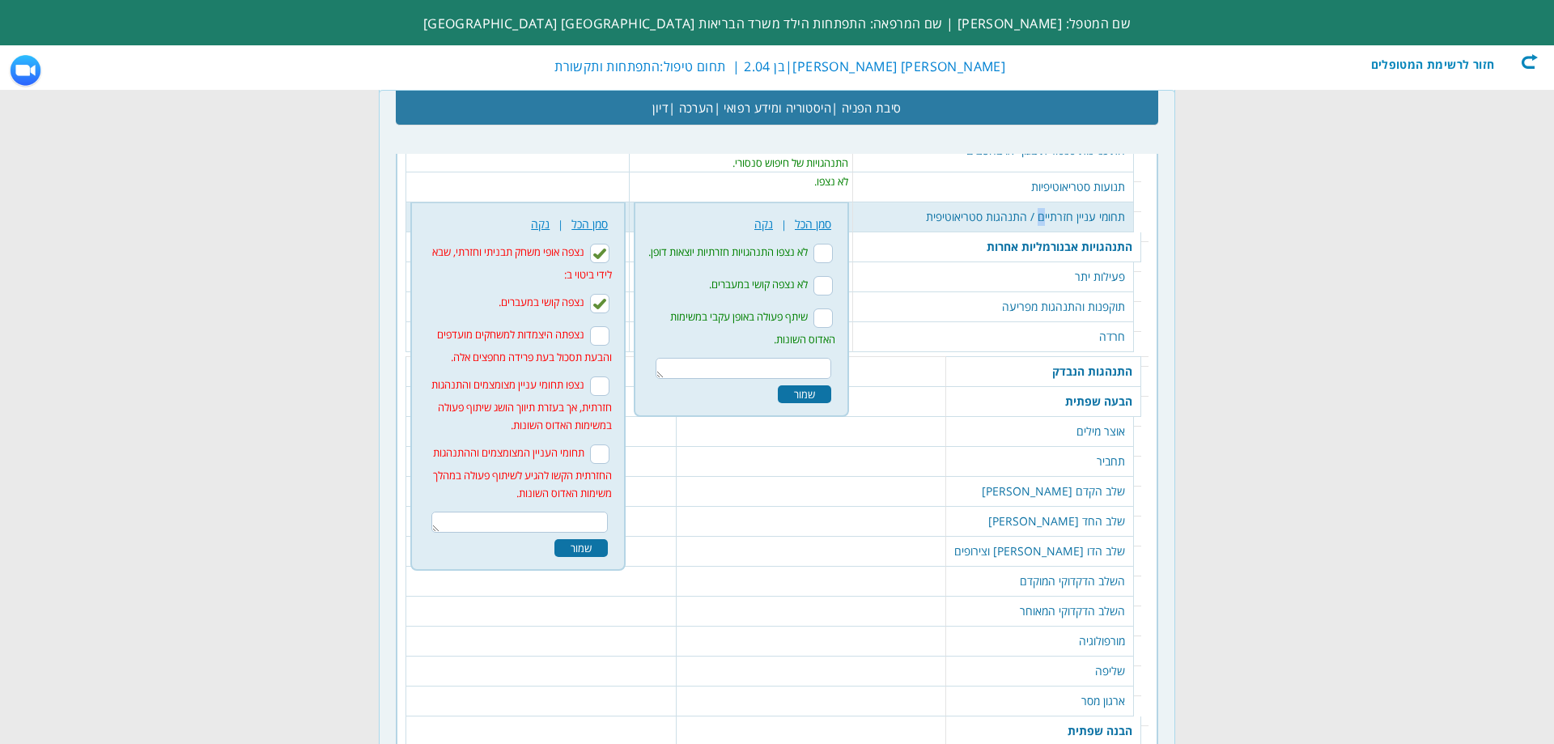
click at [609, 326] on input "נצפתה היצמדות למשחקים מועדפים והבעת תסכול בעת פרידה מחפצים אלה." at bounding box center [599, 335] width 19 height 19
checkbox input "true"
click at [609, 376] on input "נצפו תחומי עניין מצומצמים והתנהגות חזרתית, אך בעזרת תיווך הושג שיתוף פעולה במשי…" at bounding box center [599, 385] width 19 height 19
checkbox input "true"
click at [593, 539] on div "שמור" at bounding box center [580, 548] width 53 height 18
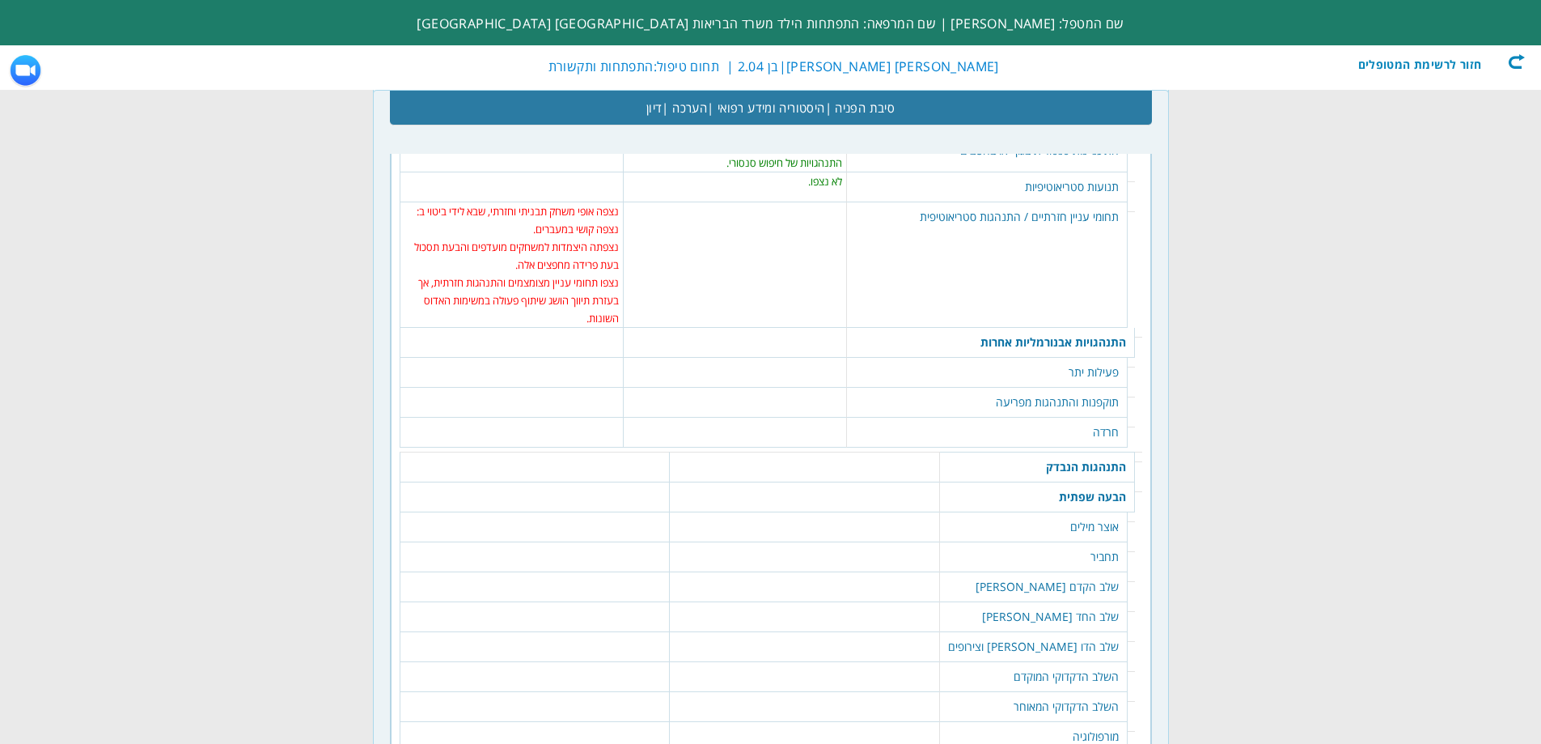
drag, startPoint x: 1100, startPoint y: 353, endPoint x: 1035, endPoint y: 343, distance: 65.5
click at [1100, 358] on td "פעילות יתר" at bounding box center [987, 373] width 281 height 30
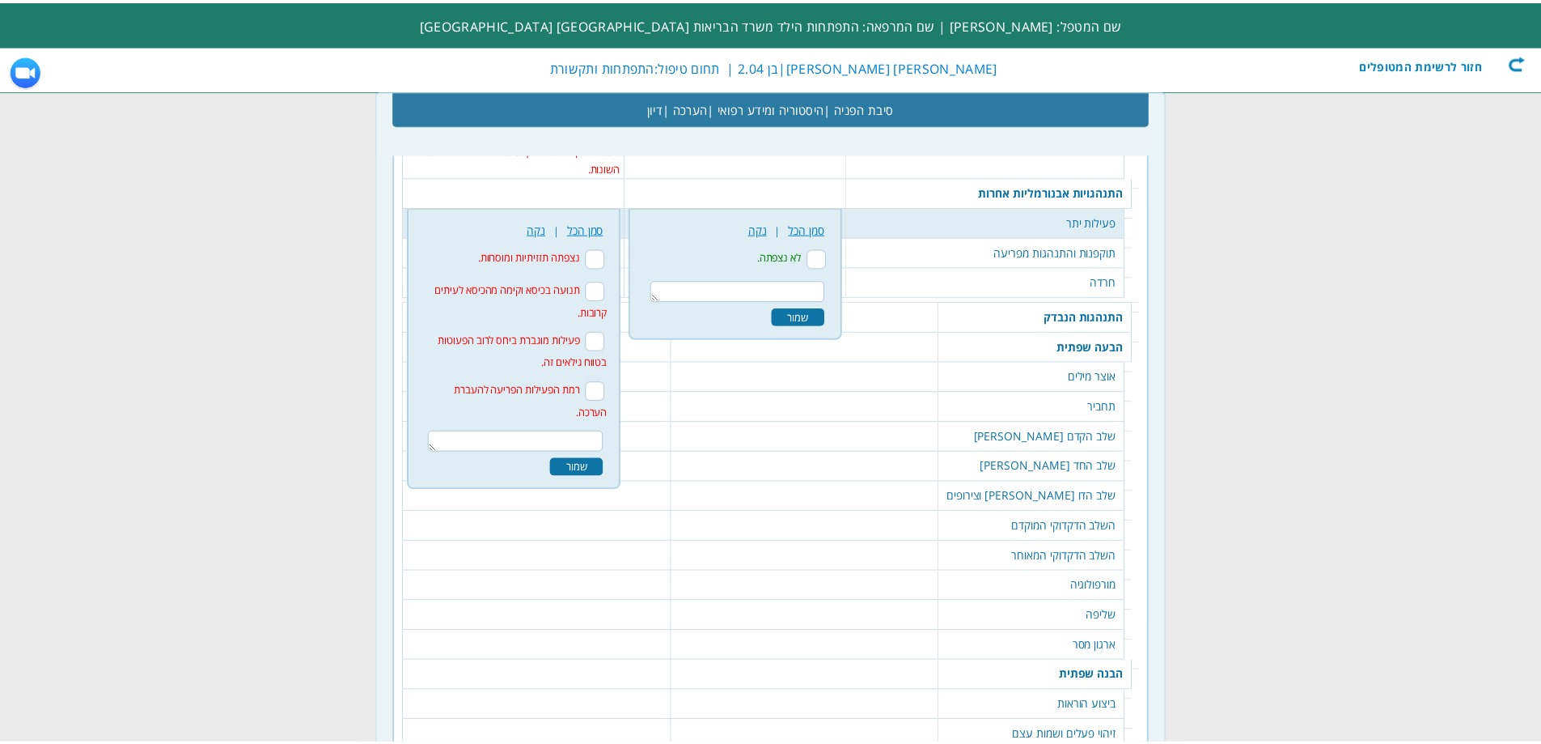
scroll to position [2911, 0]
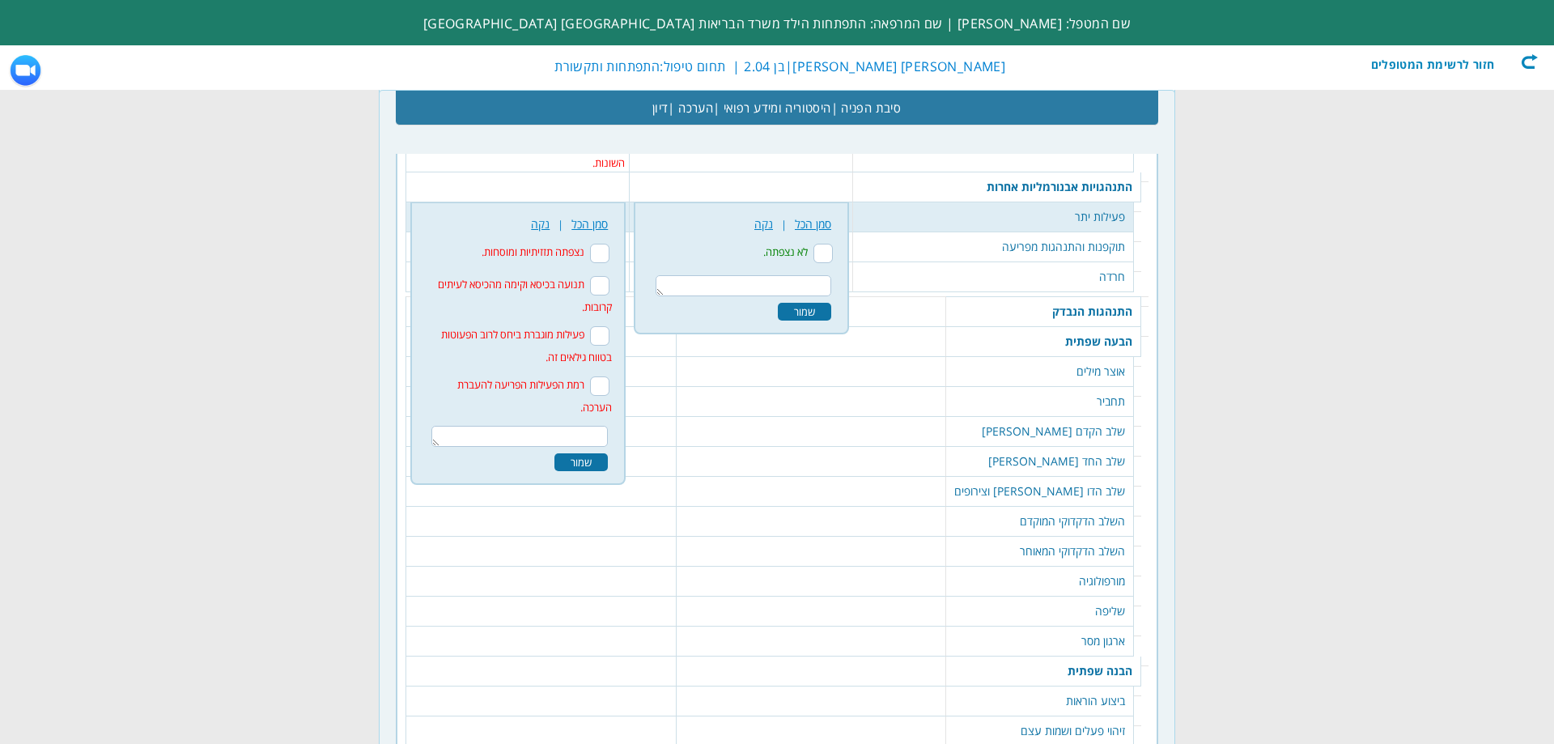
drag, startPoint x: 849, startPoint y: 220, endPoint x: 842, endPoint y: 252, distance: 33.2
click at [833, 244] on input "לא נצפתה." at bounding box center [822, 253] width 19 height 19
checkbox input "true"
click at [831, 303] on div "שמור" at bounding box center [804, 312] width 53 height 18
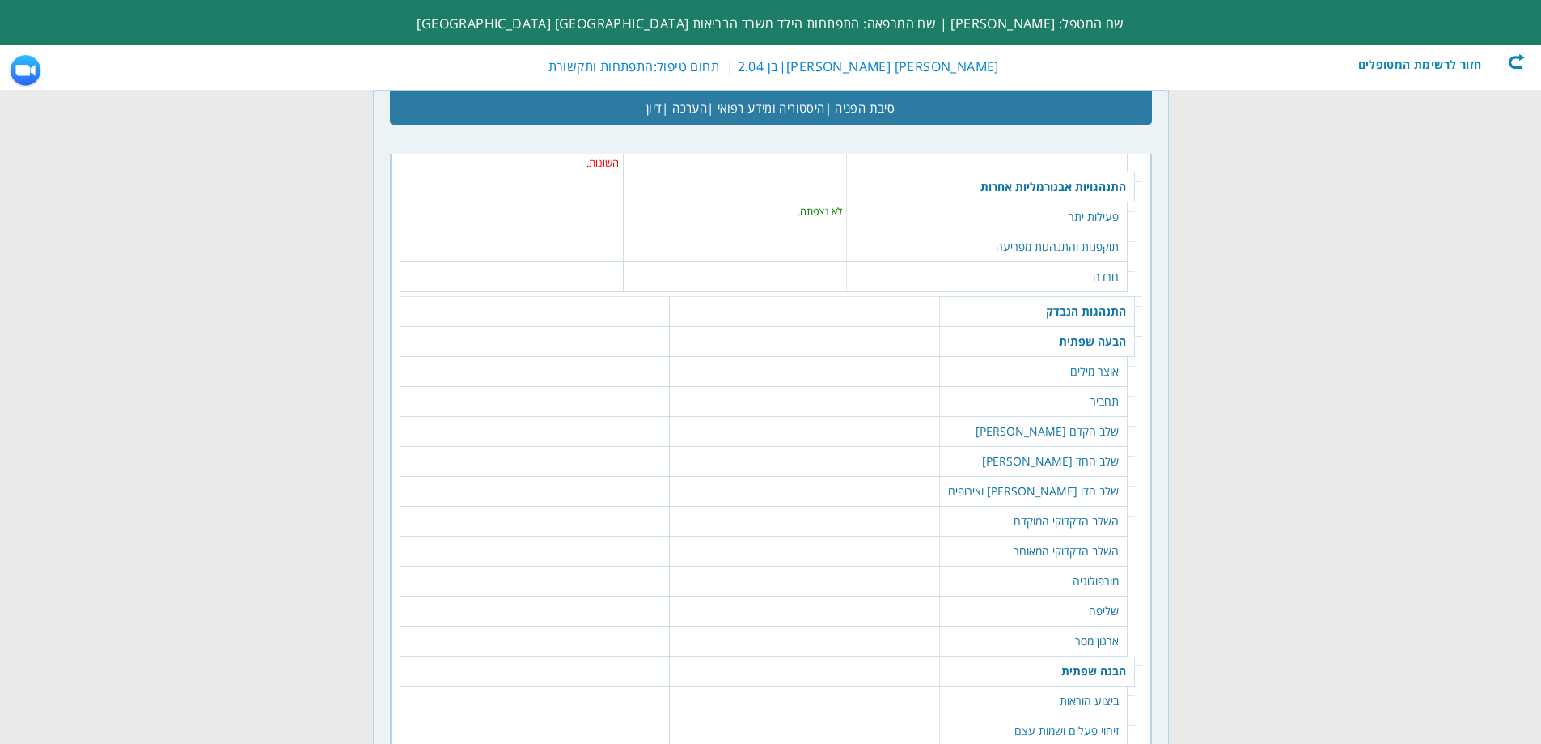
drag, startPoint x: 1039, startPoint y: 227, endPoint x: 963, endPoint y: 225, distance: 76.1
click at [1038, 232] on td "תוקפנות והתנהגות מפריעה" at bounding box center [987, 247] width 281 height 30
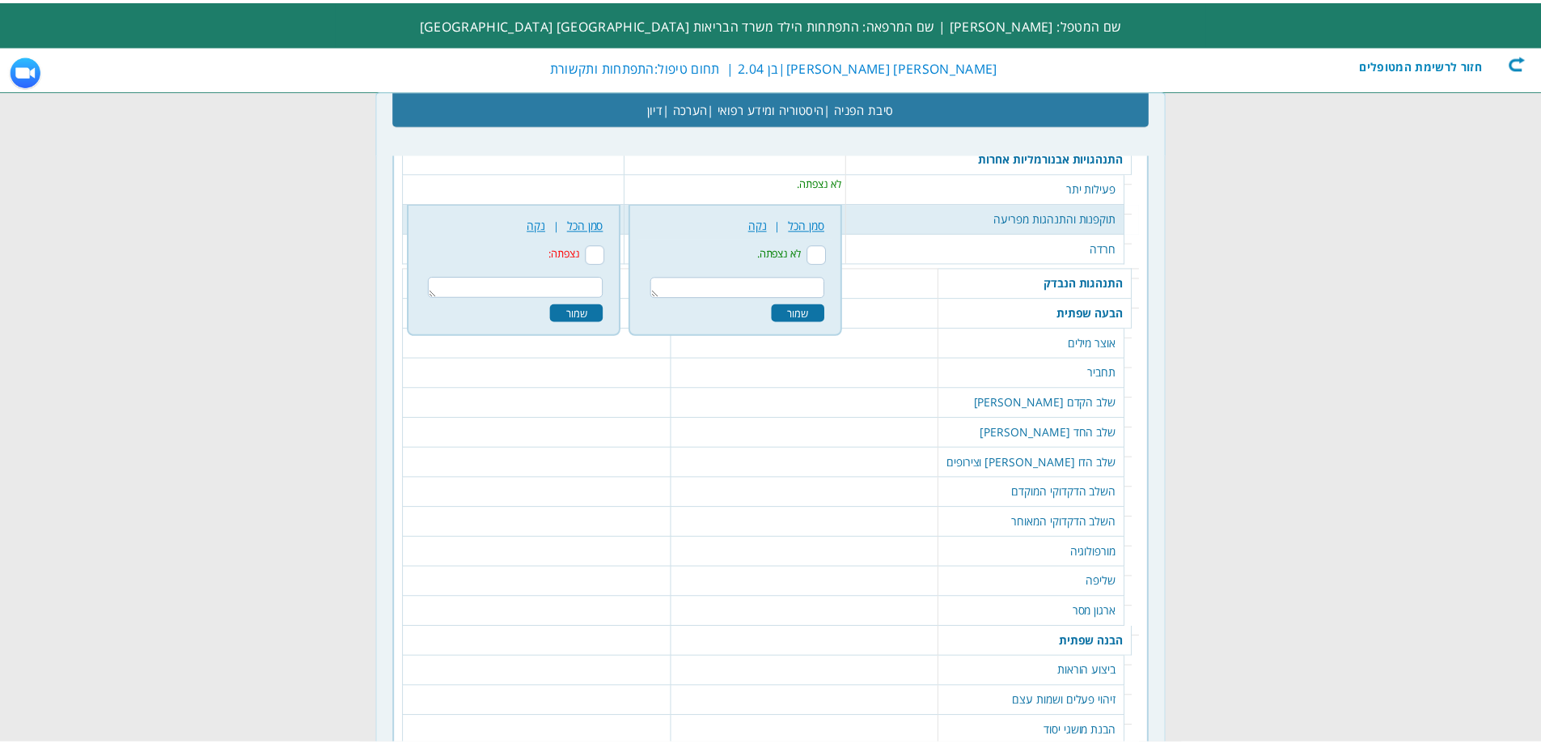
scroll to position [2941, 0]
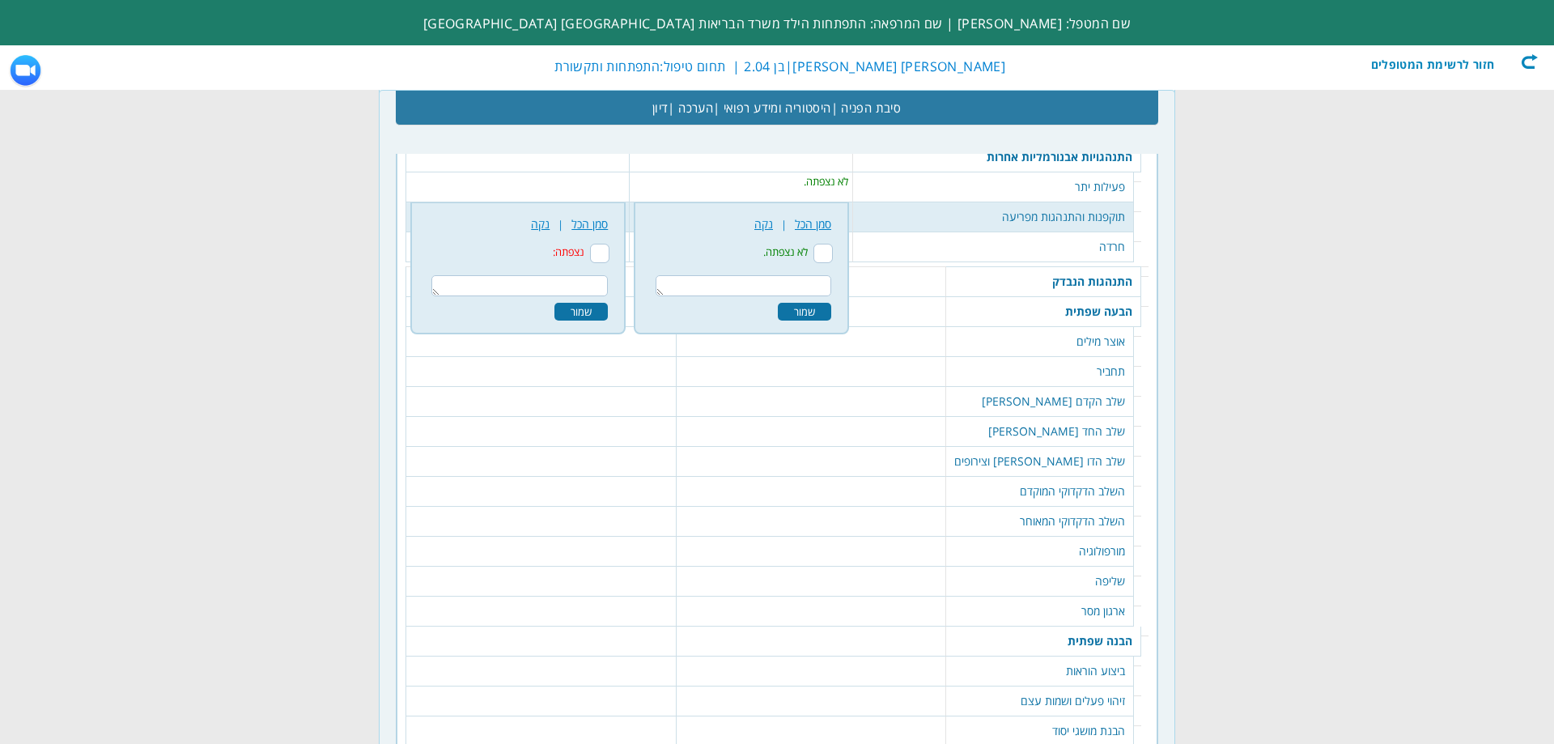
drag, startPoint x: 842, startPoint y: 225, endPoint x: 838, endPoint y: 261, distance: 36.6
click at [833, 244] on input "לא נצפתה." at bounding box center [822, 253] width 19 height 19
checkbox input "true"
drag, startPoint x: 832, startPoint y: 284, endPoint x: 872, endPoint y: 275, distance: 41.4
click at [831, 303] on div "שמור" at bounding box center [804, 312] width 53 height 18
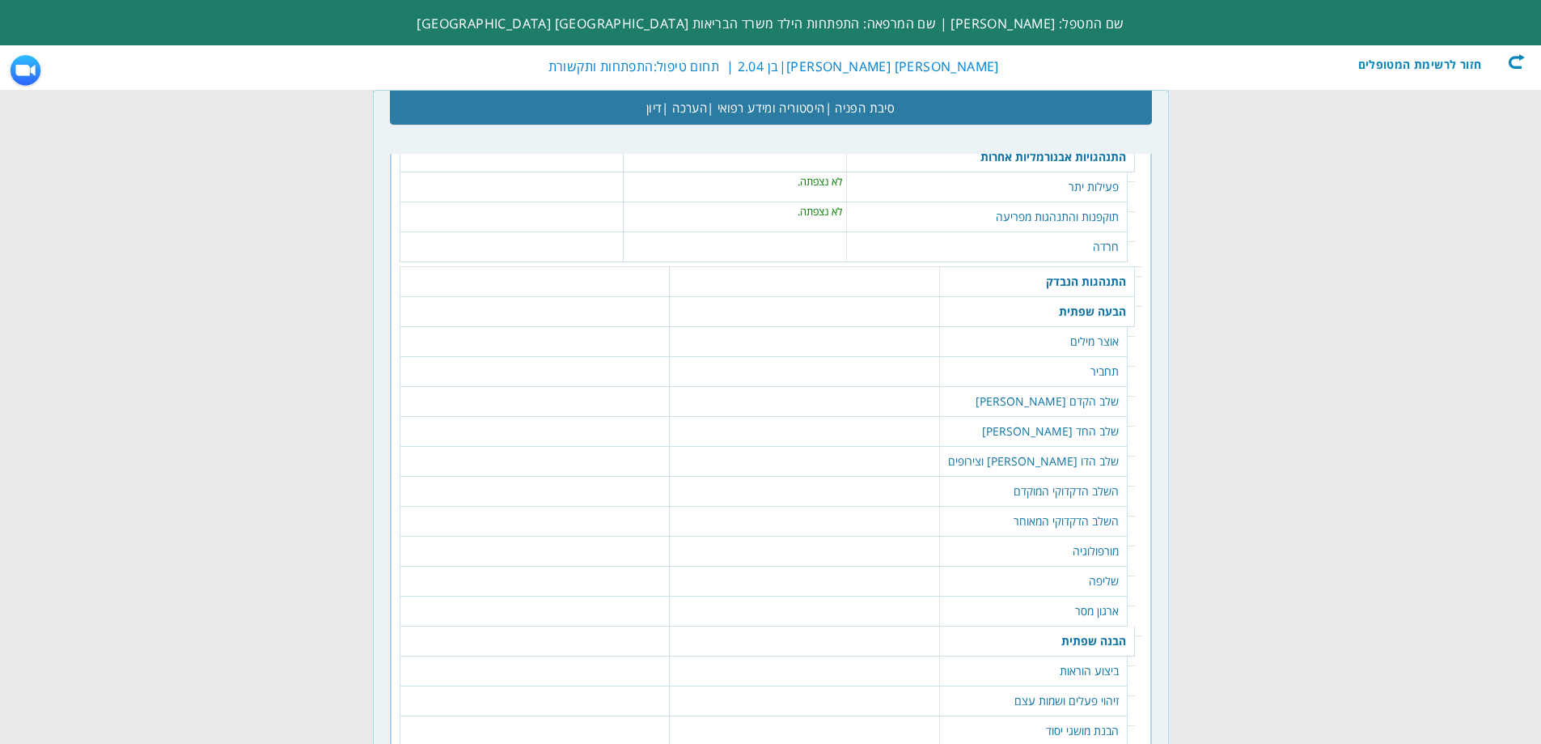
drag, startPoint x: 1003, startPoint y: 223, endPoint x: 985, endPoint y: 226, distance: 18.9
click at [995, 232] on td "חרדה" at bounding box center [987, 247] width 281 height 30
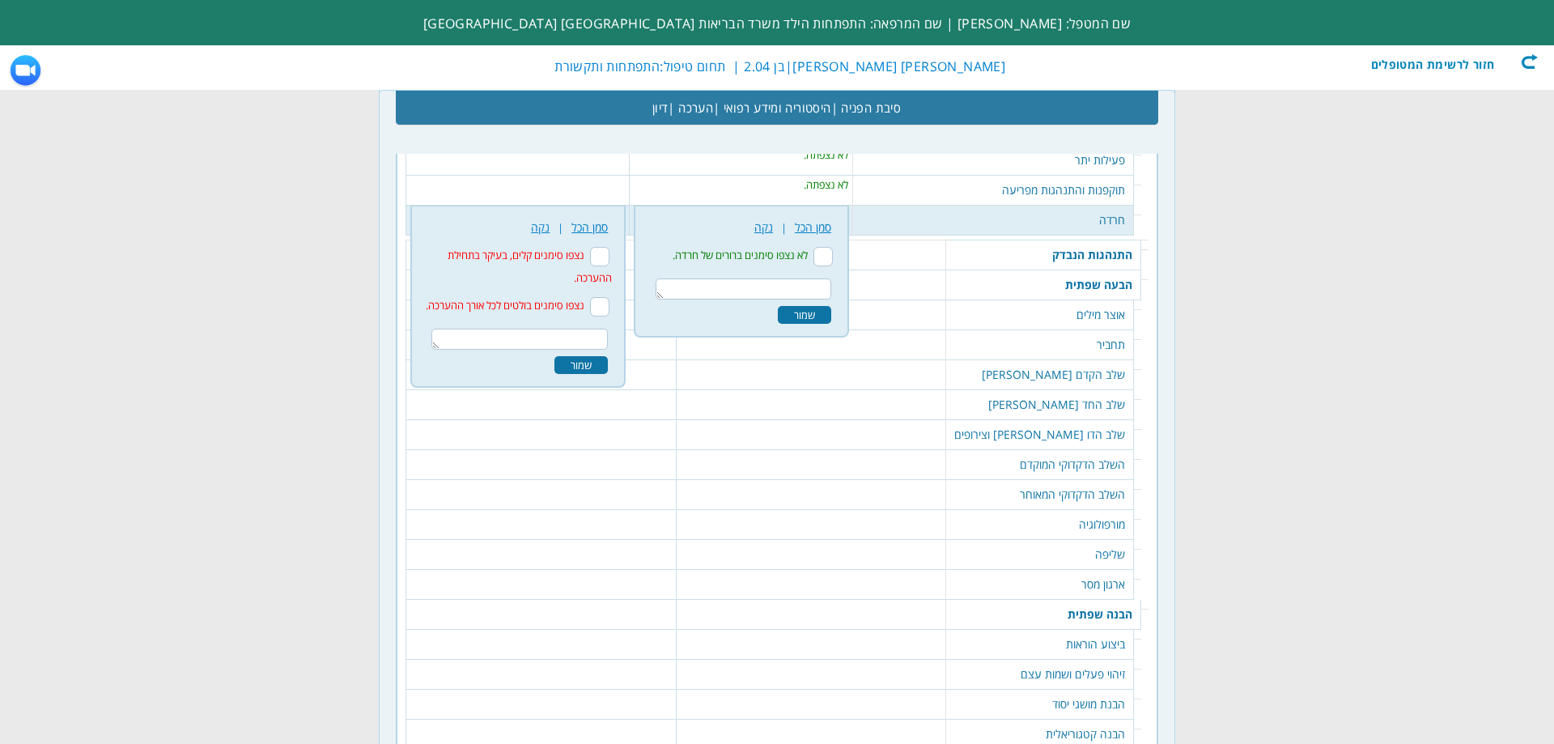
scroll to position [2971, 0]
drag, startPoint x: 604, startPoint y: 227, endPoint x: 602, endPoint y: 254, distance: 26.8
click at [604, 244] on input "נצפו סימנים קלים, בעיקר בתחילת ההערכה." at bounding box center [599, 253] width 19 height 19
checkbox input "true"
click at [598, 325] on textarea at bounding box center [519, 335] width 176 height 21
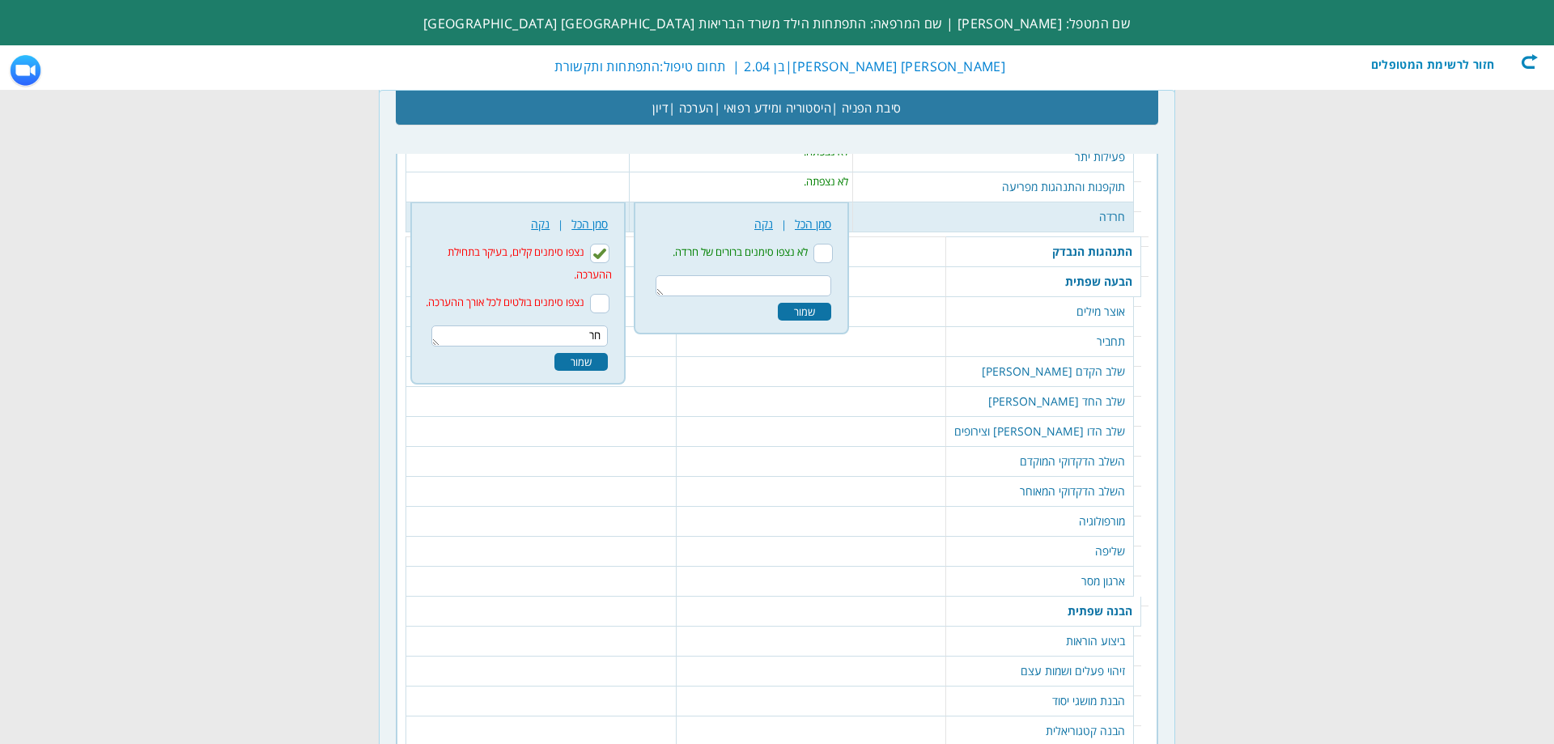
type textarea "ח"
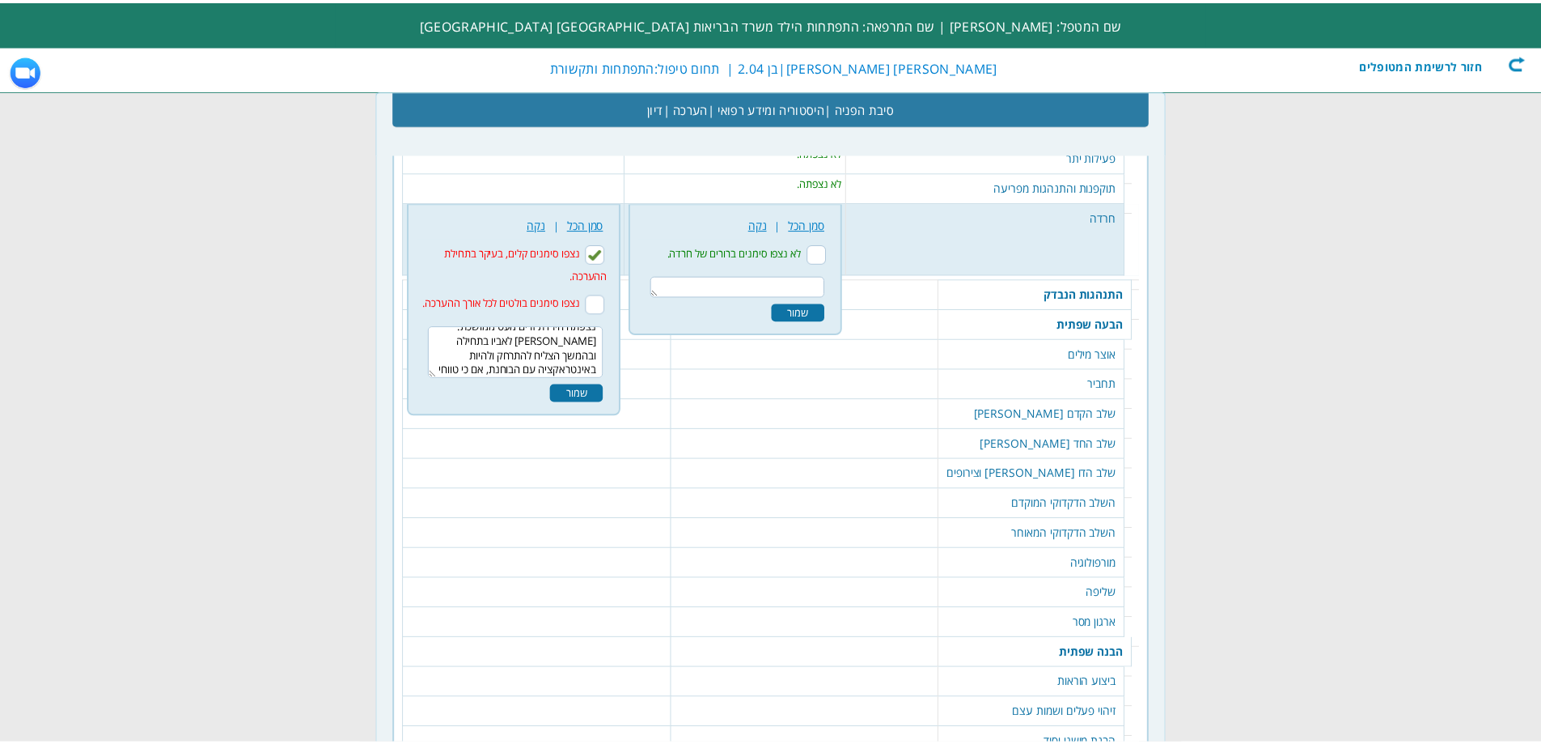
scroll to position [24, 0]
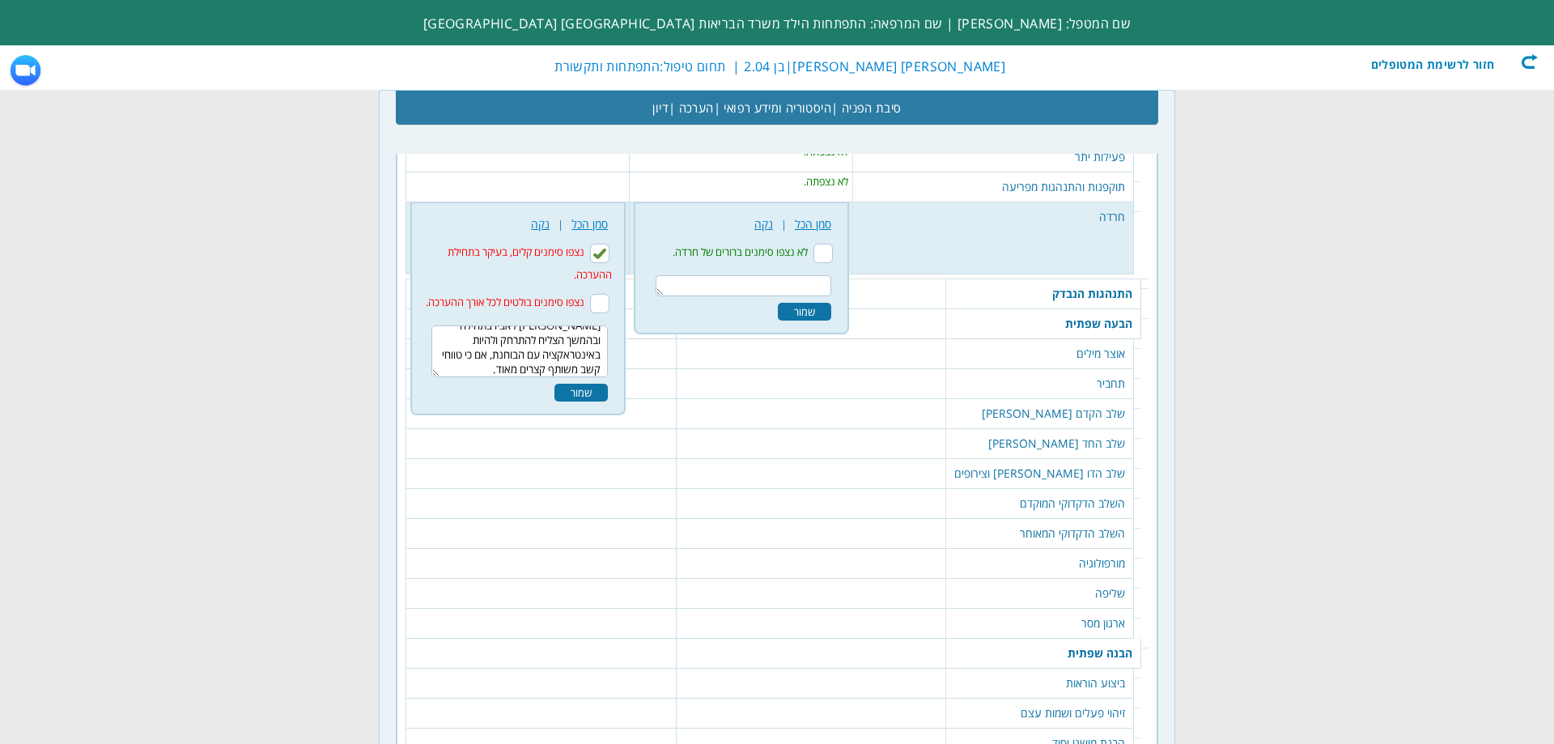
type textarea "נצפתה חירדת זרים מעט ממושכת. [PERSON_NAME] לאביו בתחילה ובהמשך הצליח להתרחק ולה…"
drag, startPoint x: 575, startPoint y: 359, endPoint x: 562, endPoint y: 360, distance: 13.8
click at [574, 384] on div "שמור" at bounding box center [580, 393] width 53 height 18
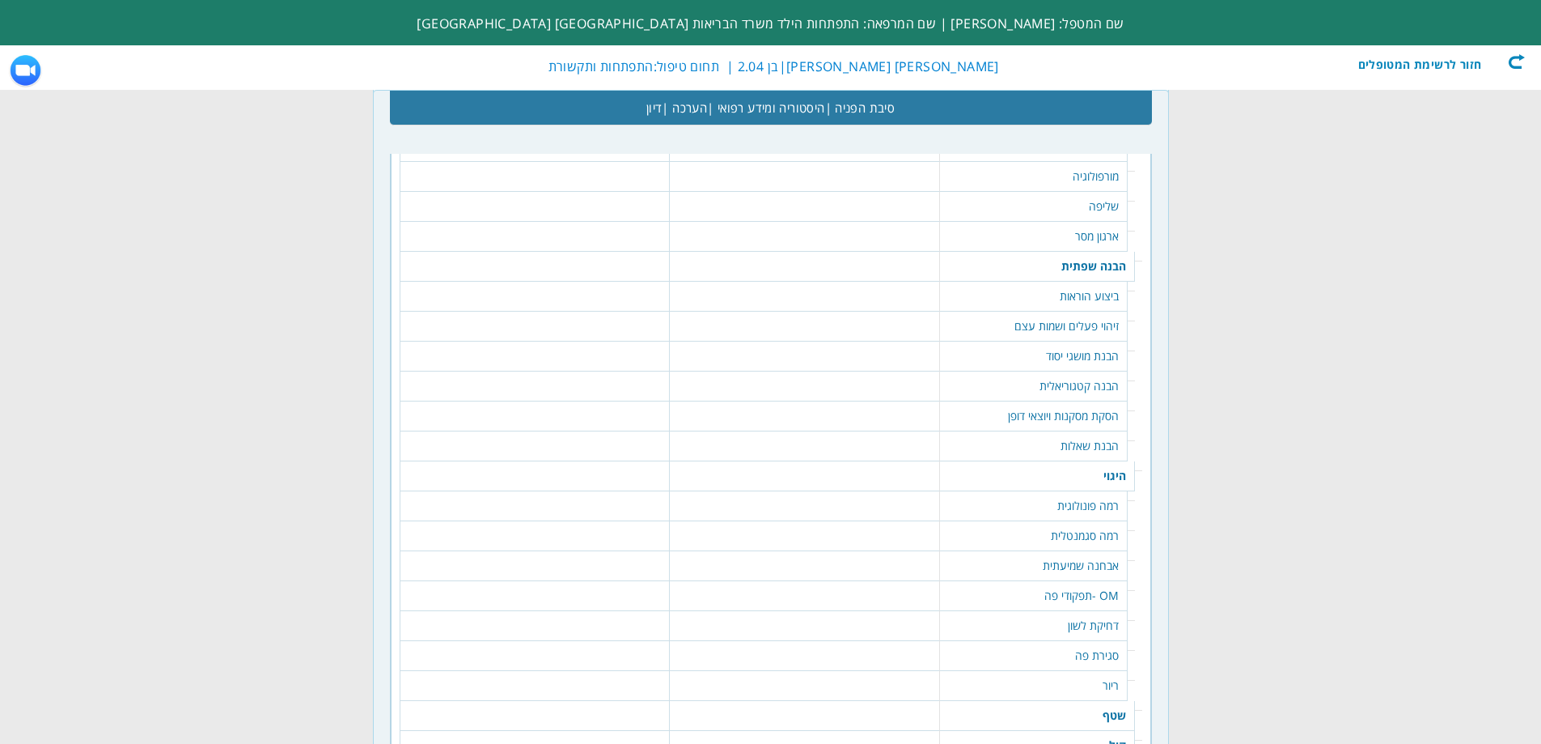
scroll to position [3841, 0]
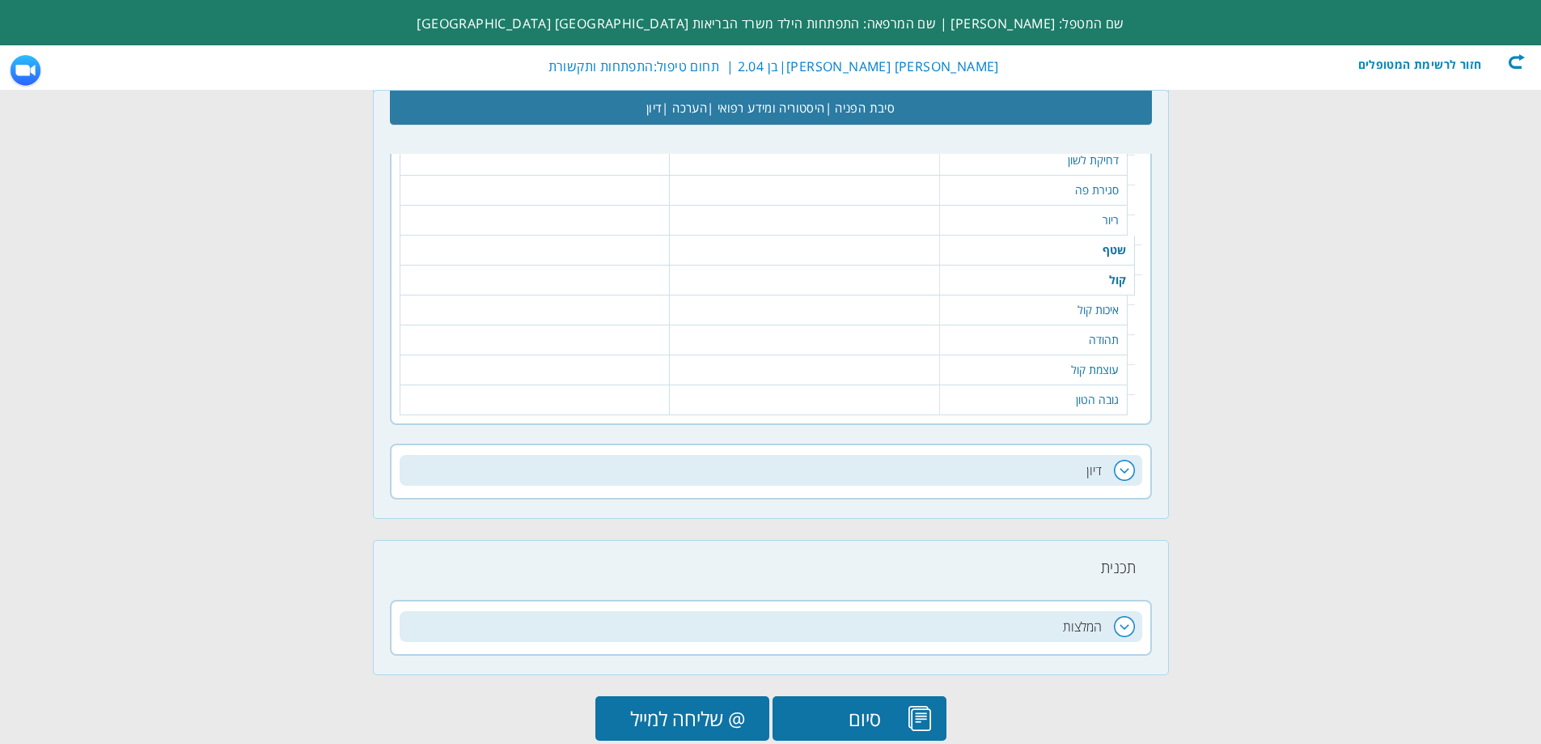
click at [672, 696] on input "@ שליחה למייל" at bounding box center [683, 718] width 174 height 45
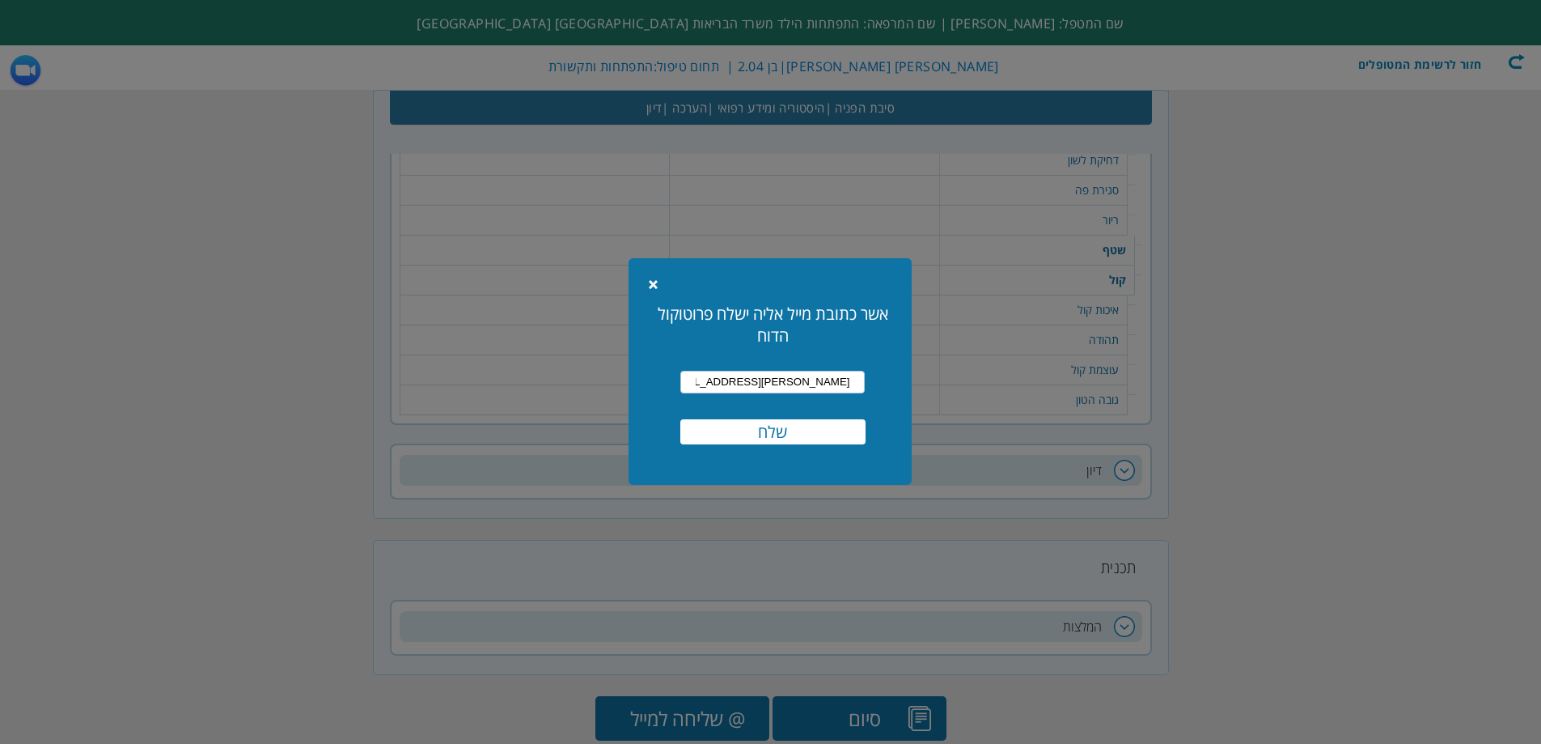
drag, startPoint x: 782, startPoint y: 433, endPoint x: 772, endPoint y: 437, distance: 11.3
click at [778, 437] on input "שלח" at bounding box center [772, 431] width 185 height 25
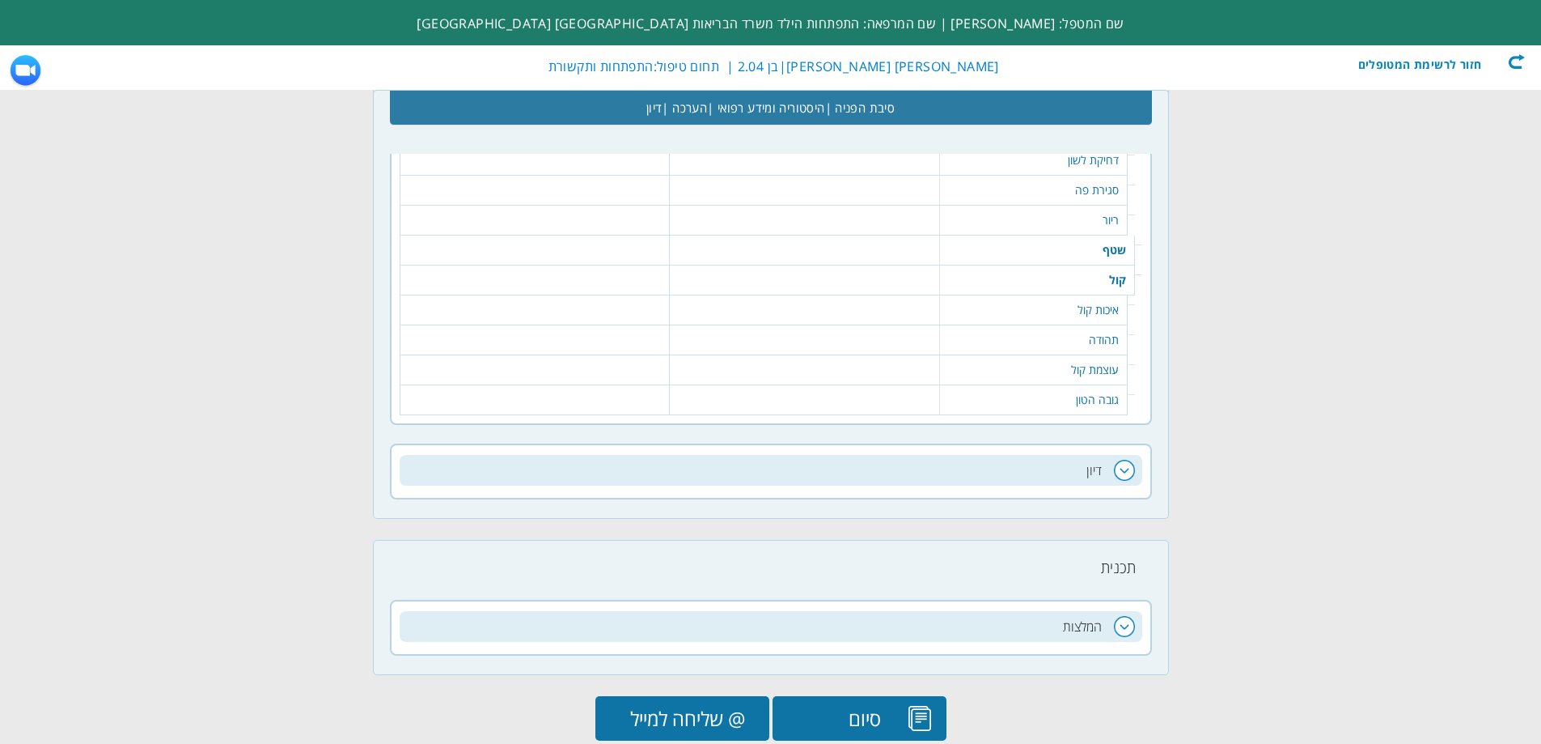
scroll to position [0, 0]
click at [670, 696] on input "@ שליחה למייל" at bounding box center [683, 718] width 174 height 45
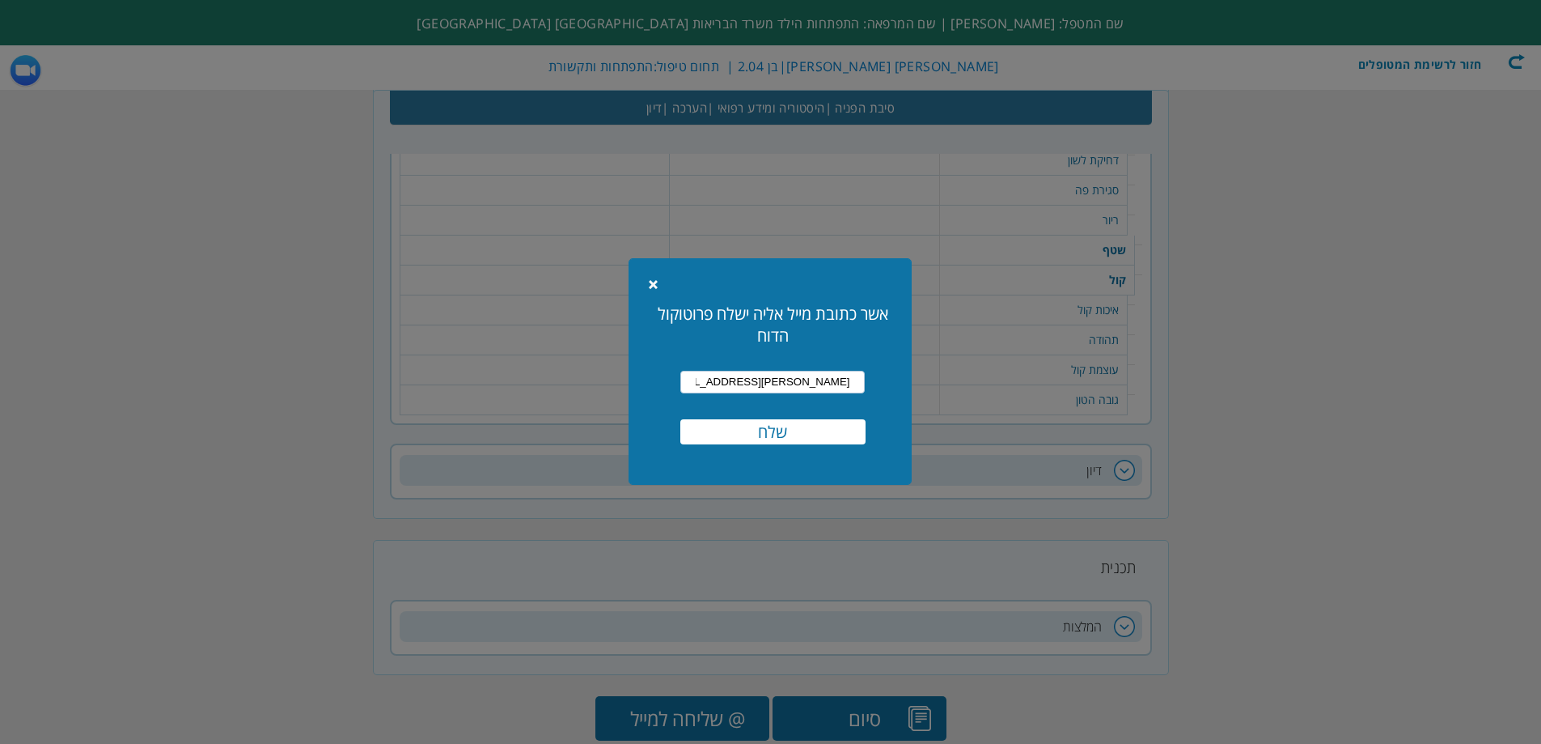
click at [748, 433] on input "שלח" at bounding box center [772, 431] width 185 height 25
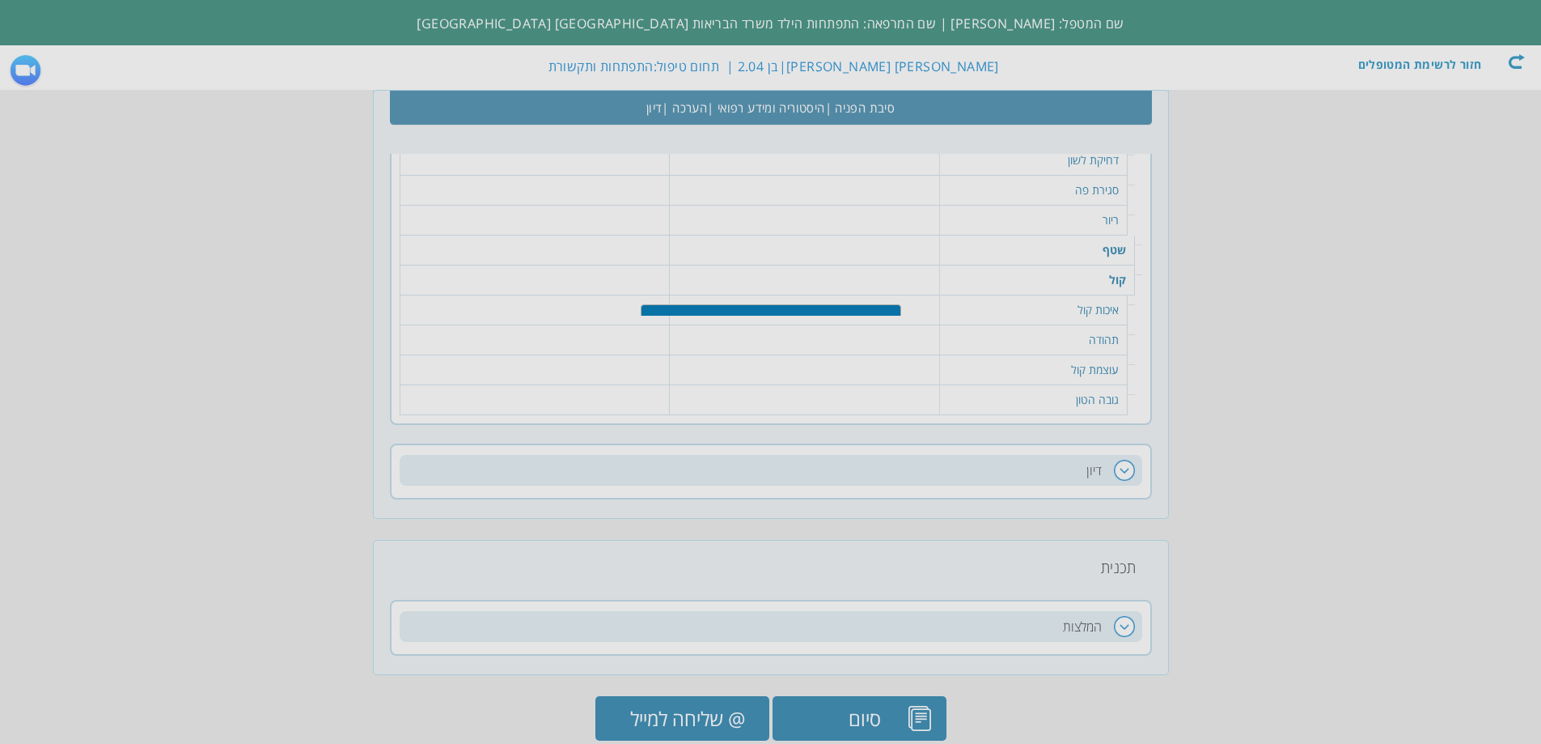
scroll to position [3828, 0]
